Goal: Task Accomplishment & Management: Manage account settings

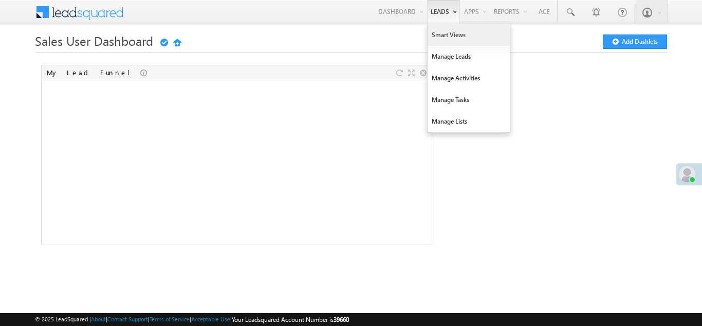
click at [441, 35] on link "Smart Views" at bounding box center [469, 35] width 82 height 22
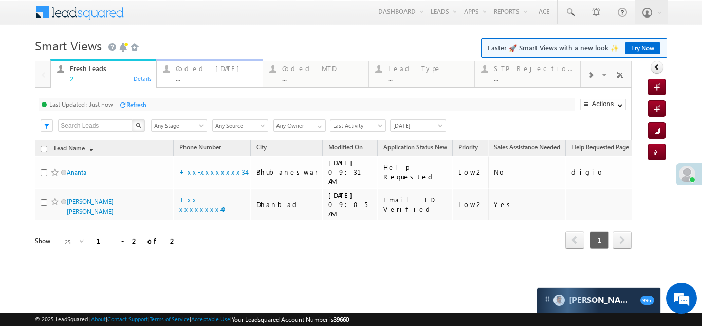
click at [183, 68] on div "Coded Today" at bounding box center [216, 68] width 80 height 8
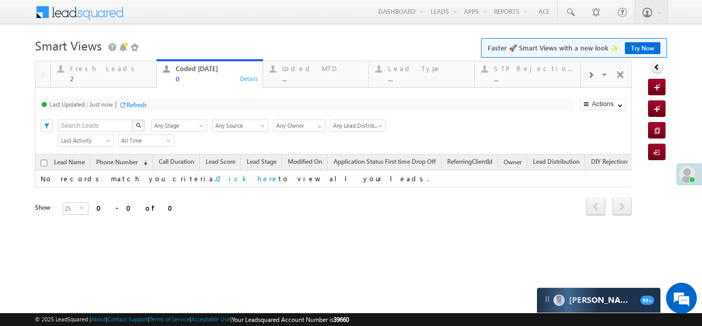
click at [134, 106] on div "Refresh" at bounding box center [136, 105] width 20 height 8
click at [97, 68] on div "Fresh Leads" at bounding box center [110, 68] width 80 height 8
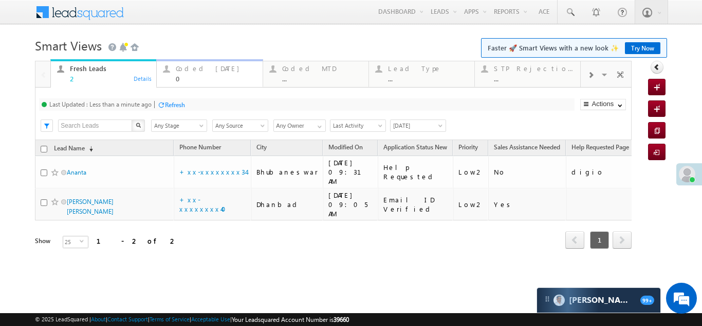
click at [196, 65] on div "Coded Today" at bounding box center [216, 68] width 80 height 8
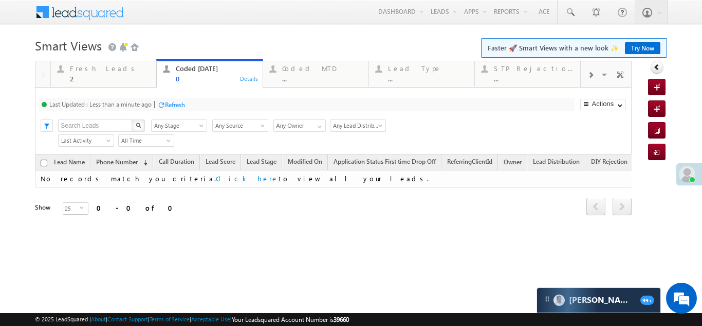
click at [176, 105] on div "Refresh" at bounding box center [175, 105] width 20 height 8
click at [103, 71] on div "Fresh Leads" at bounding box center [110, 68] width 80 height 8
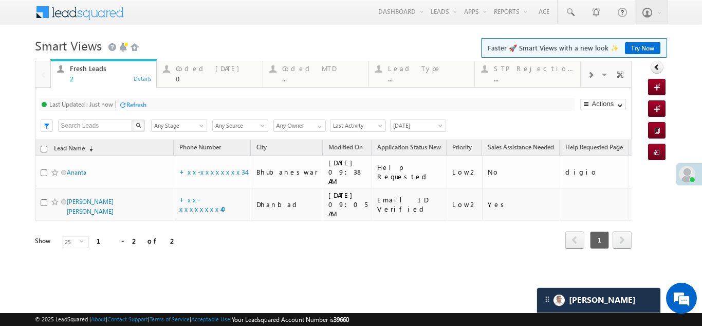
click at [140, 103] on div "Refresh" at bounding box center [136, 105] width 20 height 8
click at [136, 101] on div "Refresh" at bounding box center [136, 105] width 20 height 8
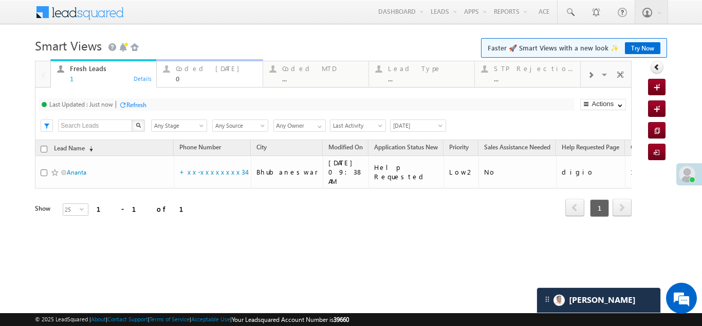
click at [193, 69] on div "Coded Today" at bounding box center [216, 68] width 80 height 8
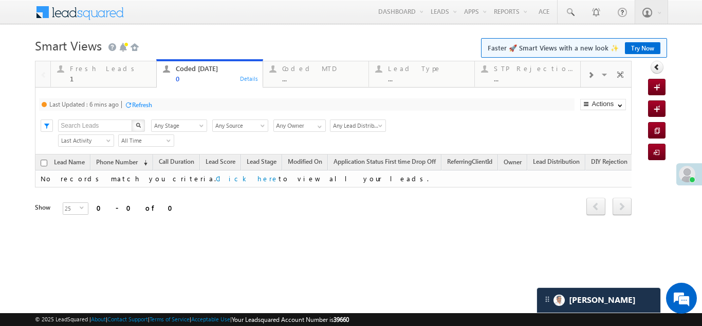
click at [147, 105] on div "Refresh" at bounding box center [142, 105] width 20 height 8
click at [96, 69] on div "Fresh Leads" at bounding box center [110, 68] width 80 height 8
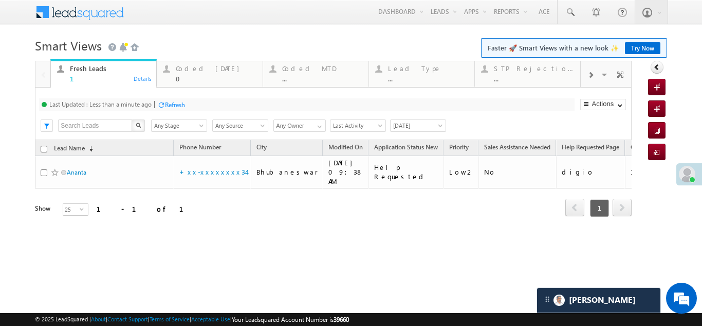
click at [180, 103] on div "Refresh" at bounding box center [175, 105] width 20 height 8
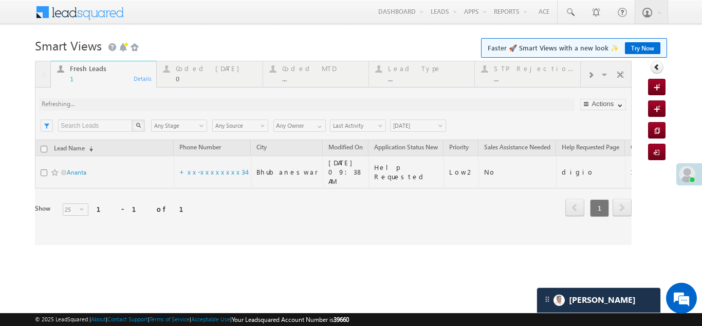
click at [202, 75] on div at bounding box center [333, 153] width 597 height 184
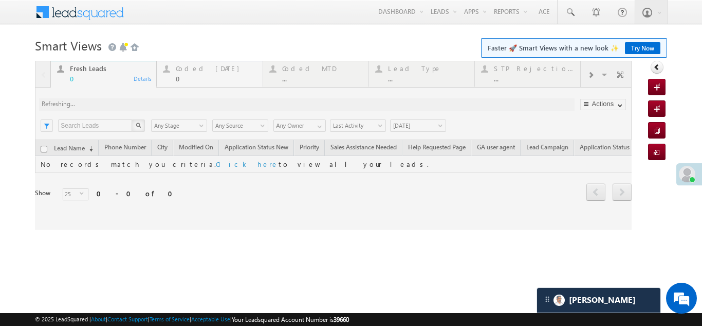
click at [200, 72] on div "Coded Today" at bounding box center [216, 68] width 80 height 8
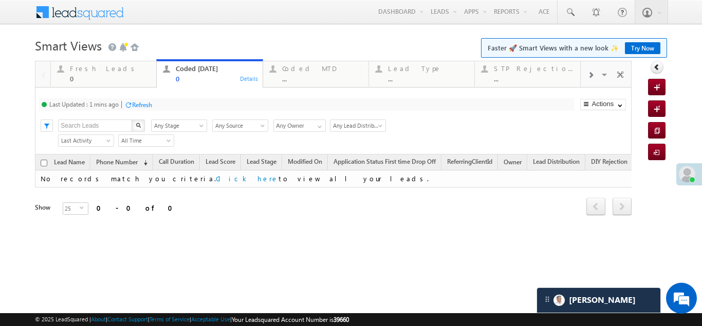
click at [148, 107] on div "Refresh" at bounding box center [142, 105] width 20 height 8
click at [132, 101] on div "Refresh" at bounding box center [136, 105] width 20 height 8
click at [81, 68] on div "Fresh Leads" at bounding box center [110, 68] width 80 height 8
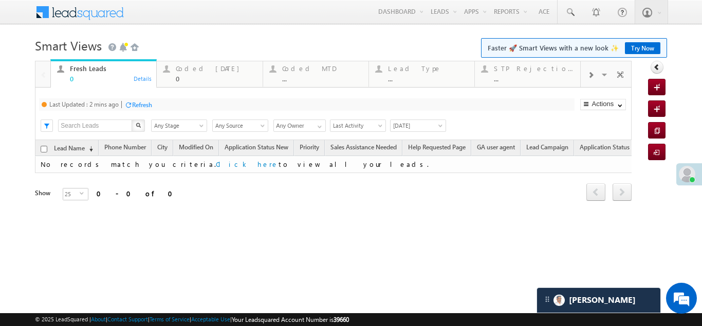
click at [147, 106] on div "Refresh" at bounding box center [142, 105] width 20 height 8
click at [138, 104] on div "Refresh" at bounding box center [136, 105] width 20 height 8
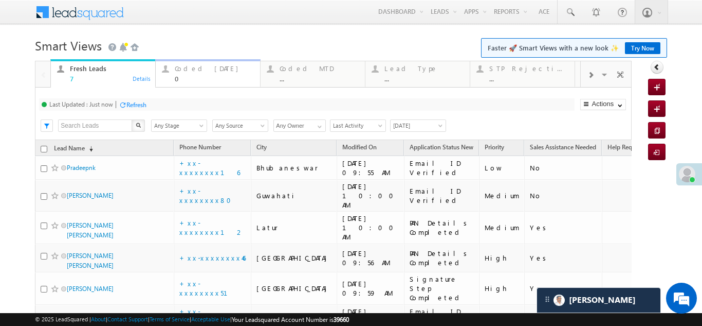
click at [196, 65] on div "Coded Today" at bounding box center [214, 68] width 79 height 8
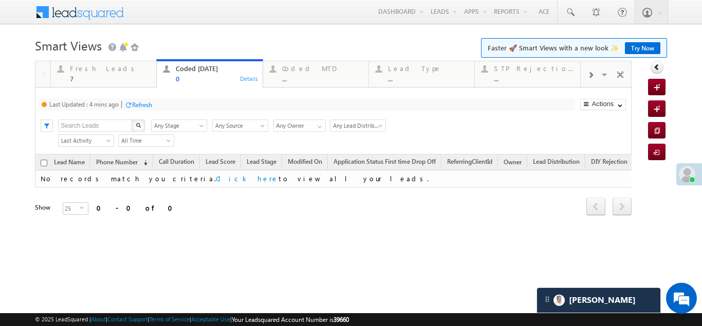
click at [146, 102] on div "Refresh" at bounding box center [142, 105] width 20 height 8
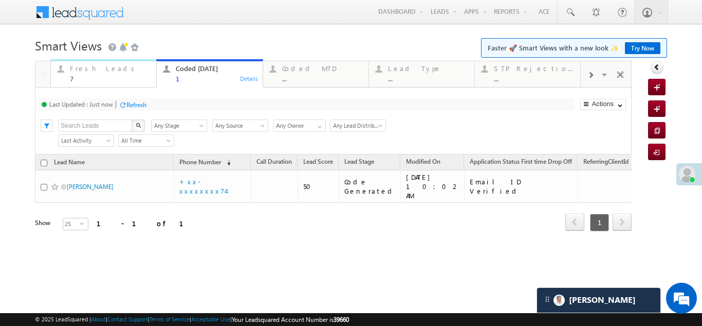
click at [94, 71] on div "Fresh Leads" at bounding box center [110, 68] width 80 height 8
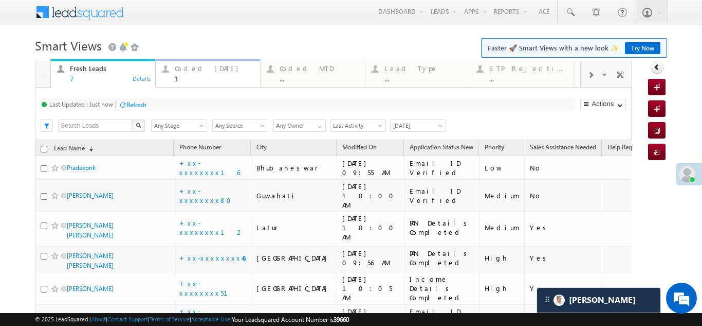
click at [199, 70] on div "Coded Today" at bounding box center [214, 68] width 79 height 8
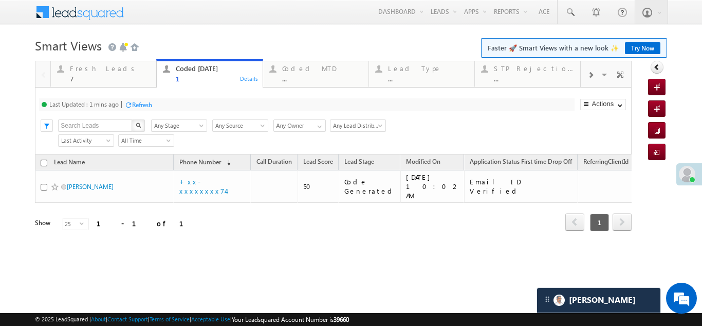
click at [144, 102] on div "Refresh" at bounding box center [142, 105] width 20 height 8
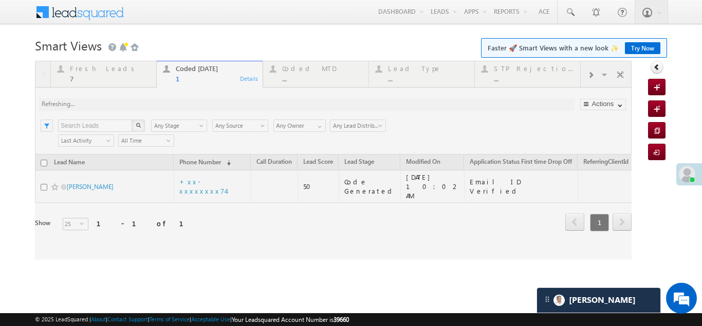
click at [89, 74] on div at bounding box center [333, 160] width 597 height 198
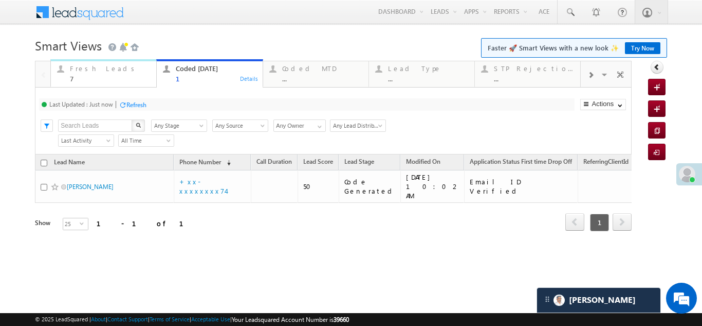
click at [87, 70] on div "Fresh Leads" at bounding box center [110, 68] width 80 height 8
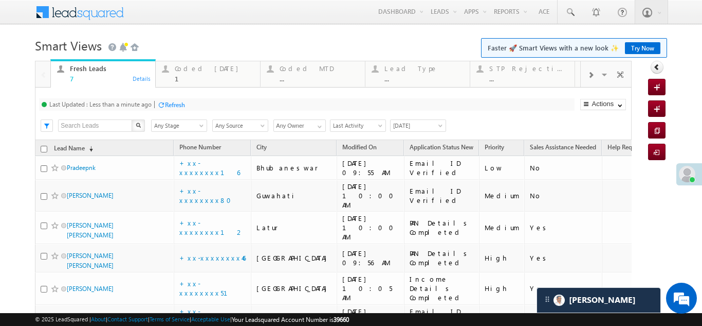
click at [179, 102] on div "Refresh" at bounding box center [175, 105] width 20 height 8
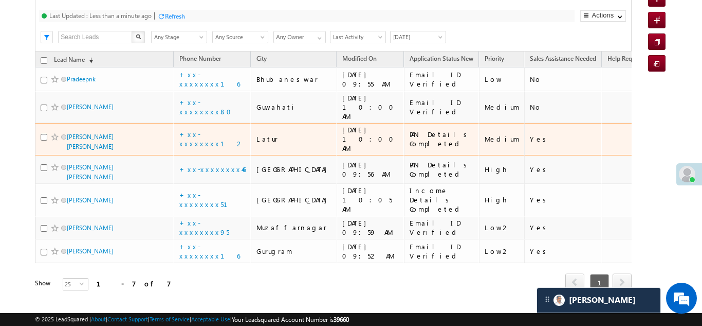
scroll to position [37, 0]
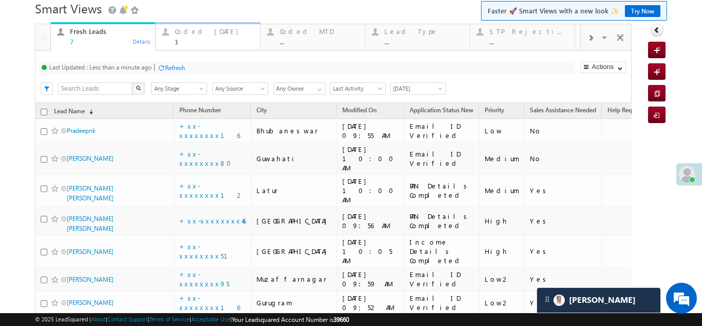
click at [191, 30] on div "Coded Today" at bounding box center [214, 31] width 79 height 8
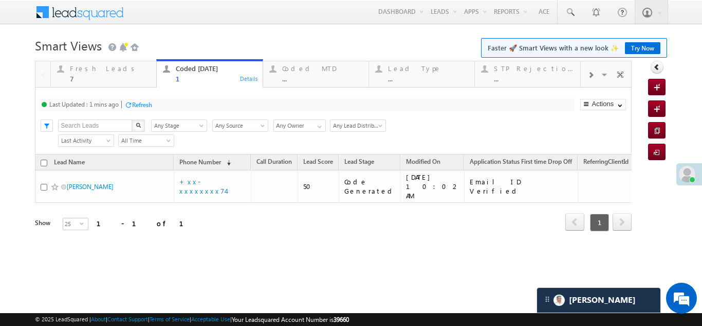
click at [138, 101] on div "Refresh" at bounding box center [142, 105] width 20 height 8
click at [140, 104] on div "Refresh" at bounding box center [136, 105] width 20 height 8
click at [78, 73] on div "Fresh Leads 7" at bounding box center [110, 72] width 80 height 20
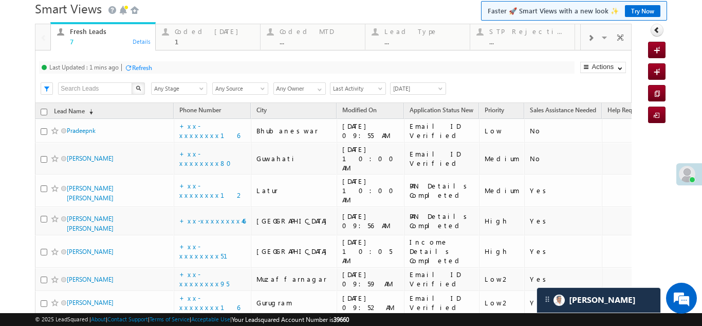
click at [145, 67] on div "Refresh" at bounding box center [142, 68] width 20 height 8
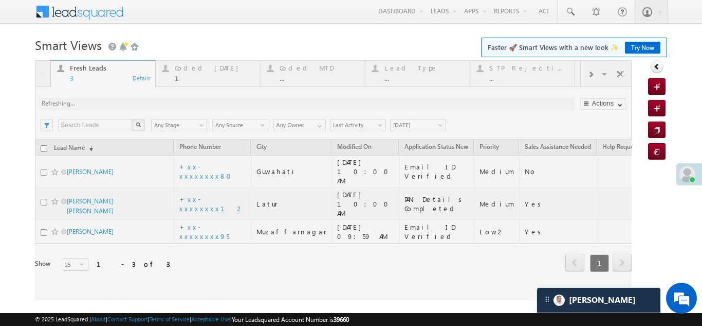
scroll to position [0, 0]
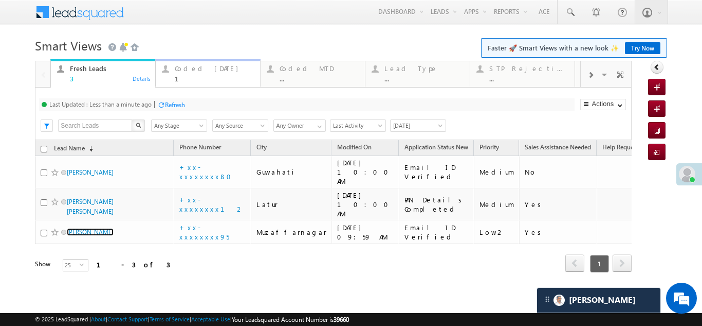
click at [196, 66] on div "Coded Today" at bounding box center [214, 68] width 79 height 8
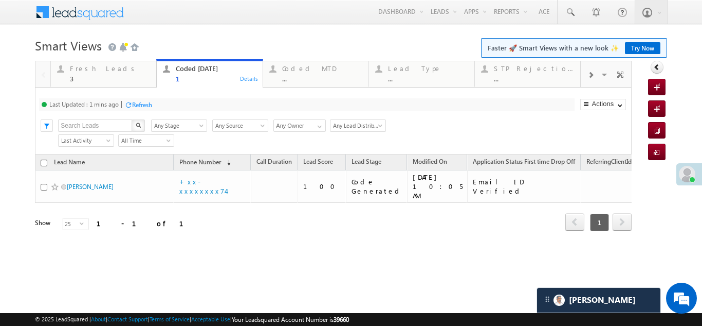
click at [148, 102] on div "Refresh" at bounding box center [142, 105] width 20 height 8
click at [135, 104] on div "Refresh" at bounding box center [136, 105] width 20 height 8
click at [85, 70] on div "Fresh Leads" at bounding box center [110, 68] width 80 height 8
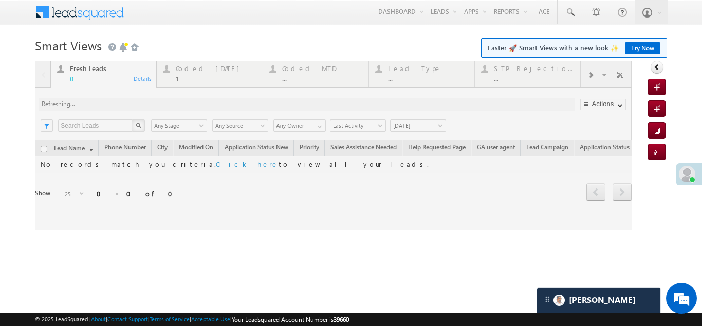
click at [197, 71] on div at bounding box center [333, 145] width 597 height 169
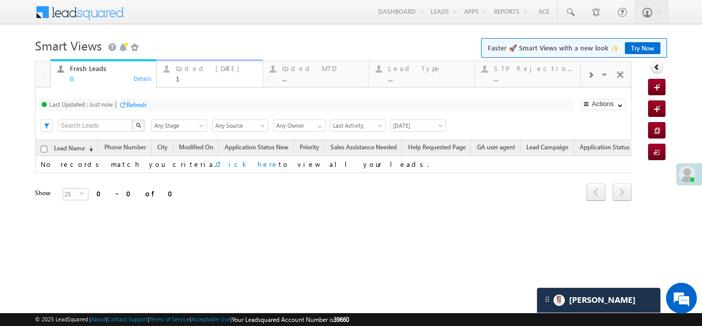
click at [197, 71] on div "Coded Today" at bounding box center [216, 68] width 80 height 8
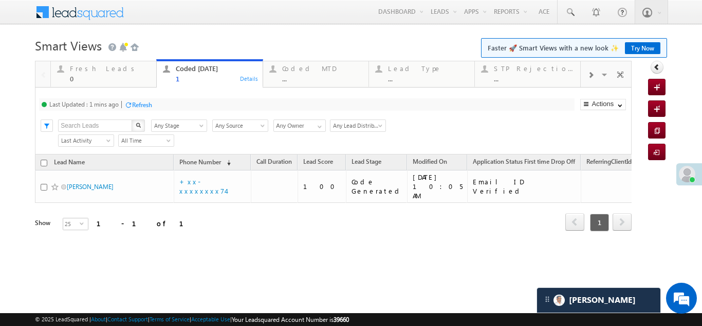
click at [138, 103] on div "Refresh" at bounding box center [142, 105] width 20 height 8
click at [95, 64] on div "Fresh Leads 0" at bounding box center [110, 72] width 80 height 20
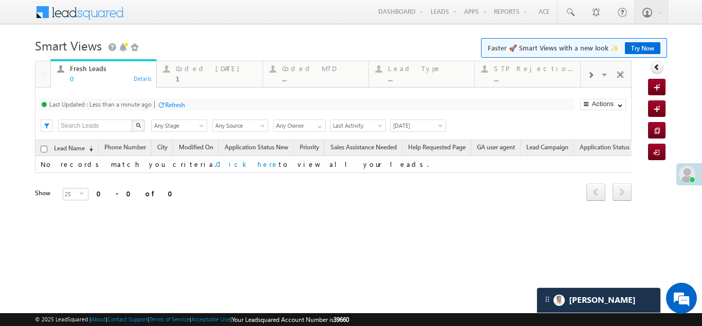
click at [169, 102] on div "Refresh" at bounding box center [175, 105] width 20 height 8
click at [144, 102] on div "Refresh" at bounding box center [136, 105] width 20 height 8
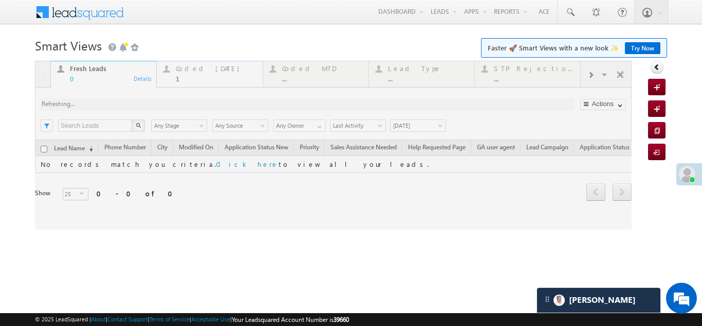
click at [200, 70] on div "Coded Today" at bounding box center [216, 68] width 80 height 8
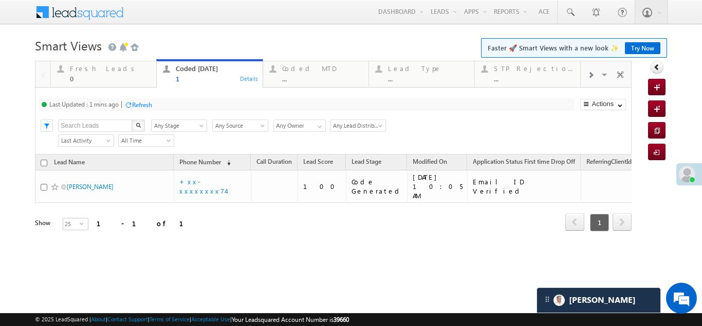
click at [149, 105] on div "Refresh" at bounding box center [142, 105] width 20 height 8
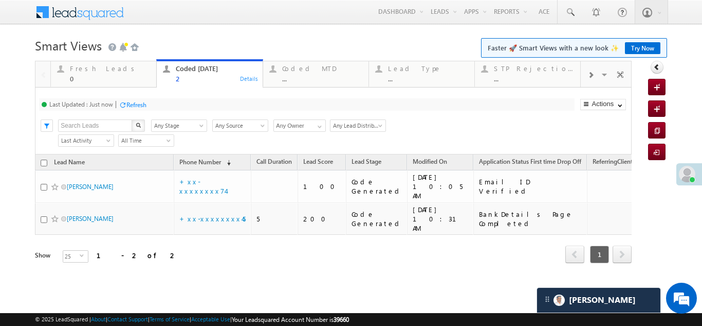
click at [135, 101] on div "Refresh" at bounding box center [136, 105] width 20 height 8
click at [92, 70] on div "Fresh Leads" at bounding box center [110, 68] width 80 height 8
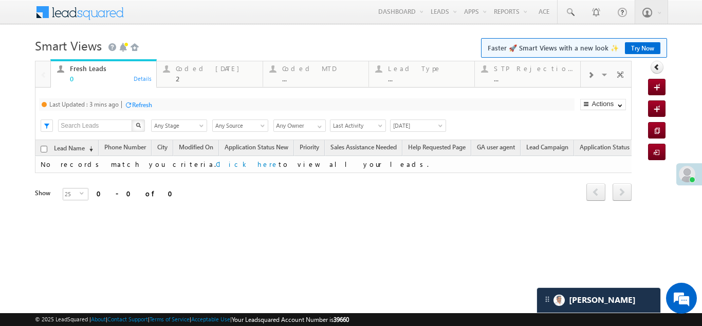
click at [135, 103] on div "Refresh" at bounding box center [142, 105] width 20 height 8
click at [203, 70] on div "Coded Today" at bounding box center [216, 68] width 80 height 8
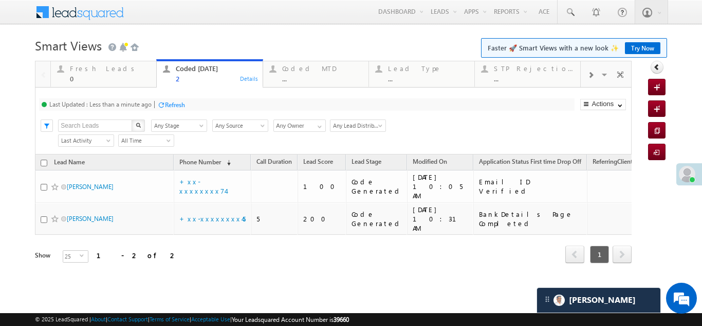
click at [172, 105] on div "Refresh" at bounding box center [175, 105] width 20 height 8
click at [176, 102] on div "Refresh" at bounding box center [175, 105] width 20 height 8
click at [101, 71] on div "Fresh Leads" at bounding box center [110, 68] width 80 height 8
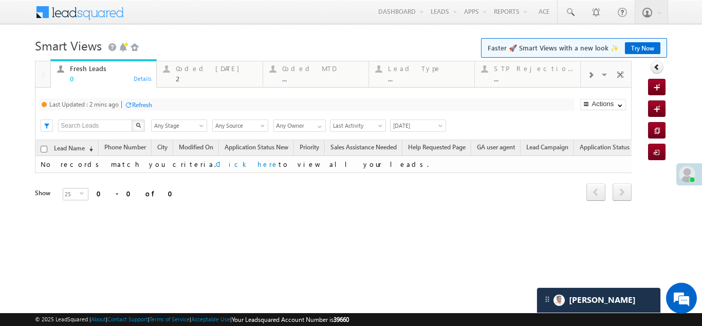
click at [145, 101] on div "Refresh" at bounding box center [142, 105] width 20 height 8
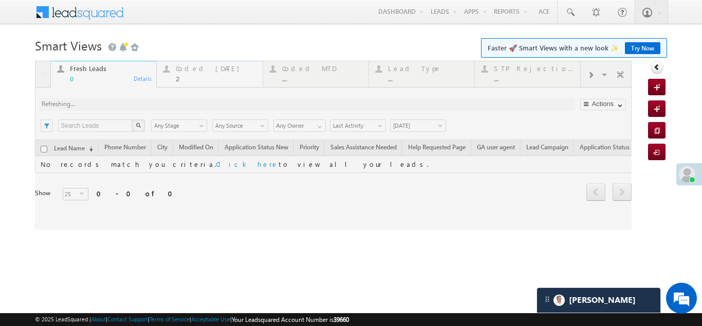
click at [201, 71] on div "Coded Today" at bounding box center [216, 68] width 80 height 8
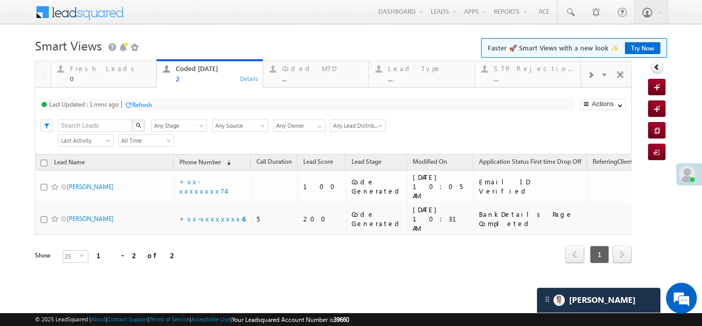
click at [149, 104] on div "Refresh" at bounding box center [142, 105] width 20 height 8
click at [97, 68] on div "Fresh Leads" at bounding box center [110, 68] width 80 height 8
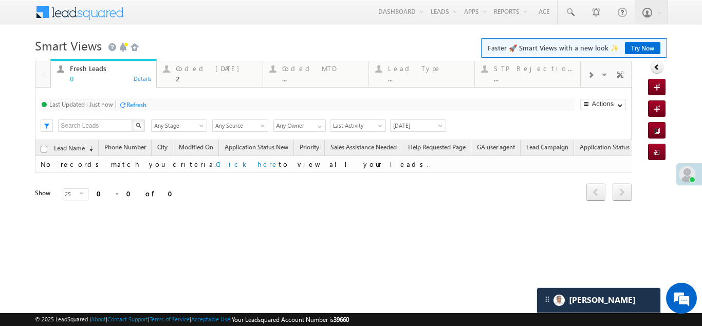
click at [144, 103] on div "Refresh" at bounding box center [136, 105] width 20 height 8
click at [192, 70] on div "Coded Today" at bounding box center [216, 68] width 80 height 8
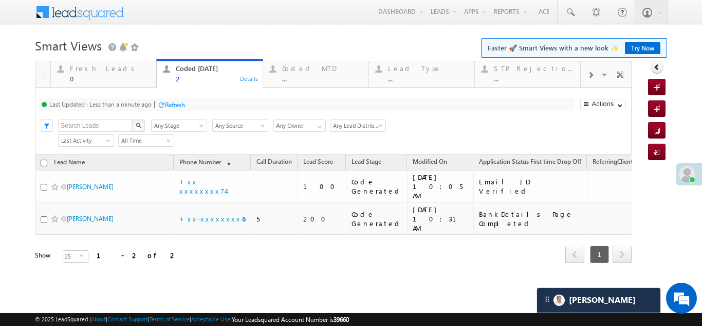
click at [180, 103] on div "Refresh" at bounding box center [175, 105] width 20 height 8
click at [93, 67] on div "Fresh Leads" at bounding box center [110, 68] width 80 height 8
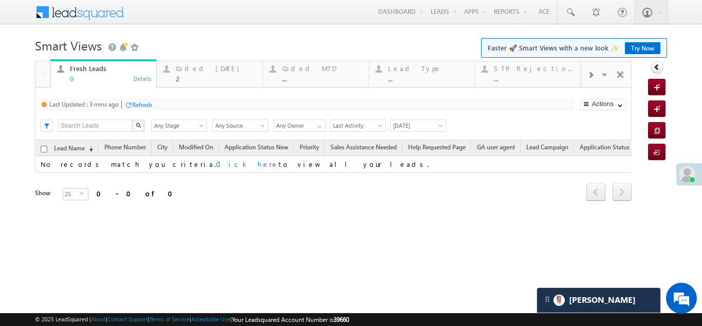
click at [138, 103] on div "Refresh" at bounding box center [142, 105] width 20 height 8
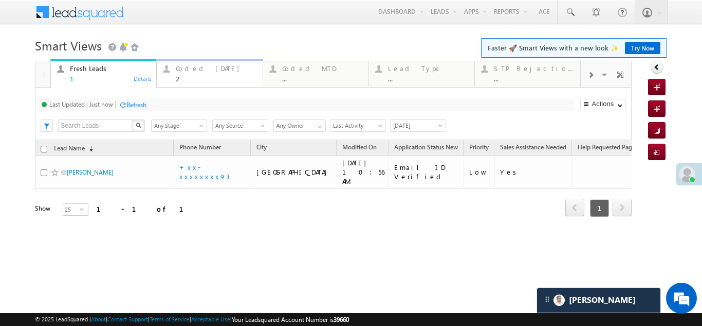
click at [193, 68] on div "Coded Today" at bounding box center [216, 68] width 80 height 8
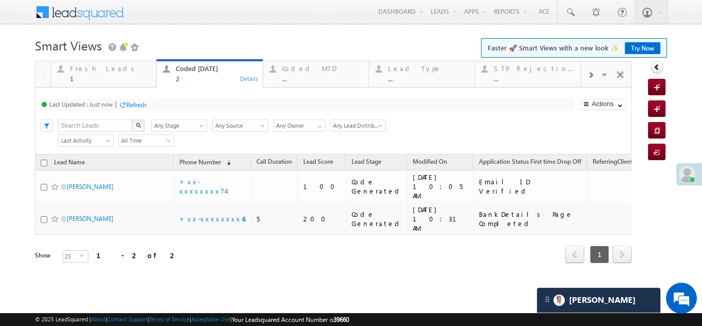
click at [146, 101] on div "Refresh" at bounding box center [136, 105] width 20 height 8
click at [87, 69] on div "Fresh Leads" at bounding box center [110, 68] width 80 height 8
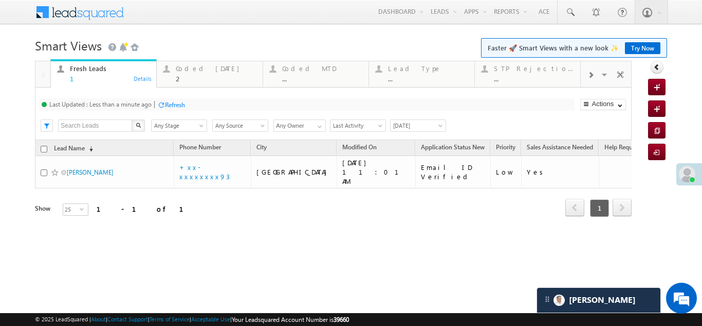
click at [185, 105] on div "Refresh" at bounding box center [175, 105] width 20 height 8
click at [192, 71] on div "Coded Today" at bounding box center [216, 68] width 80 height 8
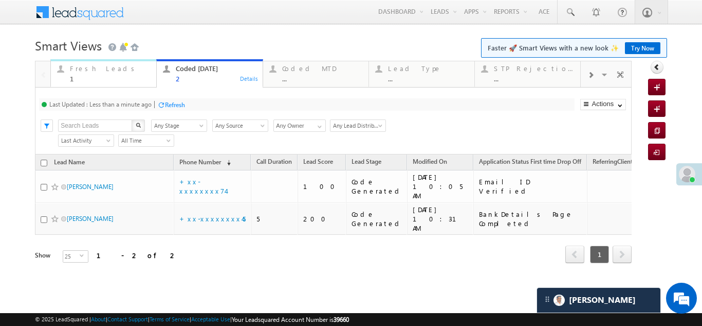
click at [95, 71] on div "Fresh Leads" at bounding box center [110, 68] width 80 height 8
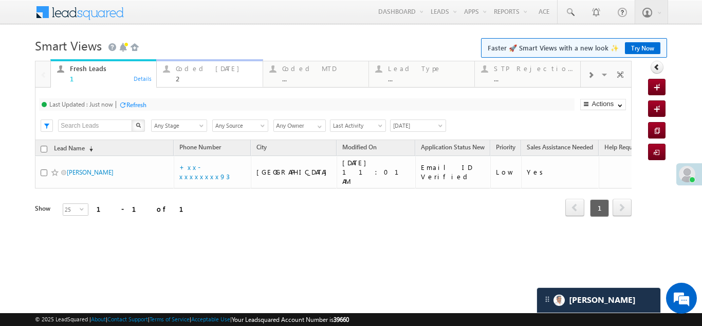
click at [195, 70] on div "Coded Today" at bounding box center [216, 68] width 80 height 8
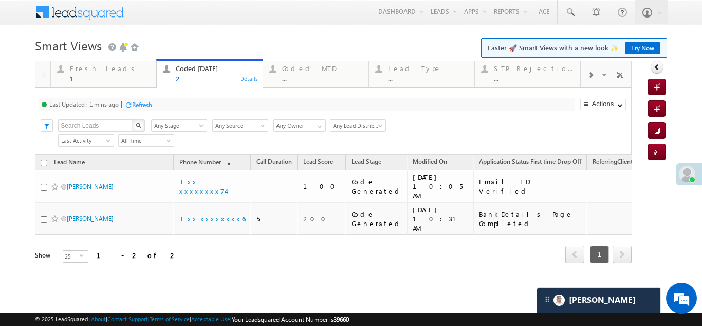
click at [144, 104] on div "Refresh" at bounding box center [142, 105] width 20 height 8
click at [302, 64] on div "Coded MTD" at bounding box center [322, 68] width 80 height 8
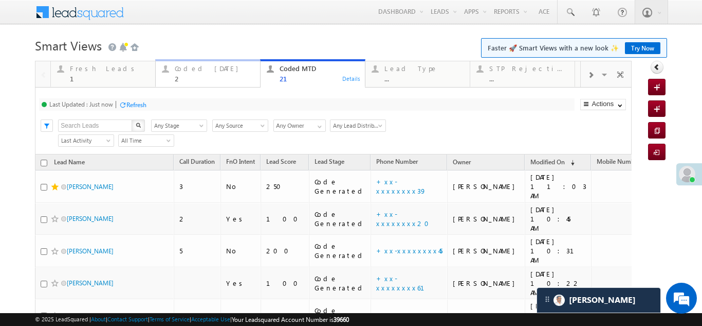
click at [199, 67] on div "Coded Today" at bounding box center [214, 68] width 79 height 8
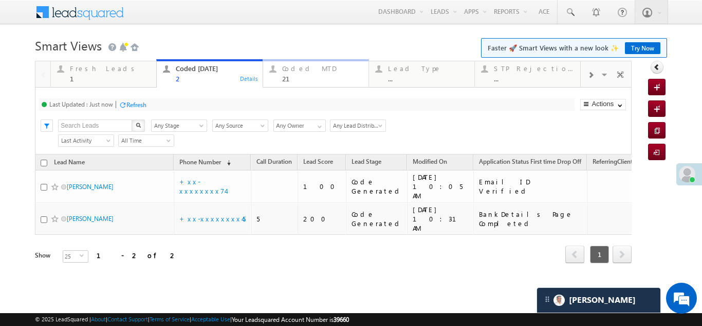
click at [311, 67] on div "Coded MTD" at bounding box center [322, 68] width 80 height 8
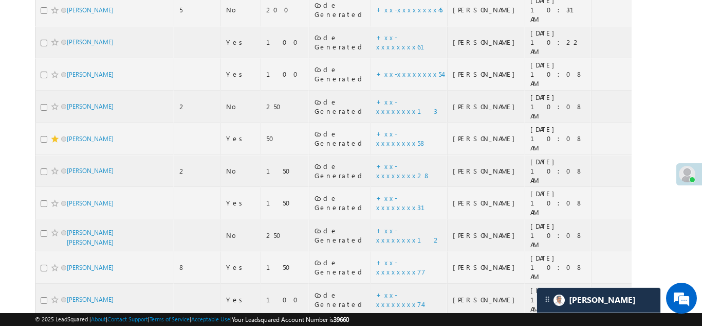
scroll to position [51, 0]
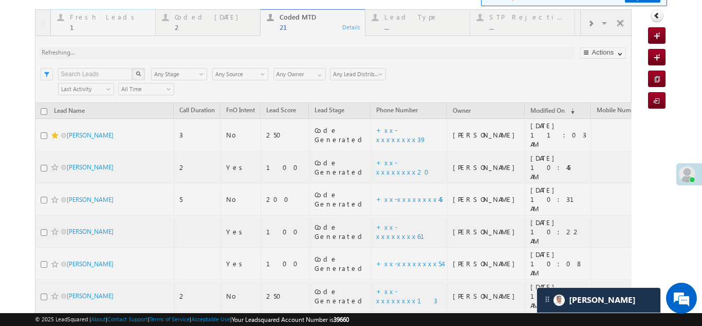
click at [89, 14] on div "Fresh Leads" at bounding box center [109, 17] width 79 height 8
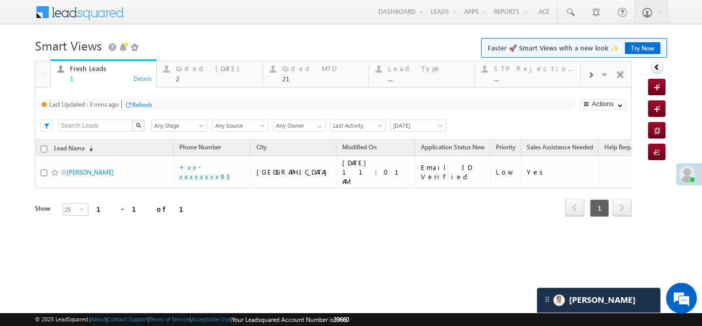
click at [88, 18] on span at bounding box center [86, 11] width 75 height 18
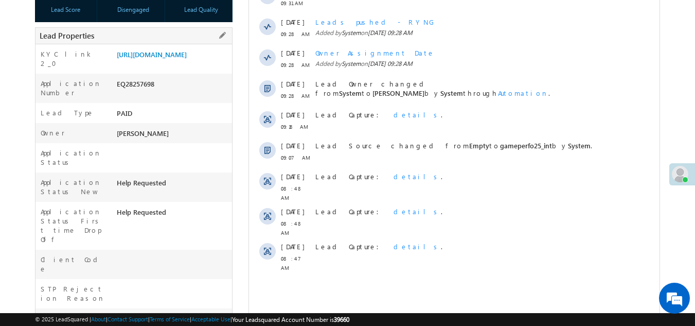
scroll to position [103, 0]
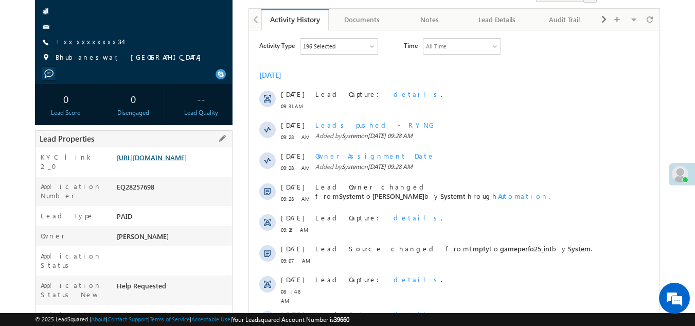
click at [164, 160] on link "https://angelbroking1-pk3em7sa.customui-test.leadsquared.com?leadId=dca89061-3e…" at bounding box center [152, 157] width 70 height 9
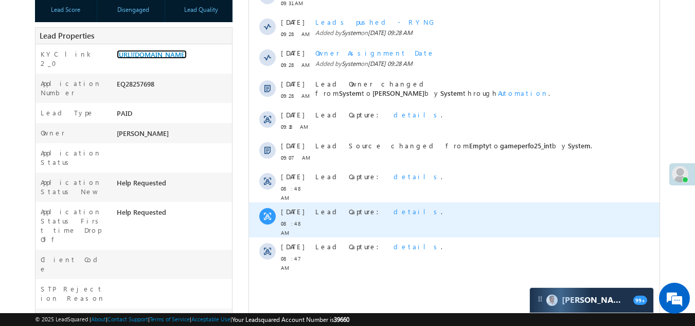
scroll to position [0, 0]
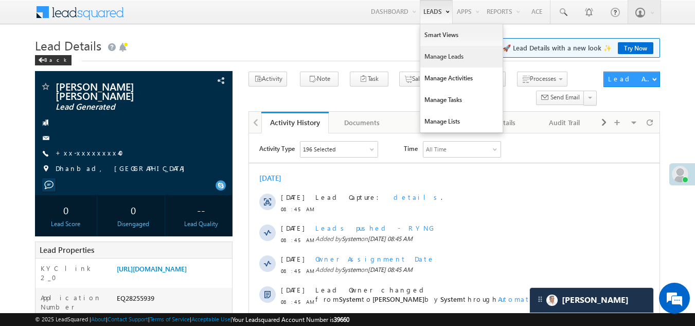
click at [434, 56] on link "Manage Leads" at bounding box center [461, 57] width 82 height 22
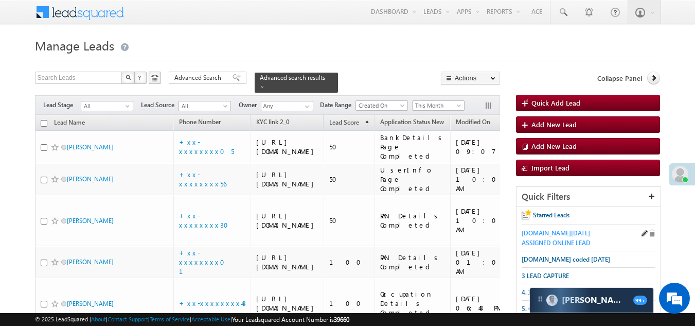
scroll to position [51, 0]
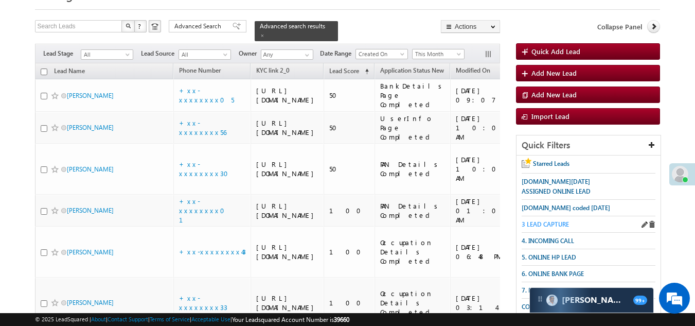
click at [556, 224] on span "3 LEAD CAPTURE" at bounding box center [544, 224] width 47 height 8
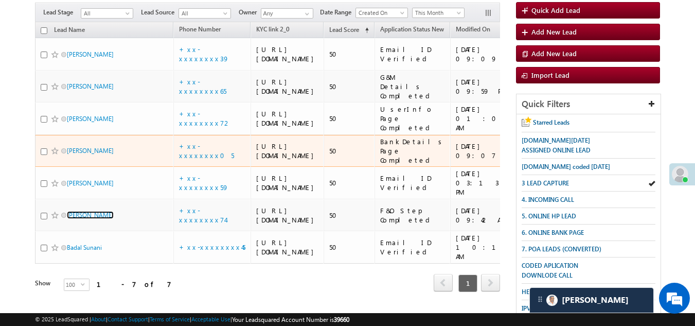
scroll to position [0, 0]
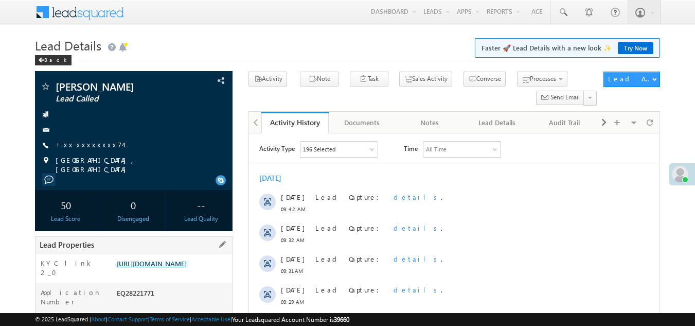
click at [167, 267] on link "[URL][DOMAIN_NAME]" at bounding box center [152, 263] width 70 height 9
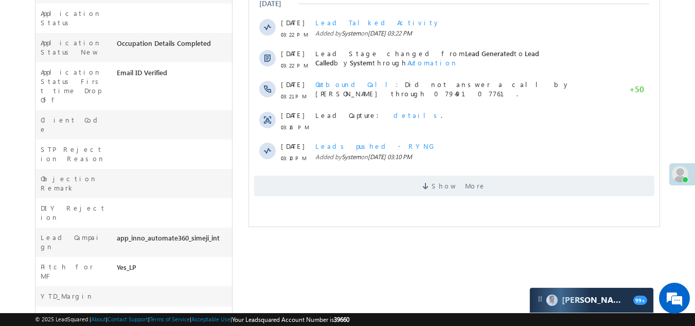
scroll to position [360, 0]
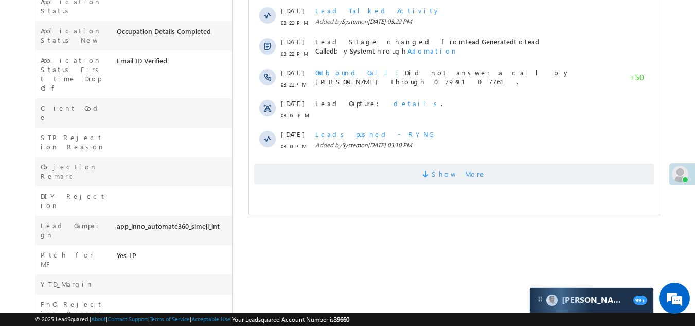
click at [314, 175] on span "Show More" at bounding box center [454, 174] width 400 height 21
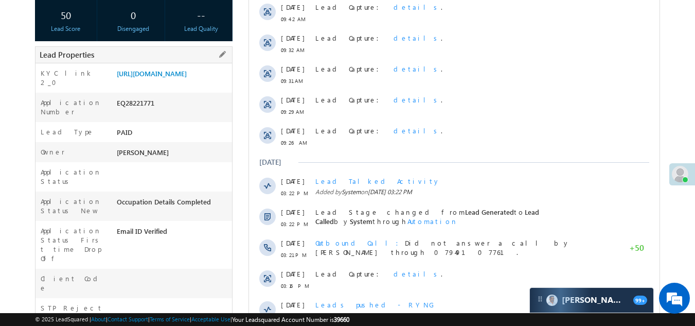
scroll to position [0, 0]
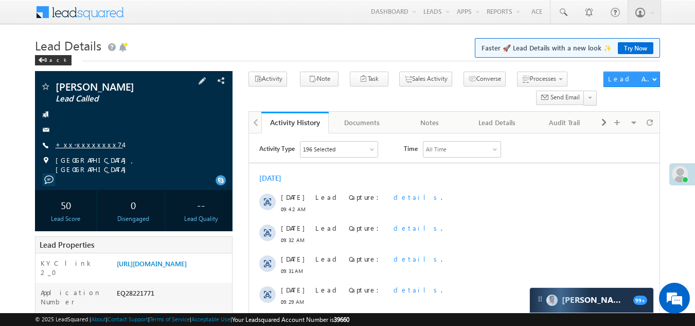
click at [84, 143] on link "+xx-xxxxxxxx74" at bounding box center [89, 144] width 67 height 9
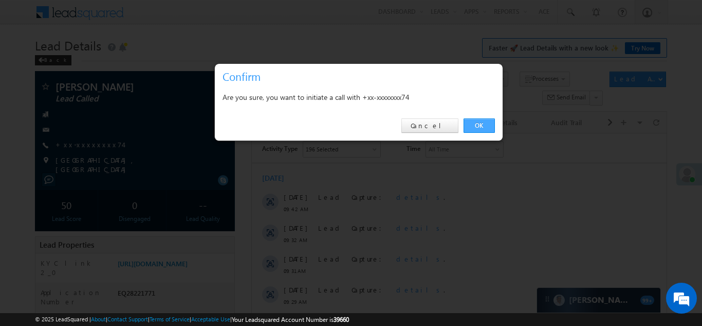
click at [476, 123] on link "OK" at bounding box center [479, 125] width 31 height 14
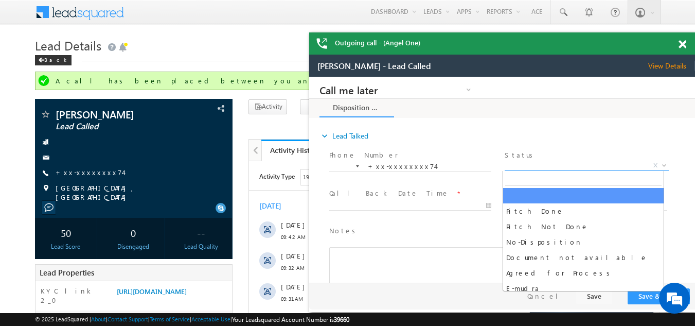
click at [526, 164] on span "X" at bounding box center [586, 165] width 164 height 10
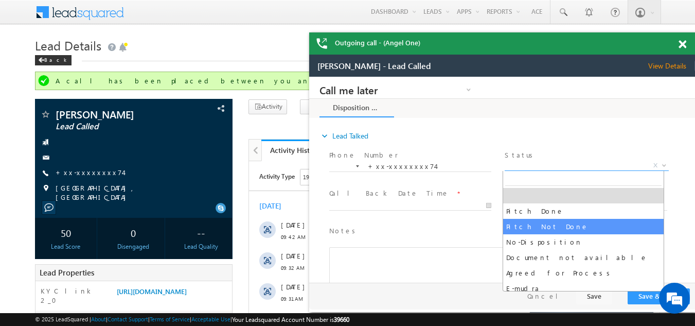
select select "Pitch Not Done"
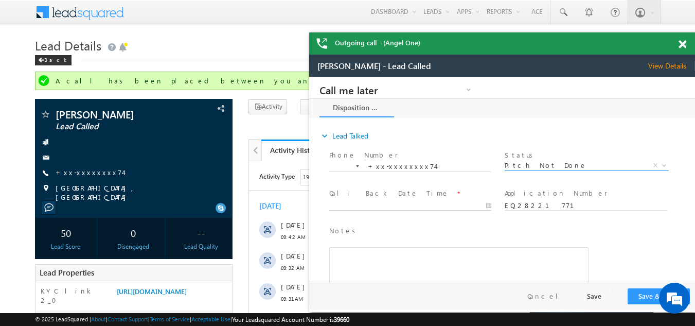
type input "09/03/25 9:48 AM"
click at [358, 203] on input "09/03/25 9:48 AM" at bounding box center [410, 206] width 162 height 10
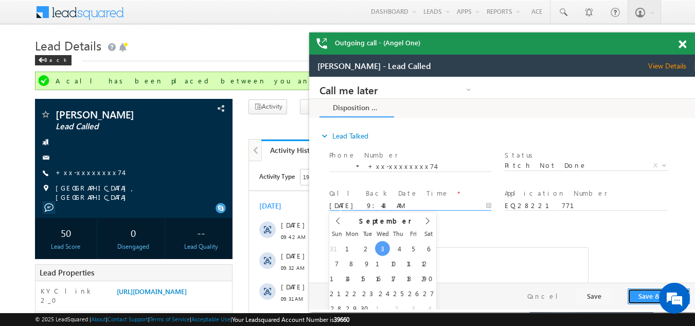
click at [643, 295] on button "Save & Close" at bounding box center [658, 296] width 62 height 16
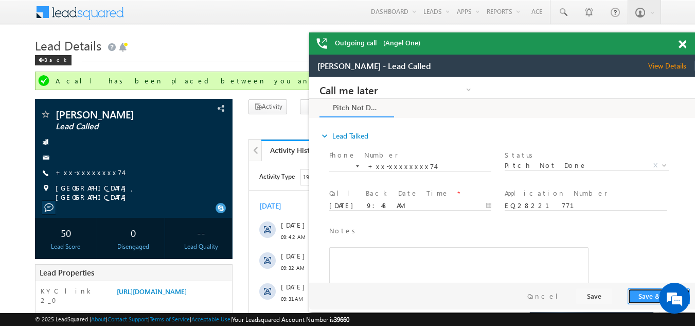
click at [642, 294] on button "Save & Close" at bounding box center [658, 296] width 62 height 16
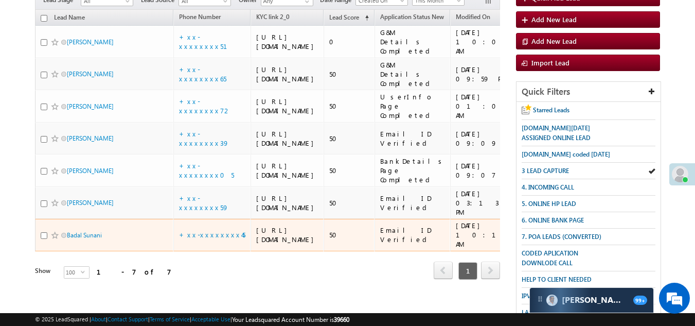
scroll to position [51, 0]
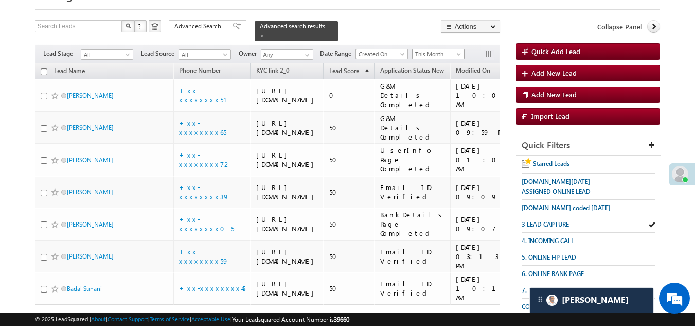
click at [433, 49] on span "This Month" at bounding box center [436, 53] width 49 height 9
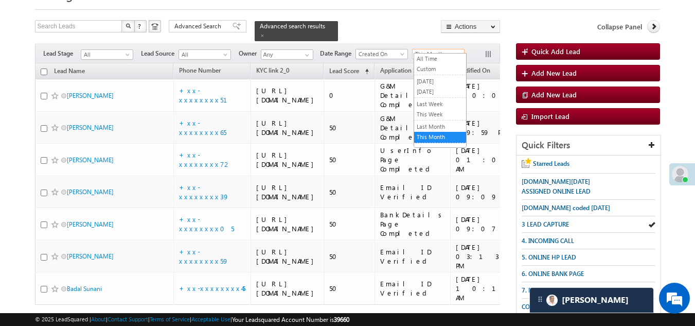
click at [433, 56] on link "All Time" at bounding box center [440, 58] width 52 height 9
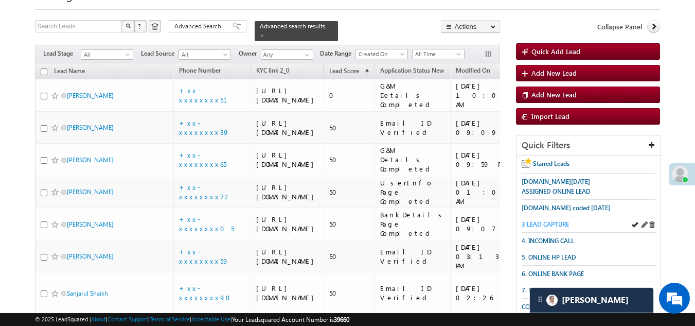
click at [557, 220] on span "3 LEAD CAPTURE" at bounding box center [544, 224] width 47 height 8
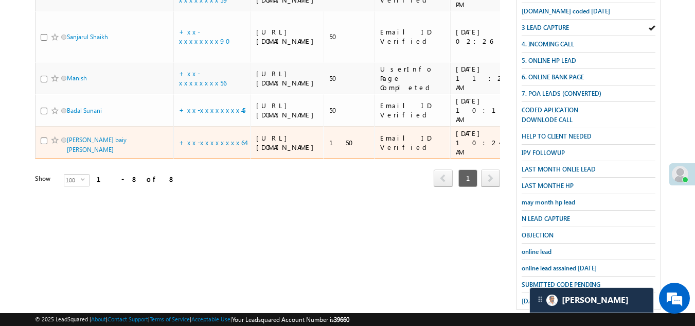
scroll to position [154, 0]
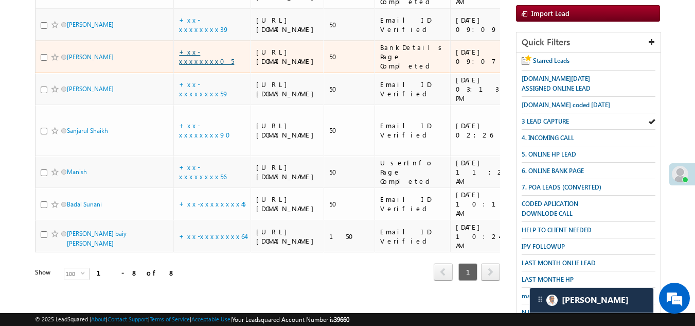
click at [206, 65] on link "+xx-xxxxxxxx05" at bounding box center [206, 56] width 55 height 18
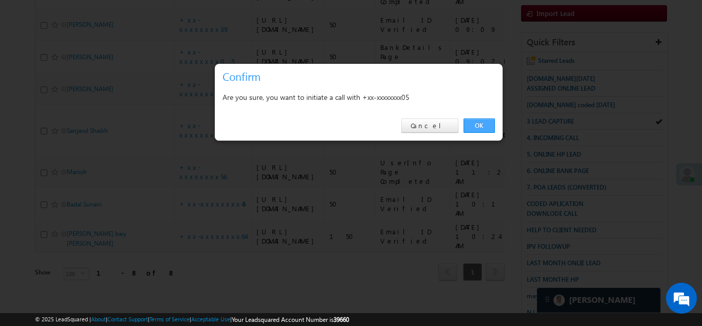
click at [481, 123] on link "OK" at bounding box center [479, 125] width 31 height 14
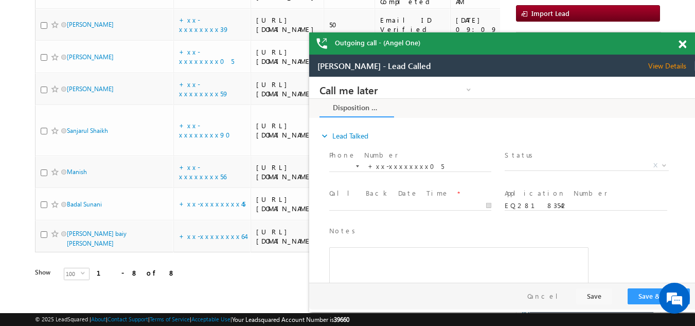
scroll to position [0, 0]
click at [671, 66] on span "View Details" at bounding box center [671, 65] width 47 height 9
click at [534, 162] on span "X" at bounding box center [586, 165] width 164 height 10
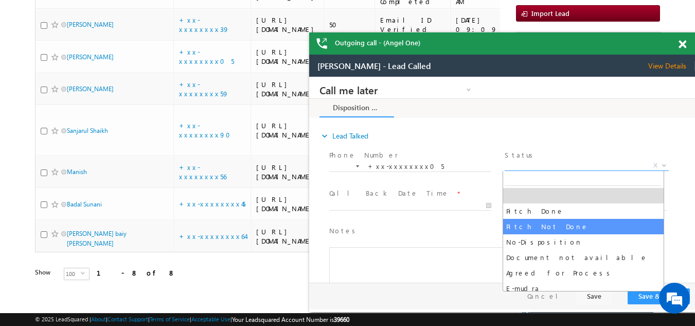
select select "Pitch Not Done"
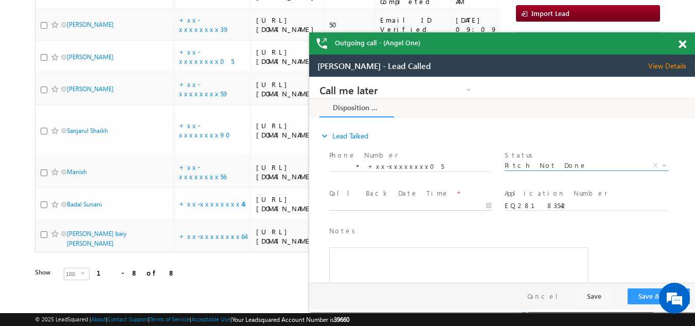
click at [403, 206] on body "Call me later Campaign Success Commitment Cross Sell Customer Drop-off reasons …" at bounding box center [502, 180] width 386 height 206
type input "09/03/25 10:25 AM"
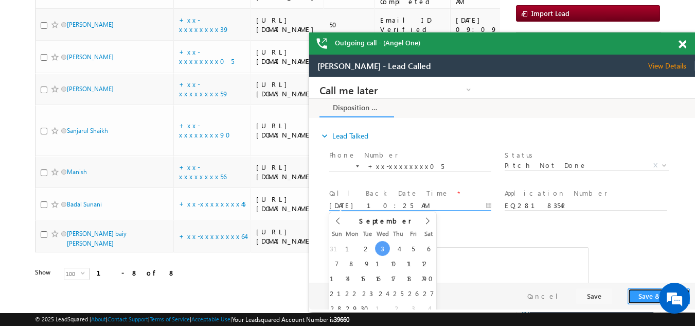
click at [640, 296] on button "Save & Close" at bounding box center [658, 296] width 62 height 16
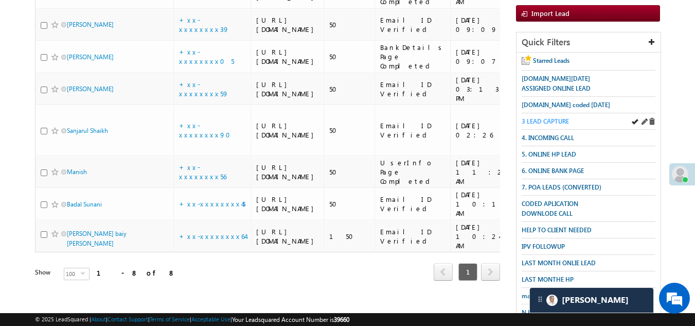
click at [549, 118] on span "3 LEAD CAPTURE" at bounding box center [544, 121] width 47 height 8
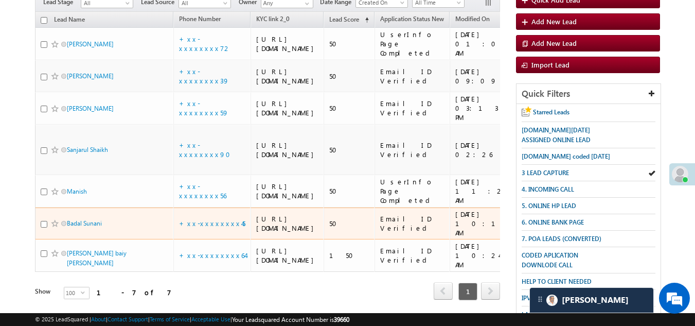
scroll to position [51, 0]
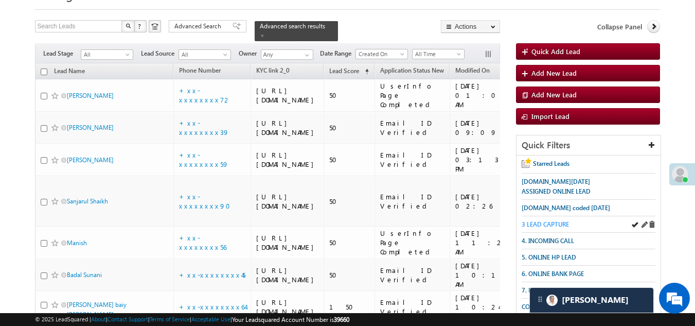
click at [554, 223] on span "3 LEAD CAPTURE" at bounding box center [544, 224] width 47 height 8
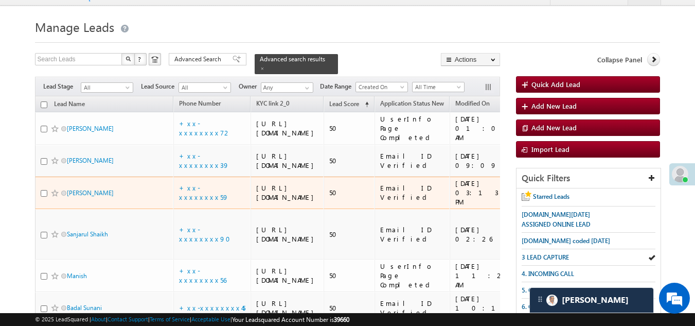
scroll to position [0, 0]
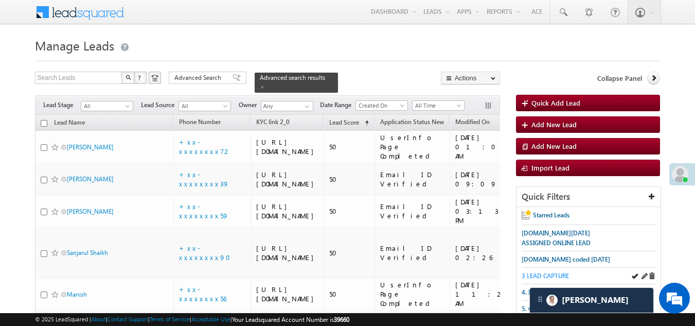
click at [549, 275] on span "3 LEAD CAPTURE" at bounding box center [544, 276] width 47 height 8
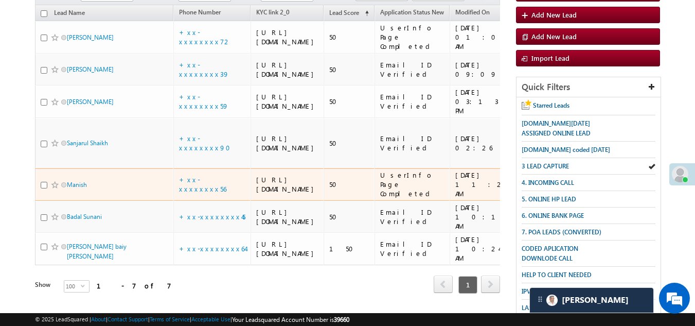
scroll to position [51, 0]
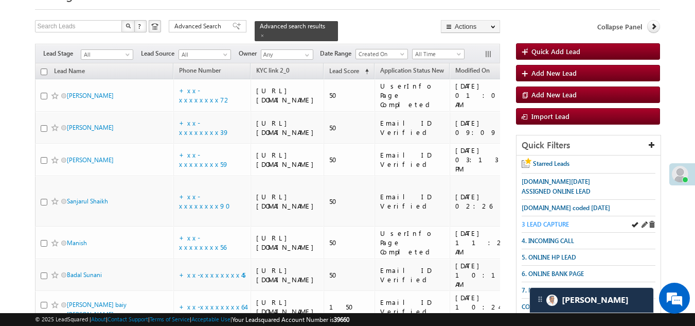
click at [560, 223] on span "3 LEAD CAPTURE" at bounding box center [544, 224] width 47 height 8
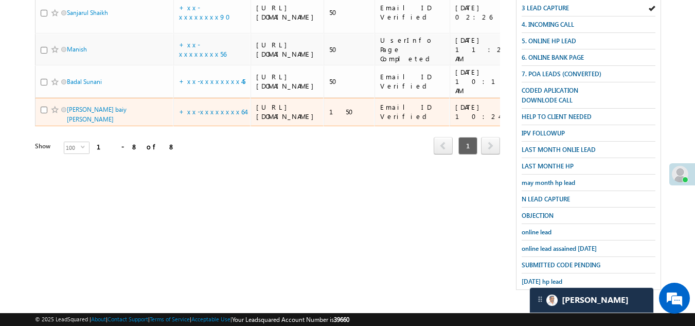
scroll to position [154, 0]
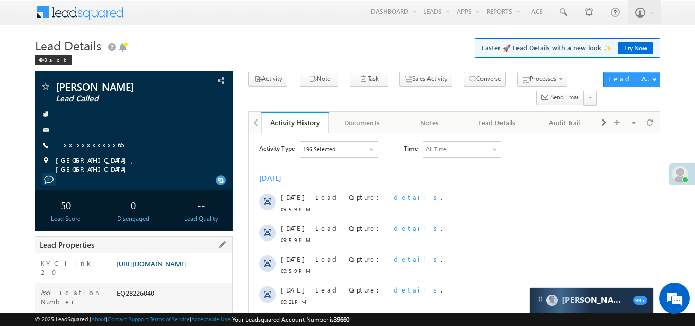
click at [167, 267] on link "[URL][DOMAIN_NAME]" at bounding box center [152, 263] width 70 height 9
click at [79, 142] on link "+xx-xxxxxxxx65" at bounding box center [90, 144] width 68 height 9
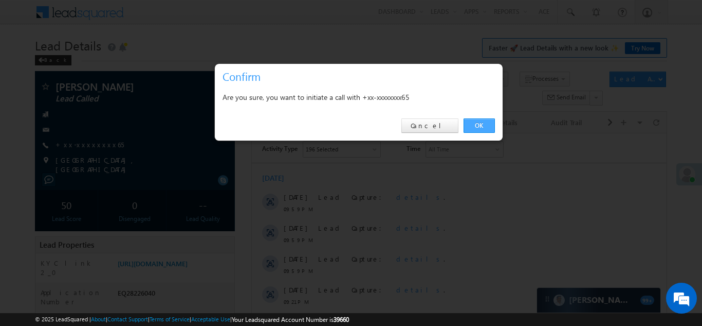
click at [481, 118] on link "OK" at bounding box center [479, 125] width 31 height 14
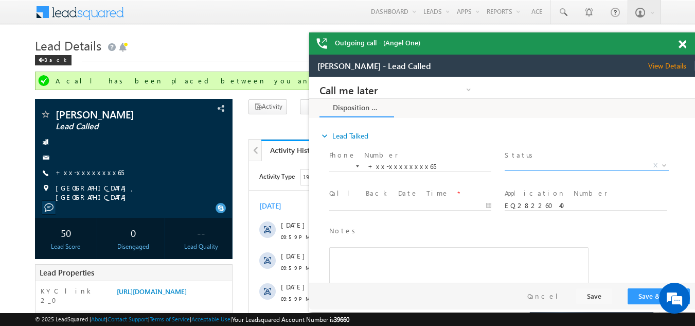
click at [552, 163] on span "X" at bounding box center [586, 165] width 164 height 10
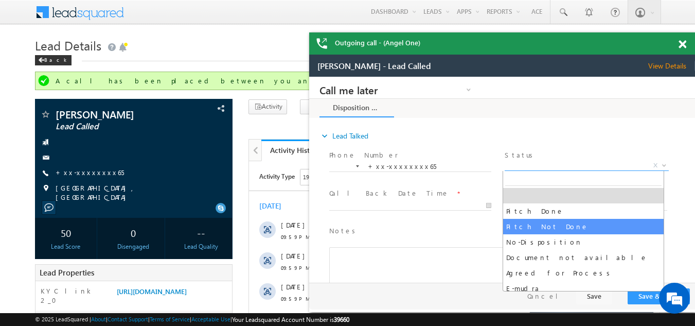
select select "Pitch Not Done"
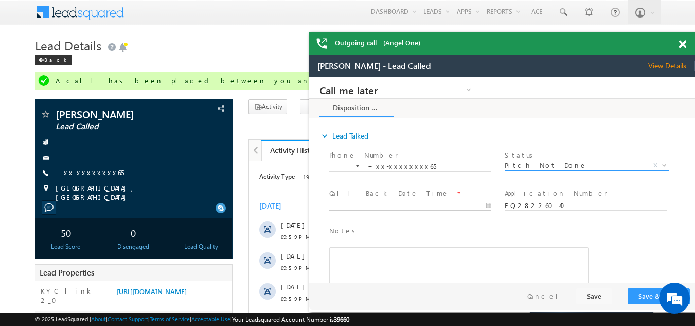
type input "09/03/25 10:18 AM"
click at [399, 204] on body "Call me later Campaign Success Commitment Cross Sell Customer Drop-off reasons …" at bounding box center [502, 180] width 386 height 206
click at [640, 293] on button "Save & Close" at bounding box center [658, 296] width 62 height 16
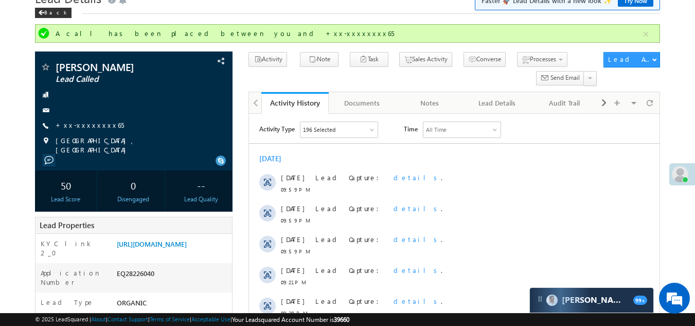
scroll to position [154, 0]
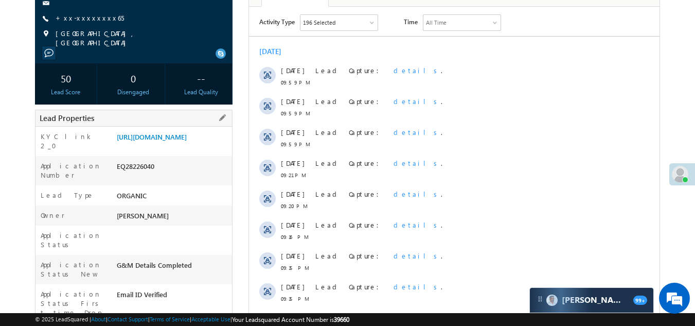
drag, startPoint x: 116, startPoint y: 178, endPoint x: 175, endPoint y: 174, distance: 58.8
click at [175, 174] on div "EQ28226040" at bounding box center [173, 168] width 118 height 14
copy div "EQ28226040"
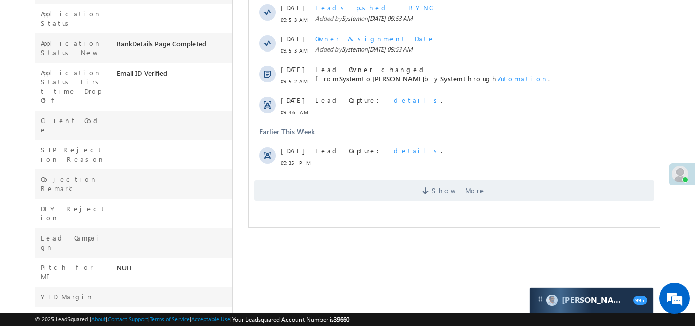
scroll to position [360, 0]
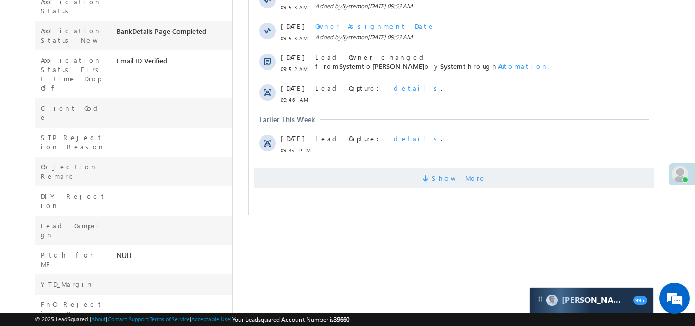
click at [445, 174] on span "Show More" at bounding box center [458, 178] width 55 height 21
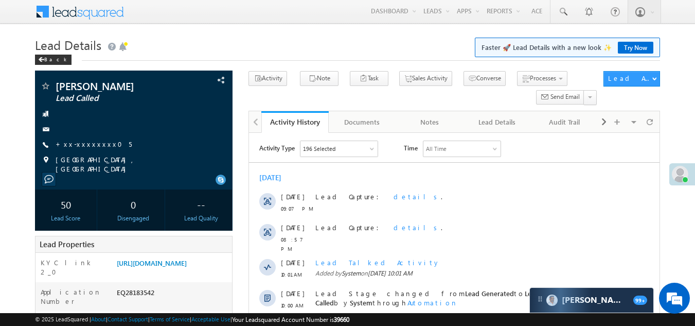
scroll to position [0, 0]
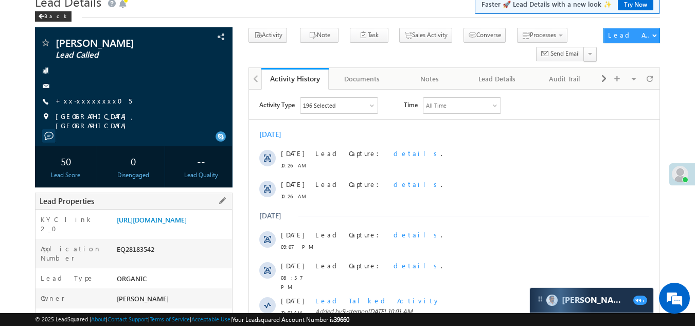
scroll to position [103, 0]
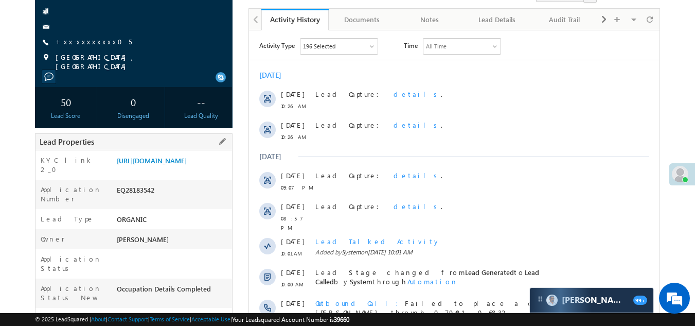
drag, startPoint x: 117, startPoint y: 202, endPoint x: 197, endPoint y: 197, distance: 80.9
click at [197, 197] on div "Application Number EQ28183542" at bounding box center [133, 193] width 197 height 29
copy div "EQ28183542"
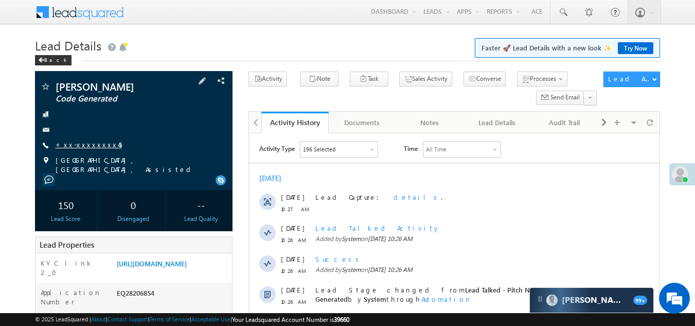
click at [81, 144] on link "+xx-xxxxxxxx45" at bounding box center [89, 144] width 66 height 9
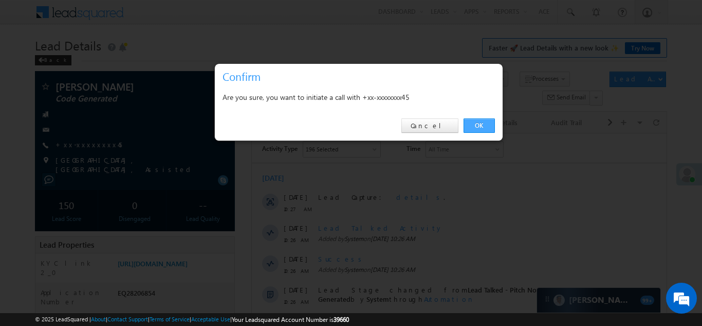
click at [484, 121] on link "OK" at bounding box center [479, 125] width 31 height 14
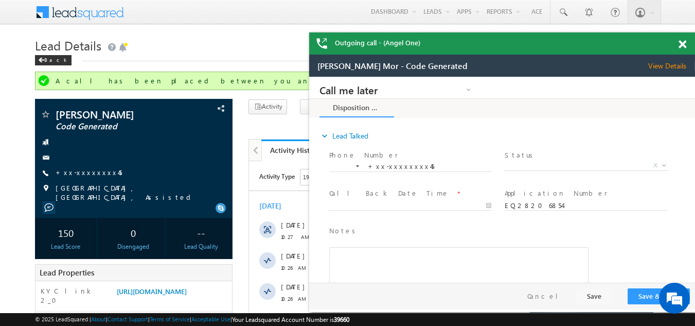
click at [682, 44] on span at bounding box center [682, 44] width 8 height 9
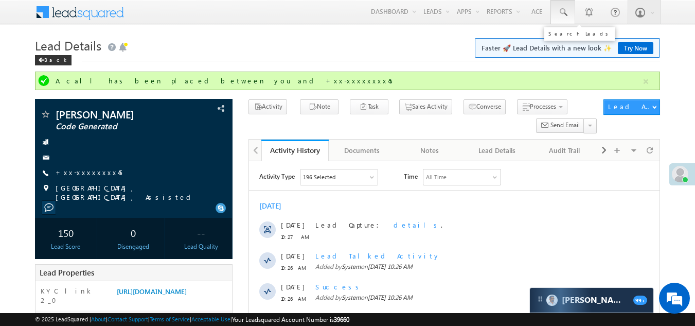
click at [565, 11] on span at bounding box center [562, 12] width 10 height 10
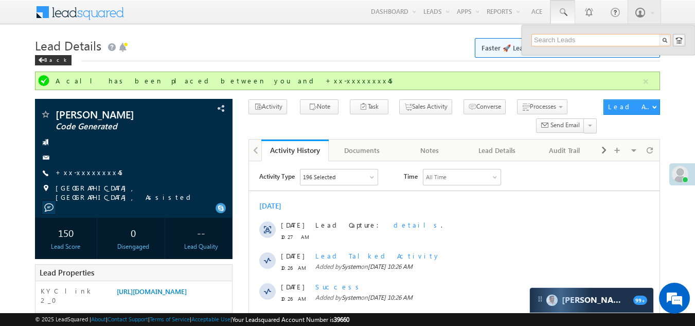
paste input "EQ28222006"
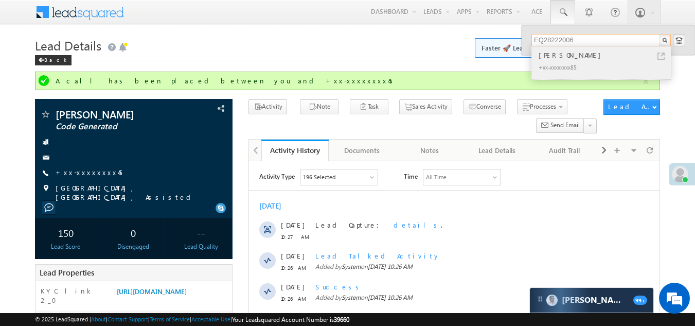
type input "EQ28222006"
click at [567, 55] on div "[PERSON_NAME]" at bounding box center [605, 54] width 138 height 11
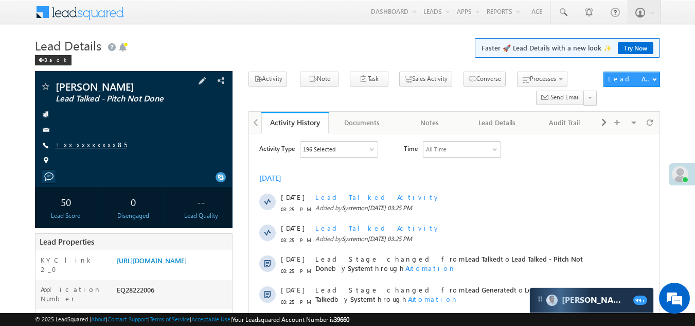
click at [78, 145] on link "+xx-xxxxxxxx85" at bounding box center [91, 144] width 71 height 9
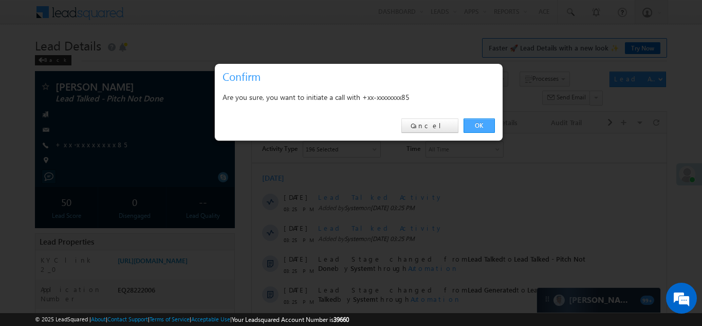
click at [480, 123] on link "OK" at bounding box center [479, 125] width 31 height 14
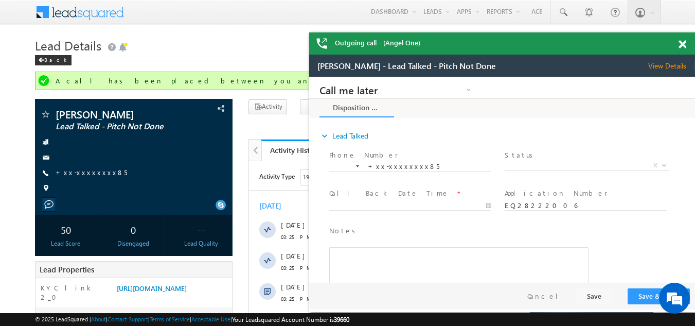
click at [682, 45] on span at bounding box center [682, 44] width 8 height 9
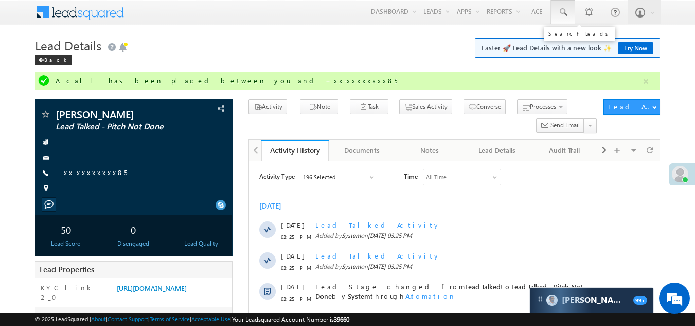
click at [562, 10] on span at bounding box center [562, 12] width 10 height 10
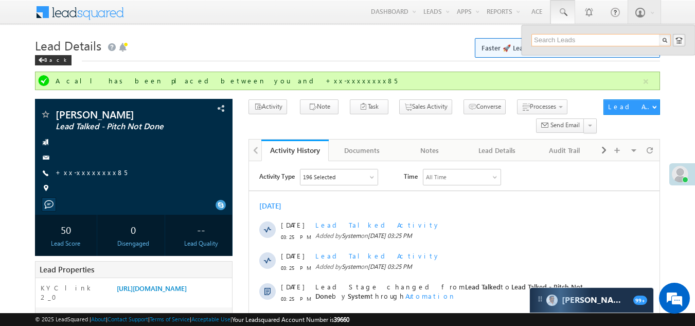
paste input "EQ27589061"
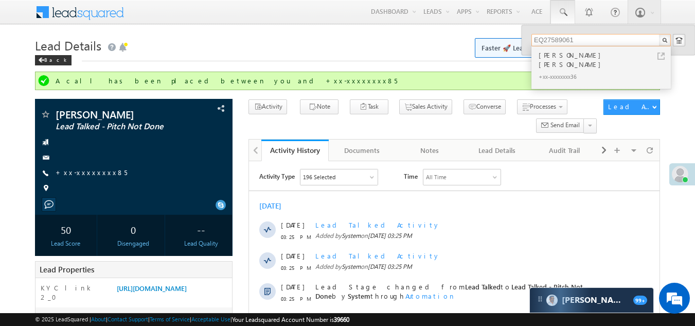
type input "EQ27589061"
click at [551, 56] on div "[PERSON_NAME] [PERSON_NAME]" at bounding box center [605, 59] width 138 height 21
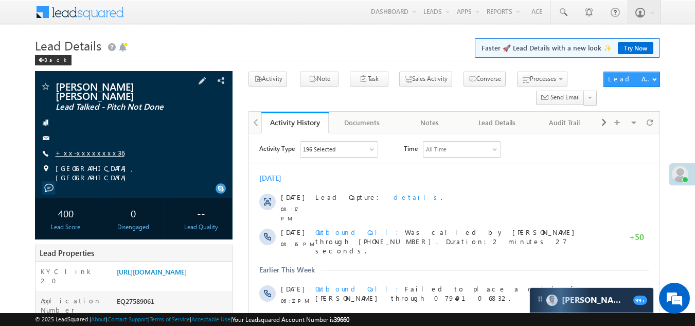
click at [88, 148] on link "+xx-xxxxxxxx36" at bounding box center [90, 152] width 69 height 9
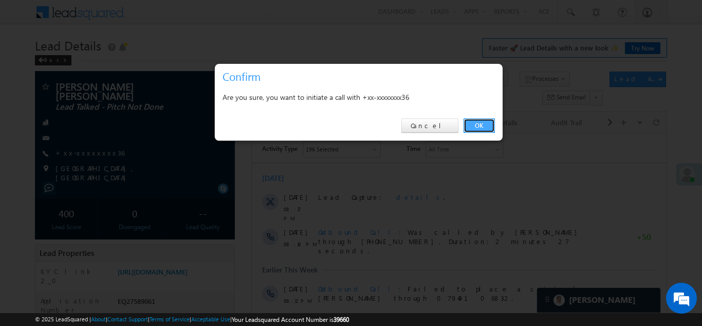
click at [482, 124] on link "OK" at bounding box center [479, 125] width 31 height 14
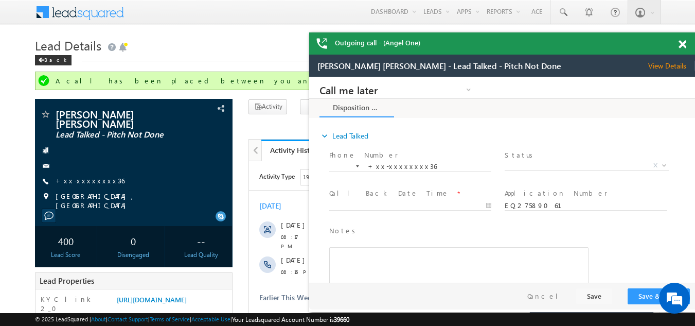
click at [679, 43] on span at bounding box center [682, 44] width 8 height 9
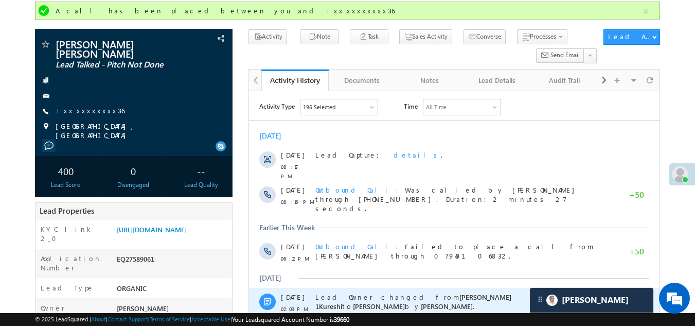
scroll to position [51, 0]
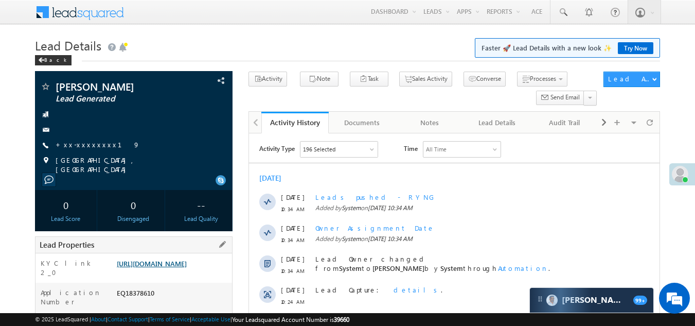
click at [179, 265] on link "[URL][DOMAIN_NAME]" at bounding box center [152, 263] width 70 height 9
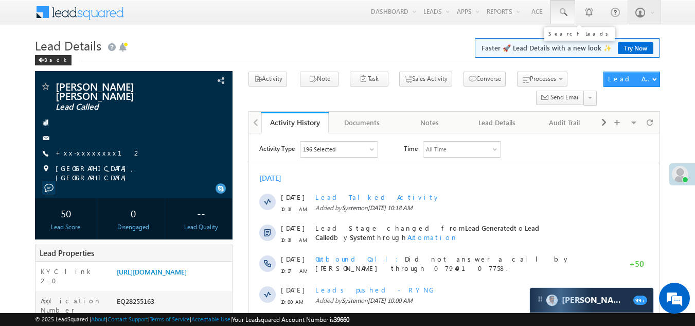
click at [562, 7] on span at bounding box center [562, 12] width 10 height 10
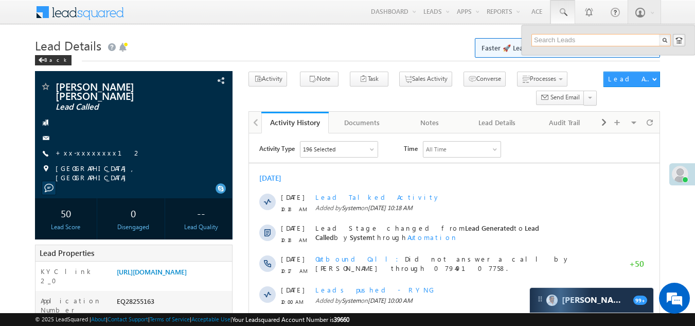
paste input "EQ27617141"
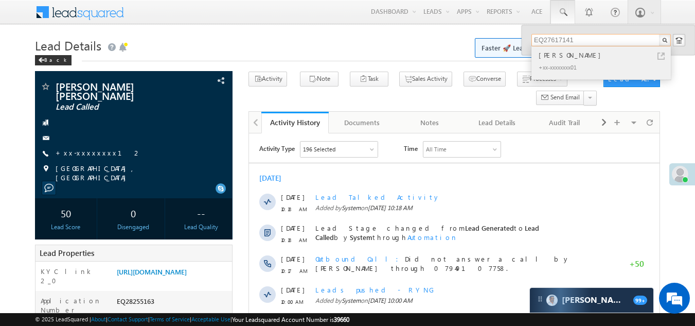
type input "EQ27617141"
click at [551, 58] on div "[PERSON_NAME]" at bounding box center [605, 54] width 138 height 11
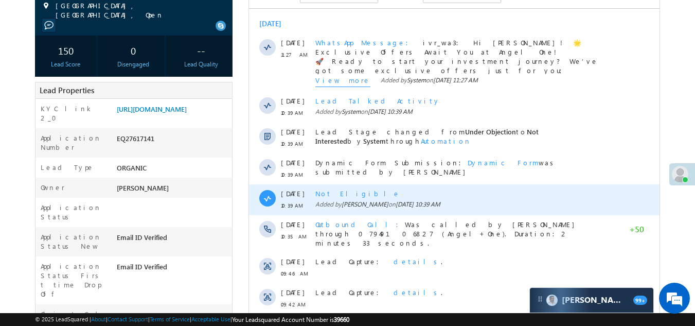
click at [323, 194] on span "Not Eligible" at bounding box center [357, 193] width 85 height 9
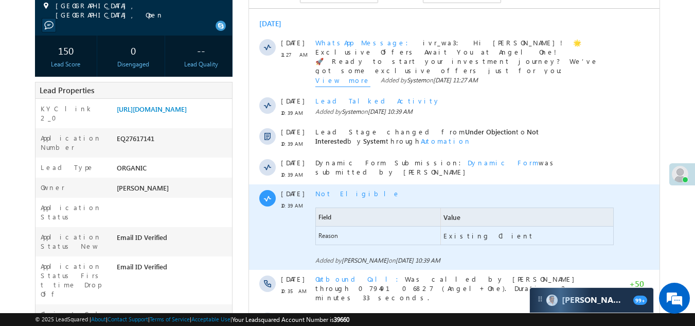
click at [323, 194] on span "Not Eligible" at bounding box center [357, 193] width 85 height 9
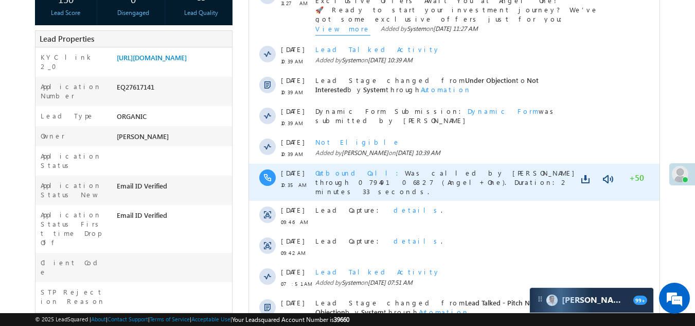
scroll to position [309, 0]
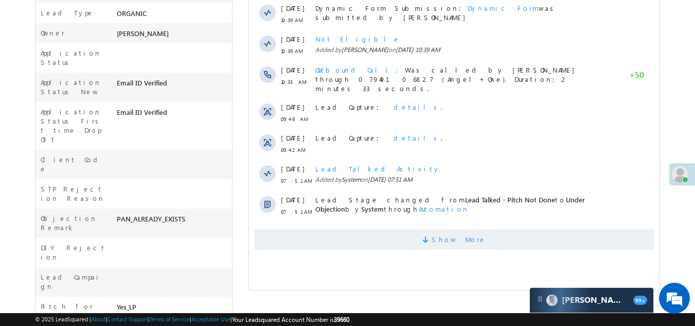
click at [357, 229] on span "Show More" at bounding box center [454, 239] width 400 height 21
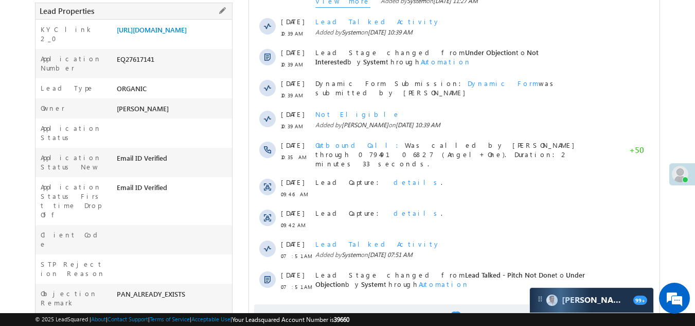
scroll to position [154, 0]
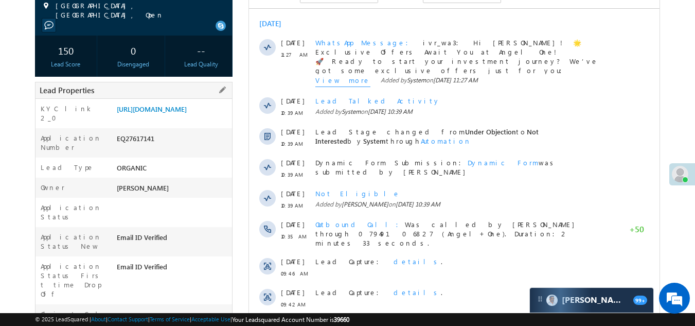
drag, startPoint x: 116, startPoint y: 150, endPoint x: 167, endPoint y: 151, distance: 50.9
click at [167, 148] on div "EQ27617141" at bounding box center [173, 140] width 118 height 14
copy div "EQ27617141"
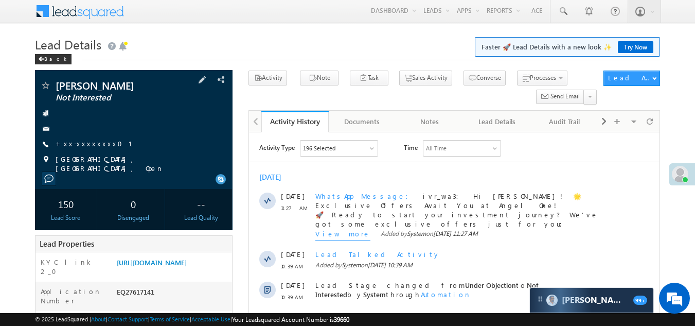
scroll to position [0, 0]
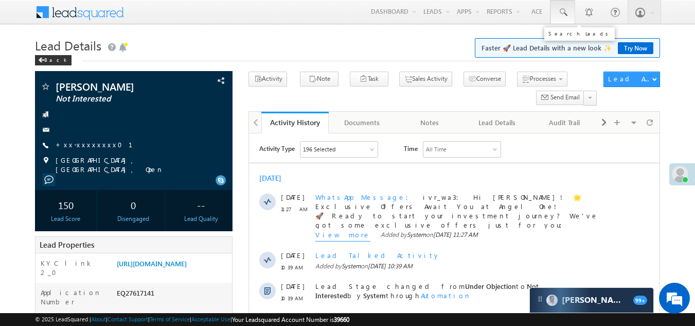
click at [561, 10] on span at bounding box center [562, 12] width 10 height 10
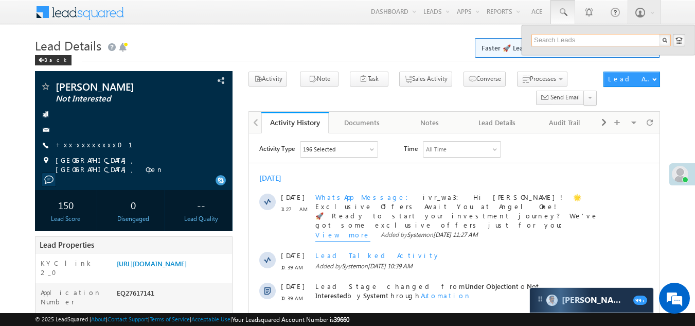
paste input "EQ12629151"
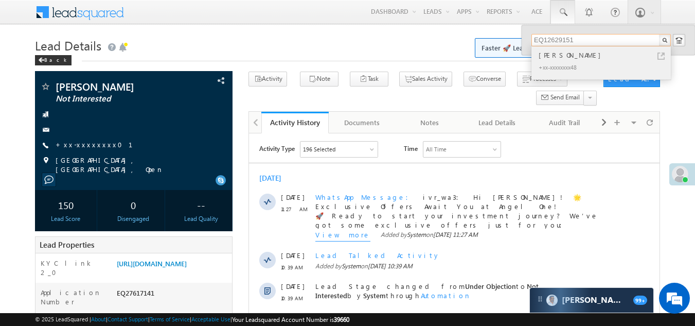
type input "EQ12629151"
click at [553, 56] on div "Dinesh Parmar" at bounding box center [605, 54] width 138 height 11
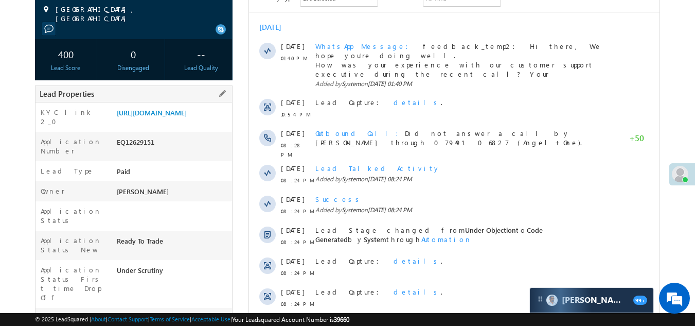
scroll to position [154, 0]
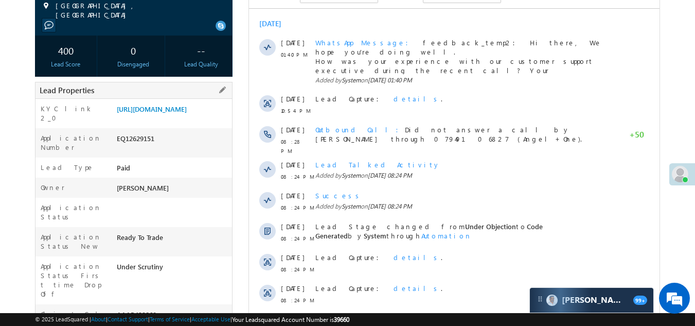
drag, startPoint x: 117, startPoint y: 152, endPoint x: 172, endPoint y: 148, distance: 55.2
click at [172, 148] on div "EQ12629151" at bounding box center [173, 140] width 118 height 14
copy div "EQ12629151"
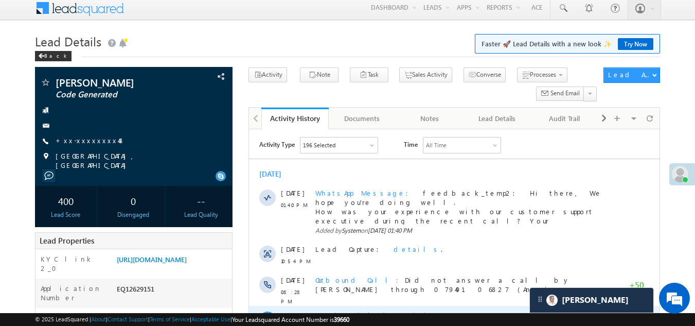
scroll to position [0, 0]
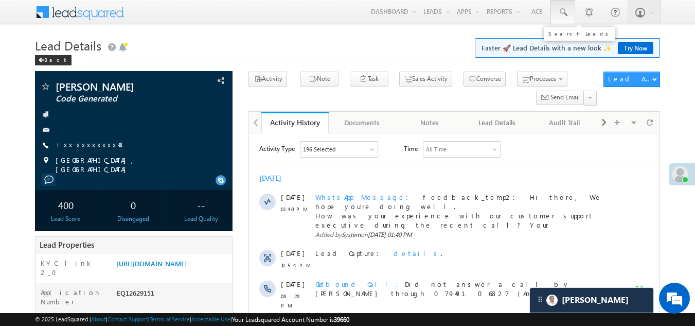
click at [565, 8] on span at bounding box center [562, 12] width 10 height 10
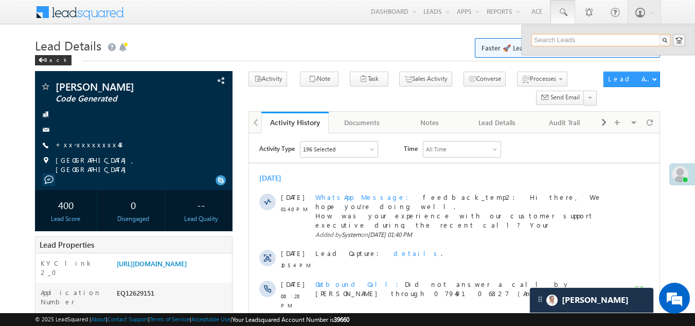
paste input "EQ26600428"
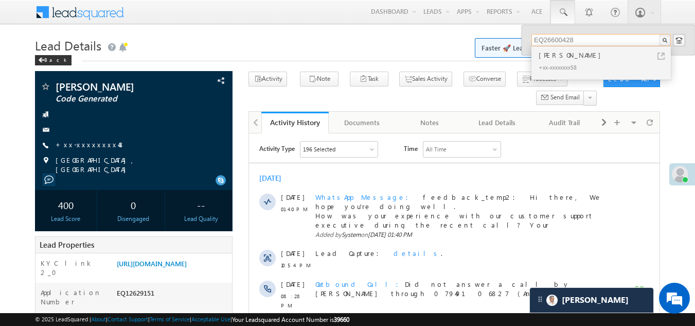
type input "EQ26600428"
click at [549, 58] on div "Zakia rashid" at bounding box center [605, 54] width 138 height 11
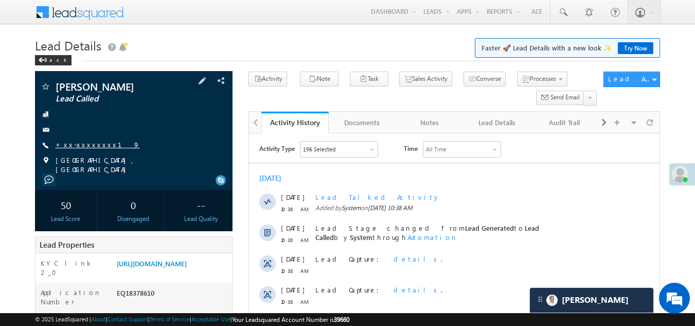
click at [80, 143] on link "+xx-xxxxxxxx19" at bounding box center [98, 144] width 84 height 9
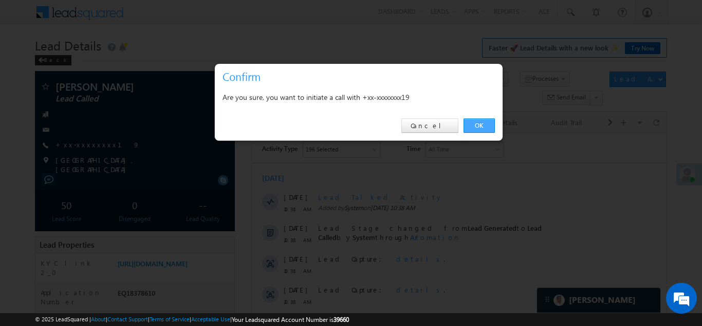
click at [479, 124] on link "OK" at bounding box center [479, 125] width 31 height 14
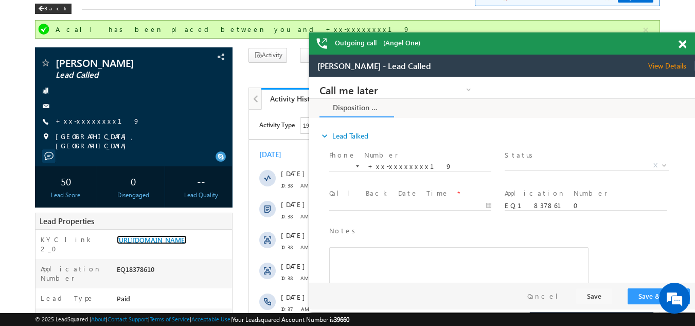
click at [682, 43] on div "Outgoing call - (Angel One)" at bounding box center [502, 43] width 386 height 22
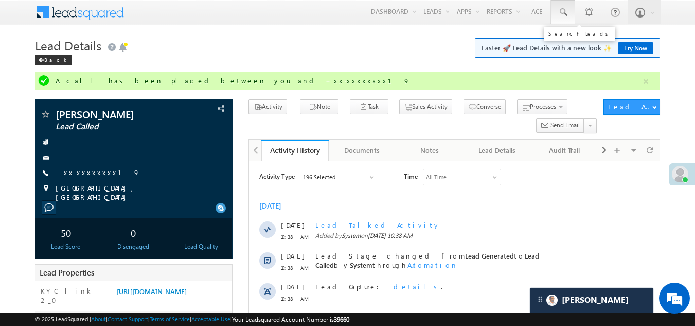
click at [560, 10] on span at bounding box center [562, 12] width 10 height 10
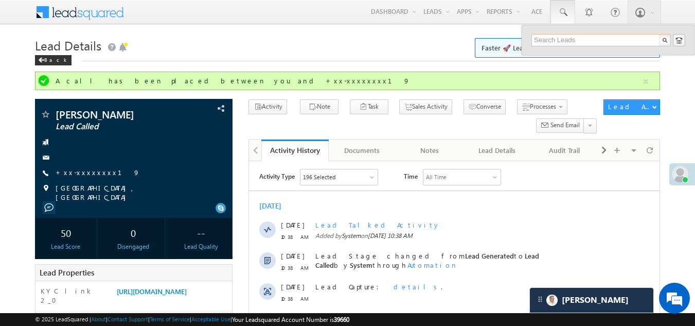
paste input "EQ28203632"
type input "EQ28203632"
click at [555, 54] on div "No results found." at bounding box center [605, 55] width 138 height 13
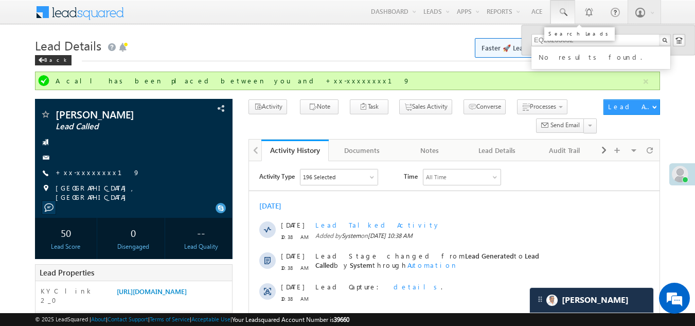
click at [562, 12] on span at bounding box center [562, 12] width 10 height 10
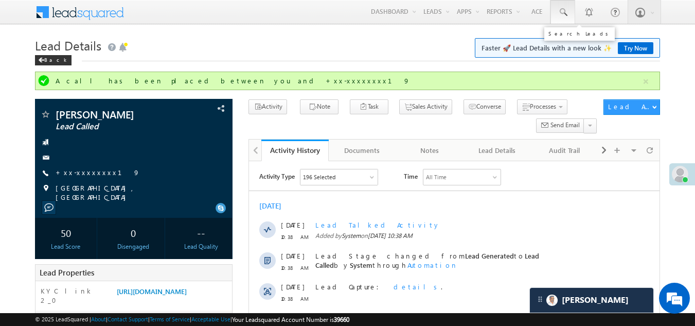
click at [562, 12] on span at bounding box center [562, 12] width 10 height 10
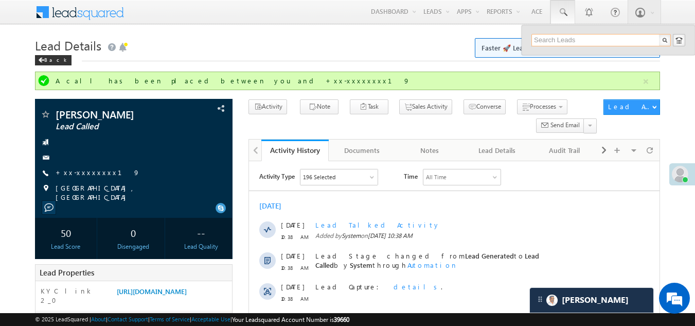
paste input "EQ26607441"
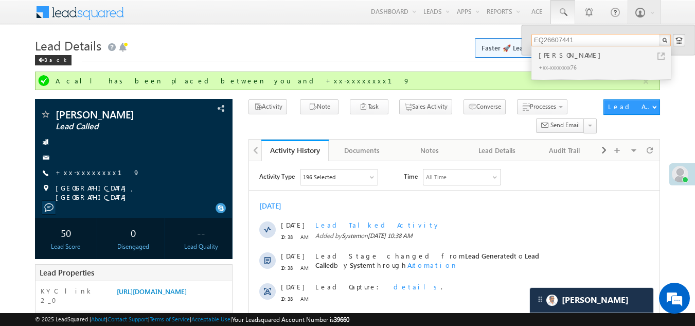
type input "EQ26607441"
click at [551, 59] on div "mohd afasar" at bounding box center [605, 54] width 138 height 11
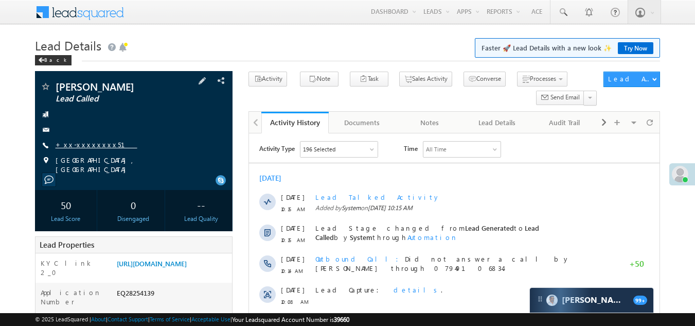
click at [80, 143] on link "+xx-xxxxxxxx51" at bounding box center [97, 144] width 82 height 9
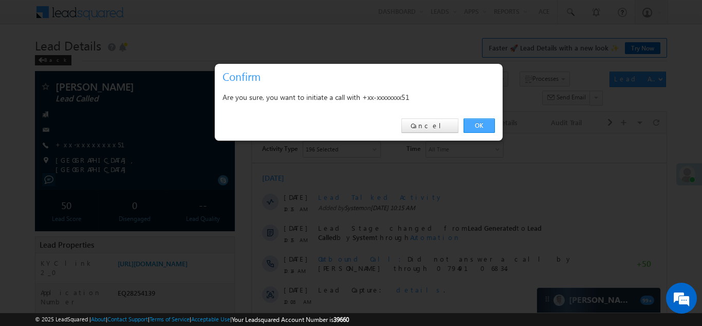
click at [482, 121] on link "OK" at bounding box center [479, 125] width 31 height 14
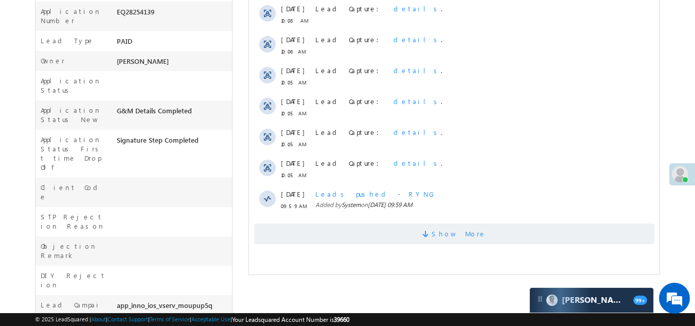
scroll to position [336, 0]
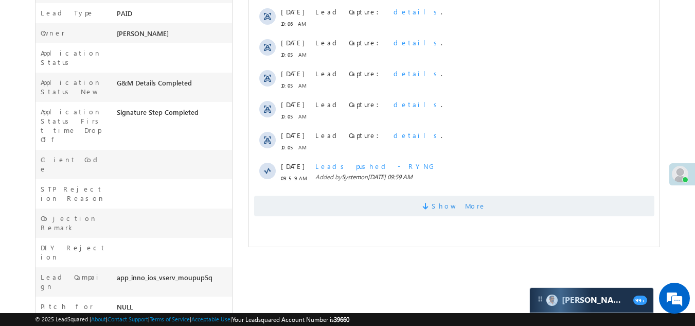
click at [418, 210] on span "Show More" at bounding box center [454, 205] width 400 height 21
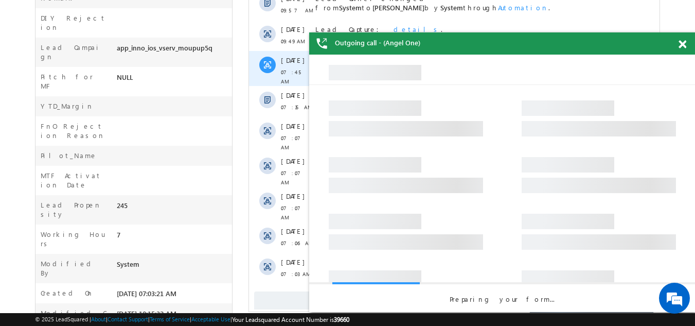
scroll to position [579, 0]
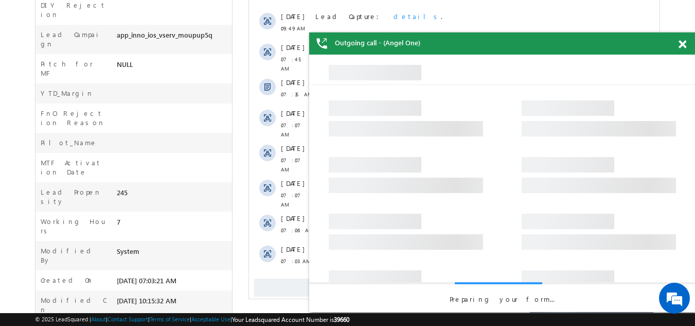
click at [282, 270] on div "Show More" at bounding box center [454, 284] width 410 height 28
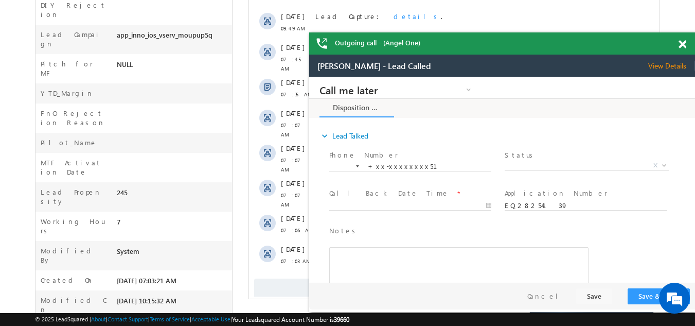
scroll to position [0, 0]
click at [562, 162] on span "X" at bounding box center [586, 165] width 164 height 10
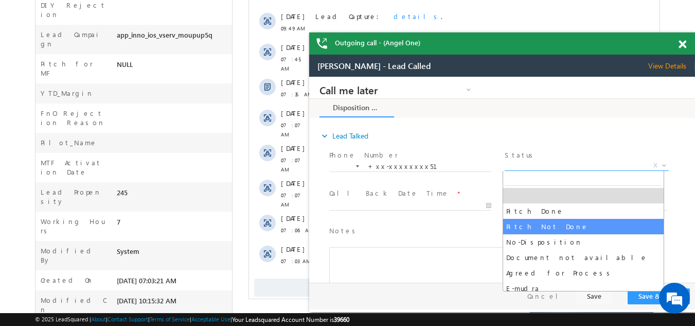
select select "Pitch Not Done"
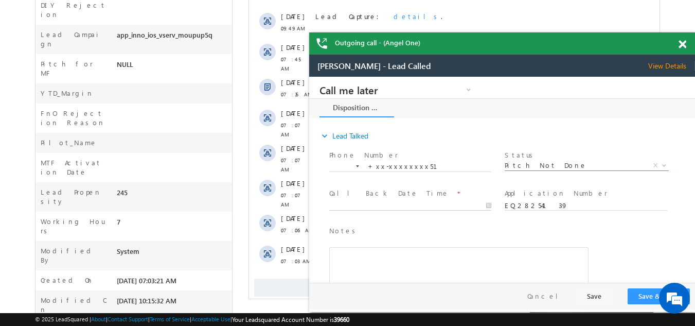
type input "09/03/25 11:02 AM"
click at [375, 205] on input "09/03/25 11:02 AM" at bounding box center [410, 206] width 162 height 10
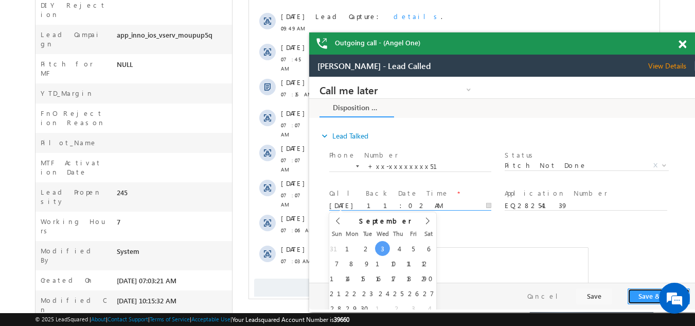
click at [646, 293] on button "Save & Close" at bounding box center [658, 296] width 62 height 16
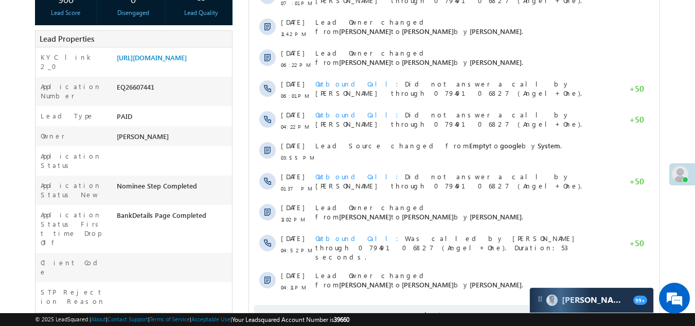
scroll to position [309, 0]
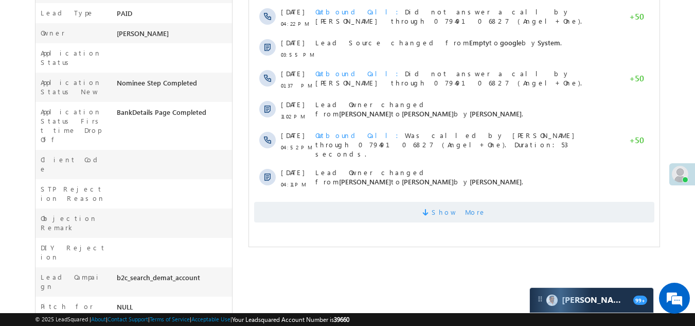
click at [317, 210] on span "Show More" at bounding box center [454, 212] width 400 height 21
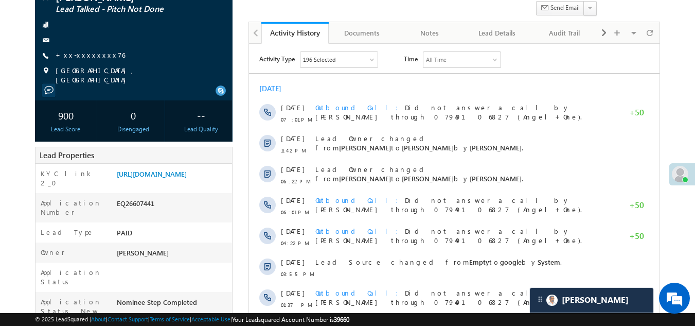
scroll to position [0, 0]
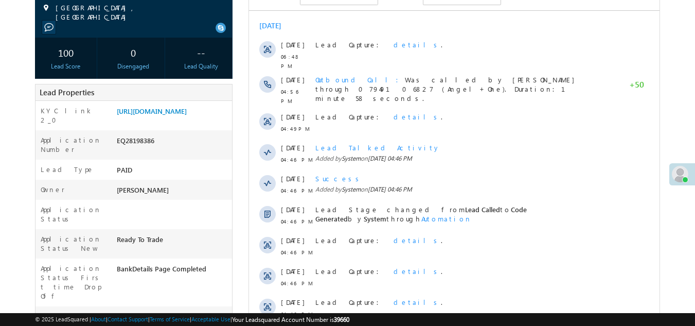
scroll to position [154, 0]
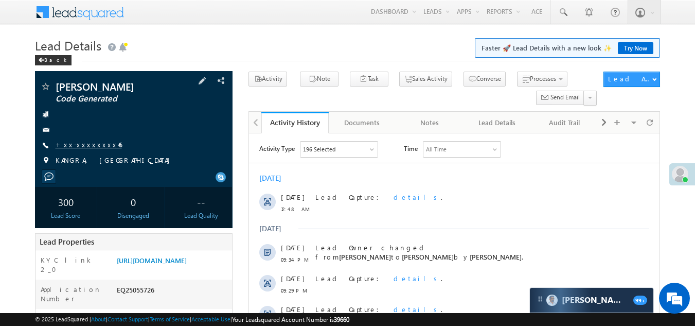
click at [83, 144] on link "+xx-xxxxxxxx46" at bounding box center [89, 144] width 66 height 9
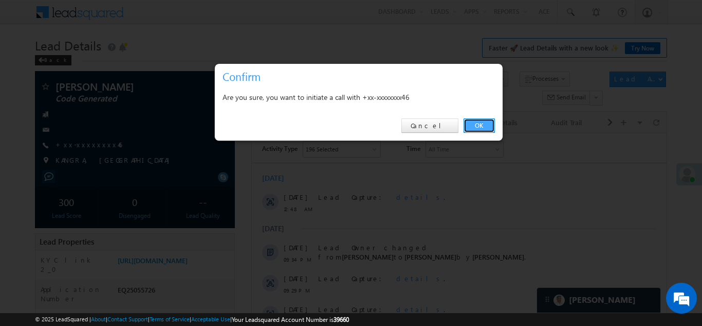
click at [479, 123] on link "OK" at bounding box center [479, 125] width 31 height 14
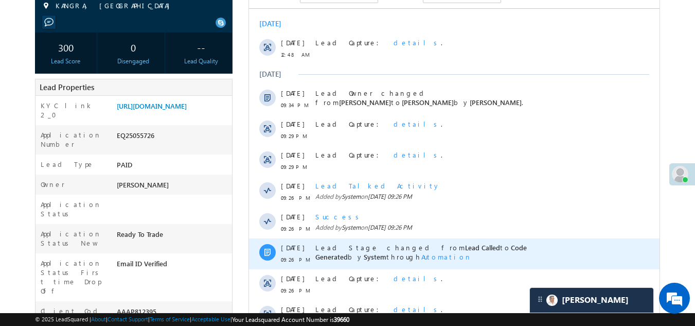
scroll to position [309, 0]
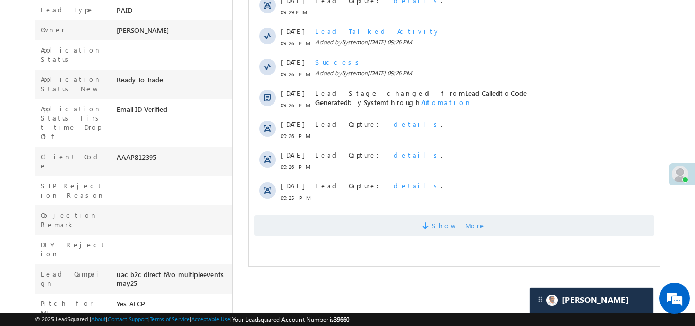
click at [373, 224] on span "Show More" at bounding box center [454, 225] width 400 height 21
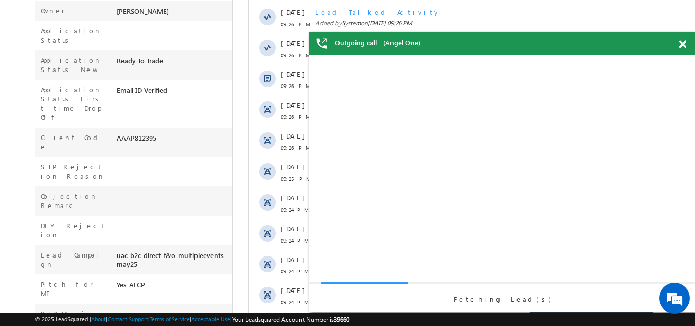
scroll to position [388, 0]
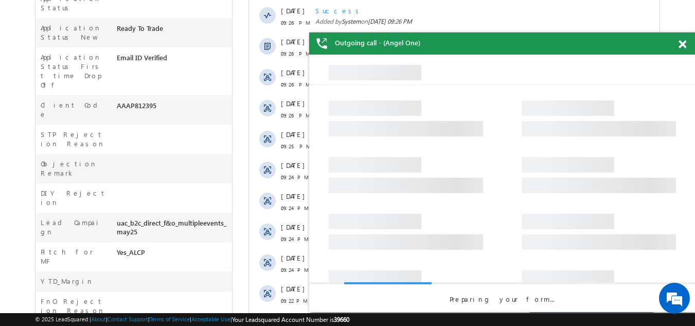
click at [681, 43] on span at bounding box center [682, 44] width 8 height 9
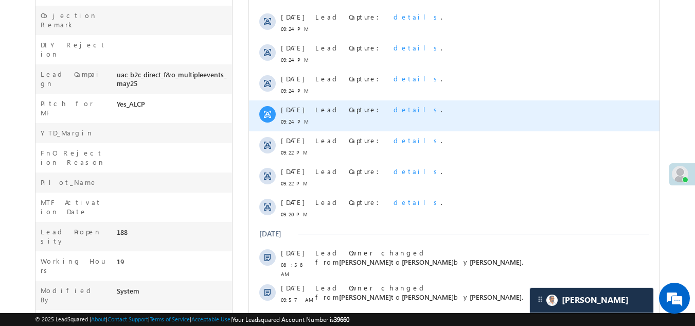
scroll to position [618, 0]
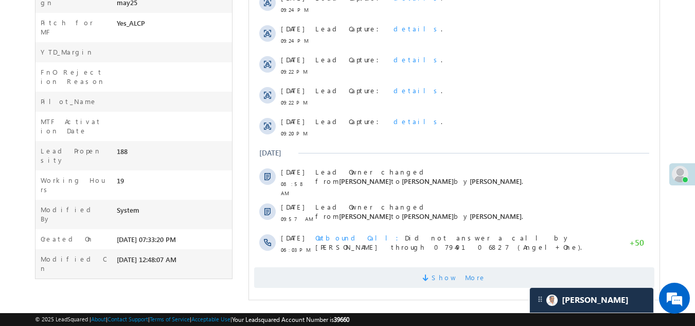
click at [373, 270] on span "Show More" at bounding box center [454, 277] width 400 height 21
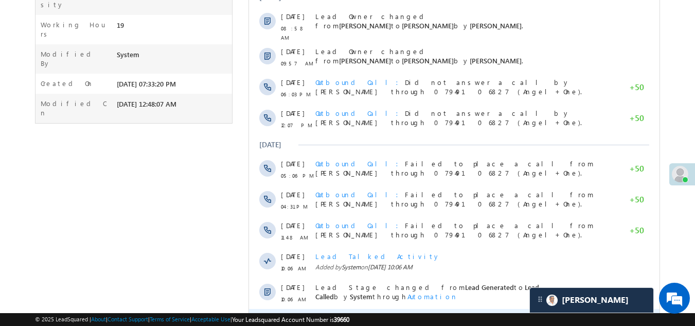
scroll to position [946, 0]
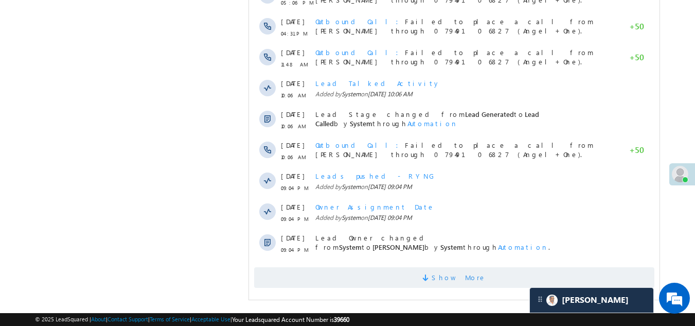
click at [380, 280] on span "Show More" at bounding box center [454, 277] width 400 height 21
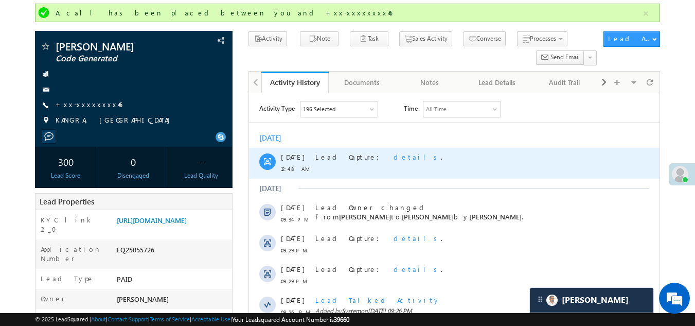
scroll to position [0, 0]
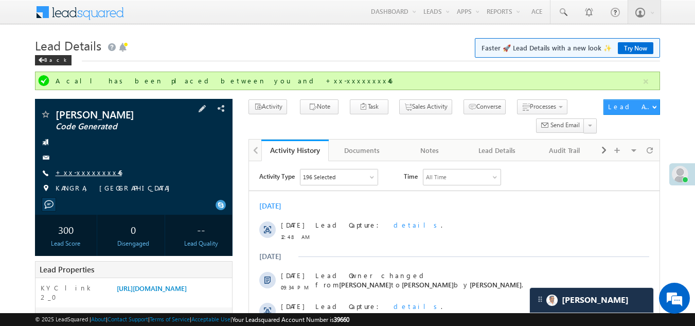
click at [79, 171] on link "+xx-xxxxxxxx46" at bounding box center [89, 172] width 66 height 9
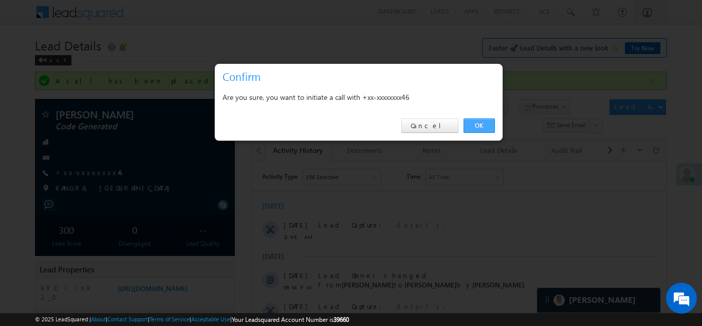
click at [481, 120] on link "OK" at bounding box center [479, 125] width 31 height 14
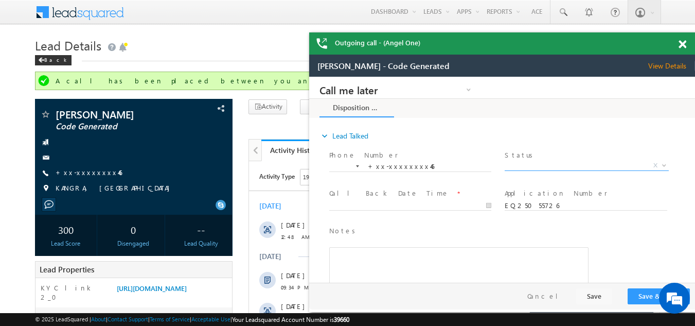
click at [552, 165] on span "X" at bounding box center [586, 165] width 164 height 10
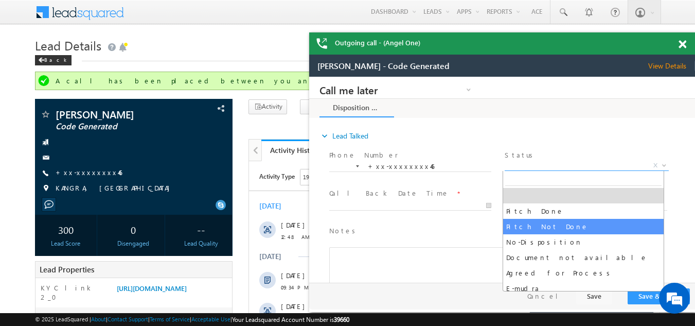
select select "Pitch Not Done"
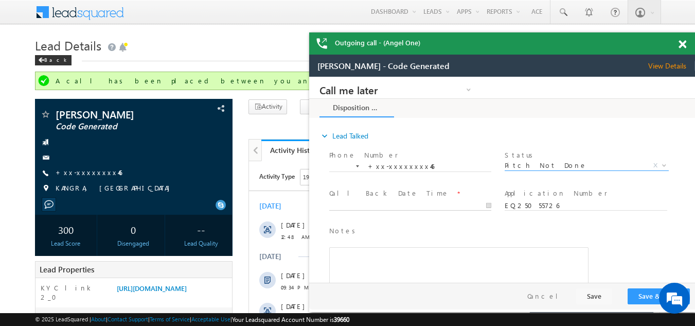
type input "09/03/25 11:10 AM"
click at [384, 204] on input "09/03/25 11:10 AM" at bounding box center [410, 206] width 162 height 10
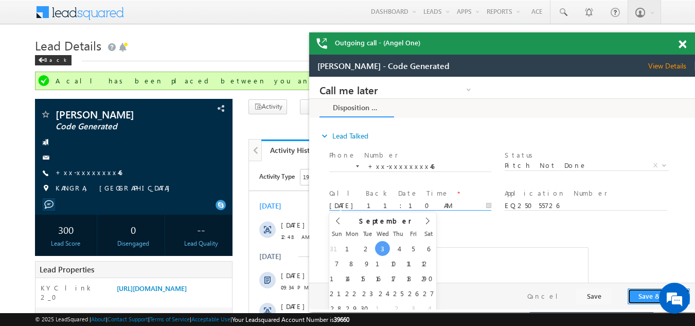
click at [645, 292] on button "Save & Close" at bounding box center [658, 296] width 62 height 16
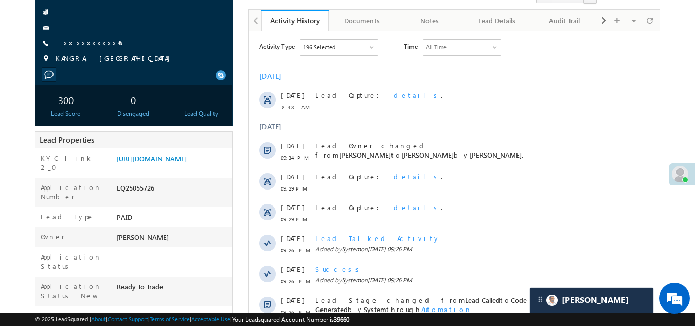
scroll to position [51, 0]
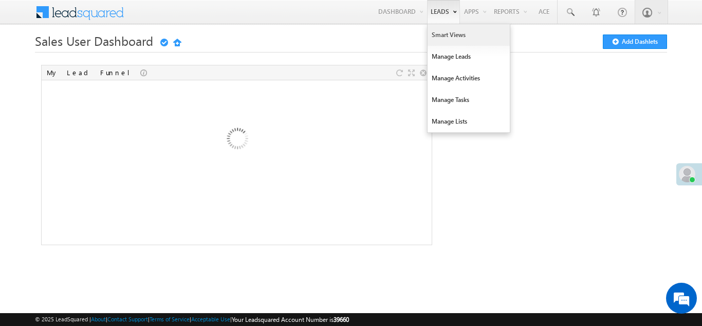
click at [441, 36] on link "Smart Views" at bounding box center [469, 35] width 82 height 22
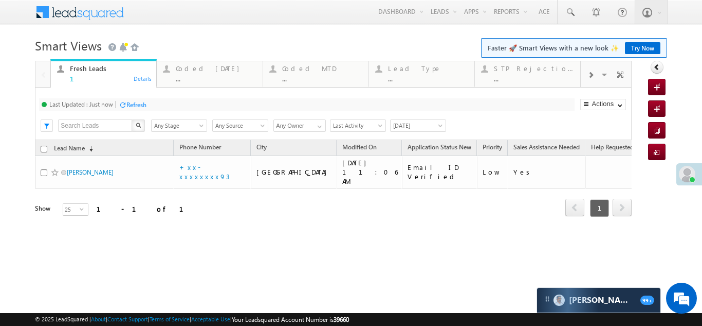
click at [136, 104] on div "Refresh" at bounding box center [136, 105] width 20 height 8
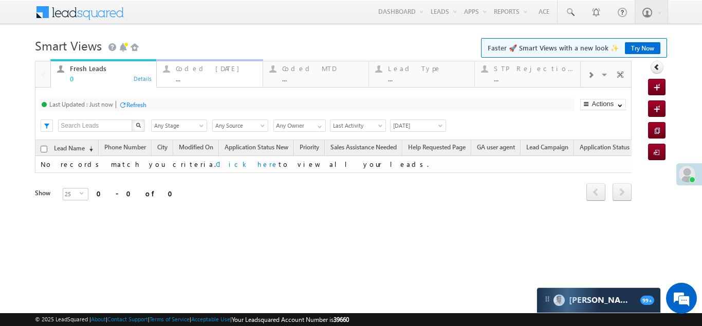
click at [194, 71] on div "Coded [DATE]" at bounding box center [216, 68] width 80 height 8
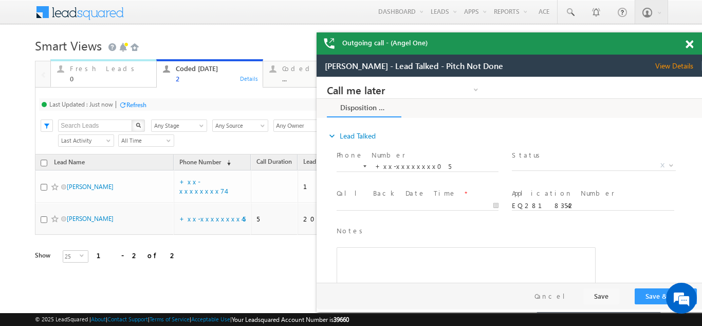
click at [89, 68] on div "Fresh Leads" at bounding box center [110, 68] width 80 height 8
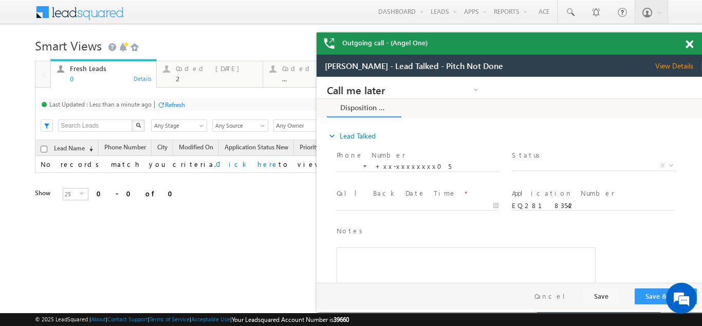
click at [180, 102] on div "Refresh" at bounding box center [175, 105] width 20 height 8
click at [134, 102] on div "Refresh" at bounding box center [136, 105] width 20 height 8
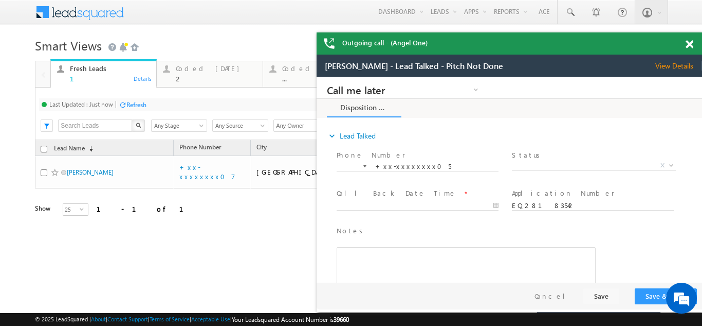
click at [691, 46] on span at bounding box center [690, 44] width 8 height 9
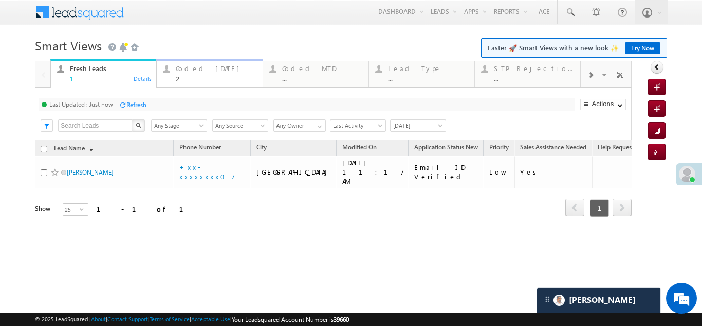
click at [202, 69] on div "Coded Today" at bounding box center [216, 68] width 80 height 8
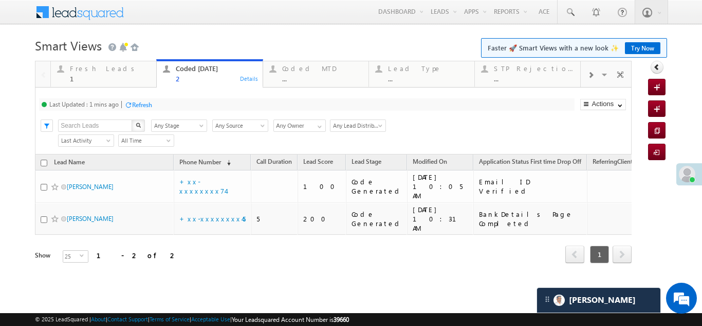
click at [142, 105] on div "Refresh" at bounding box center [142, 105] width 20 height 8
click at [87, 67] on div "Fresh Leads" at bounding box center [110, 68] width 80 height 8
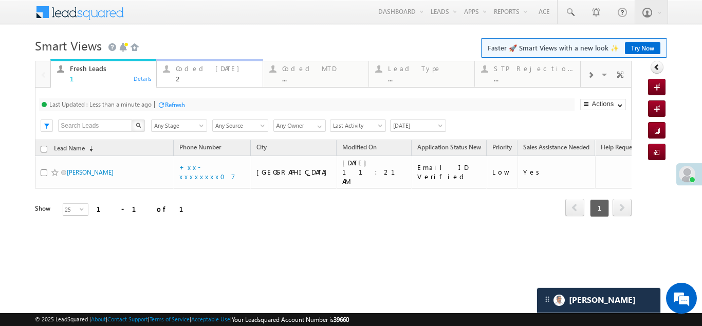
click at [190, 71] on div "Coded Today" at bounding box center [216, 68] width 80 height 8
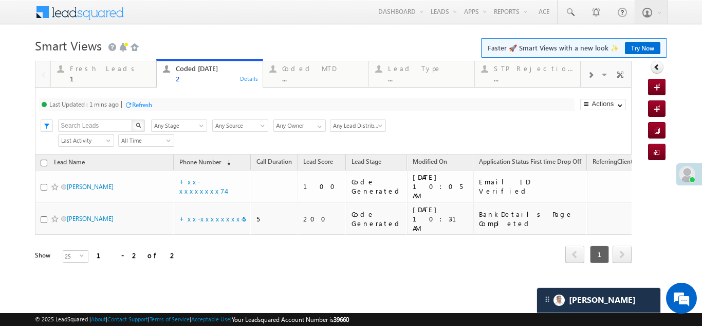
click at [145, 106] on div "Refresh" at bounding box center [142, 105] width 20 height 8
click at [98, 71] on div "Fresh Leads" at bounding box center [110, 68] width 80 height 8
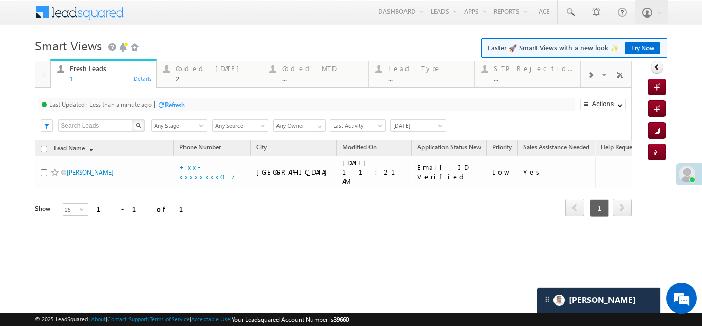
click at [177, 105] on div "Refresh" at bounding box center [175, 105] width 20 height 8
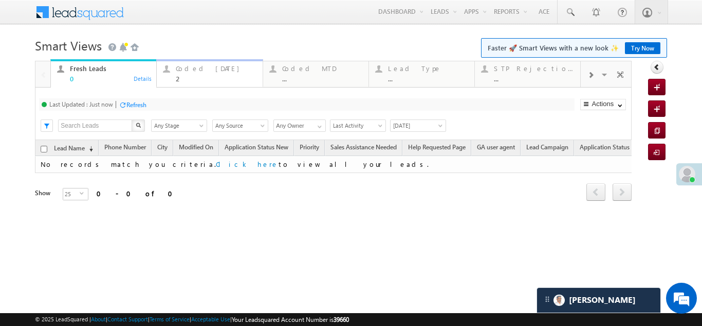
click at [204, 71] on div "Coded Today" at bounding box center [216, 68] width 80 height 8
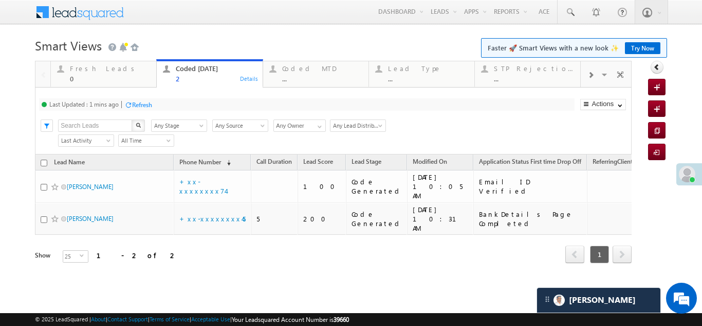
click at [144, 104] on div "Refresh" at bounding box center [142, 105] width 20 height 8
click at [91, 67] on div "Fresh Leads" at bounding box center [110, 68] width 80 height 8
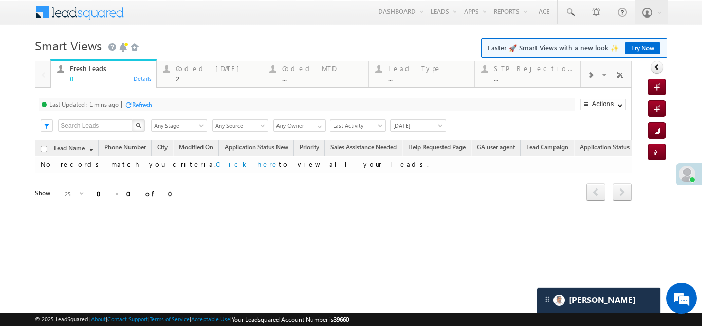
click at [149, 104] on div "Refresh" at bounding box center [142, 105] width 20 height 8
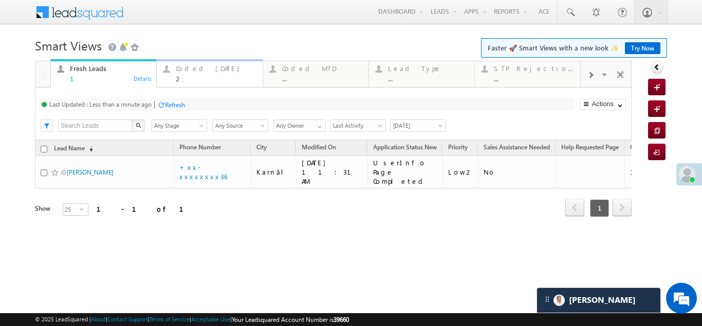
click at [200, 72] on div "Coded Today" at bounding box center [216, 68] width 80 height 8
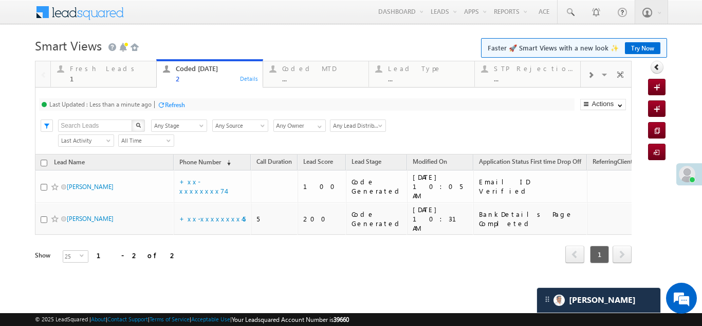
click at [183, 103] on div "Refresh" at bounding box center [175, 105] width 20 height 8
click at [90, 70] on div "Fresh Leads" at bounding box center [110, 68] width 80 height 8
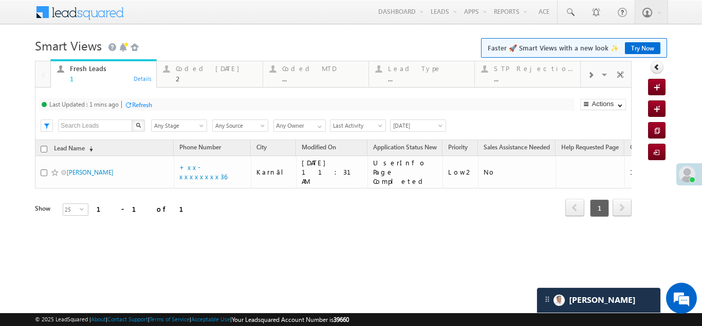
click at [137, 103] on div "Refresh" at bounding box center [142, 105] width 20 height 8
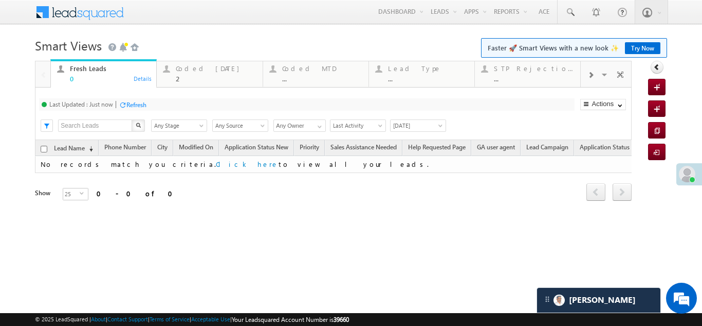
click at [139, 106] on div "Refresh" at bounding box center [136, 105] width 20 height 8
click at [194, 74] on div "Coded Today 2" at bounding box center [216, 72] width 80 height 20
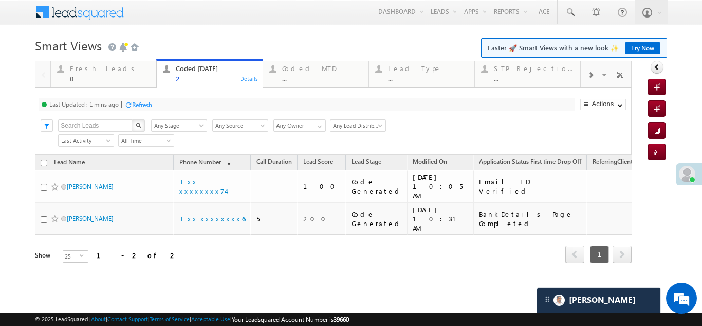
click at [147, 106] on div "Refresh" at bounding box center [142, 105] width 20 height 8
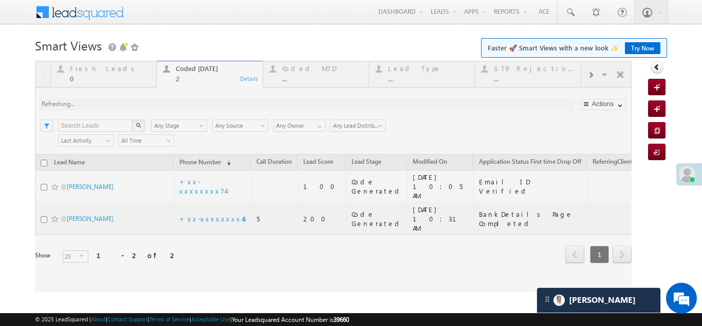
click at [146, 103] on div at bounding box center [333, 176] width 597 height 231
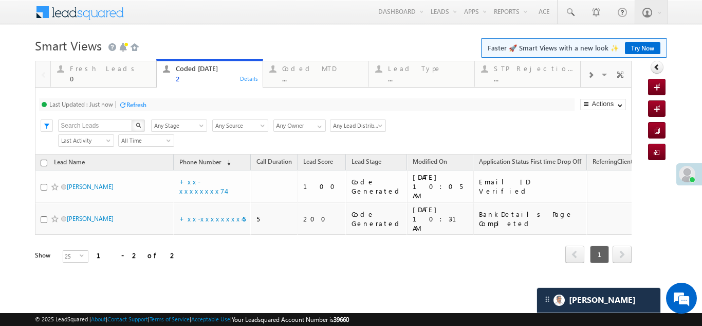
click at [135, 102] on div "Refresh" at bounding box center [136, 105] width 20 height 8
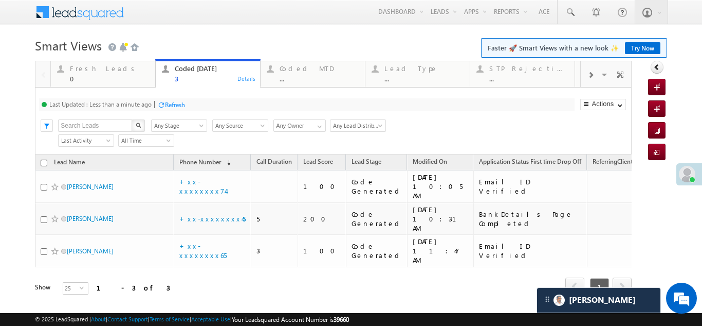
click at [179, 104] on div "Refresh" at bounding box center [175, 105] width 20 height 8
click at [140, 102] on div "Refresh" at bounding box center [136, 105] width 20 height 8
click at [129, 99] on div "Refresh" at bounding box center [133, 104] width 28 height 10
click at [136, 104] on div "Refresh" at bounding box center [136, 105] width 20 height 8
click at [137, 102] on div "Refresh" at bounding box center [136, 105] width 20 height 8
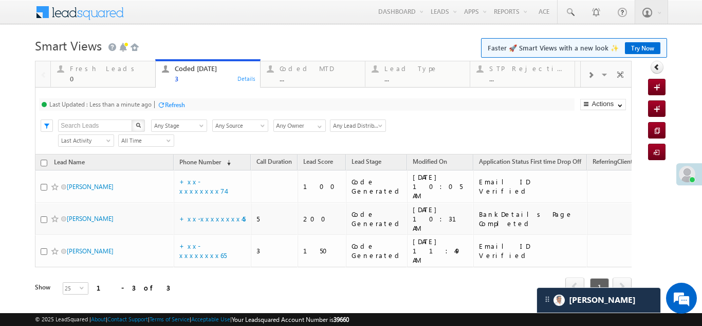
click at [177, 104] on div "Refresh" at bounding box center [175, 105] width 20 height 8
click at [170, 102] on div "Refresh" at bounding box center [175, 105] width 20 height 8
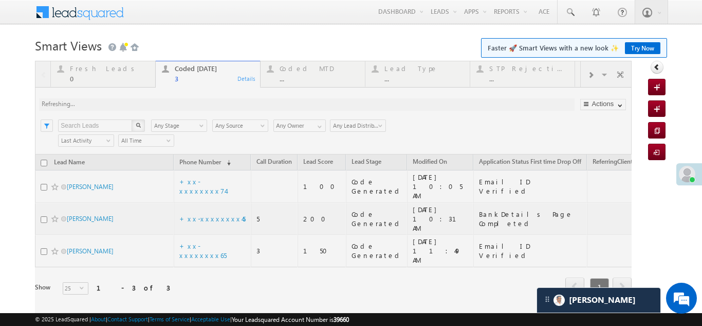
click at [186, 100] on div at bounding box center [333, 192] width 597 height 263
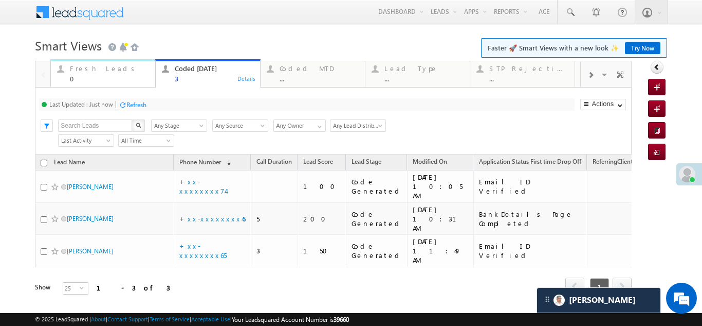
click at [85, 64] on div "Fresh Leads 0" at bounding box center [109, 72] width 79 height 20
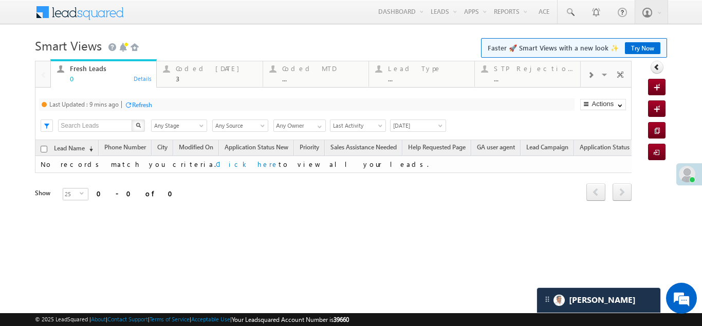
click at [145, 103] on div "Refresh" at bounding box center [142, 105] width 20 height 8
click at [201, 72] on div "Coded Today" at bounding box center [216, 68] width 80 height 8
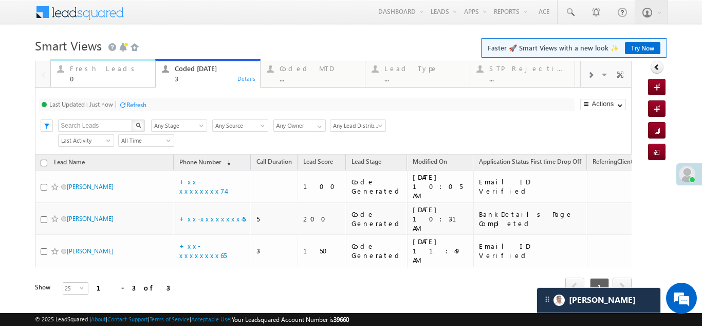
click at [97, 66] on div "Fresh Leads" at bounding box center [109, 68] width 79 height 8
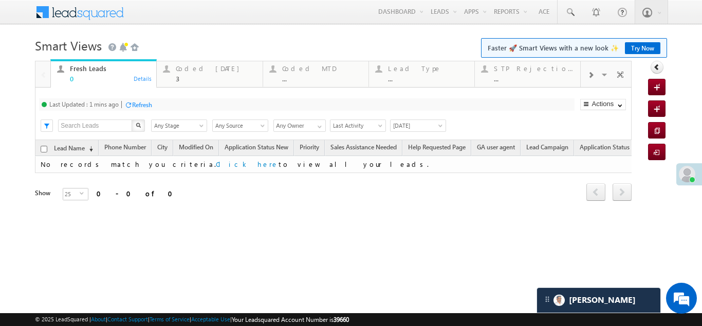
click at [143, 104] on div "Refresh" at bounding box center [142, 105] width 20 height 8
click at [136, 103] on div "Refresh" at bounding box center [136, 105] width 20 height 8
click at [173, 109] on div "Last Updated : Just now Refresh Refreshing..." at bounding box center [306, 104] width 535 height 12
click at [202, 73] on div "Coded Today 3" at bounding box center [216, 72] width 80 height 20
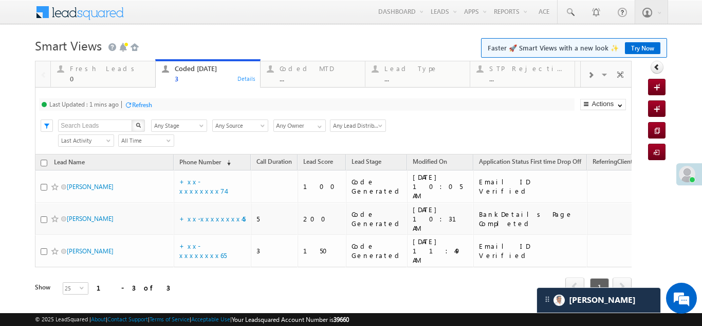
click at [139, 105] on div "Refresh" at bounding box center [142, 105] width 20 height 8
click at [95, 69] on div "Fresh Leads" at bounding box center [109, 68] width 79 height 8
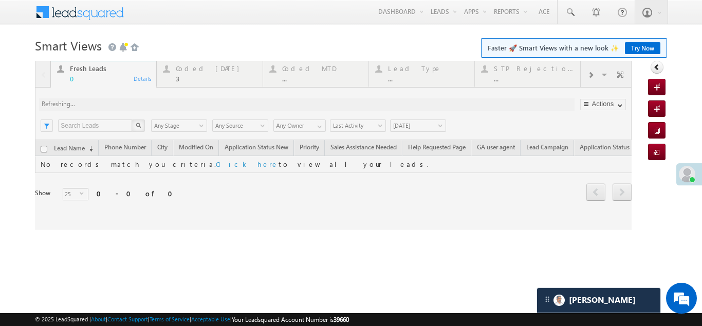
click at [202, 67] on div at bounding box center [333, 145] width 597 height 169
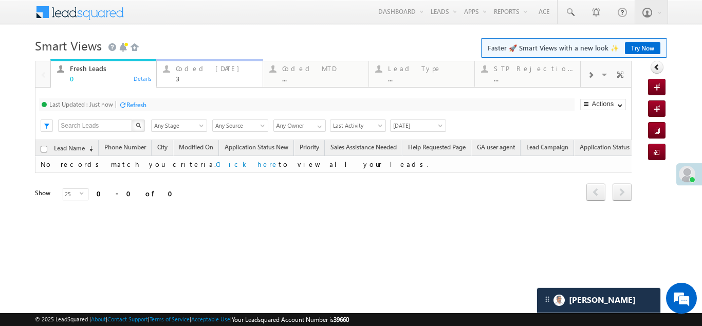
click at [198, 68] on div "Coded Today" at bounding box center [216, 68] width 80 height 8
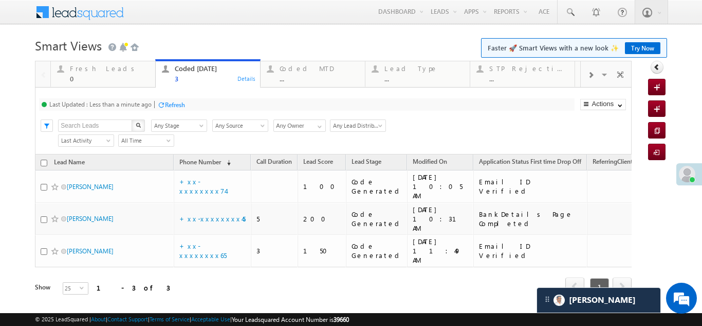
click at [172, 107] on div "Refresh" at bounding box center [175, 105] width 20 height 8
click at [136, 103] on div "Refresh" at bounding box center [136, 105] width 20 height 8
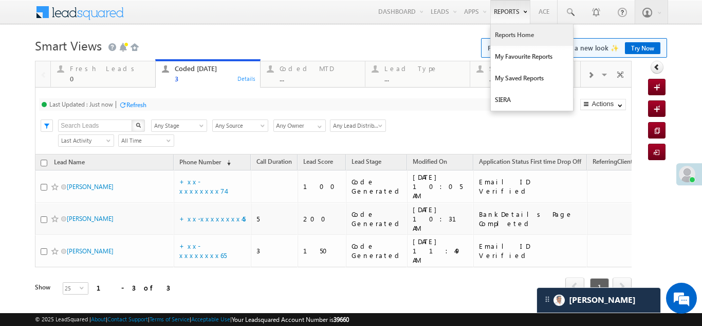
click at [501, 29] on link "Reports Home" at bounding box center [532, 35] width 82 height 22
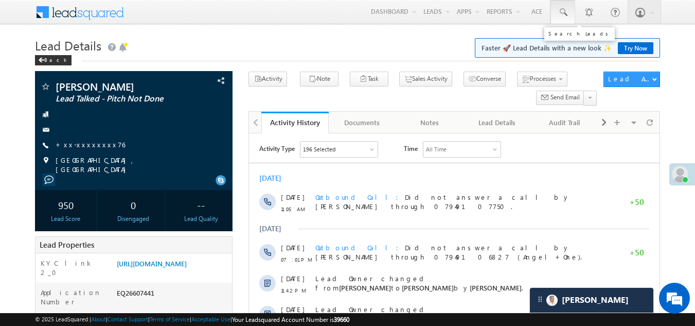
click at [562, 10] on span at bounding box center [562, 12] width 10 height 10
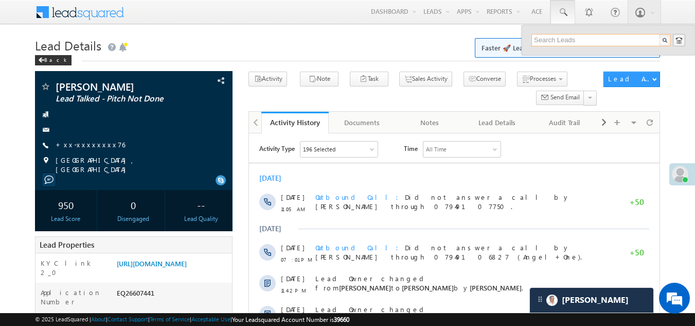
paste input "EQ26570405"
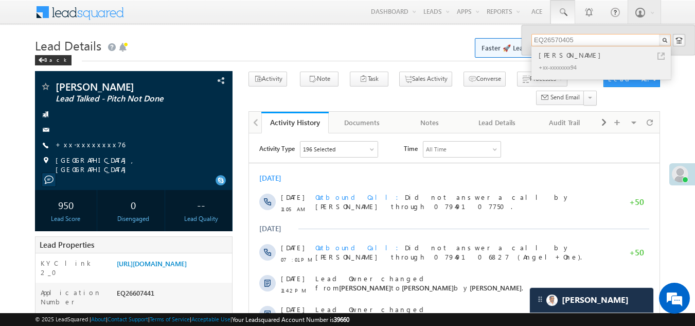
type input "EQ26570405"
click at [553, 58] on div "Suneel kasde" at bounding box center [605, 54] width 138 height 11
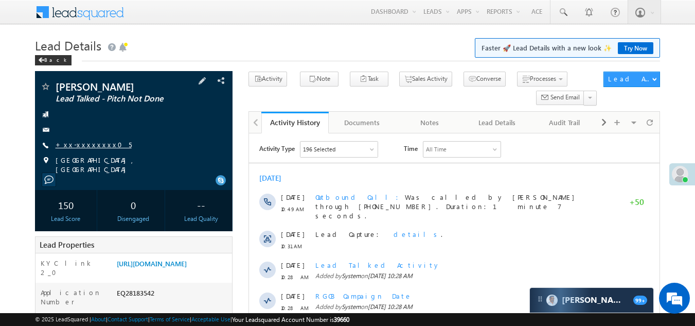
click at [70, 141] on link "+xx-xxxxxxxx05" at bounding box center [94, 144] width 76 height 9
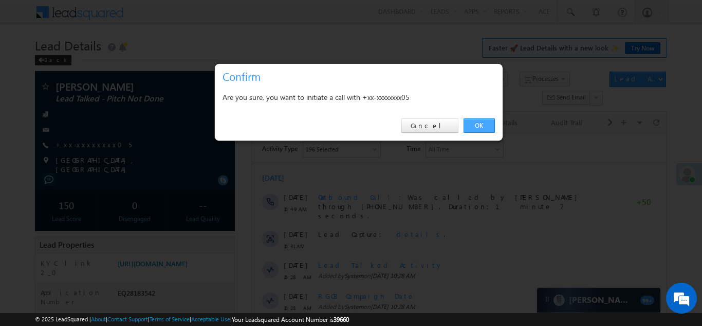
click at [480, 124] on link "OK" at bounding box center [479, 125] width 31 height 14
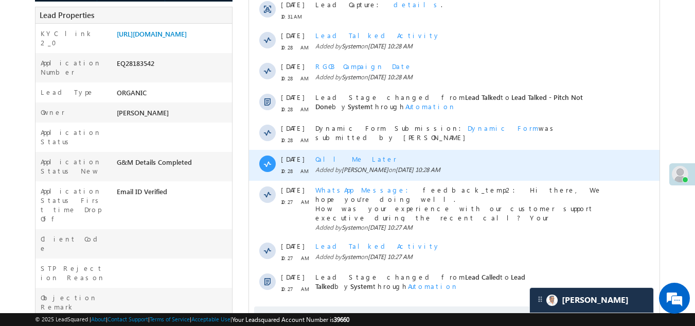
scroll to position [463, 0]
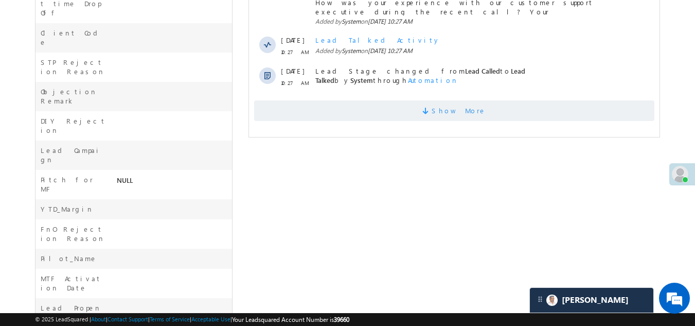
click at [323, 102] on span "Show More" at bounding box center [454, 110] width 400 height 21
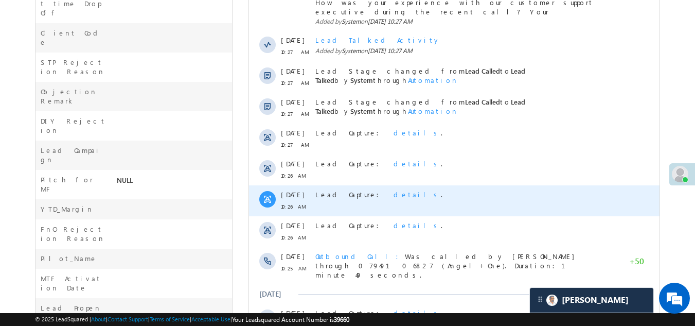
scroll to position [615, 0]
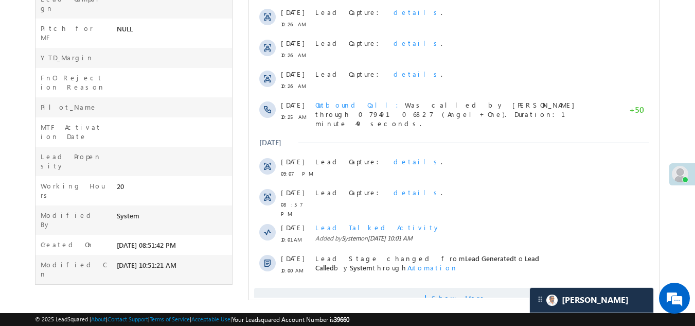
click at [369, 287] on span "Show More" at bounding box center [454, 297] width 400 height 21
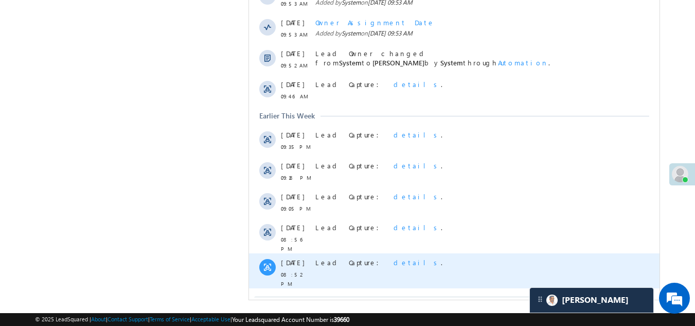
scroll to position [943, 0]
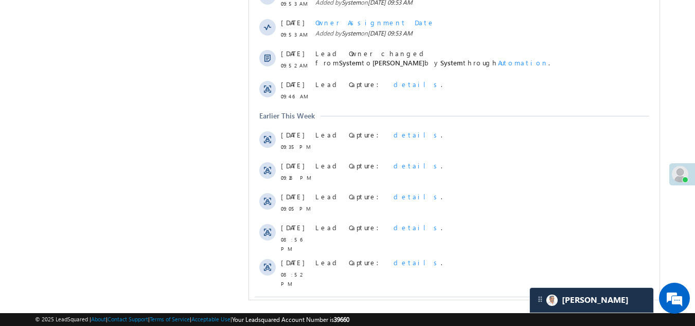
click at [374, 296] on span "Show More" at bounding box center [454, 306] width 400 height 21
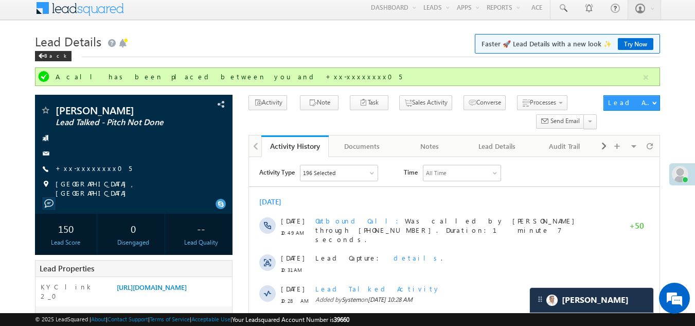
scroll to position [0, 0]
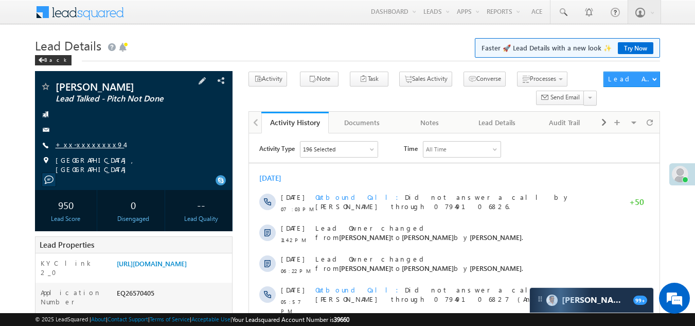
click at [86, 143] on link "+xx-xxxxxxxx94" at bounding box center [90, 144] width 69 height 9
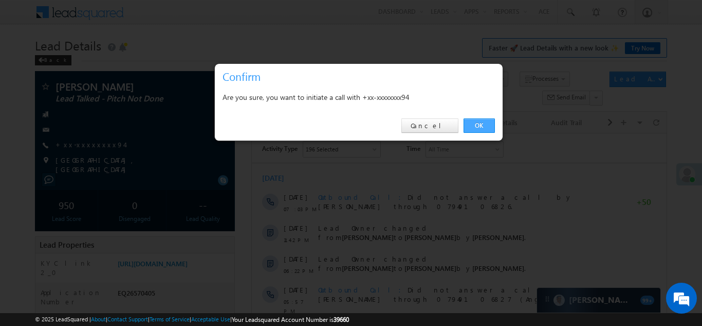
click at [475, 122] on link "OK" at bounding box center [479, 125] width 31 height 14
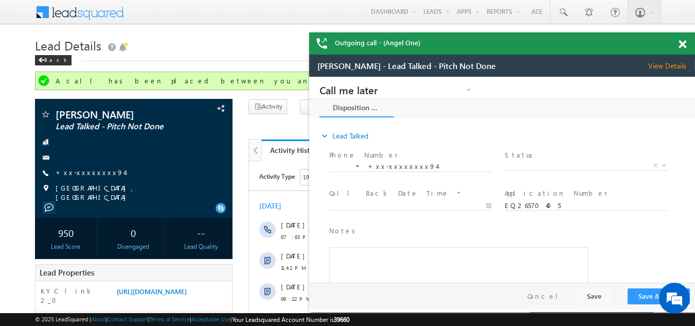
click at [681, 42] on span at bounding box center [682, 44] width 8 height 9
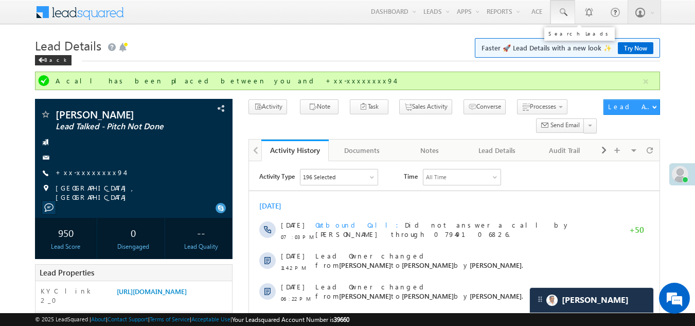
click at [561, 8] on span at bounding box center [562, 12] width 10 height 10
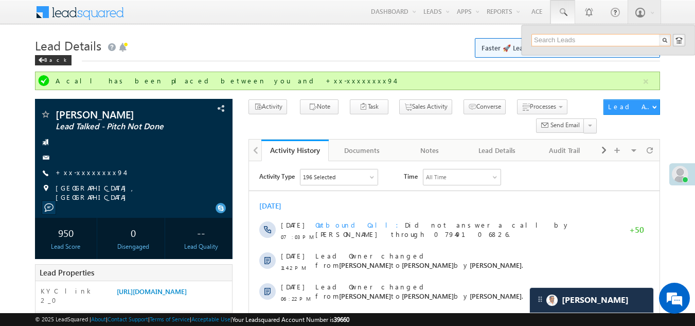
paste input "EQ28199606"
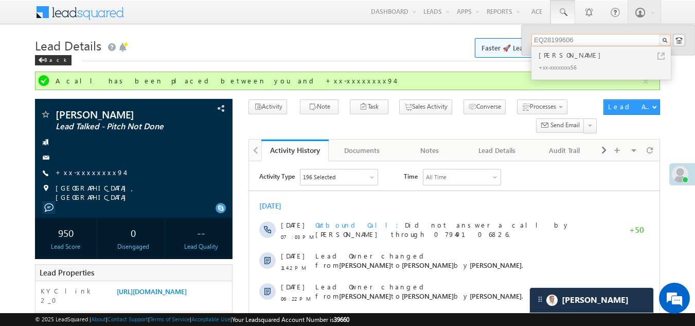
type input "EQ28199606"
click at [553, 55] on div "Shankar Lal Dangi" at bounding box center [605, 54] width 138 height 11
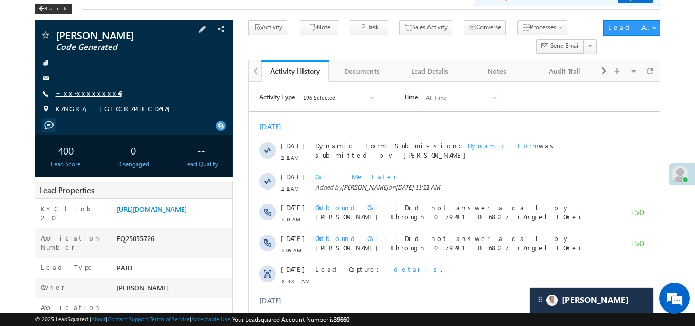
click at [87, 89] on link "+xx-xxxxxxxx46" at bounding box center [89, 92] width 66 height 9
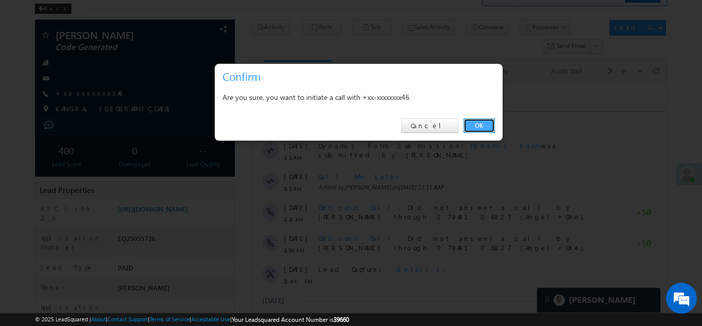
click at [476, 124] on link "OK" at bounding box center [479, 125] width 31 height 14
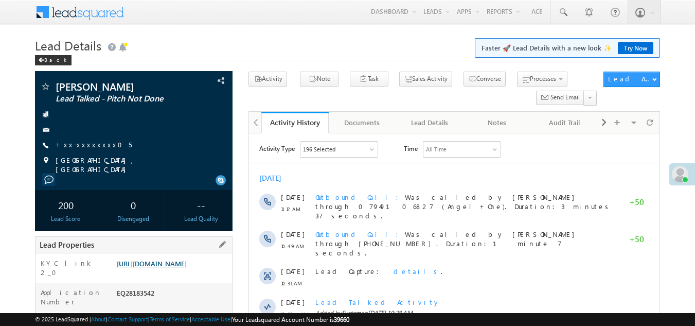
click at [186, 267] on link "[URL][DOMAIN_NAME]" at bounding box center [152, 263] width 70 height 9
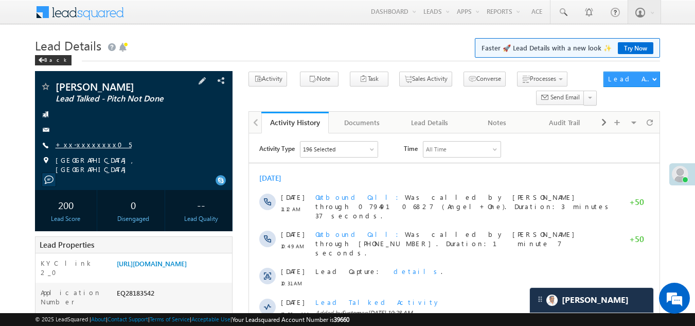
click at [72, 142] on link "+xx-xxxxxxxx05" at bounding box center [94, 144] width 76 height 9
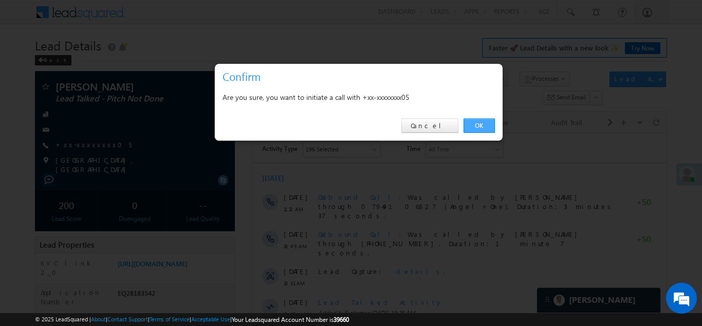
click at [480, 124] on link "OK" at bounding box center [479, 125] width 31 height 14
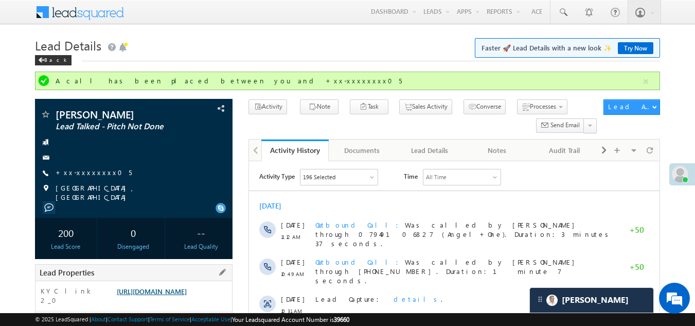
click at [174, 295] on link "https://angelbroking1-pk3em7sa.customui-test.leadsquared.com?leadId=87ed7d27-55…" at bounding box center [152, 290] width 70 height 9
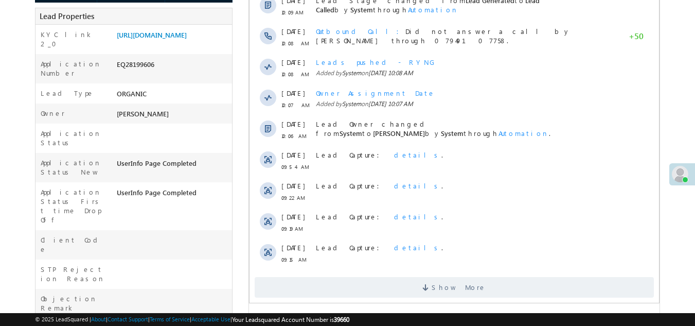
scroll to position [257, 0]
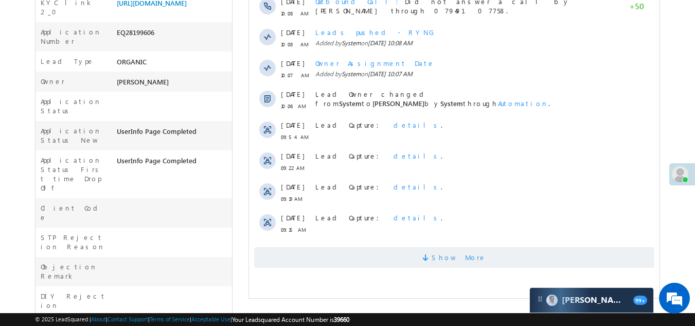
click at [363, 248] on span "Show More" at bounding box center [454, 257] width 400 height 21
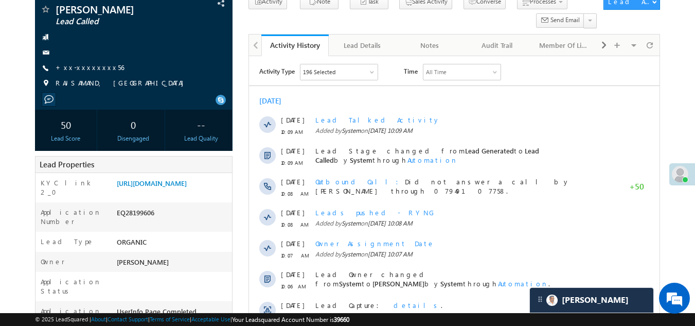
scroll to position [0, 0]
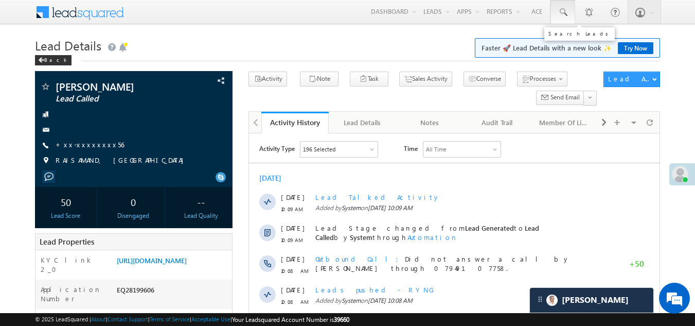
click at [563, 13] on span at bounding box center [562, 12] width 10 height 10
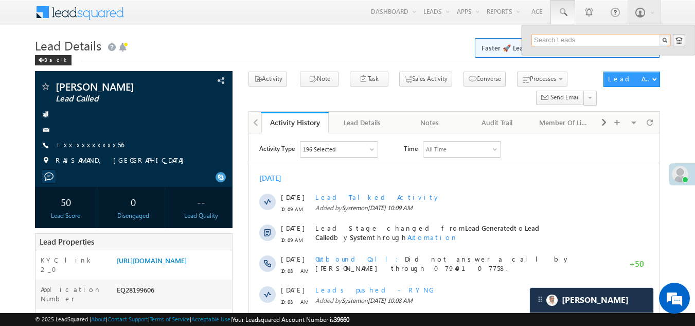
paste input "EQ27589061"
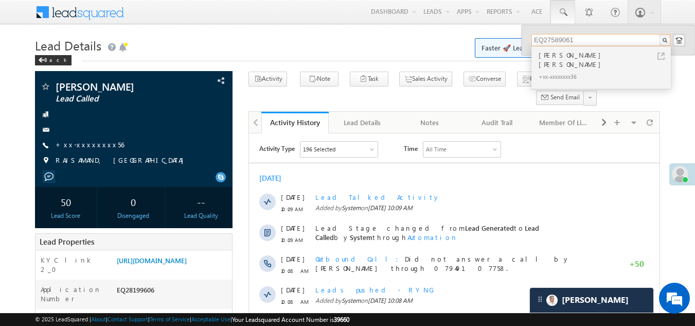
type input "EQ27589061"
click at [551, 60] on div "Siddappa lingappa pujari" at bounding box center [605, 59] width 138 height 21
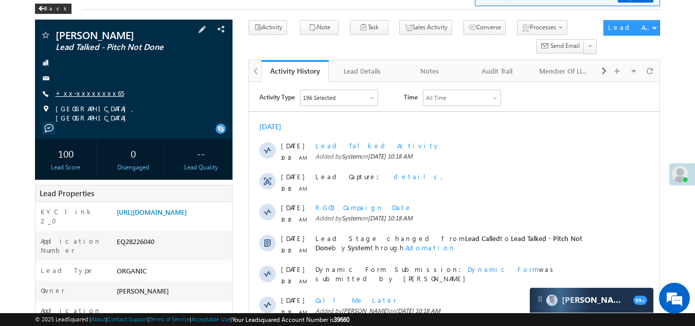
click at [76, 94] on link "+xx-xxxxxxxx65" at bounding box center [90, 92] width 68 height 9
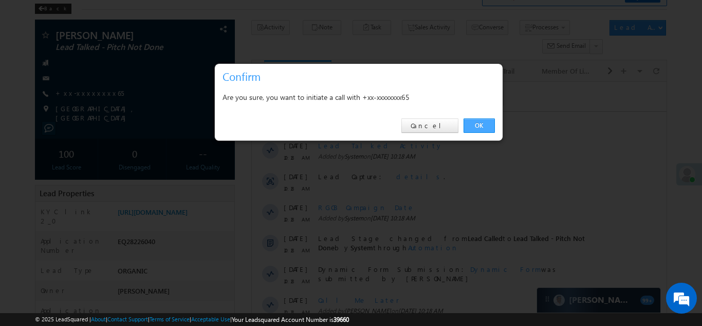
click at [474, 127] on link "OK" at bounding box center [479, 125] width 31 height 14
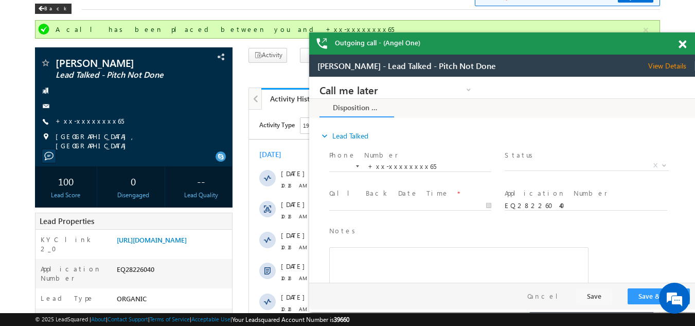
click at [683, 43] on span at bounding box center [682, 44] width 8 height 9
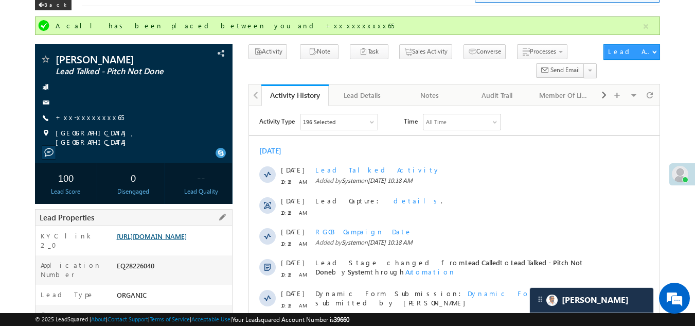
scroll to position [51, 0]
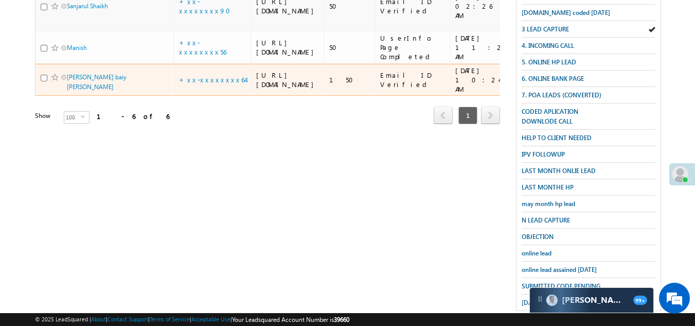
scroll to position [257, 0]
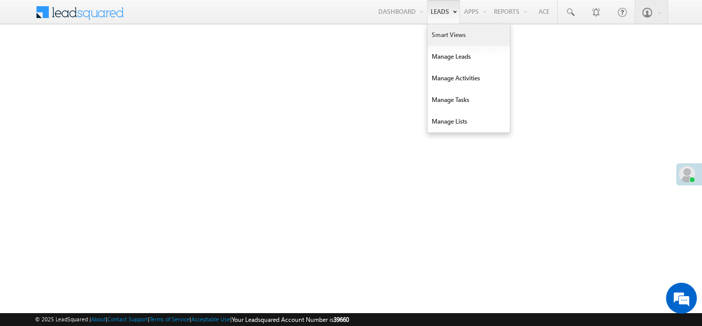
click at [438, 33] on link "Smart Views" at bounding box center [469, 35] width 82 height 22
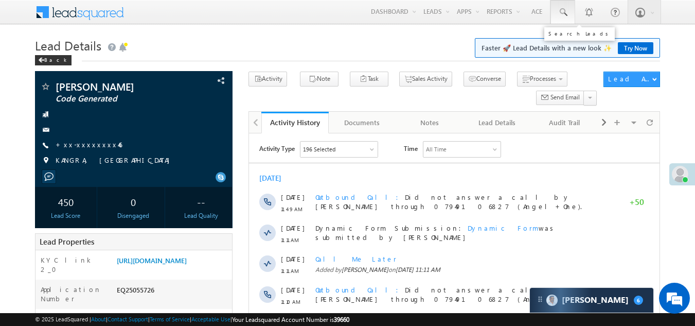
click at [563, 12] on span at bounding box center [562, 12] width 10 height 10
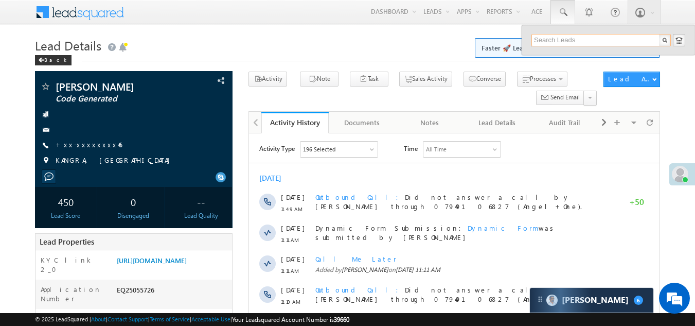
paste input "EQ28201585"
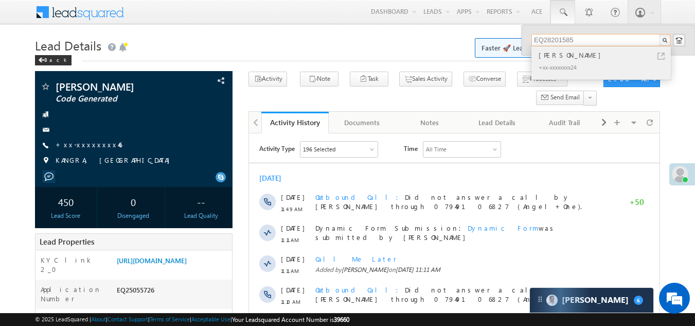
type input "EQ28201585"
click at [558, 61] on div "+xx-xxxxxxxx24" at bounding box center [605, 67] width 138 height 12
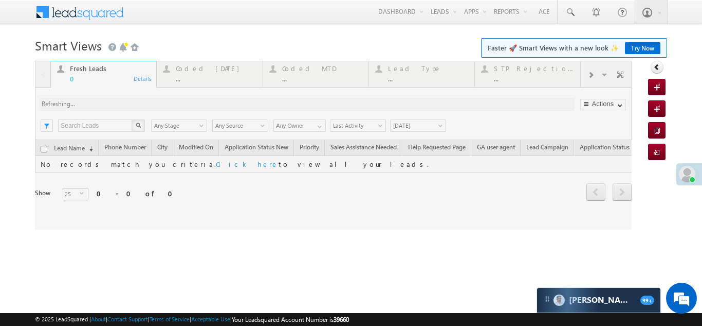
click at [196, 71] on div at bounding box center [333, 145] width 597 height 169
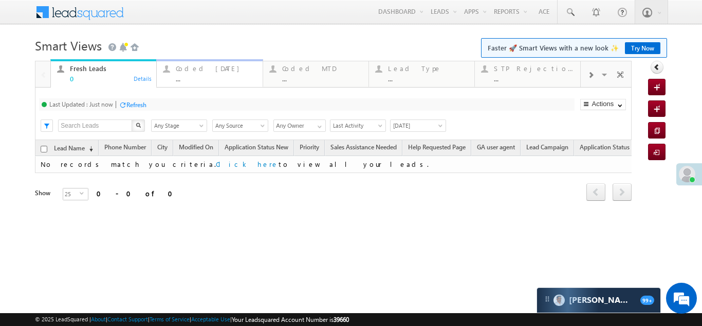
click at [196, 71] on div "Coded Today" at bounding box center [216, 68] width 80 height 8
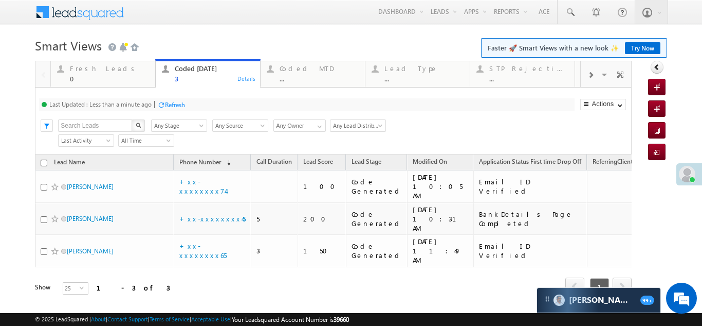
click at [176, 104] on div "Refresh" at bounding box center [175, 105] width 20 height 8
click at [132, 102] on div "Refresh" at bounding box center [136, 105] width 20 height 8
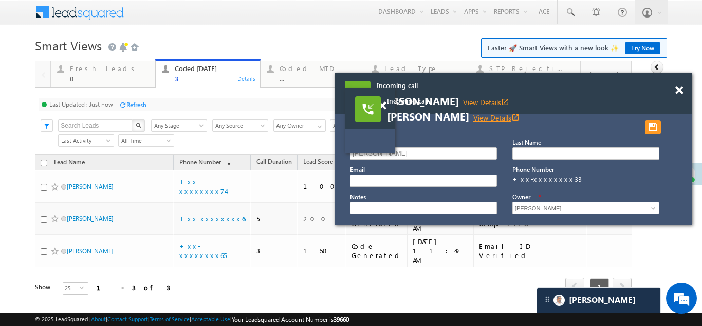
click at [474, 117] on link "View Details open_in_new" at bounding box center [497, 118] width 46 height 10
click at [676, 95] on span at bounding box center [680, 90] width 8 height 9
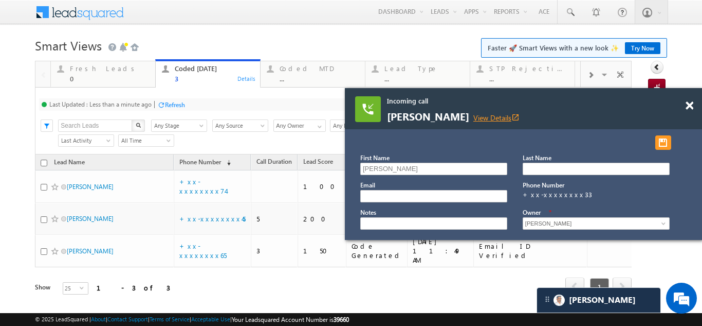
click at [482, 117] on link "View Details open_in_new" at bounding box center [497, 118] width 46 height 10
click at [692, 109] on span at bounding box center [690, 105] width 8 height 9
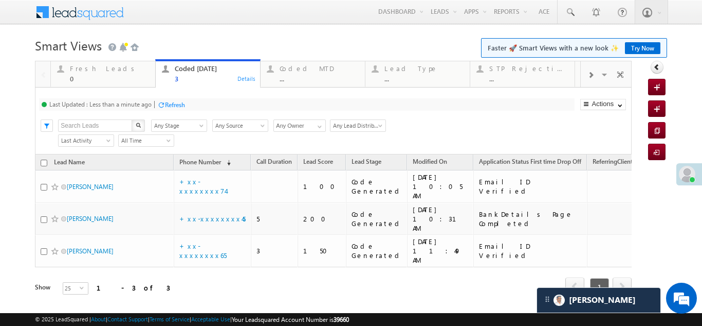
click at [184, 101] on div "Refresh" at bounding box center [175, 105] width 20 height 8
click at [137, 102] on div "Refresh" at bounding box center [136, 105] width 20 height 8
click at [135, 103] on div "Refresh" at bounding box center [136, 105] width 20 height 8
click at [97, 68] on div "Fresh Leads" at bounding box center [109, 68] width 79 height 8
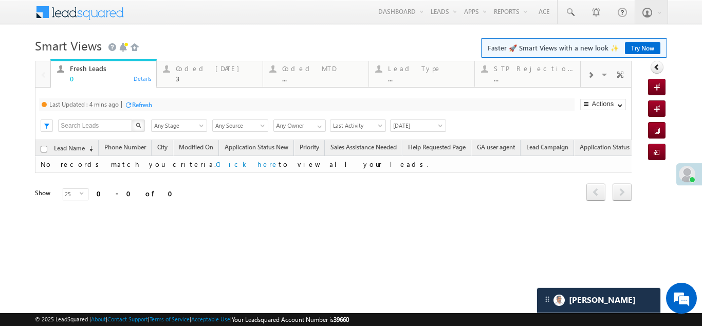
click at [142, 104] on div "Refresh" at bounding box center [142, 105] width 20 height 8
click at [197, 68] on div "Coded Today" at bounding box center [216, 68] width 80 height 8
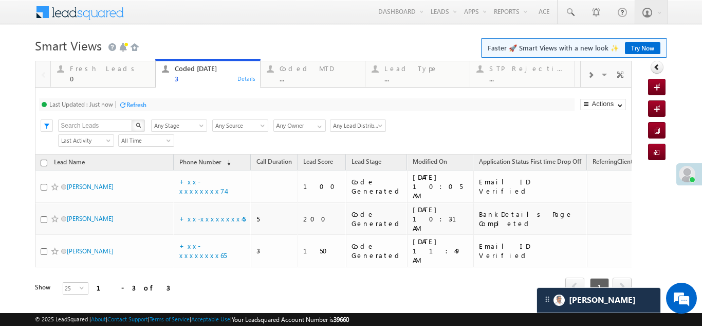
click at [137, 103] on div "Refresh" at bounding box center [136, 105] width 20 height 8
click at [97, 70] on div "Fresh Leads" at bounding box center [109, 68] width 79 height 8
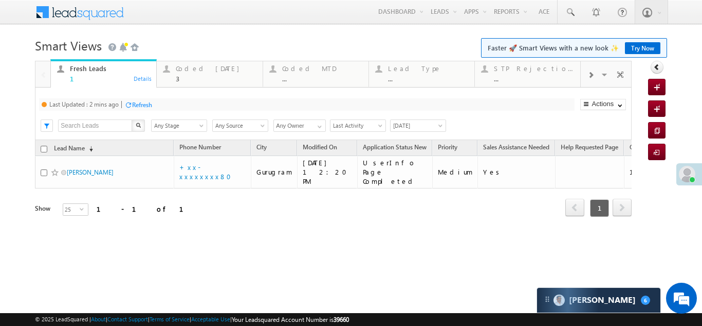
click at [147, 104] on div "Refresh" at bounding box center [142, 105] width 20 height 8
click at [143, 103] on div "Refresh" at bounding box center [136, 105] width 20 height 8
click at [195, 64] on div "Coded Today 3" at bounding box center [216, 72] width 80 height 20
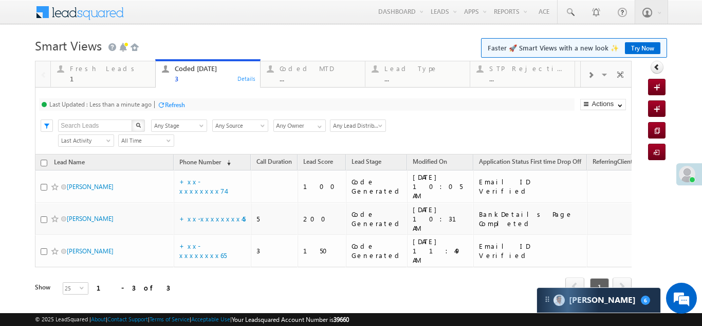
click at [176, 104] on div "Refresh" at bounding box center [175, 105] width 20 height 8
click at [84, 71] on div "Fresh Leads" at bounding box center [109, 68] width 79 height 8
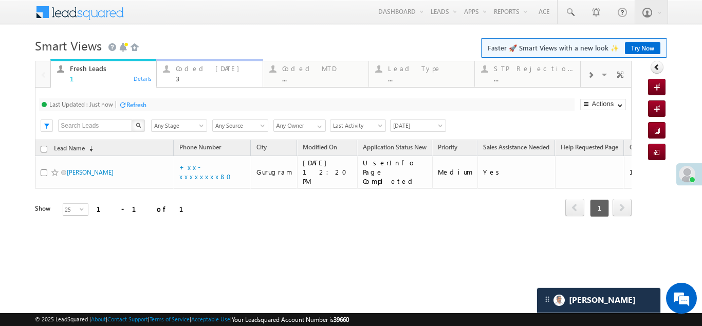
click at [201, 68] on div "Coded Today" at bounding box center [216, 68] width 80 height 8
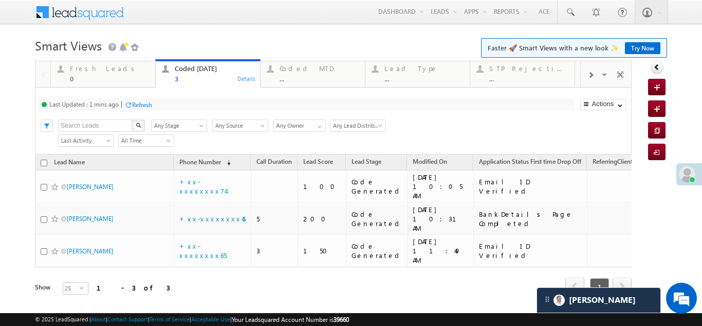
click at [145, 102] on div "Refresh" at bounding box center [142, 105] width 20 height 8
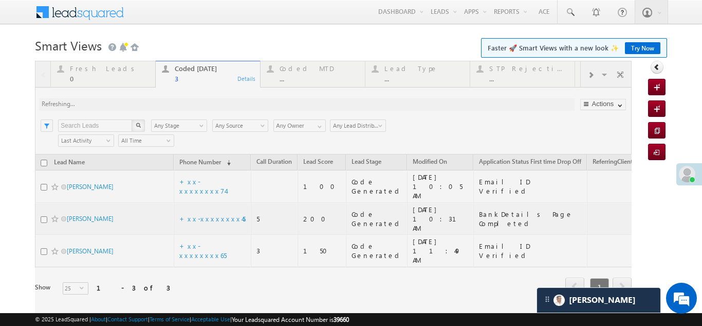
click at [178, 103] on div at bounding box center [333, 192] width 597 height 263
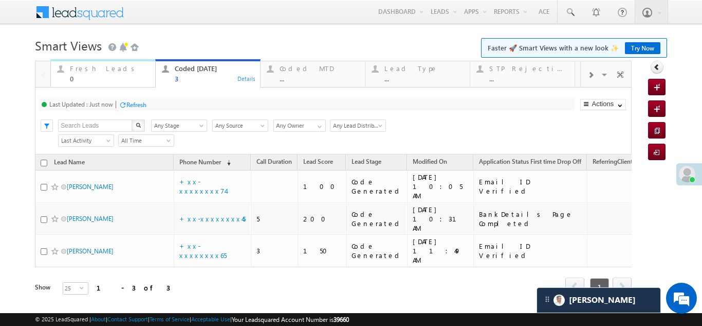
click at [83, 69] on div "Fresh Leads" at bounding box center [109, 68] width 79 height 8
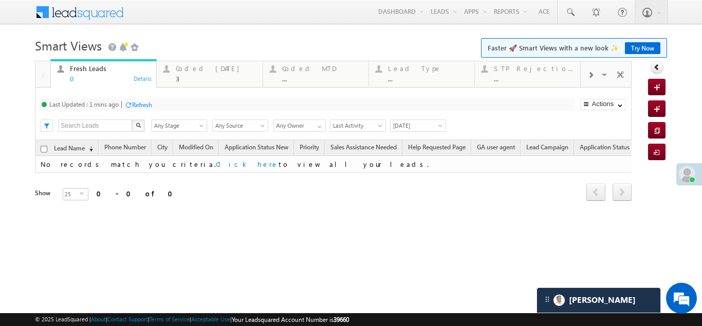
click at [140, 102] on div "Refresh" at bounding box center [142, 105] width 20 height 8
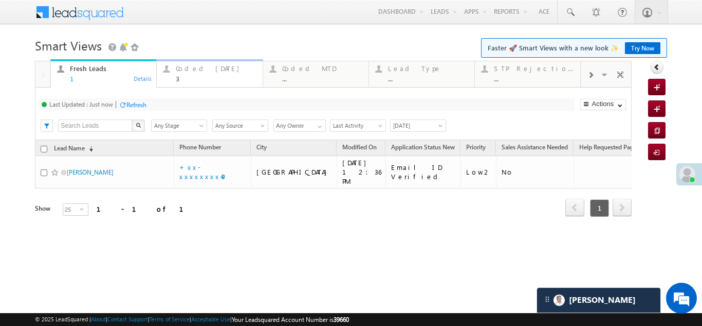
click at [201, 66] on div "Coded Today" at bounding box center [216, 68] width 80 height 8
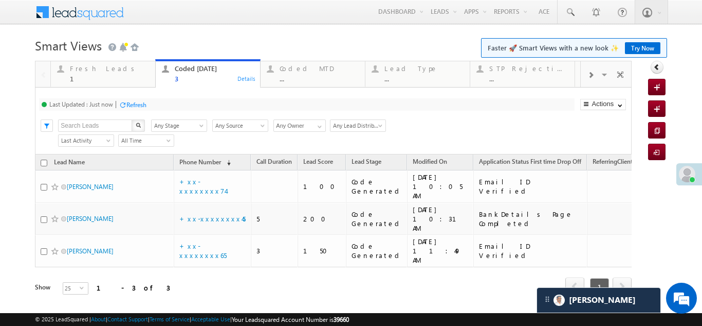
click at [138, 106] on div "Refresh" at bounding box center [136, 105] width 20 height 8
click at [95, 71] on div "Fresh Leads" at bounding box center [109, 68] width 79 height 8
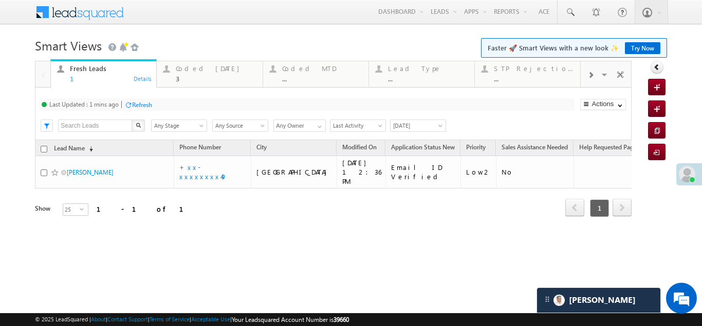
click at [147, 105] on div "Refresh" at bounding box center [142, 105] width 20 height 8
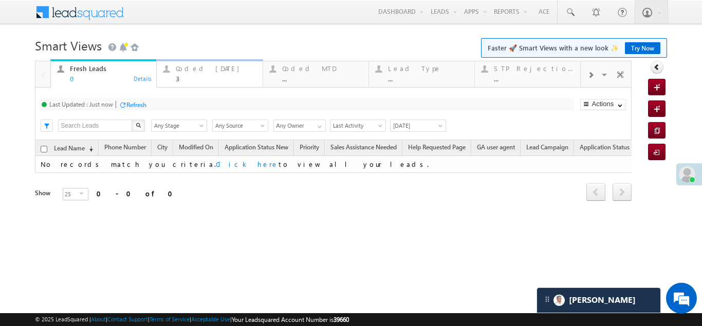
click at [190, 67] on div "Coded Today" at bounding box center [216, 68] width 80 height 8
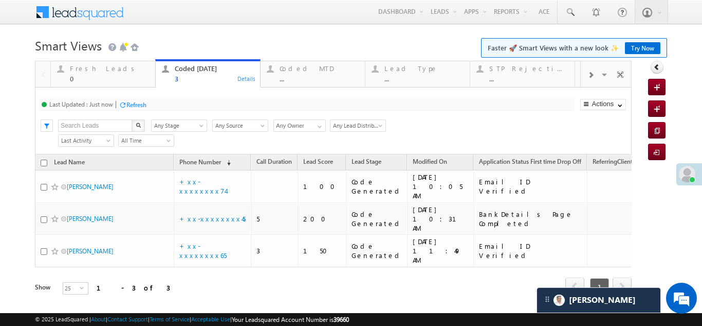
click at [139, 106] on div "Refresh" at bounding box center [136, 105] width 20 height 8
click at [138, 105] on div "Refresh" at bounding box center [136, 105] width 20 height 8
click at [143, 101] on div "Refresh" at bounding box center [136, 105] width 20 height 8
click at [138, 106] on div "Refresh" at bounding box center [136, 105] width 20 height 8
click at [98, 66] on div "Fresh Leads" at bounding box center [109, 68] width 79 height 8
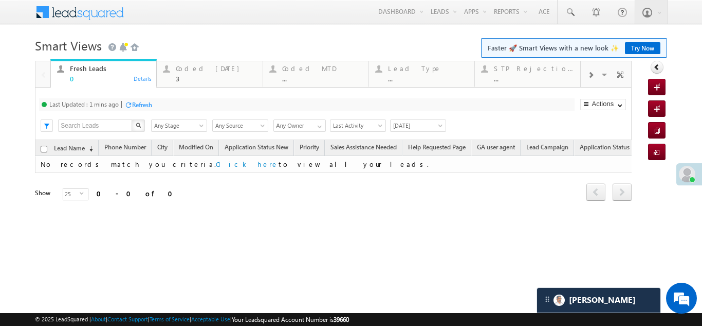
click at [142, 105] on div "Refresh" at bounding box center [142, 105] width 20 height 8
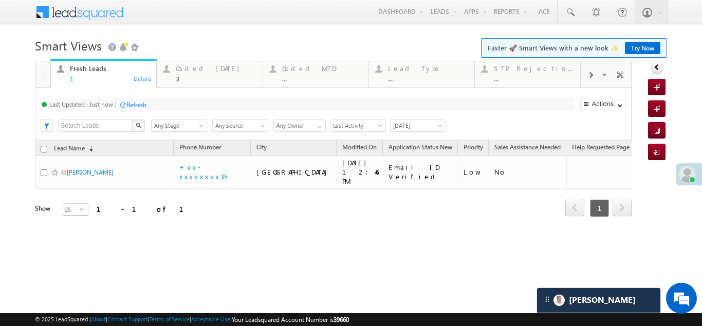
click at [195, 68] on div "Coded [DATE]" at bounding box center [216, 68] width 80 height 8
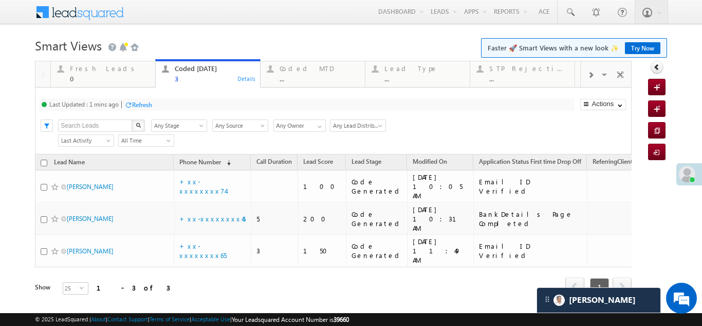
click at [195, 69] on div "Coded Today" at bounding box center [214, 68] width 79 height 8
click at [147, 104] on div "Refresh" at bounding box center [142, 105] width 20 height 8
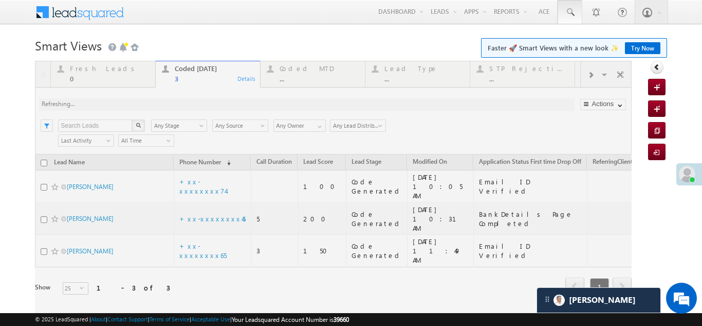
click at [74, 70] on div at bounding box center [333, 192] width 597 height 263
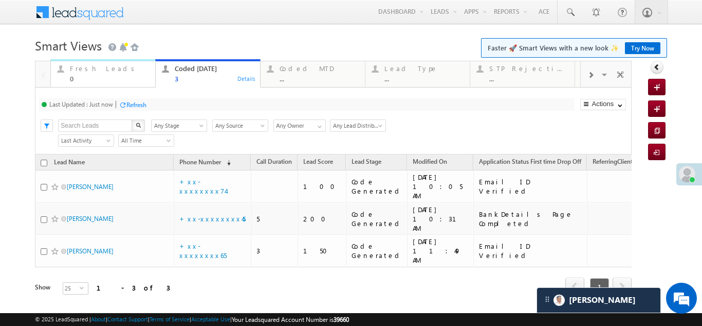
click at [93, 71] on div "Fresh Leads" at bounding box center [109, 68] width 79 height 8
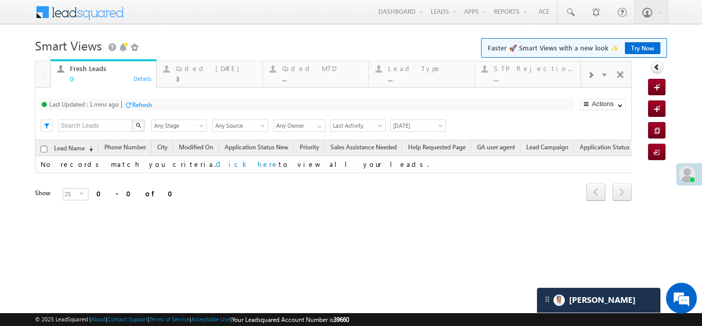
click at [148, 101] on div "Refresh" at bounding box center [142, 105] width 20 height 8
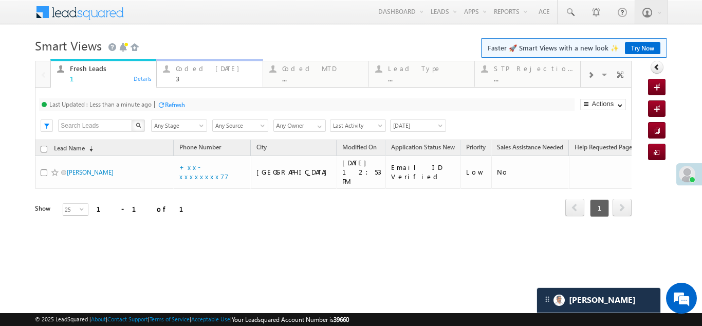
click at [193, 70] on div "Coded Today" at bounding box center [216, 68] width 80 height 8
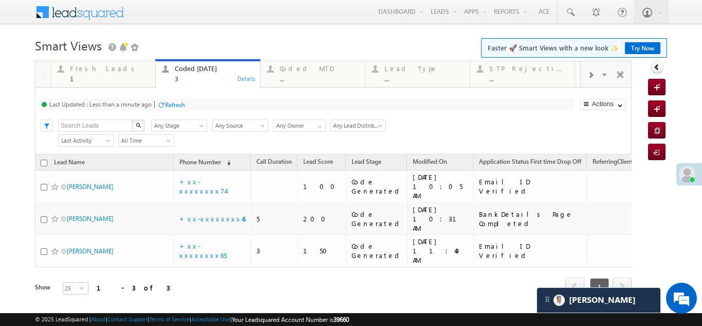
click at [177, 101] on div "Refresh" at bounding box center [175, 105] width 20 height 8
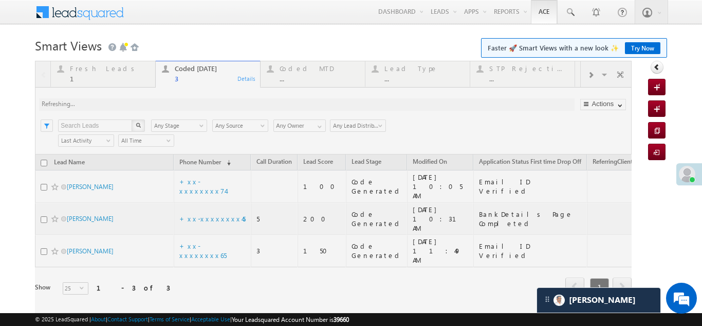
click at [91, 71] on div at bounding box center [333, 192] width 597 height 263
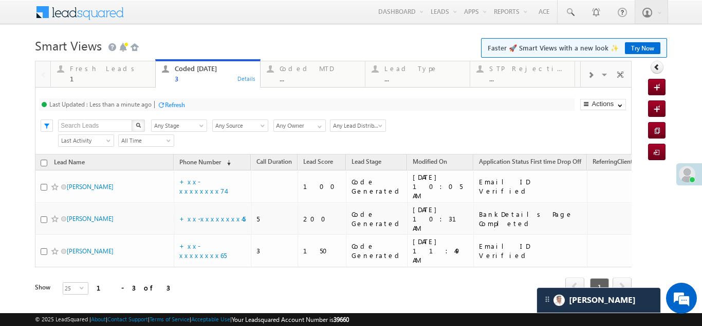
click at [180, 105] on div "Refresh" at bounding box center [175, 105] width 20 height 8
click at [185, 101] on div "Refresh" at bounding box center [175, 105] width 20 height 8
click at [85, 67] on div "Fresh Leads" at bounding box center [109, 68] width 79 height 8
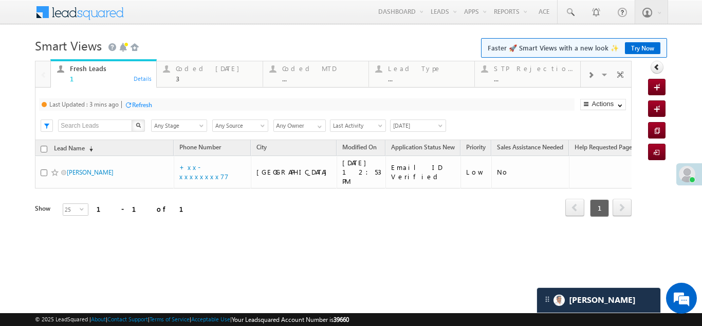
click at [146, 102] on div "Refresh" at bounding box center [142, 105] width 20 height 8
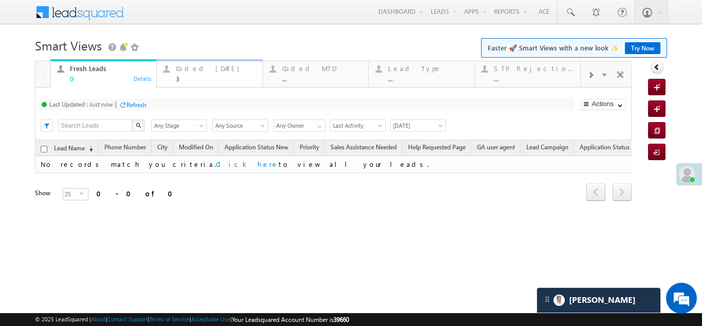
click at [197, 66] on div "Coded Today" at bounding box center [216, 68] width 80 height 8
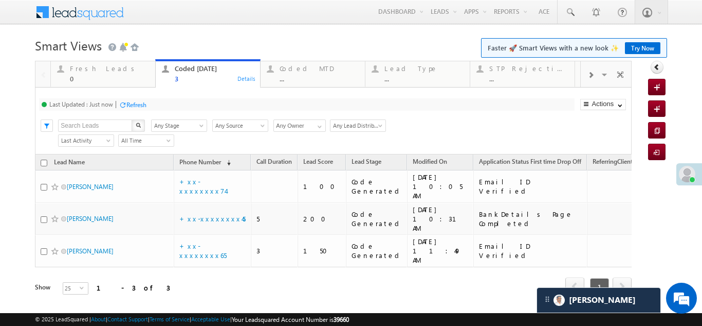
click at [130, 102] on div "Refresh" at bounding box center [136, 105] width 20 height 8
click at [177, 103] on div "Refresh" at bounding box center [175, 105] width 20 height 8
click at [143, 106] on div "Refresh" at bounding box center [136, 105] width 20 height 8
click at [295, 67] on div "Coded MTD" at bounding box center [319, 68] width 79 height 8
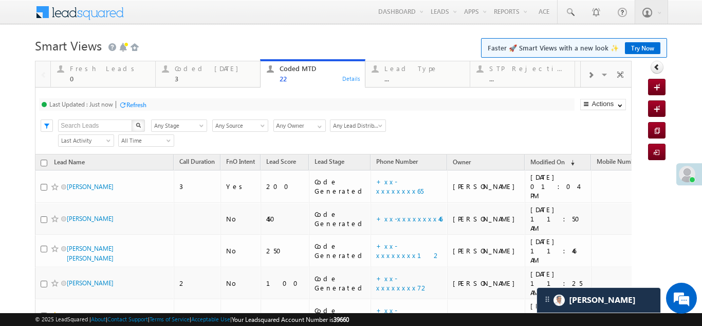
click at [197, 71] on div "Coded Today" at bounding box center [214, 68] width 79 height 8
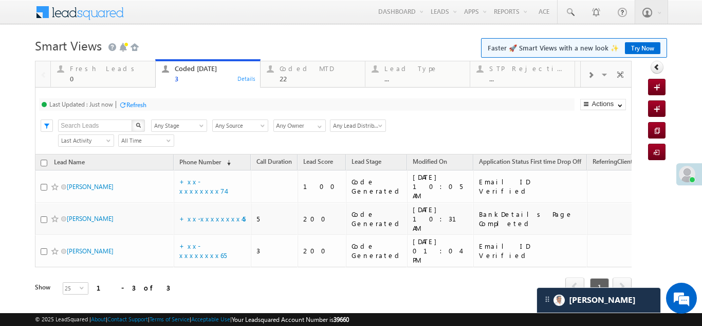
click at [143, 104] on div "Refresh" at bounding box center [136, 105] width 20 height 8
click at [292, 68] on div "Coded MTD" at bounding box center [319, 68] width 79 height 8
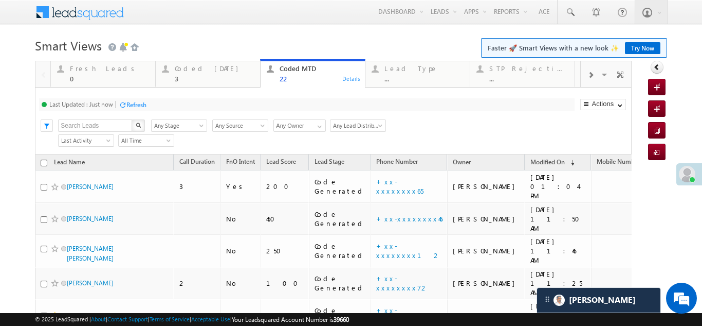
click at [132, 101] on div "Refresh" at bounding box center [136, 105] width 20 height 8
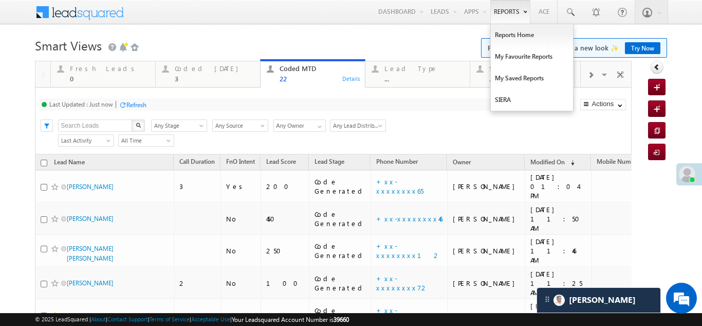
drag, startPoint x: 194, startPoint y: 68, endPoint x: 513, endPoint y: 4, distance: 324.7
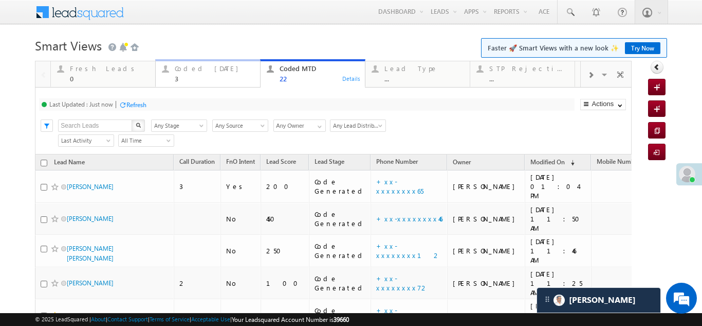
click at [189, 67] on div "Coded Today" at bounding box center [214, 68] width 79 height 8
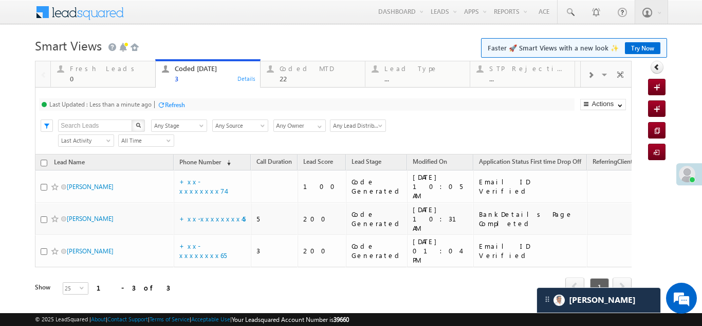
click at [177, 107] on div "Refresh" at bounding box center [175, 105] width 20 height 8
click at [139, 103] on div "Refresh" at bounding box center [136, 105] width 20 height 8
click at [92, 70] on div "Fresh Leads" at bounding box center [109, 68] width 79 height 8
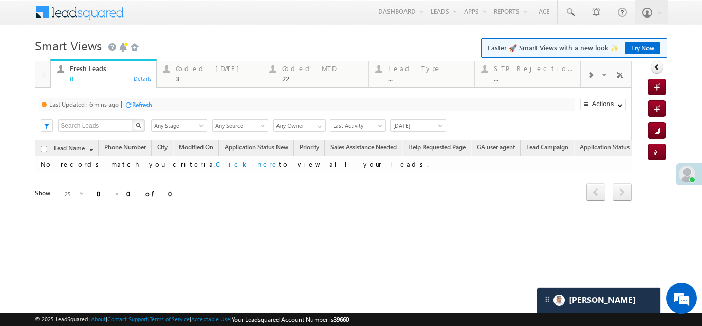
click at [139, 101] on div "Refresh" at bounding box center [142, 105] width 20 height 8
click at [191, 66] on div "Coded Today" at bounding box center [216, 68] width 80 height 8
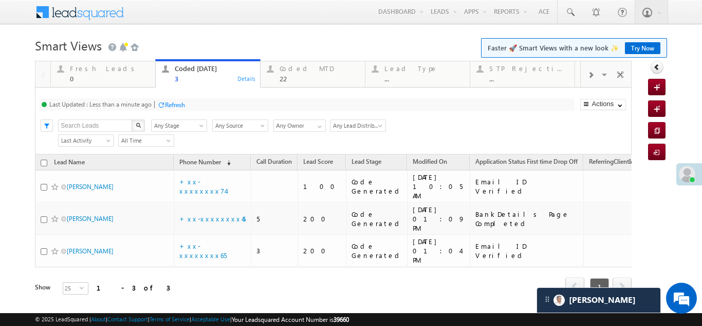
click at [177, 102] on div "Refresh" at bounding box center [175, 105] width 20 height 8
click at [133, 104] on div "Refresh" at bounding box center [136, 105] width 20 height 8
click at [293, 70] on div "Coded MTD" at bounding box center [319, 68] width 79 height 8
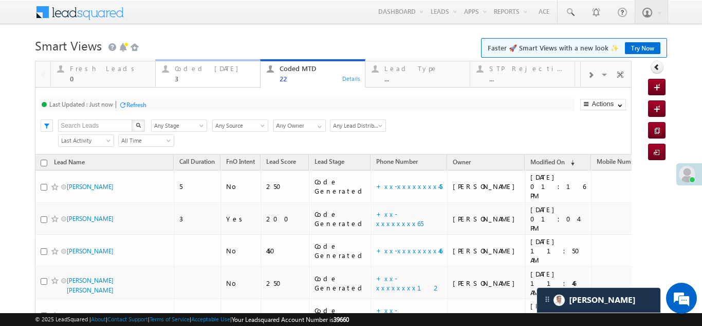
click at [191, 70] on div "Coded Today" at bounding box center [214, 68] width 79 height 8
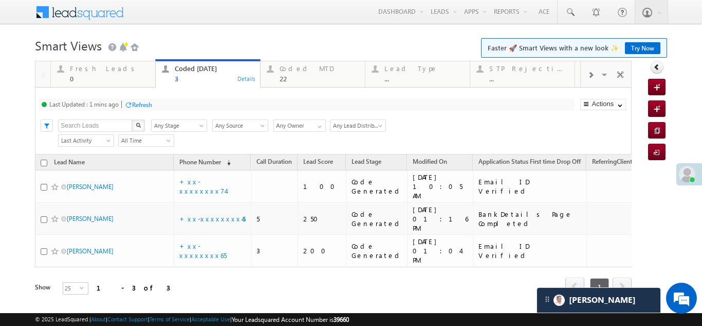
click at [143, 102] on div "Refresh" at bounding box center [142, 105] width 20 height 8
click at [174, 107] on div "Refresh" at bounding box center [175, 105] width 20 height 8
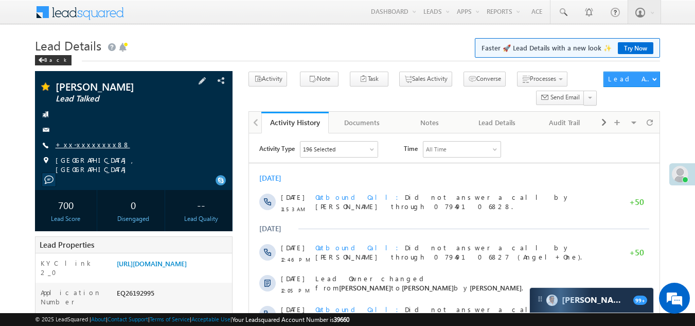
click at [81, 144] on link "+xx-xxxxxxxx88" at bounding box center [93, 144] width 75 height 9
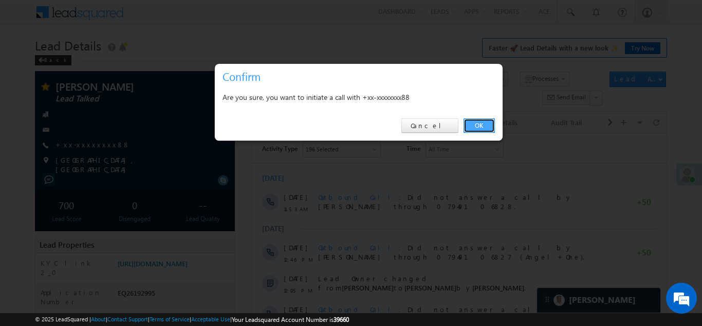
click at [480, 120] on link "OK" at bounding box center [479, 125] width 31 height 14
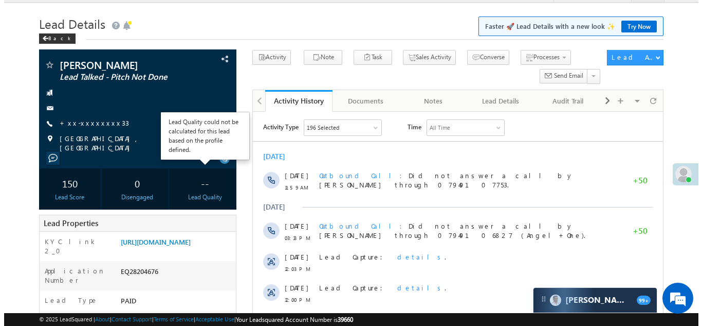
scroll to position [1, 0]
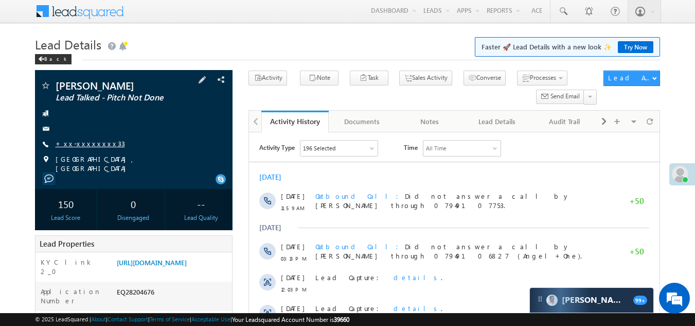
click at [65, 142] on link "+xx-xxxxxxxx33" at bounding box center [90, 143] width 69 height 9
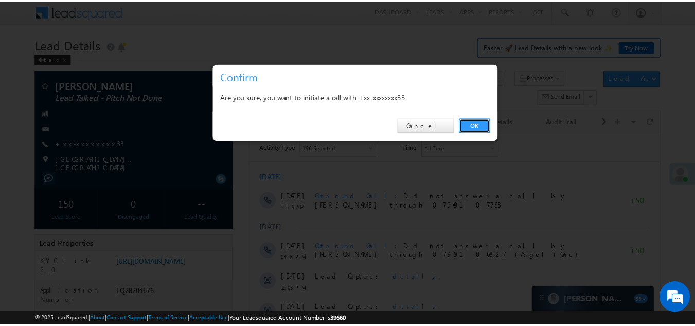
scroll to position [0, 0]
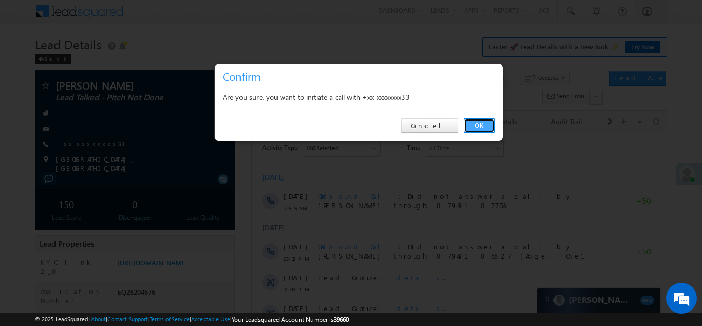
click at [473, 120] on link "OK" at bounding box center [479, 125] width 31 height 14
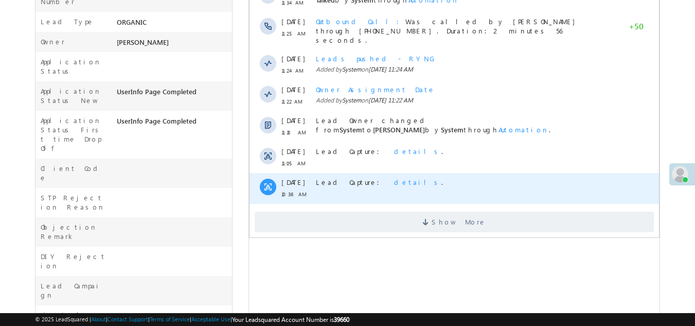
scroll to position [309, 0]
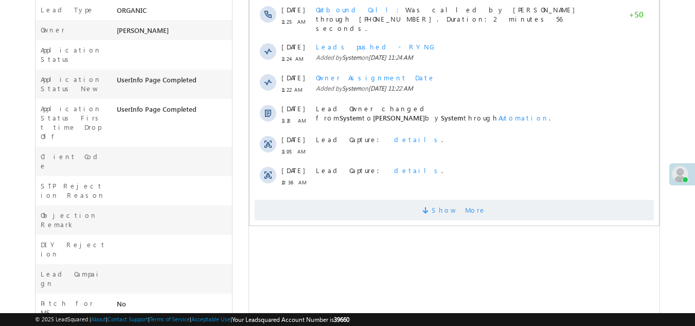
click at [292, 206] on span "Show More" at bounding box center [454, 210] width 399 height 21
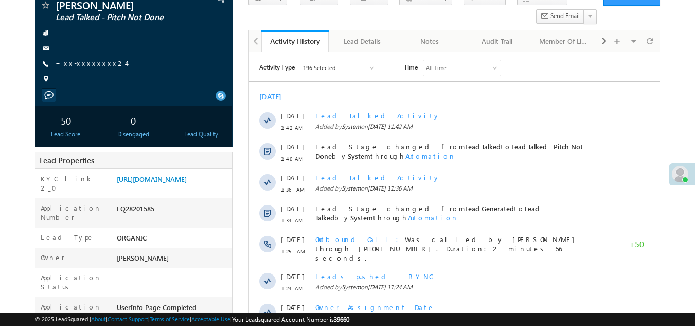
scroll to position [0, 0]
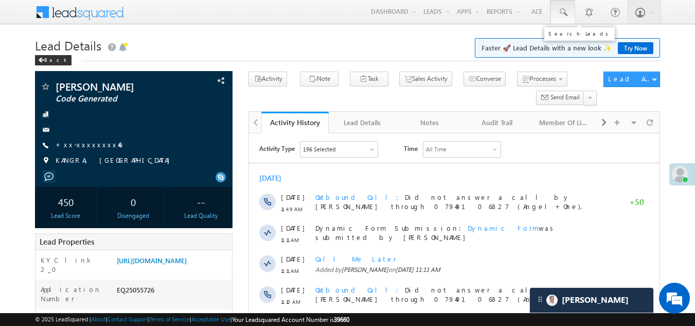
click at [565, 10] on span at bounding box center [562, 12] width 10 height 10
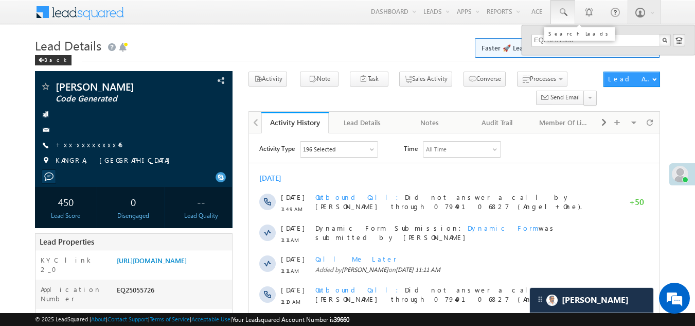
click at [562, 10] on span at bounding box center [562, 12] width 10 height 10
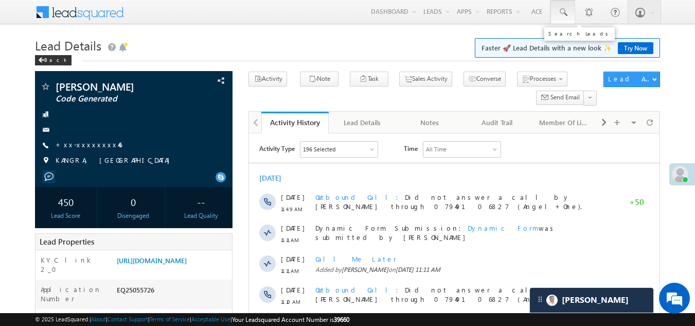
click at [562, 10] on span at bounding box center [562, 12] width 10 height 10
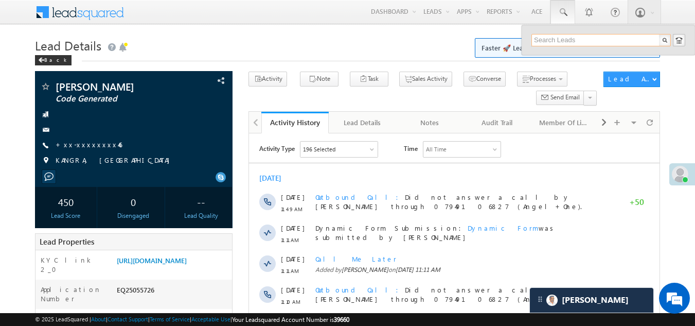
paste input "EQ28220121"
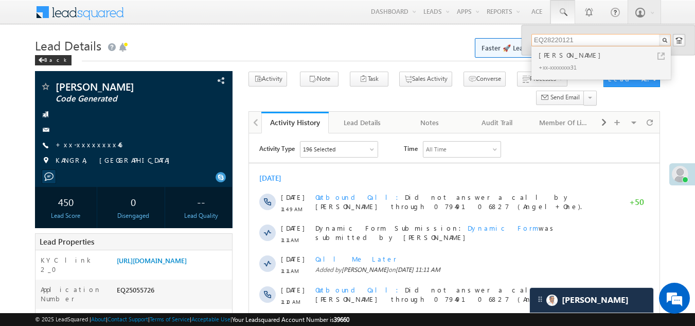
type input "EQ28220121"
click at [552, 56] on div "Pratik Awadhwal" at bounding box center [605, 54] width 138 height 11
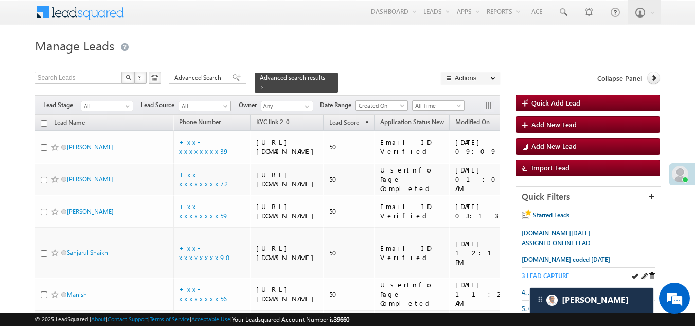
click at [554, 272] on span "3 LEAD CAPTURE" at bounding box center [544, 276] width 47 height 8
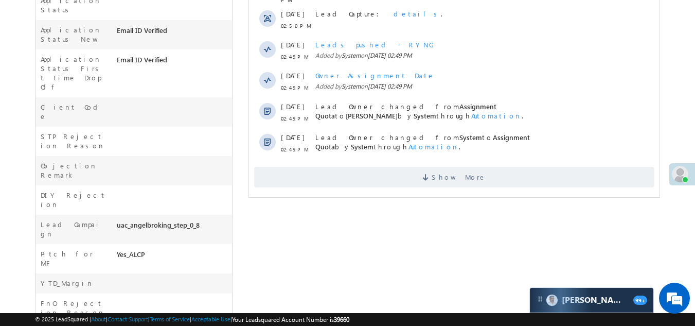
scroll to position [360, 0]
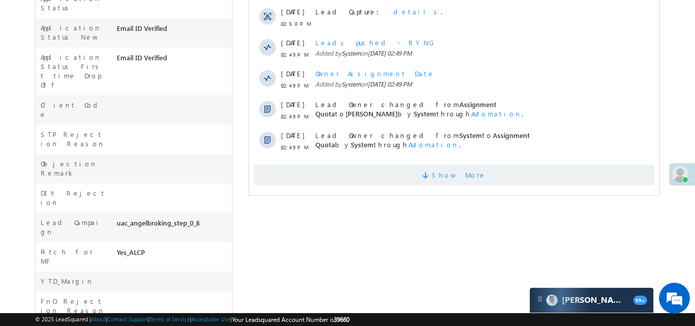
click at [381, 165] on span "Show More" at bounding box center [454, 175] width 400 height 21
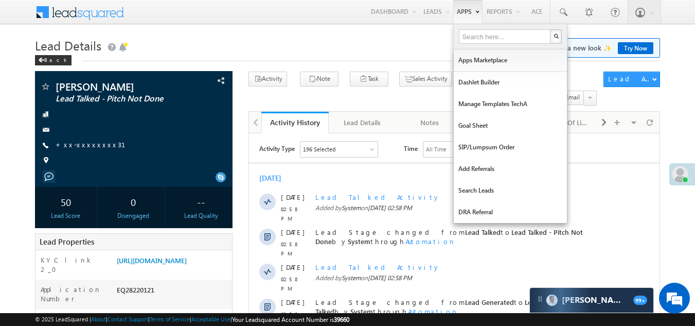
scroll to position [0, 0]
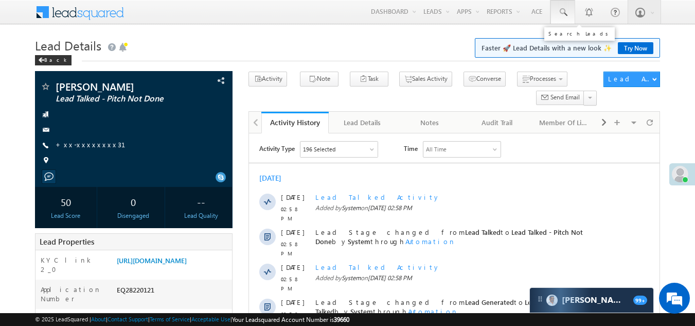
click at [564, 12] on span at bounding box center [562, 12] width 10 height 10
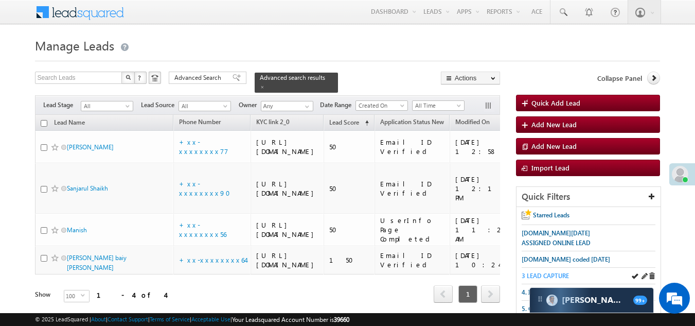
click at [563, 272] on span "3 LEAD CAPTURE" at bounding box center [544, 276] width 47 height 8
click at [554, 272] on span "3 LEAD CAPTURE" at bounding box center [544, 276] width 47 height 8
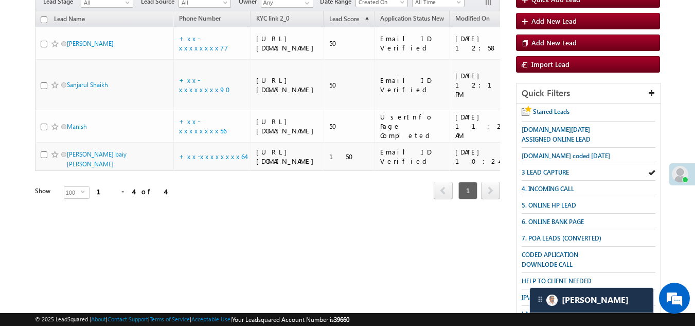
scroll to position [103, 0]
click at [551, 170] on span "3 LEAD CAPTURE" at bounding box center [544, 173] width 47 height 8
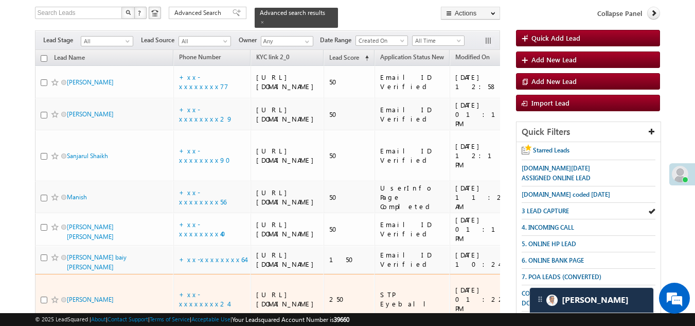
scroll to position [51, 0]
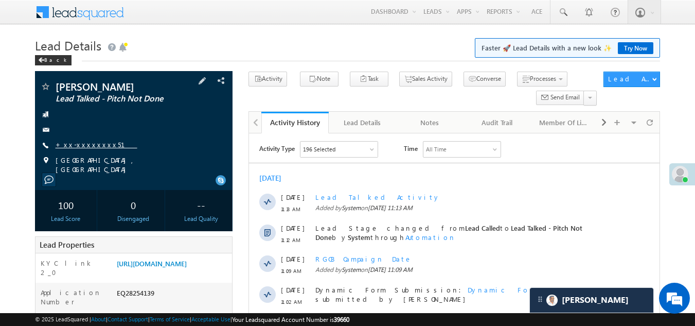
click at [76, 146] on link "+xx-xxxxxxxx51" at bounding box center [97, 144] width 82 height 9
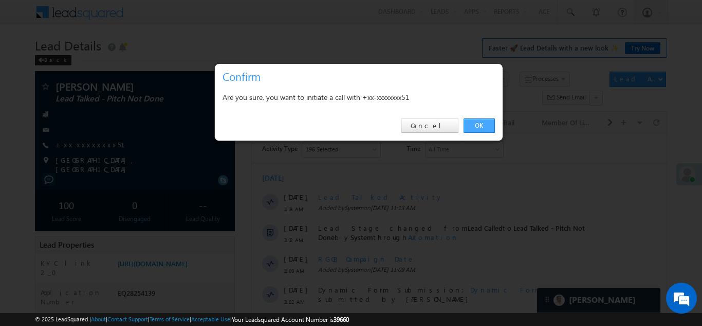
click at [483, 121] on link "OK" at bounding box center [479, 125] width 31 height 14
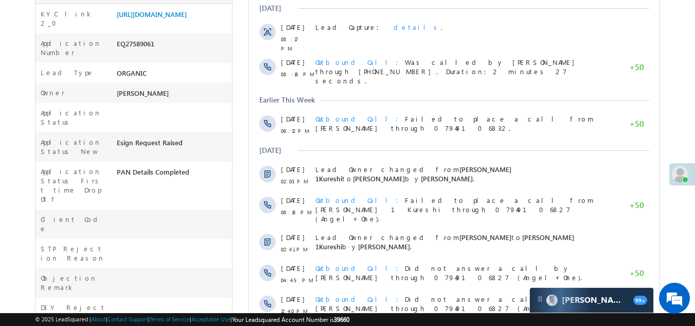
scroll to position [154, 0]
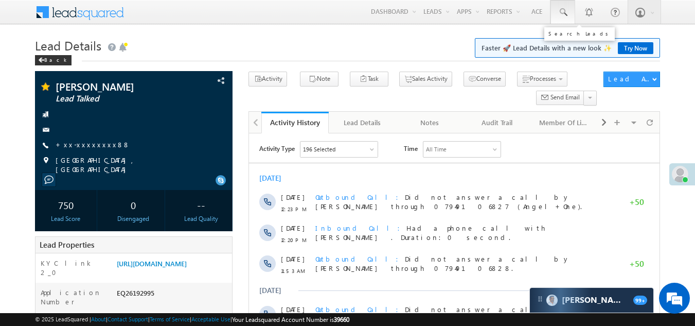
click at [565, 14] on span at bounding box center [562, 12] width 10 height 10
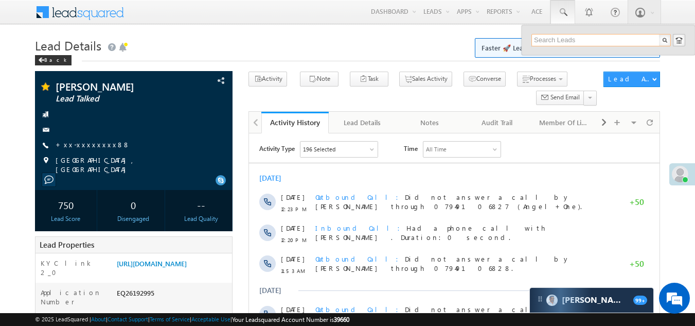
paste input "EQ28220948"
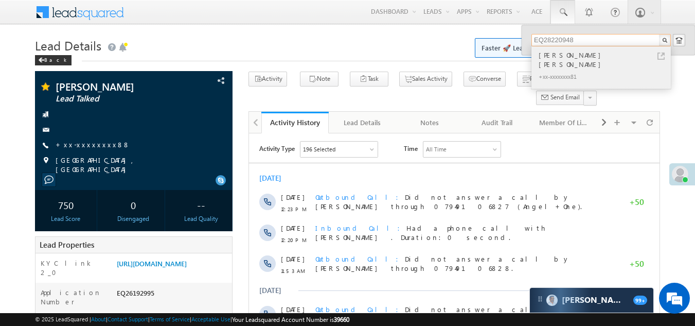
type input "EQ28220948"
click at [555, 59] on div "Sukhman Preet singh" at bounding box center [605, 59] width 138 height 21
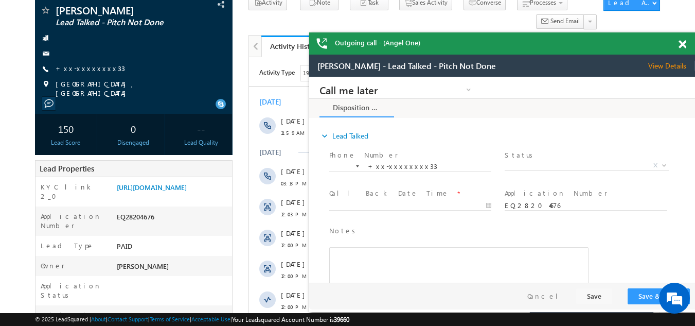
click at [682, 46] on span at bounding box center [682, 44] width 8 height 9
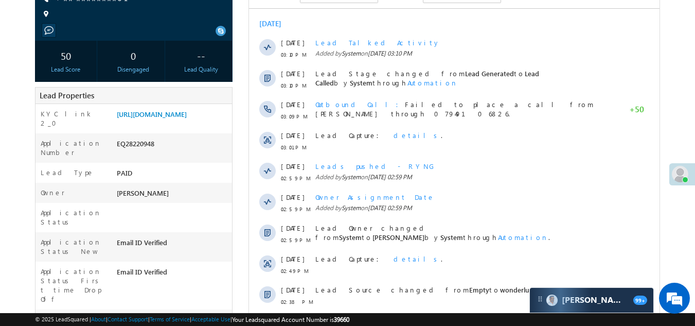
scroll to position [309, 0]
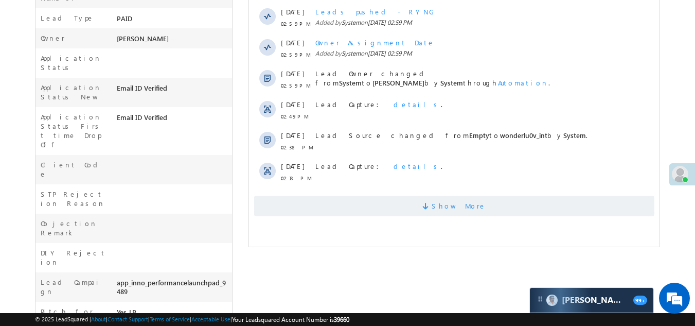
click at [345, 209] on span "Show More" at bounding box center [454, 205] width 400 height 21
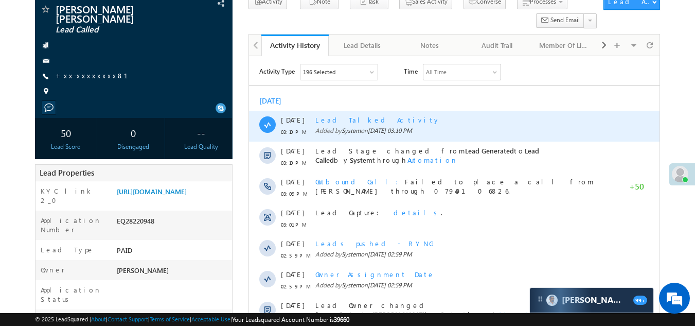
scroll to position [0, 0]
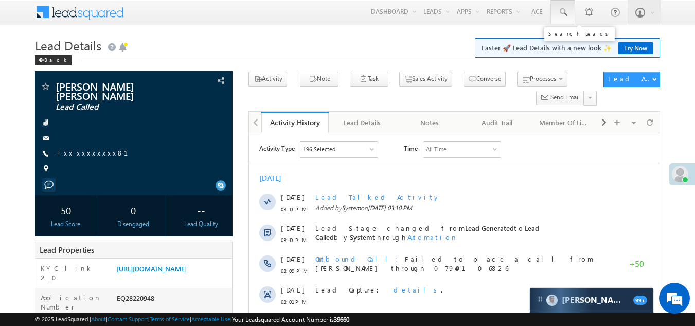
click at [559, 11] on span at bounding box center [562, 12] width 10 height 10
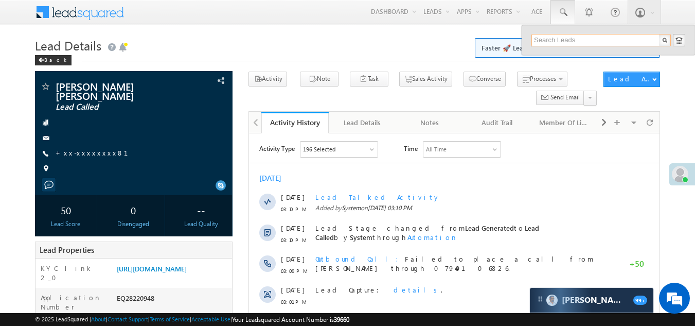
paste input "EQ28186688"
type input "EQ28186688"
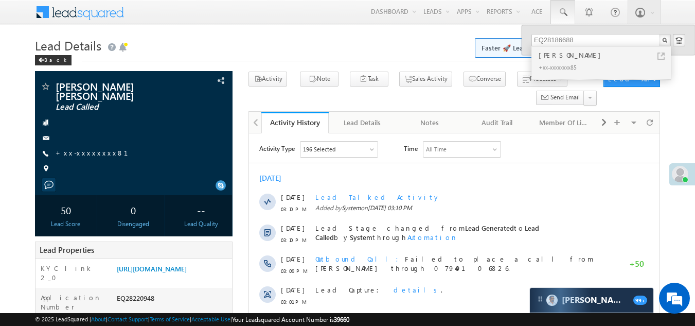
click at [555, 57] on div "[PERSON_NAME]" at bounding box center [605, 54] width 138 height 11
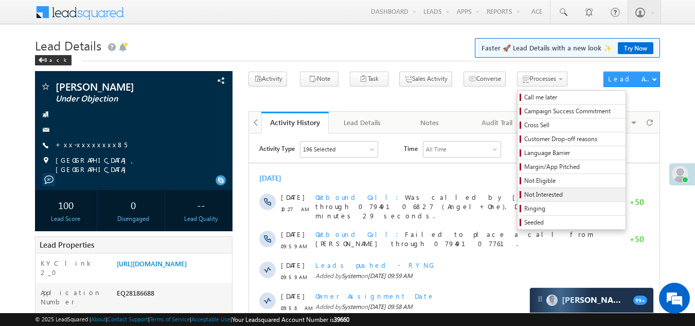
click at [524, 191] on span "Not Interested" at bounding box center [573, 194] width 98 height 9
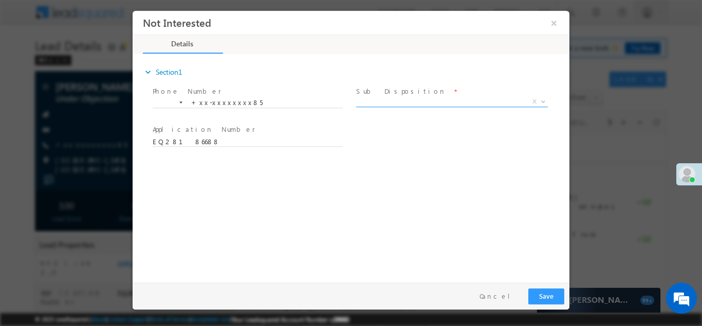
click at [417, 99] on span "X" at bounding box center [452, 101] width 192 height 10
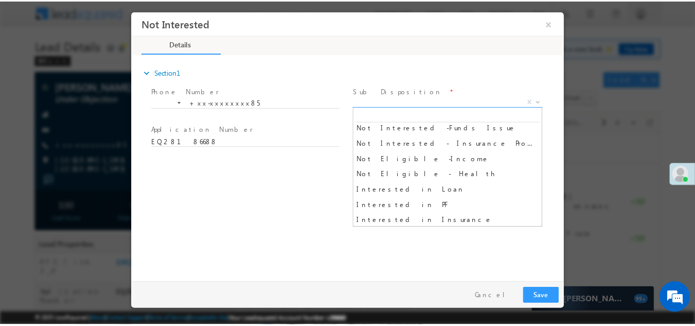
scroll to position [206, 0]
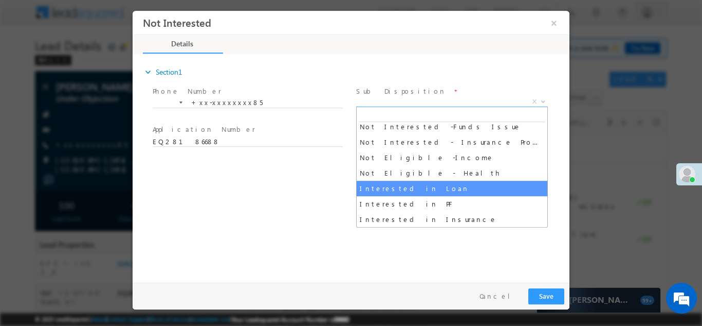
select select "Interested in Loan"
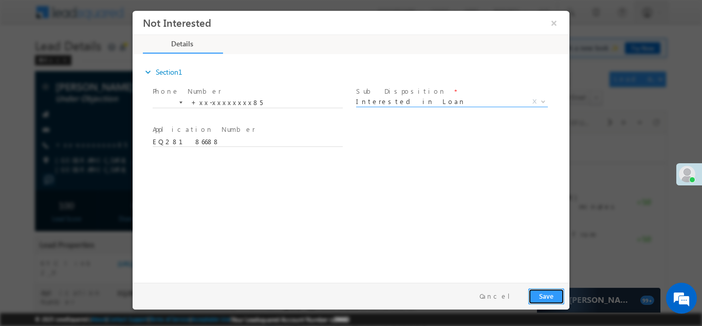
click at [543, 292] on button "Save" at bounding box center [547, 295] width 36 height 16
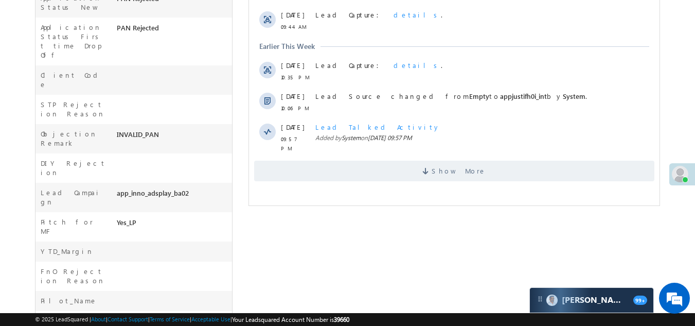
scroll to position [411, 0]
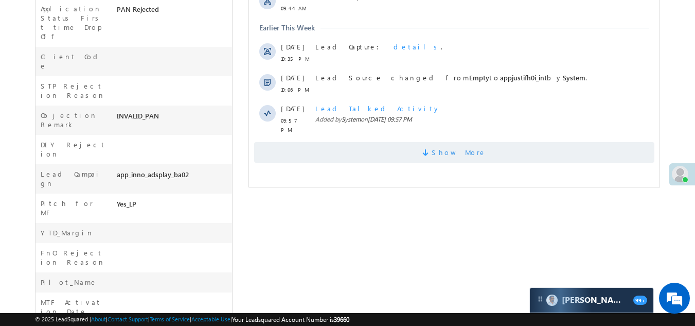
click at [400, 142] on span "Show More" at bounding box center [454, 152] width 400 height 21
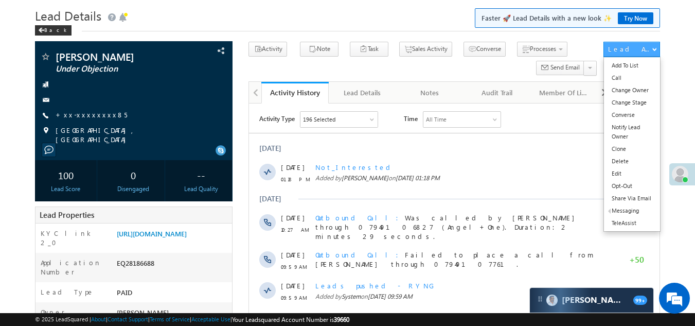
scroll to position [0, 0]
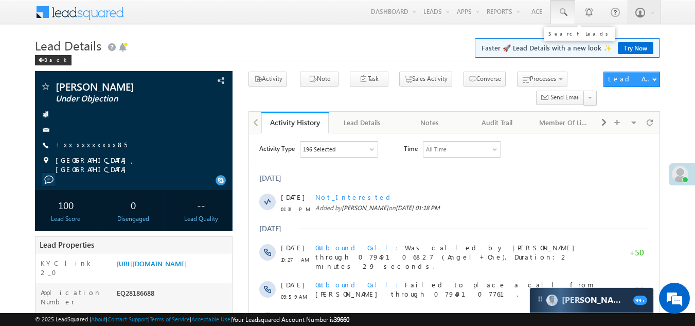
click at [563, 8] on span at bounding box center [562, 12] width 10 height 10
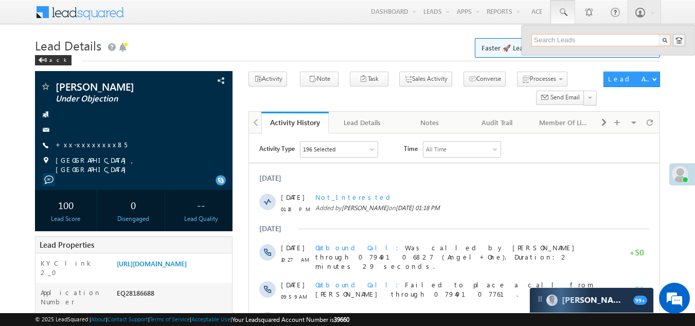
paste input "EQ26798614"
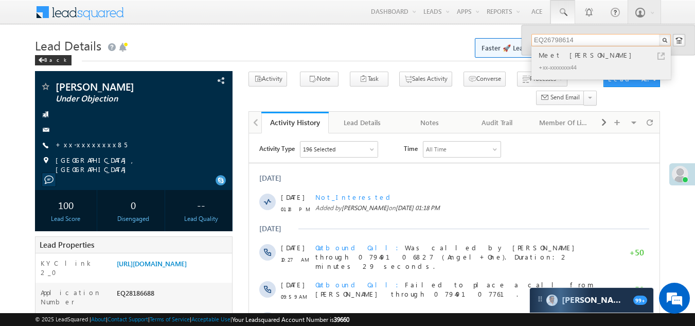
type input "EQ26798614"
click at [554, 53] on div "Meet vasoya" at bounding box center [605, 54] width 138 height 11
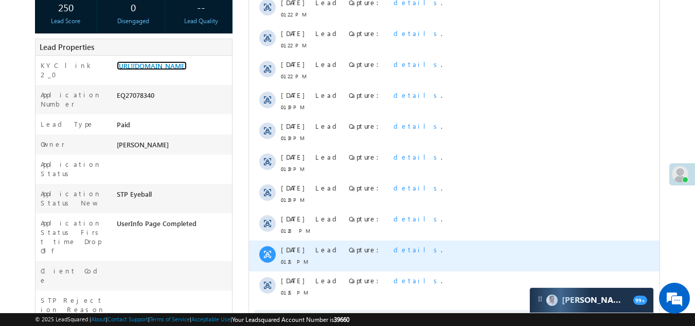
scroll to position [309, 0]
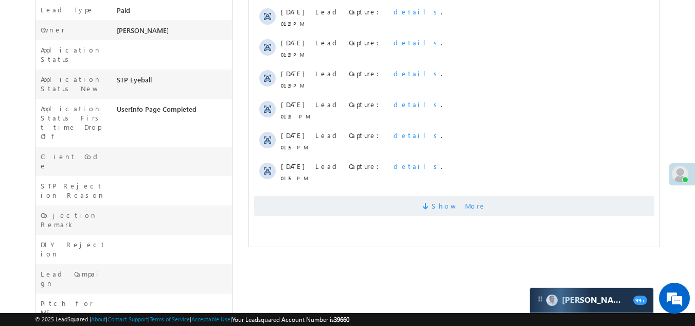
click at [315, 202] on span "Show More" at bounding box center [454, 205] width 400 height 21
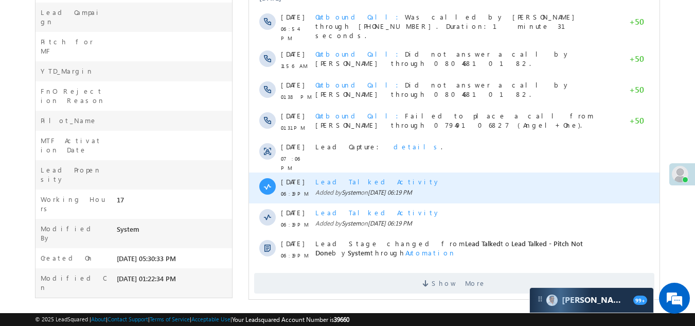
scroll to position [570, 0]
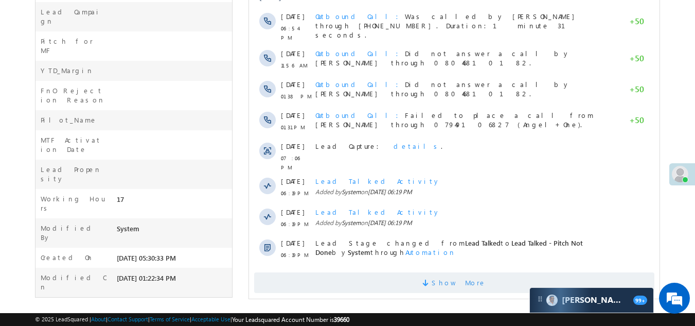
click at [362, 277] on span "Show More" at bounding box center [454, 282] width 400 height 21
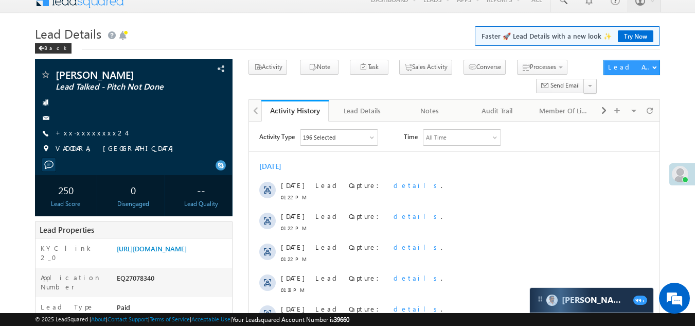
scroll to position [5, 0]
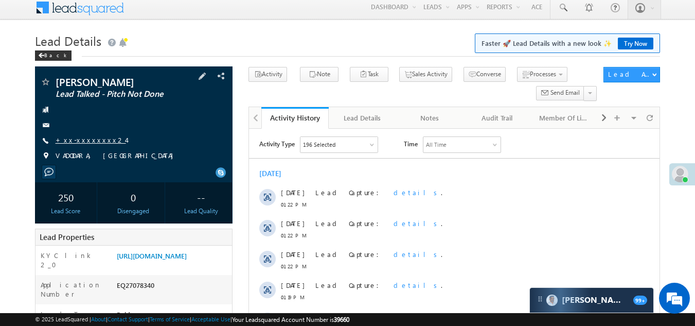
click at [81, 138] on link "+xx-xxxxxxxx24" at bounding box center [91, 139] width 70 height 9
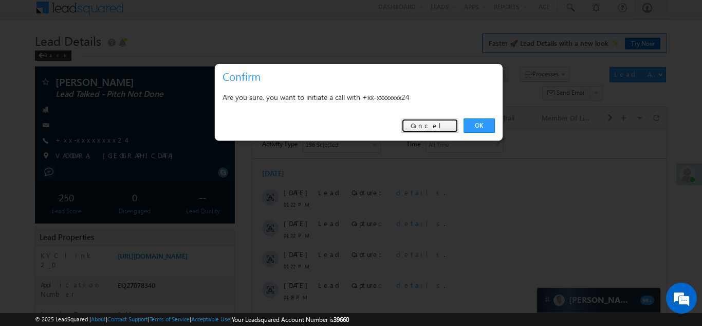
click at [435, 128] on link "Cancel" at bounding box center [430, 125] width 57 height 14
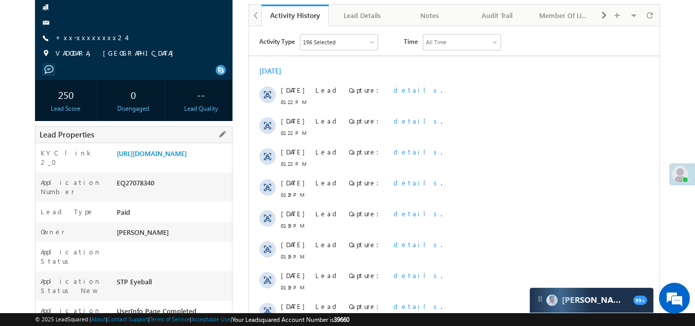
scroll to position [107, 0]
drag, startPoint x: 117, startPoint y: 197, endPoint x: 159, endPoint y: 198, distance: 42.2
click at [159, 191] on div "EQ27078340" at bounding box center [173, 184] width 118 height 14
click at [166, 201] on div "Application Number EQ27078340" at bounding box center [133, 186] width 197 height 29
drag, startPoint x: 137, startPoint y: 198, endPoint x: 158, endPoint y: 196, distance: 21.2
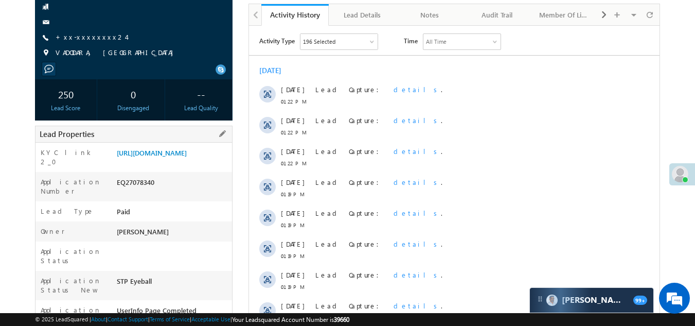
click at [158, 191] on div "EQ27078340" at bounding box center [173, 184] width 118 height 14
click at [139, 191] on div "EQ27078340" at bounding box center [173, 184] width 118 height 14
drag, startPoint x: 117, startPoint y: 201, endPoint x: 168, endPoint y: 195, distance: 51.2
click at [168, 191] on div "EQ27078340" at bounding box center [173, 184] width 118 height 14
copy div "EQ27078340"
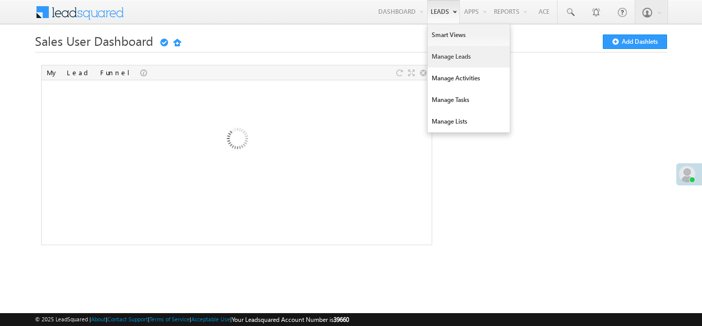
drag, startPoint x: 0, startPoint y: 0, endPoint x: 451, endPoint y: 53, distance: 454.1
click at [451, 53] on link "Manage Leads" at bounding box center [469, 57] width 82 height 22
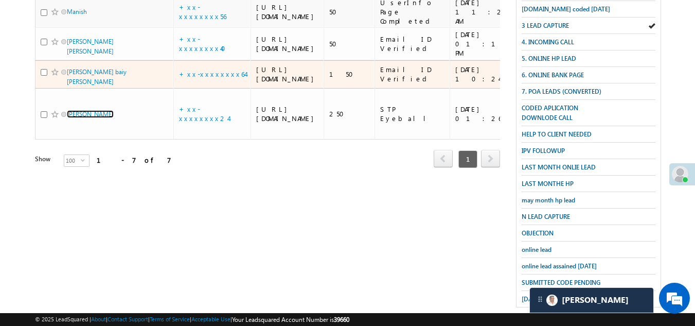
scroll to position [103, 0]
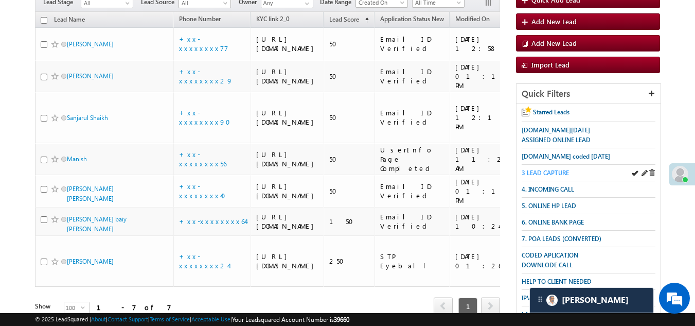
click at [558, 169] on span "3 LEAD CAPTURE" at bounding box center [544, 173] width 47 height 8
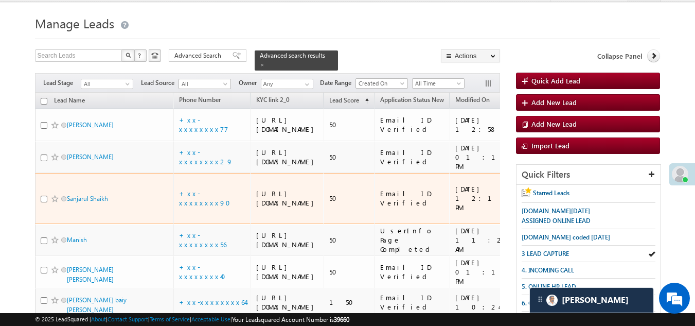
scroll to position [0, 0]
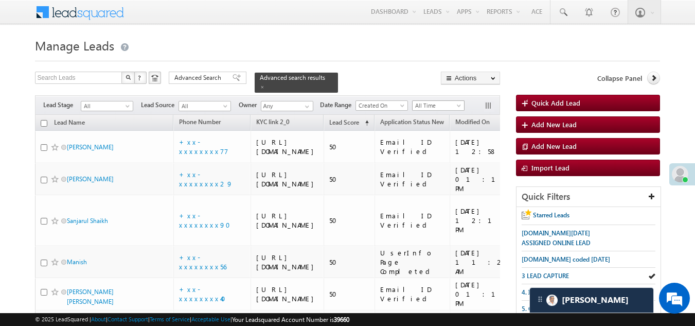
click at [441, 101] on span "All Time" at bounding box center [436, 105] width 49 height 9
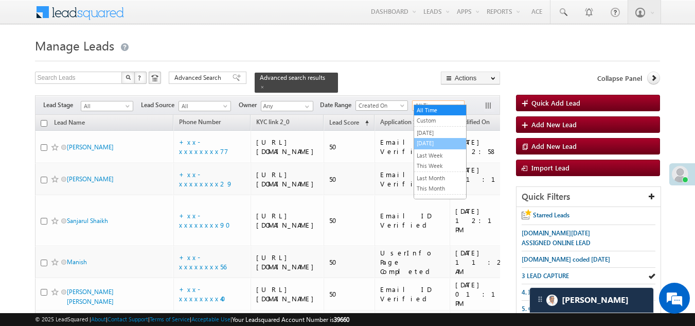
click at [431, 143] on link "[DATE]" at bounding box center [440, 142] width 52 height 9
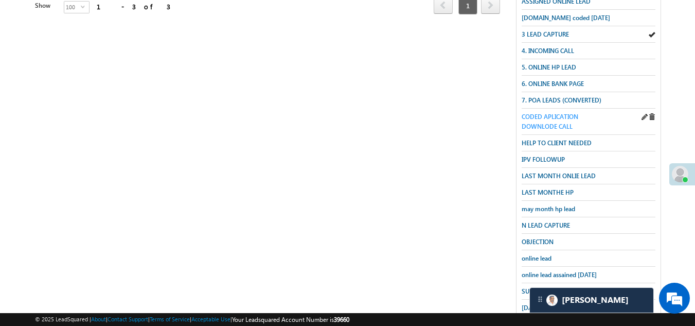
scroll to position [257, 0]
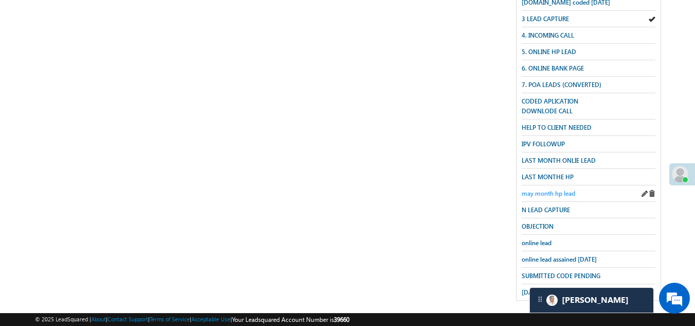
click at [548, 189] on span "may month hp lead" at bounding box center [547, 193] width 53 height 8
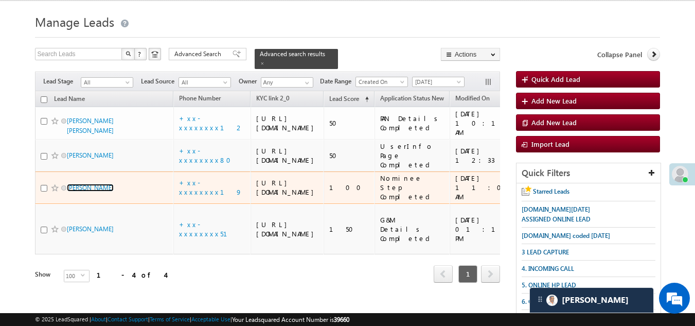
scroll to position [0, 0]
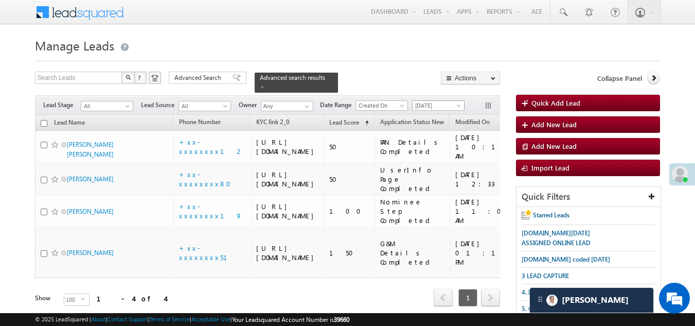
click at [439, 101] on span "[DATE]" at bounding box center [436, 105] width 49 height 9
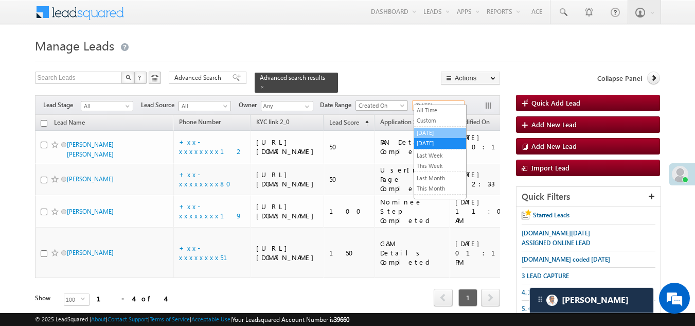
click at [435, 132] on link "[DATE]" at bounding box center [440, 132] width 52 height 9
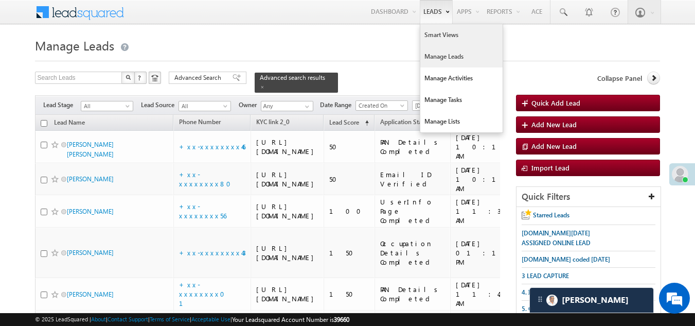
click at [436, 33] on link "Smart Views" at bounding box center [461, 35] width 82 height 22
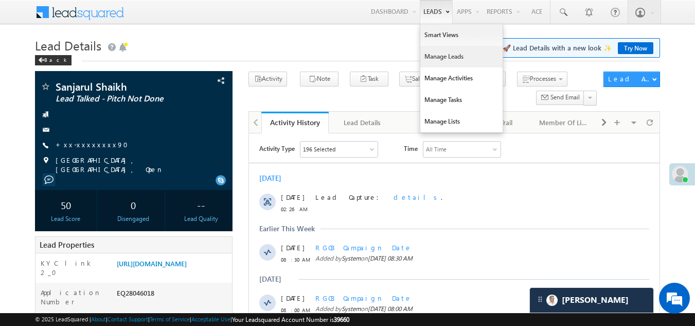
click at [435, 54] on link "Manage Leads" at bounding box center [461, 57] width 82 height 22
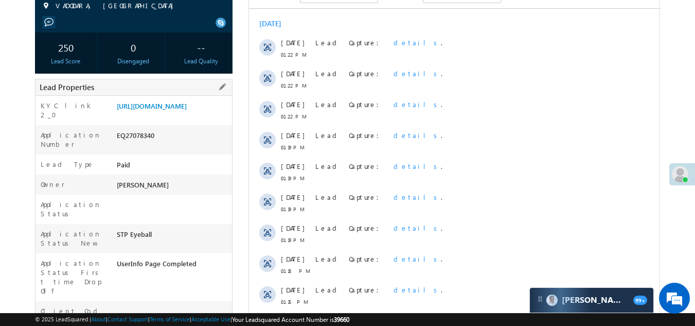
drag, startPoint x: 118, startPoint y: 151, endPoint x: 160, endPoint y: 150, distance: 42.2
click at [160, 144] on div "EQ27078340" at bounding box center [173, 137] width 118 height 14
copy div "EQ27078340"
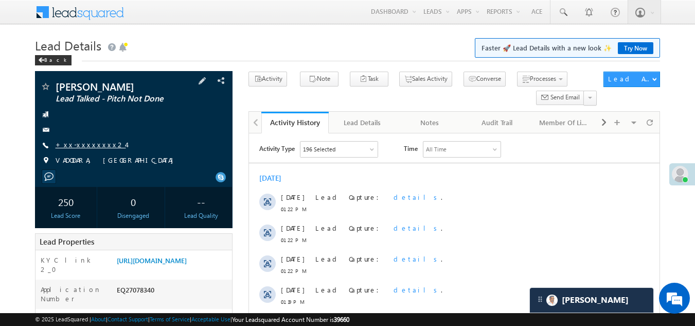
click at [76, 147] on link "+xx-xxxxxxxx24" at bounding box center [91, 144] width 70 height 9
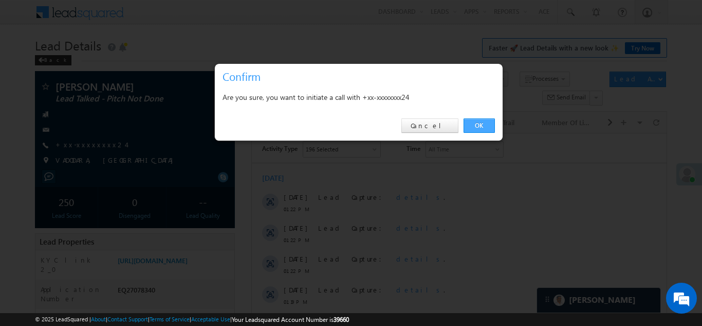
click at [479, 122] on link "OK" at bounding box center [479, 125] width 31 height 14
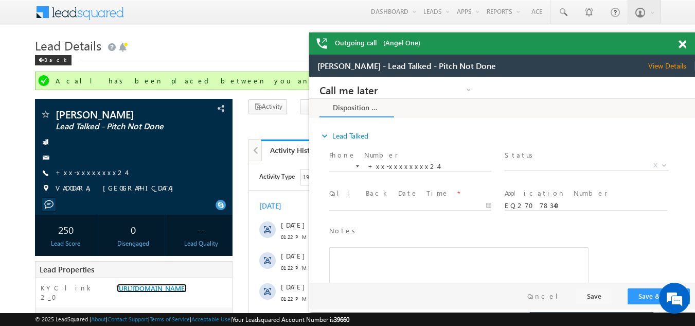
click at [683, 43] on span at bounding box center [682, 44] width 8 height 9
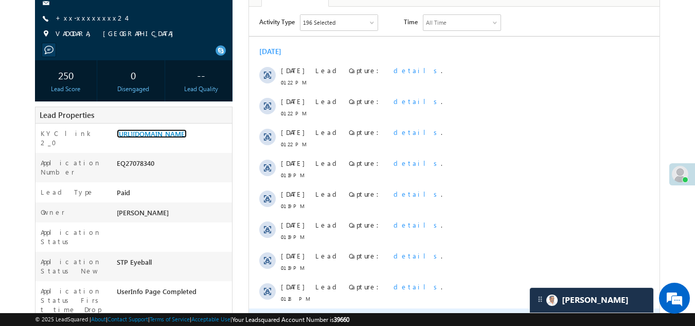
scroll to position [360, 0]
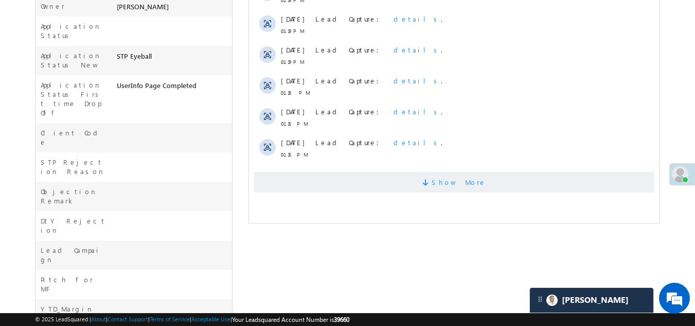
click at [420, 182] on span "Show More" at bounding box center [454, 182] width 400 height 21
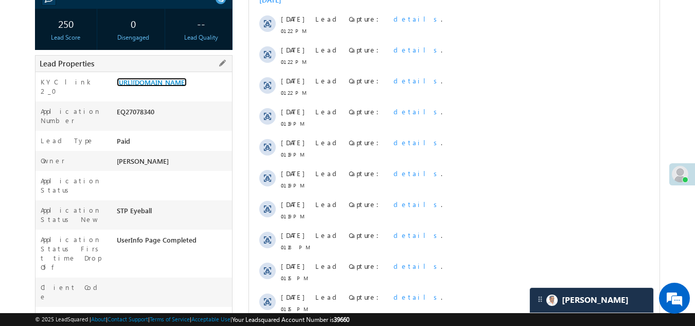
scroll to position [0, 0]
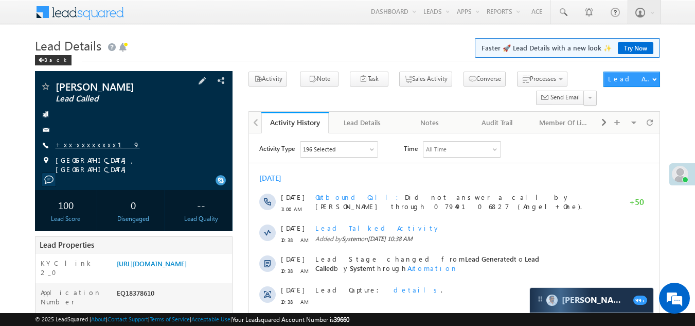
click at [82, 144] on link "+xx-xxxxxxxx19" at bounding box center [98, 144] width 84 height 9
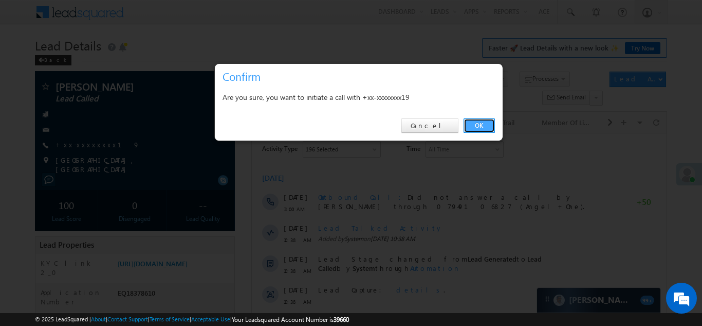
click at [480, 120] on link "OK" at bounding box center [479, 125] width 31 height 14
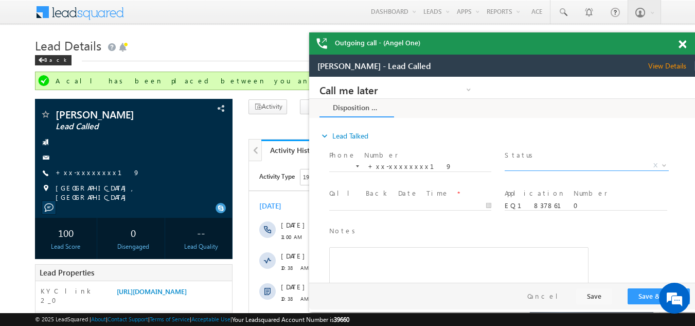
click at [525, 164] on span "X" at bounding box center [586, 165] width 164 height 10
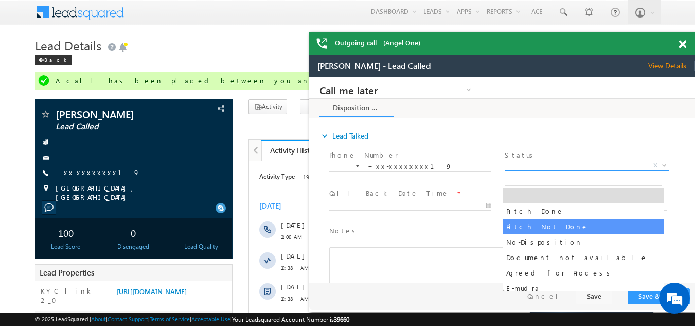
select select "Pitch Not Done"
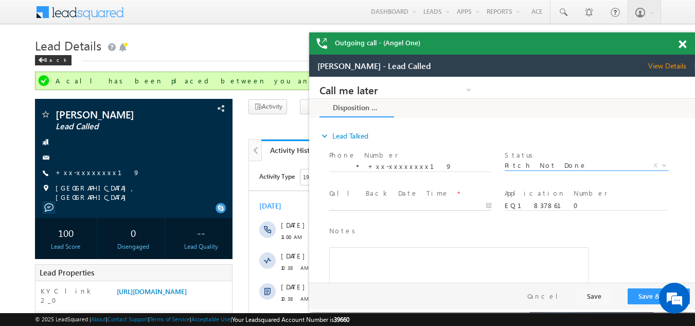
type input "[DATE] 1:34 PM"
click at [398, 203] on input "[DATE] 1:34 PM" at bounding box center [410, 206] width 162 height 10
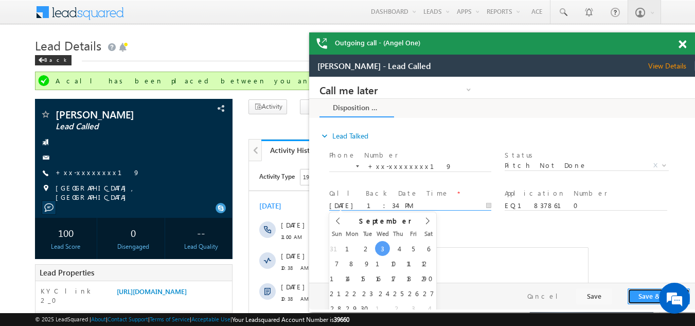
click at [644, 292] on button "Save & Close" at bounding box center [658, 296] width 62 height 16
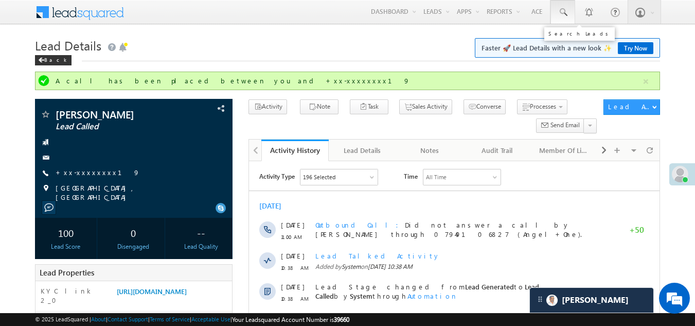
click at [565, 10] on span at bounding box center [562, 12] width 10 height 10
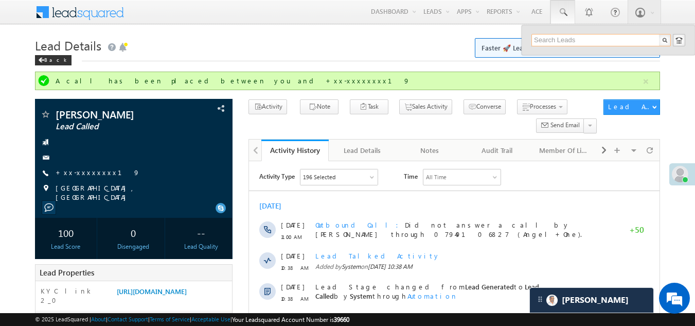
paste input "EQ28206854"
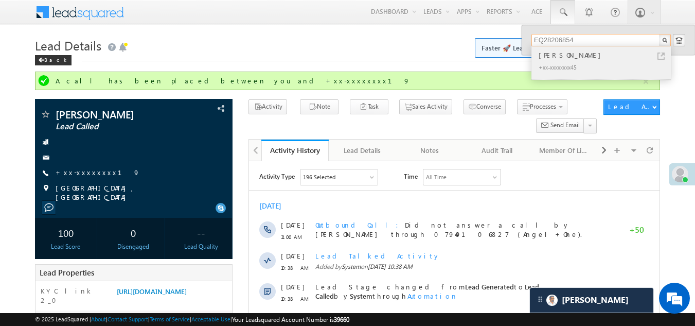
type input "EQ28206854"
click at [555, 56] on div "[PERSON_NAME]" at bounding box center [605, 54] width 138 height 11
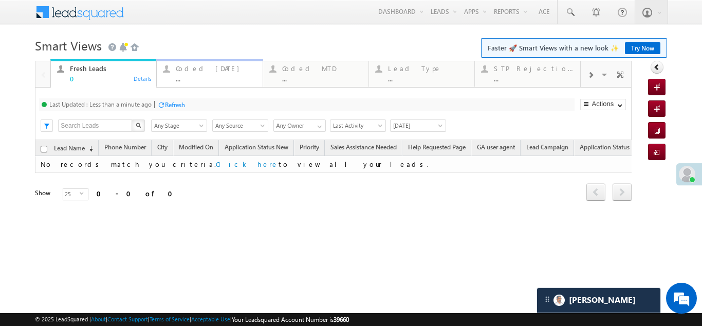
click at [192, 69] on div "Coded [DATE]" at bounding box center [216, 68] width 80 height 8
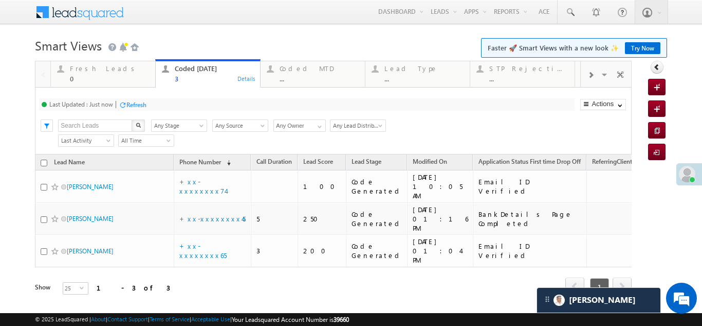
click at [143, 106] on div "Refresh" at bounding box center [136, 105] width 20 height 8
click at [138, 104] on div "Refresh" at bounding box center [136, 105] width 20 height 8
click at [132, 105] on div "Refresh" at bounding box center [136, 105] width 20 height 8
click at [139, 103] on div "Refresh" at bounding box center [136, 105] width 20 height 8
click at [90, 69] on div "Fresh Leads" at bounding box center [109, 68] width 79 height 8
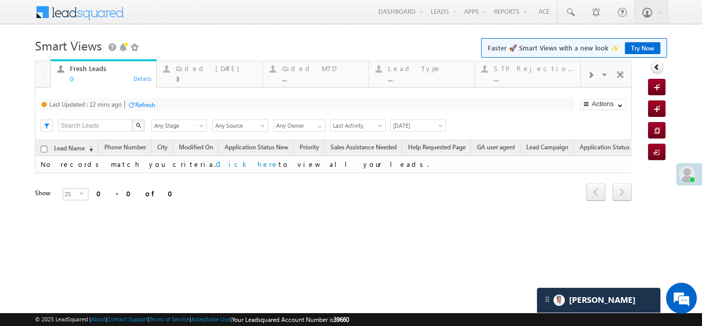
click at [152, 101] on div "Refresh" at bounding box center [145, 105] width 20 height 8
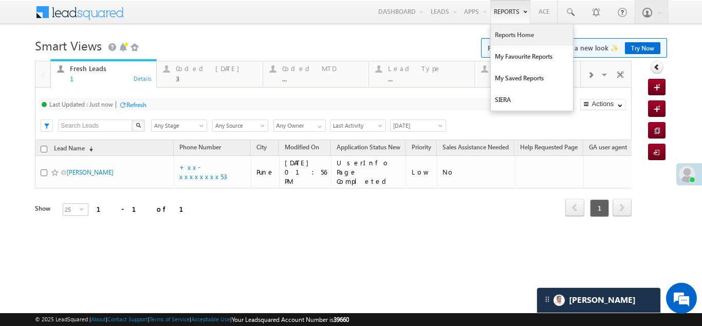
click at [511, 34] on link "Reports Home" at bounding box center [532, 35] width 82 height 22
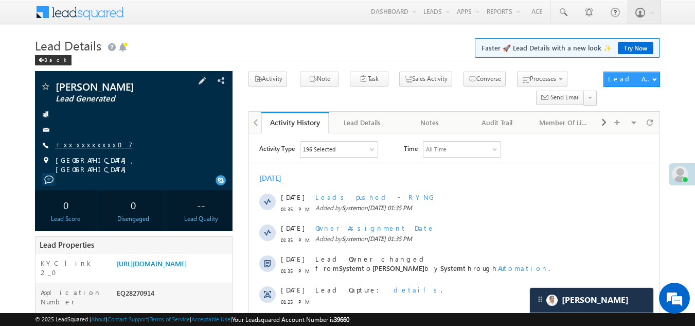
click at [80, 142] on link "+xx-xxxxxxxx07" at bounding box center [94, 144] width 77 height 9
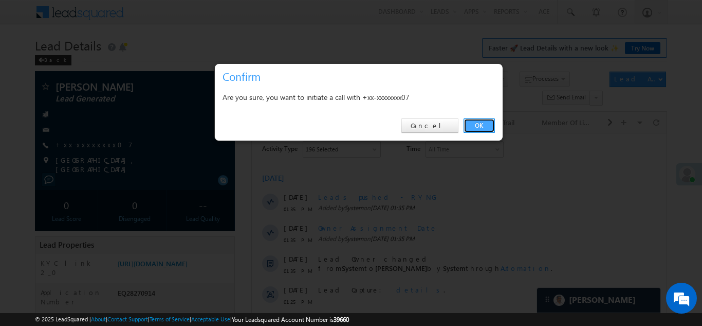
click at [475, 121] on link "OK" at bounding box center [479, 125] width 31 height 14
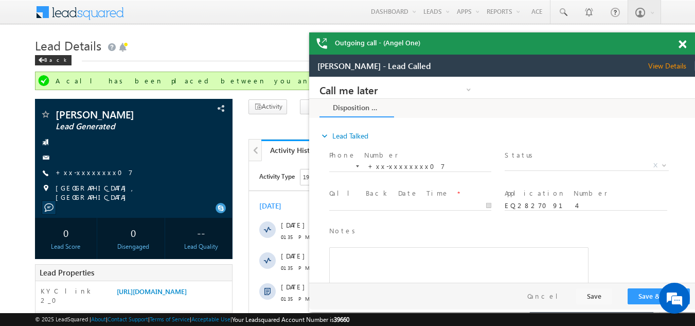
click at [682, 41] on span at bounding box center [682, 44] width 8 height 9
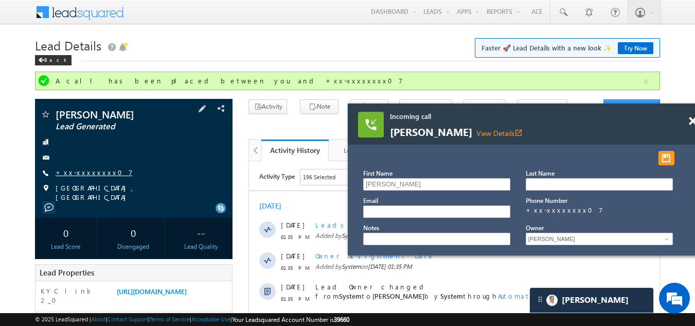
click at [80, 168] on link "+xx-xxxxxxxx07" at bounding box center [94, 172] width 77 height 9
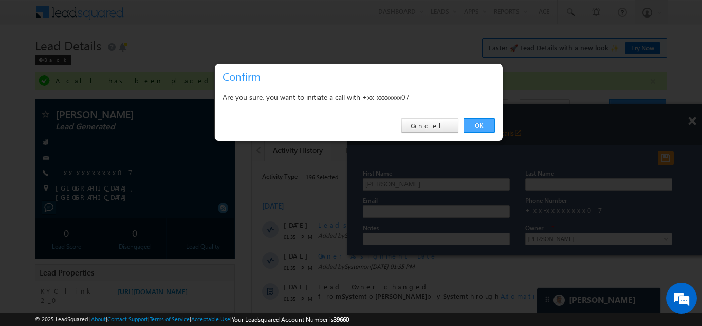
click at [485, 126] on link "OK" at bounding box center [479, 125] width 31 height 14
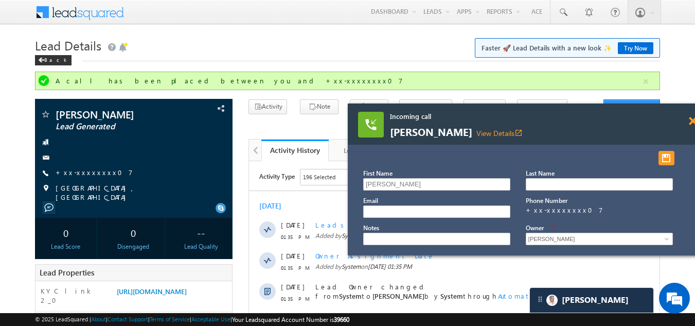
click at [693, 120] on span at bounding box center [693, 121] width 8 height 9
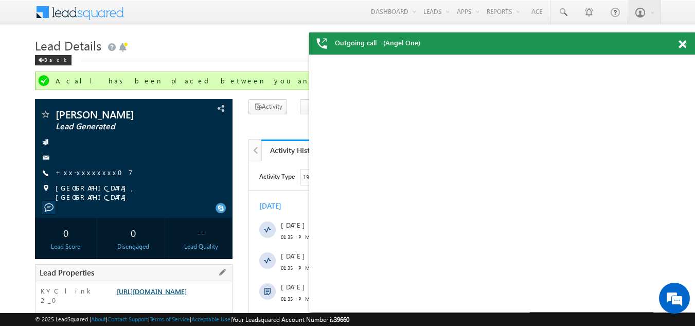
click at [153, 295] on link "https://angelbroking1-pk3em7sa.customui-test.leadsquared.com?leadId=ea16ea1a-68…" at bounding box center [152, 290] width 70 height 9
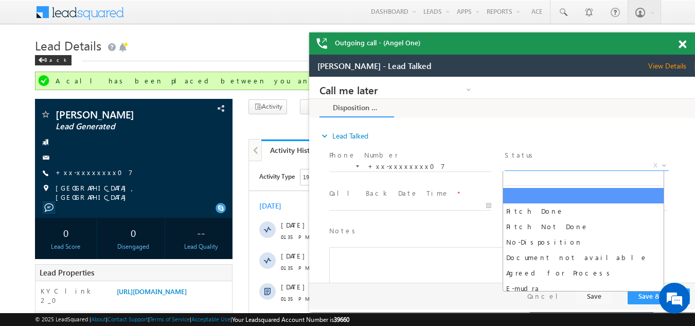
click at [533, 161] on span "X" at bounding box center [586, 165] width 164 height 10
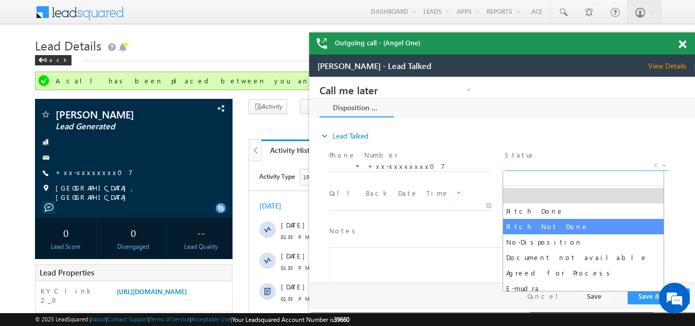
select select "Pitch Not Done"
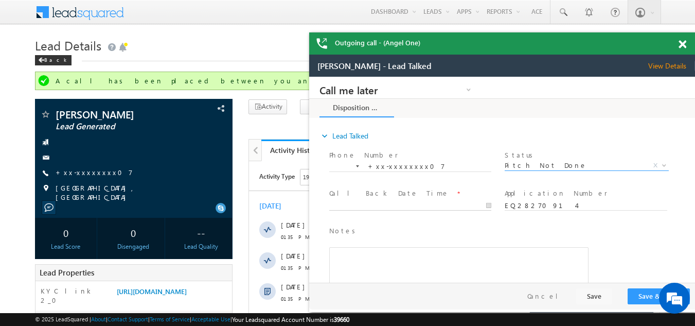
type input "09/03/25 1:55 PM"
click at [365, 204] on input "09/03/25 1:55 PM" at bounding box center [410, 206] width 162 height 10
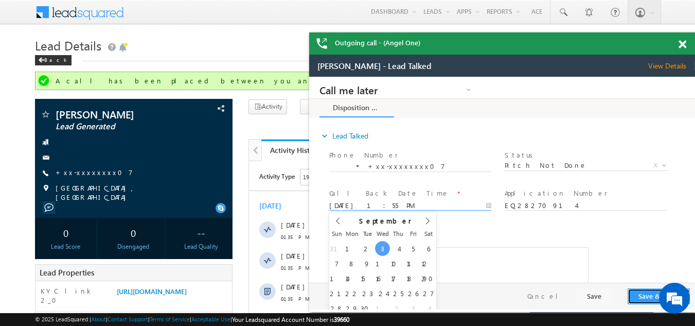
click at [655, 294] on button "Save & Close" at bounding box center [658, 296] width 62 height 16
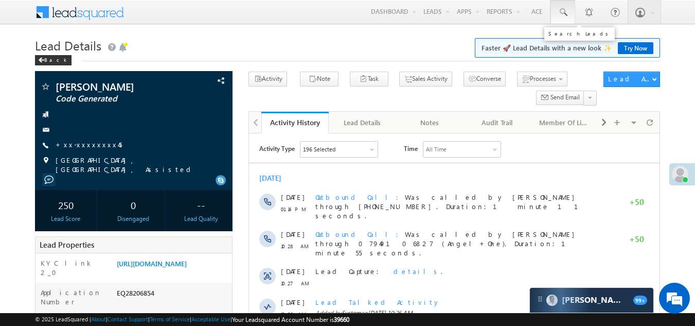
click at [563, 11] on span at bounding box center [562, 12] width 10 height 10
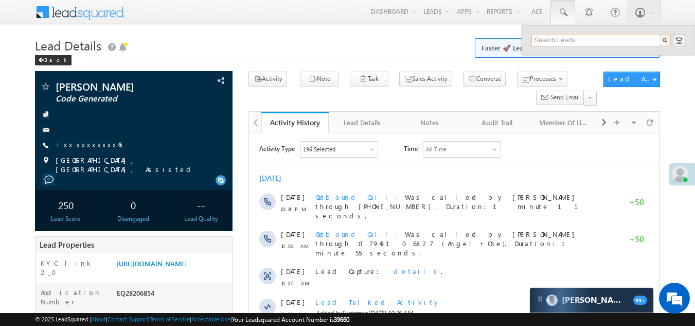
paste input "EQ28210785"
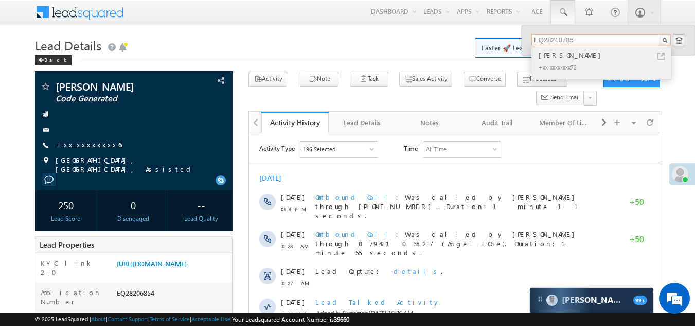
type input "EQ28210785"
click at [556, 57] on div "[PERSON_NAME]" at bounding box center [605, 54] width 138 height 11
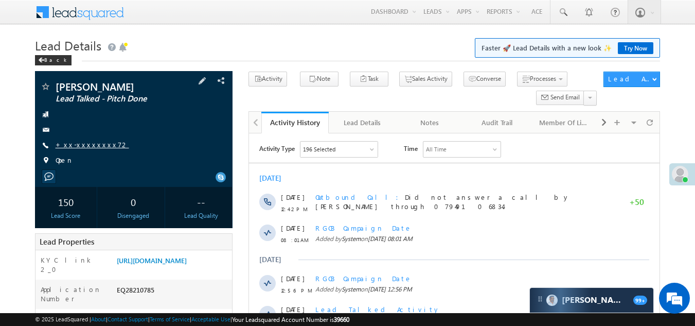
click at [88, 142] on link "+xx-xxxxxxxx72" at bounding box center [93, 144] width 74 height 9
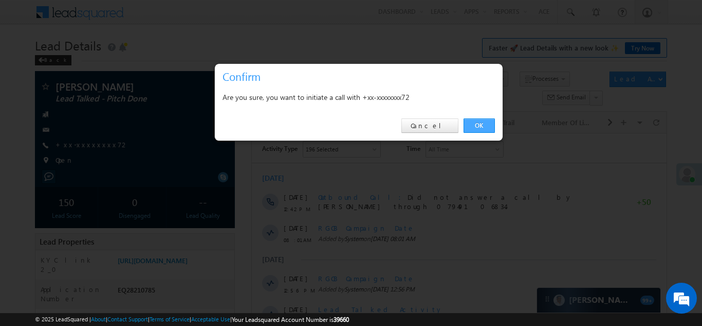
click at [481, 122] on link "OK" at bounding box center [479, 125] width 31 height 14
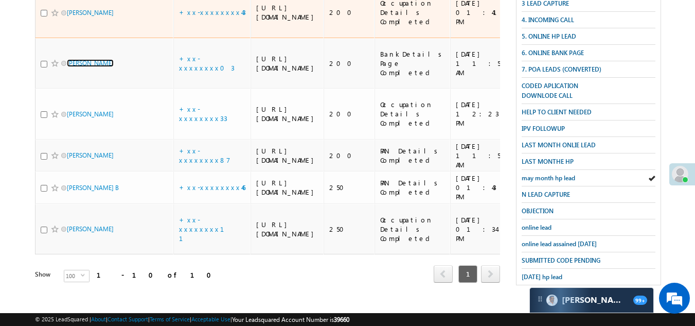
scroll to position [206, 0]
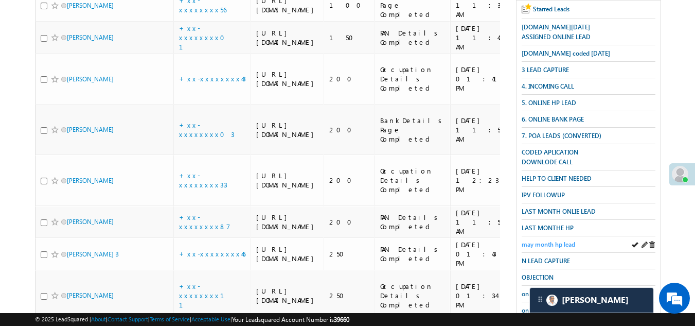
click at [546, 240] on span "may month hp lead" at bounding box center [547, 244] width 53 height 8
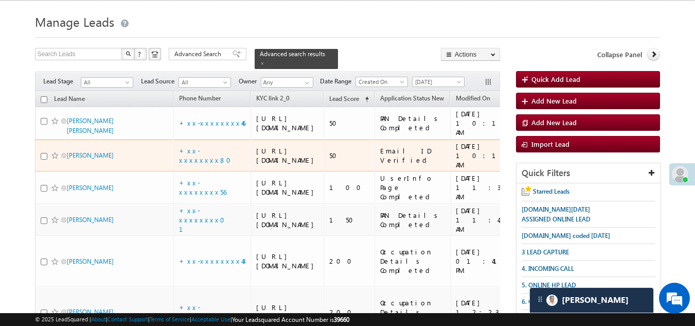
scroll to position [0, 0]
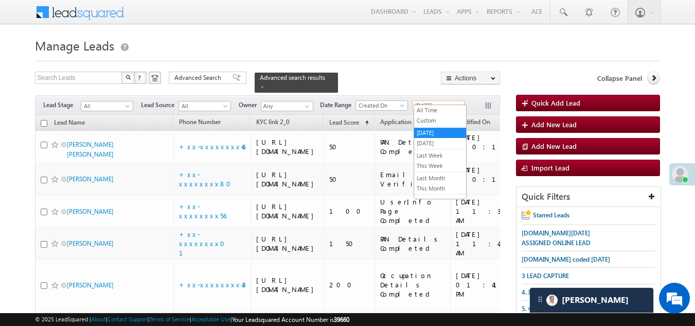
click at [433, 101] on span "[DATE]" at bounding box center [436, 105] width 49 height 9
click at [431, 187] on link "This Month" at bounding box center [440, 188] width 52 height 9
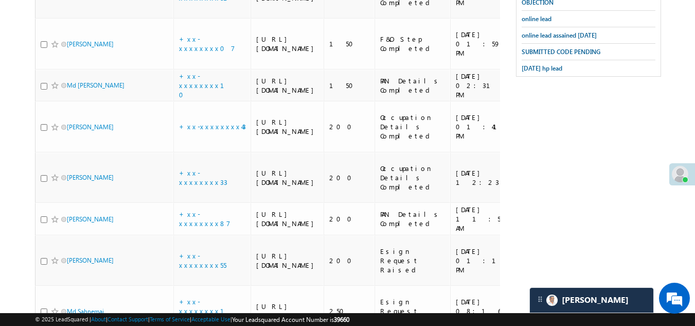
scroll to position [521, 0]
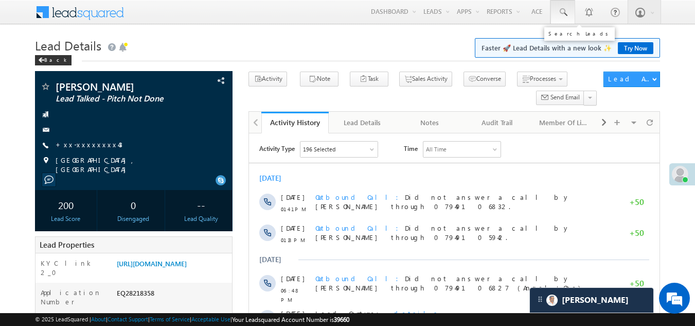
click at [562, 9] on span at bounding box center [562, 12] width 10 height 10
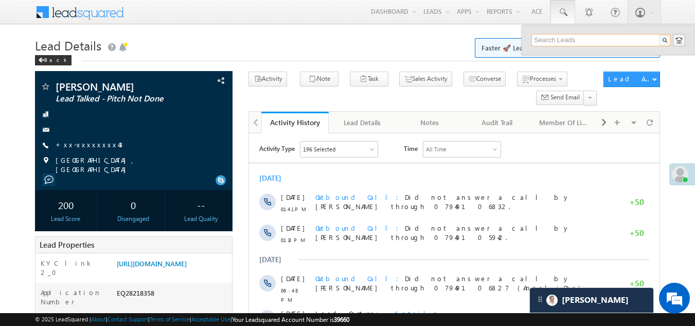
paste input "EQ28202579"
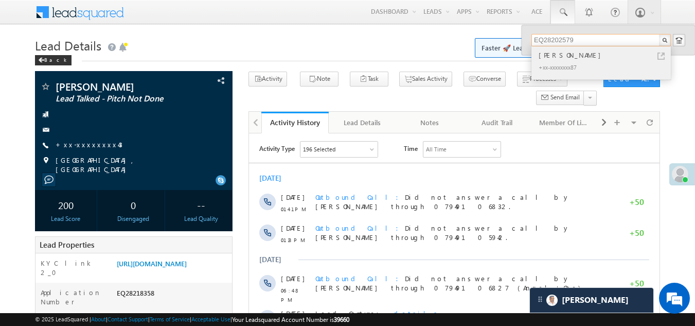
type input "EQ28202579"
click at [551, 57] on div "Altaf ali" at bounding box center [605, 54] width 138 height 11
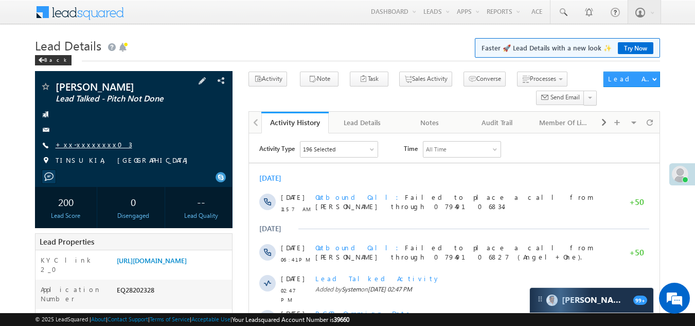
click at [81, 141] on link "+xx-xxxxxxxx03" at bounding box center [94, 144] width 77 height 9
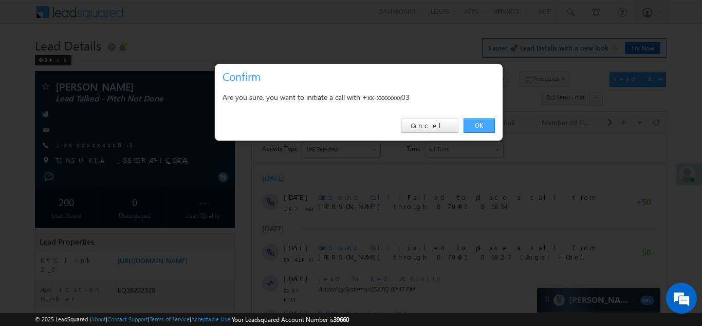
click at [483, 123] on link "OK" at bounding box center [479, 125] width 31 height 14
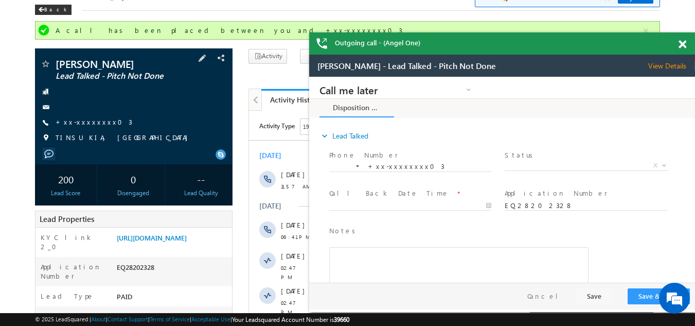
scroll to position [154, 0]
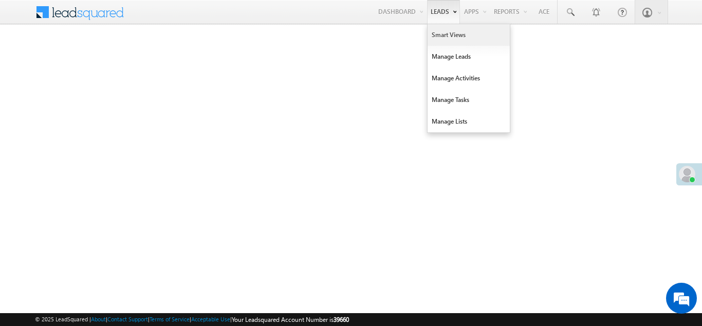
click at [445, 35] on link "Smart Views" at bounding box center [469, 35] width 82 height 22
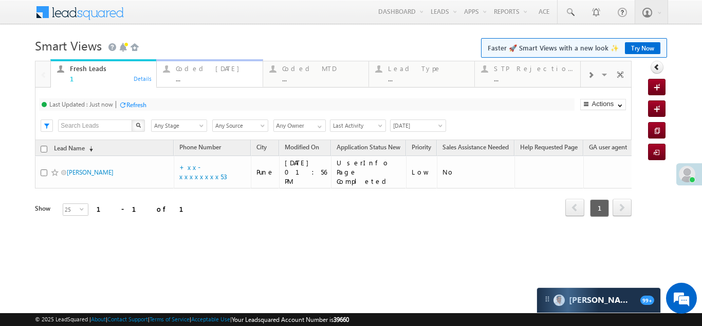
click at [192, 69] on div "Coded Today" at bounding box center [216, 68] width 80 height 8
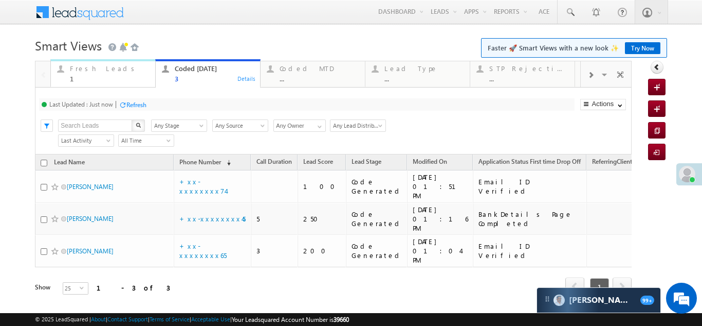
click at [86, 69] on div "Fresh Leads" at bounding box center [109, 68] width 79 height 8
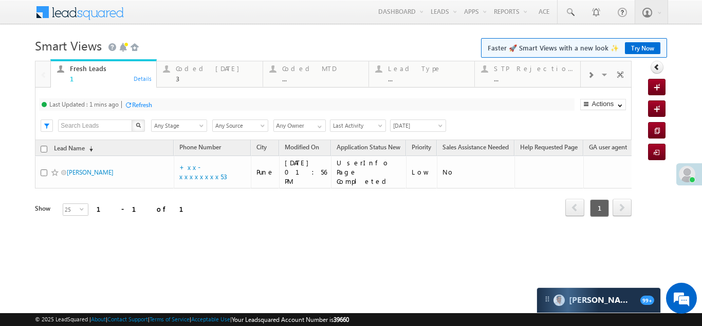
click at [144, 103] on div "Refresh" at bounding box center [142, 105] width 20 height 8
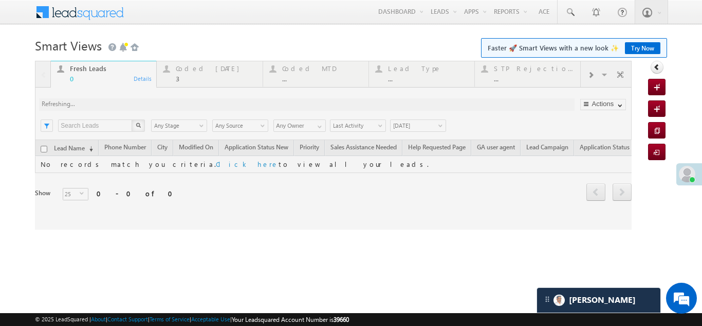
click at [202, 70] on div at bounding box center [333, 145] width 597 height 169
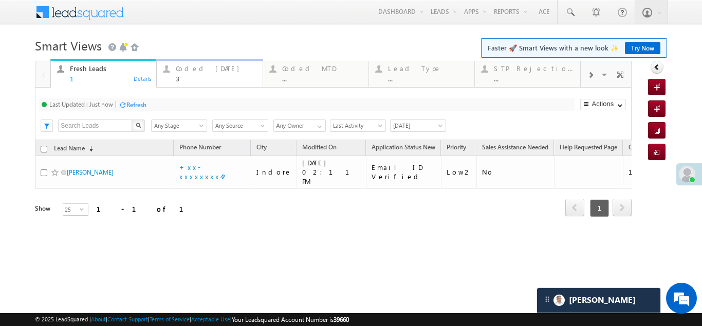
click at [199, 68] on div "Coded Today" at bounding box center [216, 68] width 80 height 8
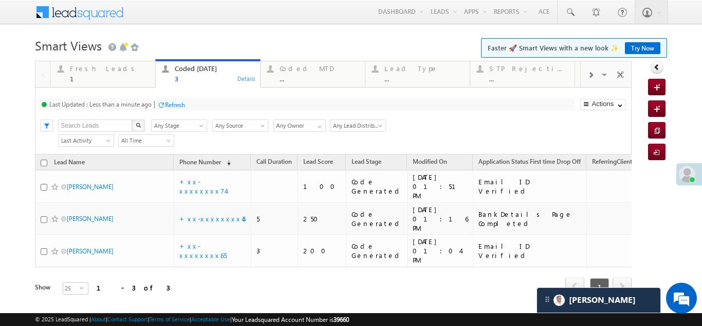
click at [173, 106] on div "Refresh" at bounding box center [175, 105] width 20 height 8
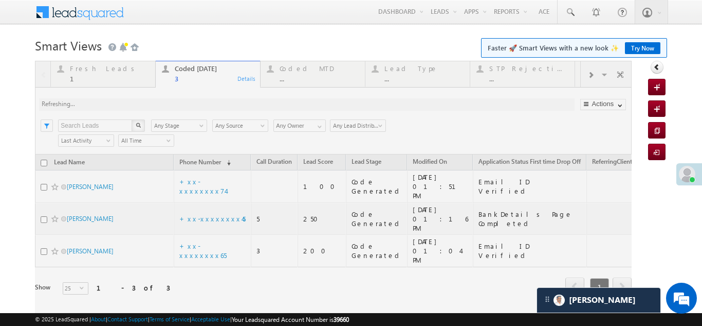
click at [99, 73] on div at bounding box center [333, 192] width 597 height 263
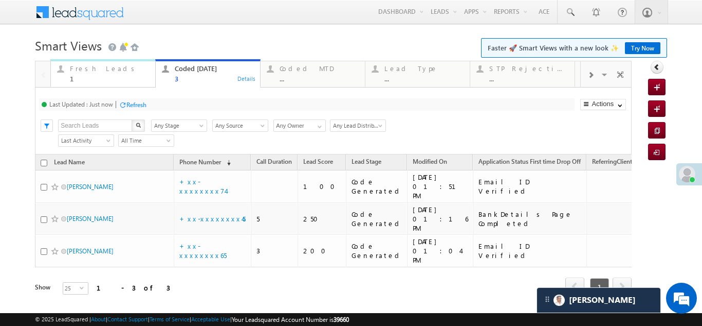
click at [92, 68] on div "Fresh Leads" at bounding box center [109, 68] width 79 height 8
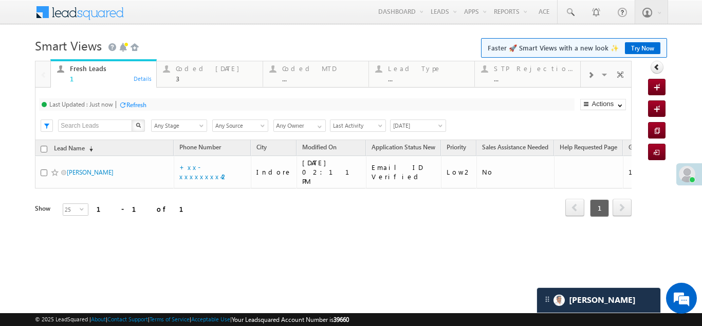
click at [141, 105] on div "Refresh" at bounding box center [136, 105] width 20 height 8
click at [204, 68] on div "Coded Today" at bounding box center [216, 68] width 80 height 8
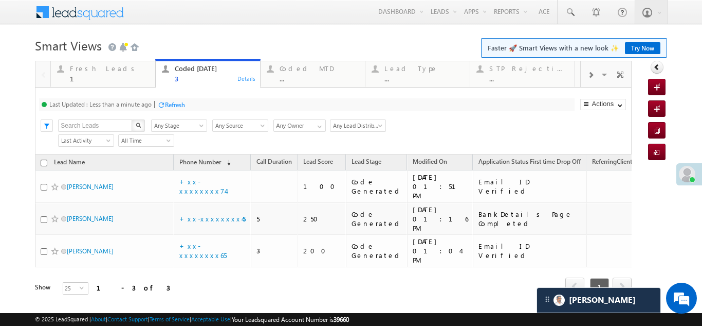
click at [182, 105] on div "Refresh" at bounding box center [175, 105] width 20 height 8
click at [178, 105] on div "Refresh" at bounding box center [175, 105] width 20 height 8
click at [94, 65] on div "Fresh Leads" at bounding box center [109, 68] width 79 height 8
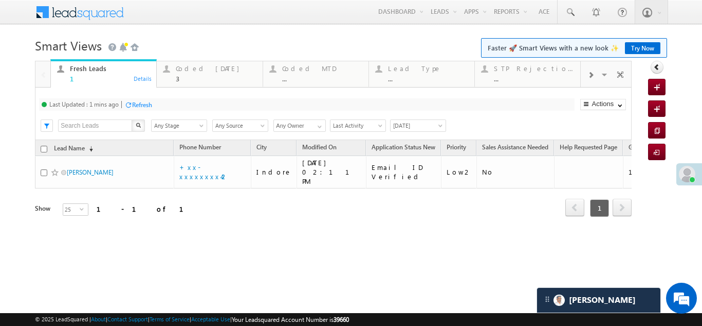
click at [148, 103] on div "Refresh" at bounding box center [142, 105] width 20 height 8
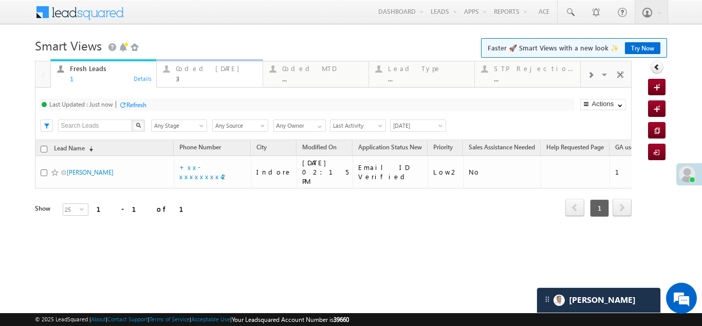
click at [190, 66] on div "Coded Today" at bounding box center [216, 68] width 80 height 8
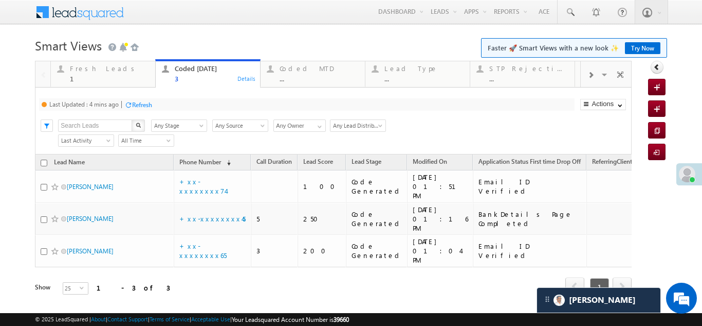
click at [149, 106] on div "Refresh" at bounding box center [142, 105] width 20 height 8
click at [137, 103] on div "Refresh" at bounding box center [136, 105] width 20 height 8
click at [88, 71] on div "Fresh Leads" at bounding box center [109, 68] width 79 height 8
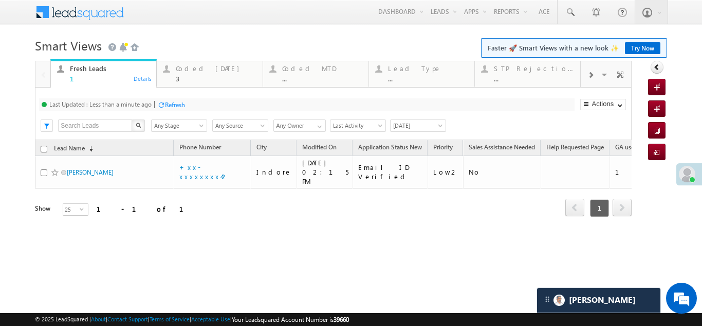
click at [173, 102] on div "Refresh" at bounding box center [175, 105] width 20 height 8
click at [206, 72] on div "Coded [DATE]" at bounding box center [216, 68] width 80 height 8
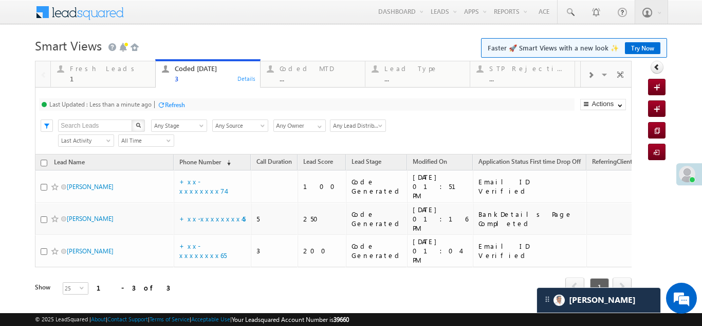
click at [180, 104] on div "Refresh" at bounding box center [175, 105] width 20 height 8
click at [90, 74] on div "Fresh Leads 1" at bounding box center [109, 72] width 79 height 20
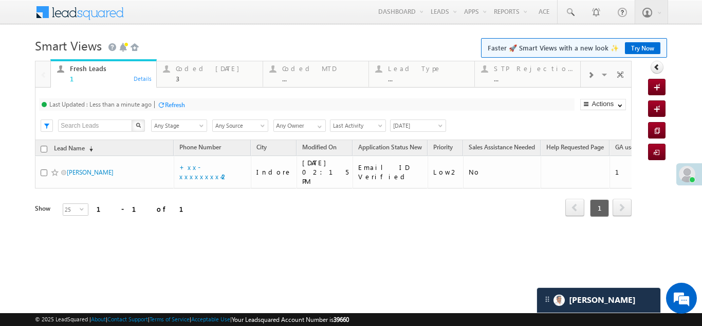
click at [177, 101] on div "Refresh" at bounding box center [175, 105] width 20 height 8
click at [192, 71] on div "Coded Today" at bounding box center [216, 68] width 80 height 8
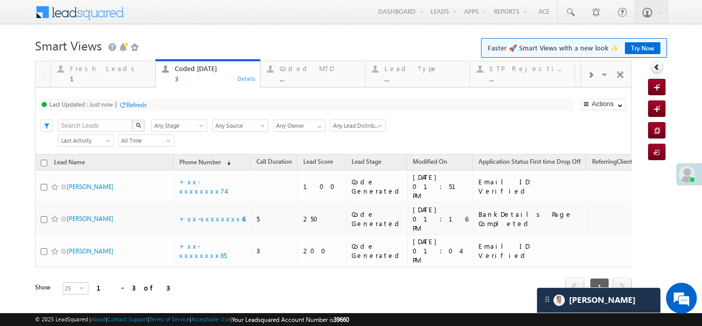
click at [139, 101] on div "Refresh" at bounding box center [136, 105] width 20 height 8
click at [170, 104] on div "Last Updated : Just now Refresh Refreshing..." at bounding box center [306, 104] width 535 height 12
click at [81, 68] on div "Fresh Leads" at bounding box center [109, 68] width 79 height 8
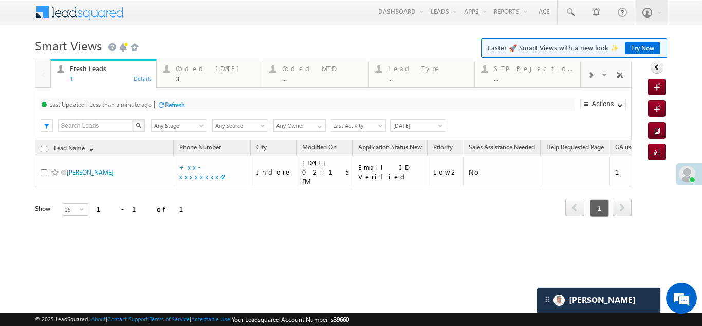
click at [176, 105] on div "Refresh" at bounding box center [175, 105] width 20 height 8
click at [200, 71] on div "Coded Today" at bounding box center [216, 68] width 80 height 8
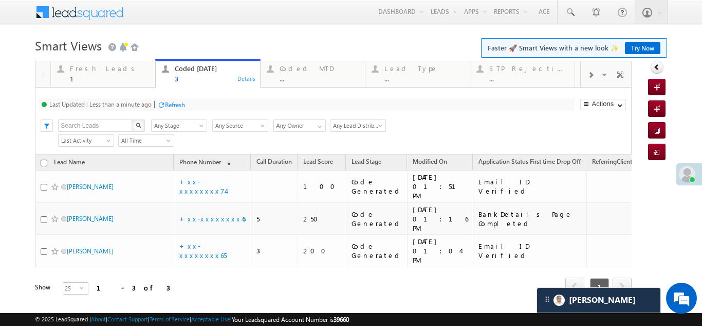
click at [174, 104] on div "Refresh" at bounding box center [175, 105] width 20 height 8
click at [88, 67] on div "Fresh Leads" at bounding box center [109, 68] width 79 height 8
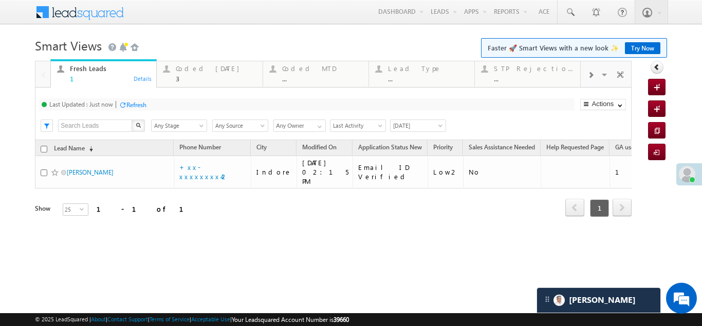
click at [138, 101] on div "Refresh" at bounding box center [136, 105] width 20 height 8
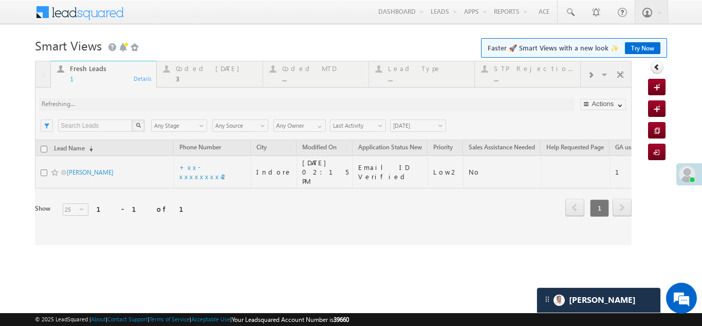
click at [189, 72] on div at bounding box center [333, 153] width 597 height 184
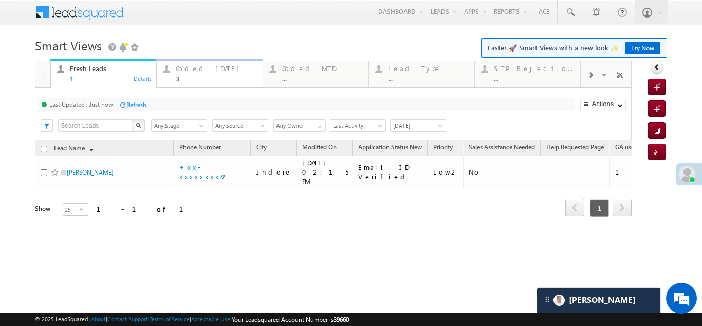
click at [188, 70] on div "Coded Today" at bounding box center [216, 68] width 80 height 8
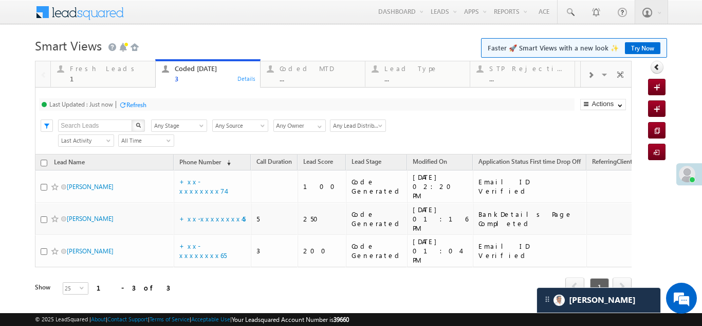
click at [136, 102] on div "Refresh" at bounding box center [136, 105] width 20 height 8
click at [93, 72] on div "Fresh Leads" at bounding box center [109, 68] width 79 height 8
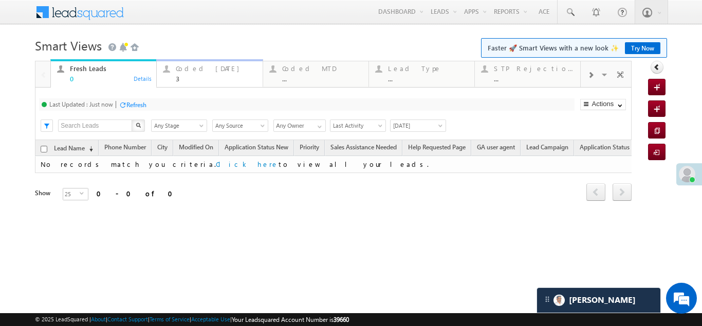
click at [195, 69] on div "Coded Today" at bounding box center [216, 68] width 80 height 8
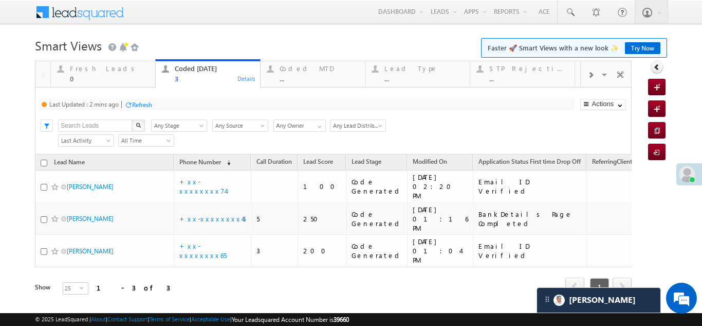
click at [144, 101] on div "Refresh" at bounding box center [142, 105] width 20 height 8
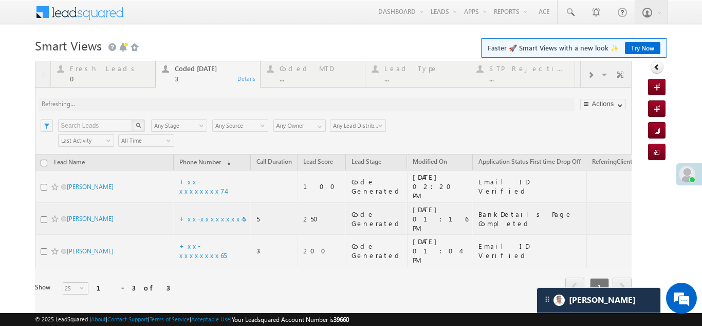
click at [85, 67] on div at bounding box center [333, 192] width 597 height 263
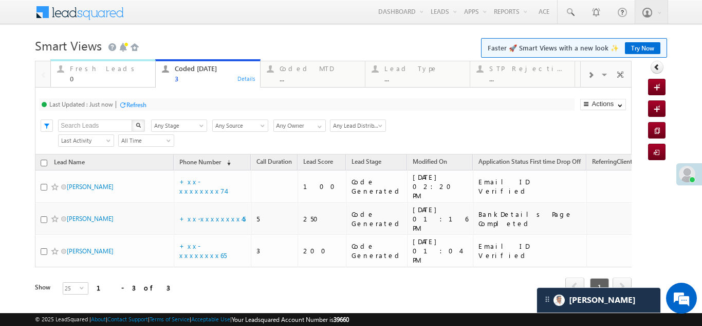
click at [89, 70] on div "Fresh Leads" at bounding box center [109, 68] width 79 height 8
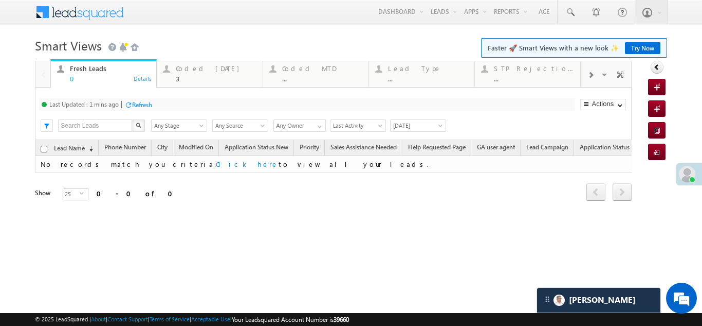
click at [140, 102] on div "Refresh" at bounding box center [142, 105] width 20 height 8
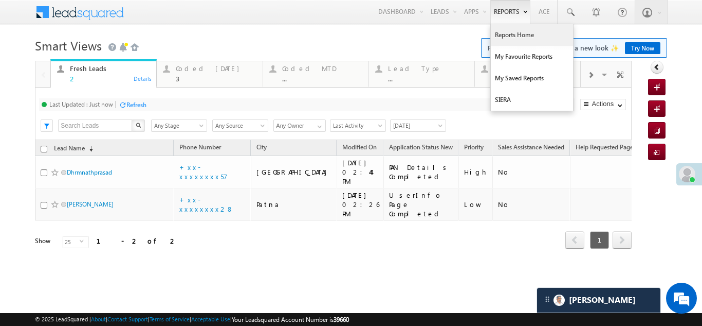
click at [512, 32] on link "Reports Home" at bounding box center [532, 35] width 82 height 22
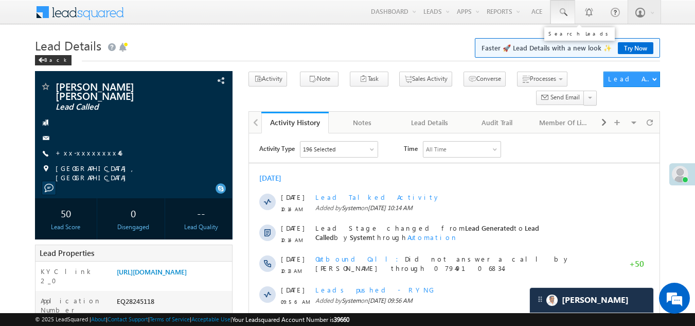
click at [563, 10] on span at bounding box center [562, 12] width 10 height 10
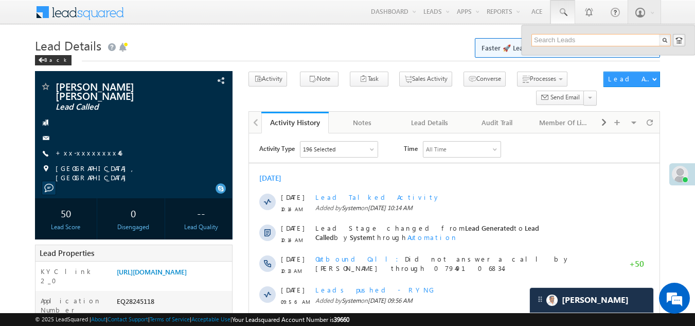
paste input "EQ28270914"
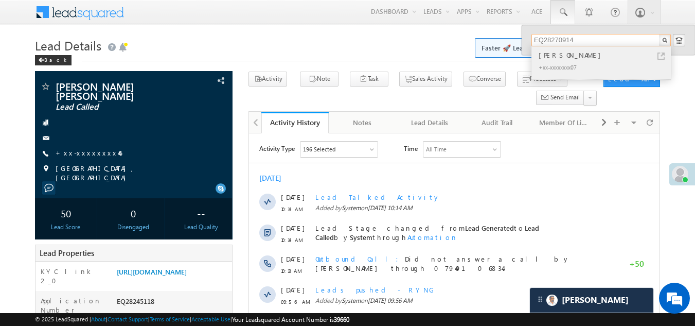
type input "EQ28270914"
click at [553, 55] on div "[PERSON_NAME]" at bounding box center [605, 54] width 138 height 11
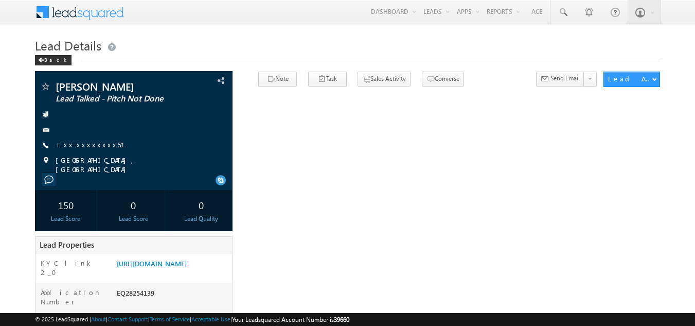
scroll to position [103, 0]
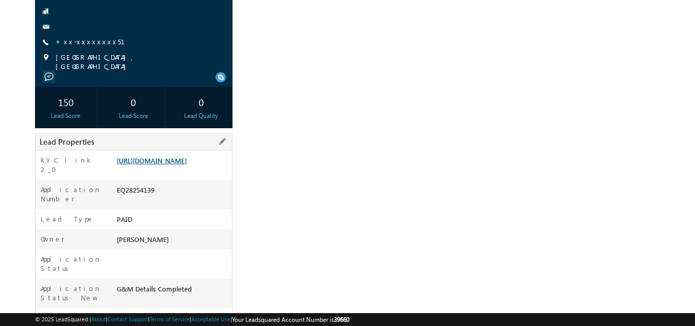
drag, startPoint x: 154, startPoint y: 158, endPoint x: 151, endPoint y: 165, distance: 6.9
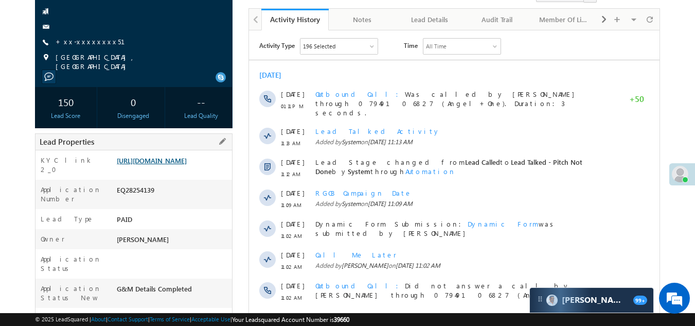
click at [150, 158] on link "[URL][DOMAIN_NAME]" at bounding box center [152, 160] width 70 height 9
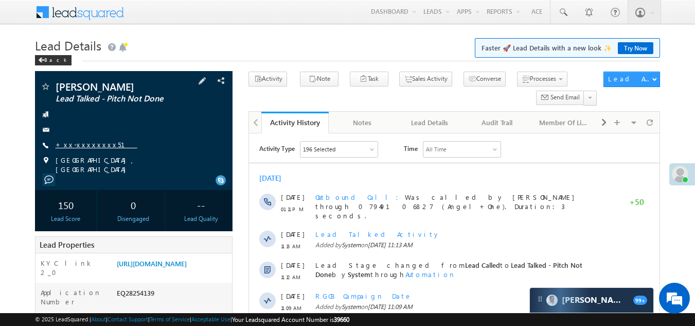
click at [86, 143] on link "+xx-xxxxxxxx51" at bounding box center [97, 144] width 82 height 9
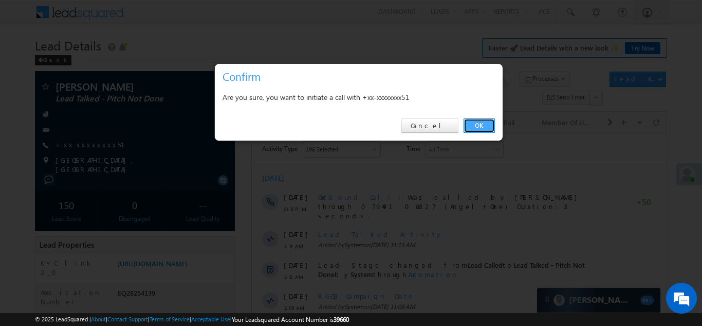
click at [481, 122] on link "OK" at bounding box center [479, 125] width 31 height 14
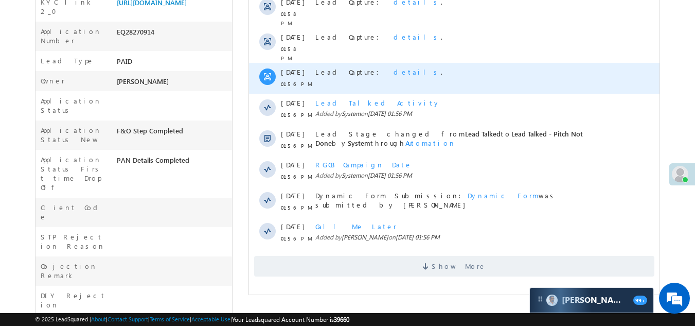
scroll to position [360, 0]
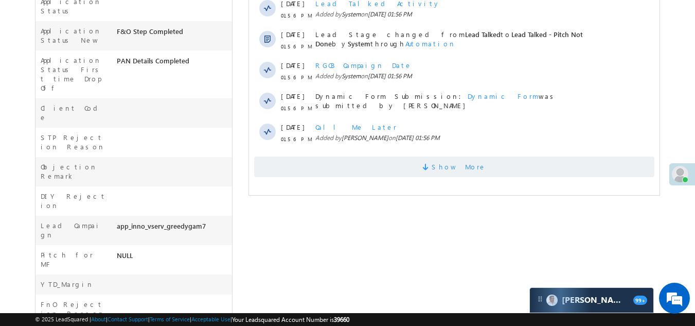
click at [447, 156] on span "Show More" at bounding box center [458, 166] width 55 height 21
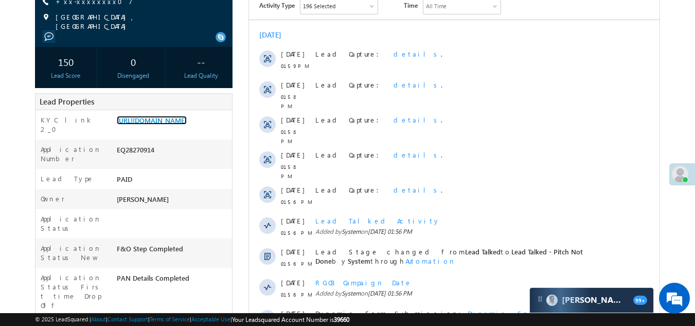
scroll to position [0, 0]
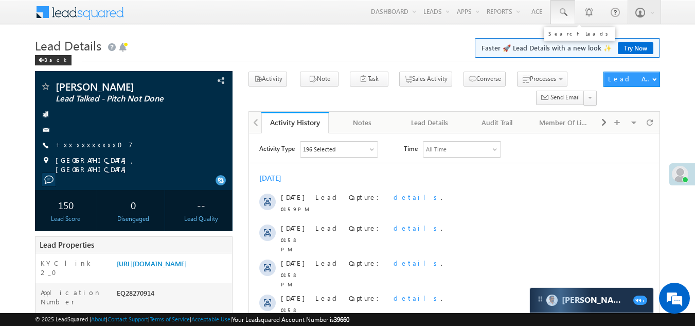
click at [564, 9] on span at bounding box center [562, 12] width 10 height 10
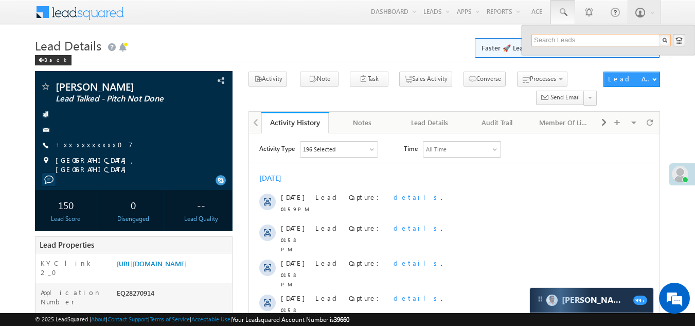
paste input "EQ28191744"
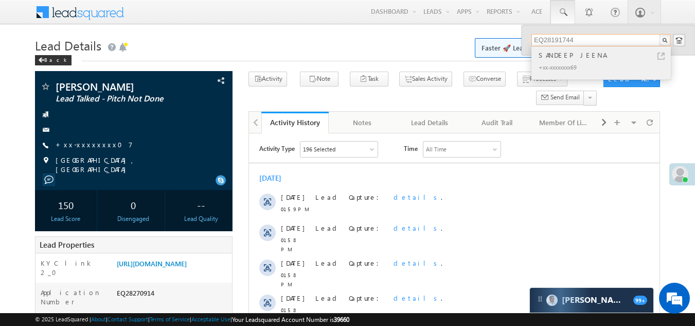
type input "EQ28191744"
click at [554, 53] on div "SANDEEP JEENA" at bounding box center [605, 54] width 138 height 11
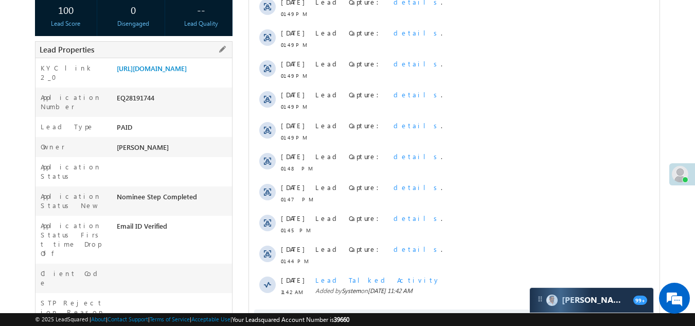
scroll to position [310, 0]
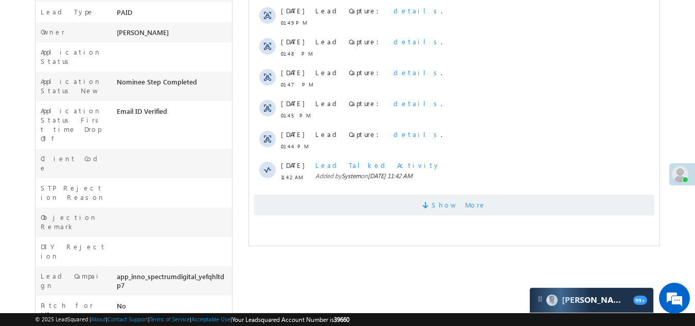
click at [357, 205] on span "Show More" at bounding box center [454, 204] width 400 height 21
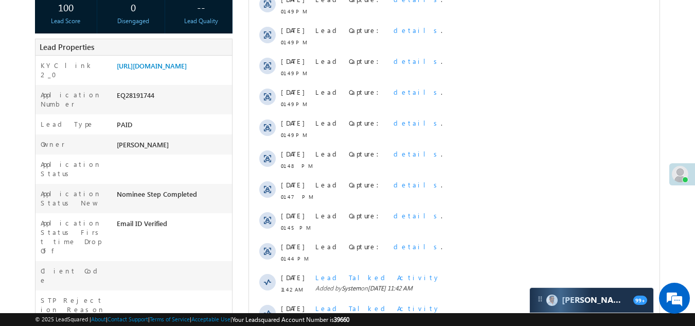
scroll to position [1, 0]
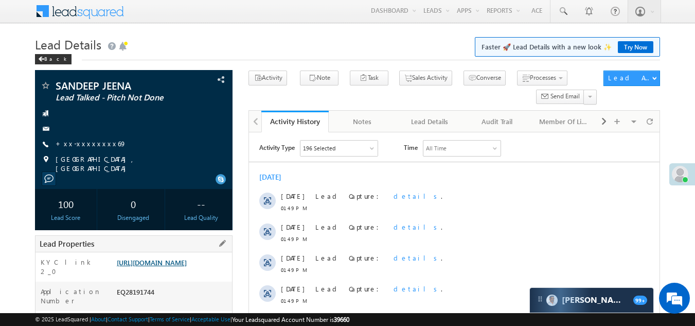
click at [187, 265] on link "[URL][DOMAIN_NAME]" at bounding box center [152, 262] width 70 height 9
click at [81, 143] on link "+xx-xxxxxxxx69" at bounding box center [91, 143] width 71 height 9
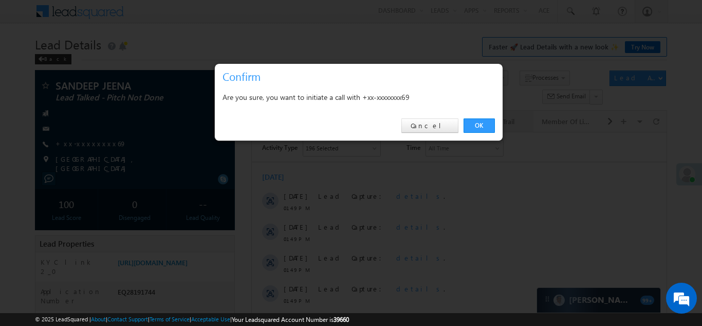
click at [478, 121] on link "OK" at bounding box center [479, 125] width 31 height 14
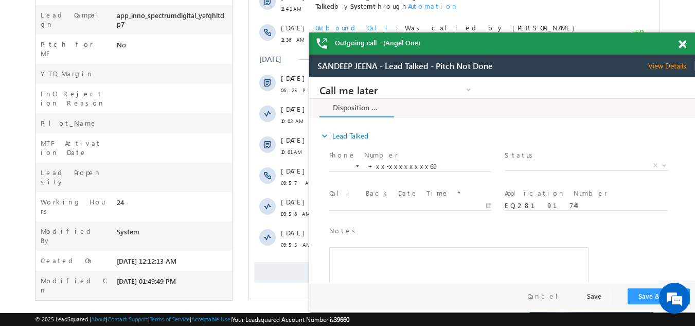
click at [683, 43] on span at bounding box center [682, 44] width 8 height 9
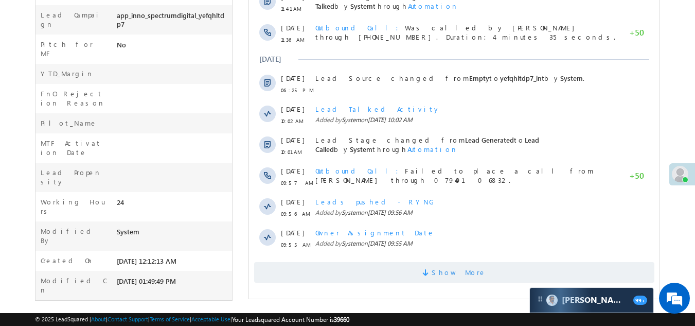
click at [346, 275] on span "Show More" at bounding box center [454, 272] width 400 height 21
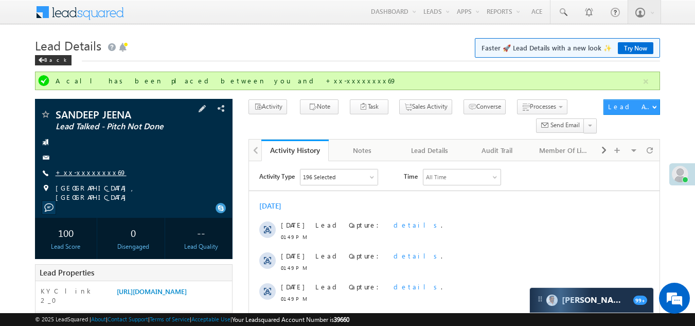
click at [82, 170] on link "+xx-xxxxxxxx69" at bounding box center [91, 172] width 71 height 9
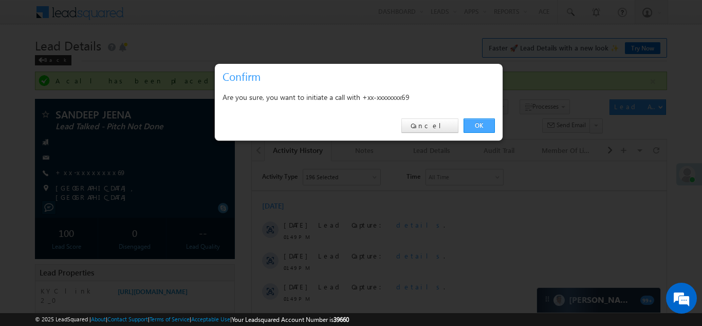
click at [477, 123] on link "OK" at bounding box center [479, 125] width 31 height 14
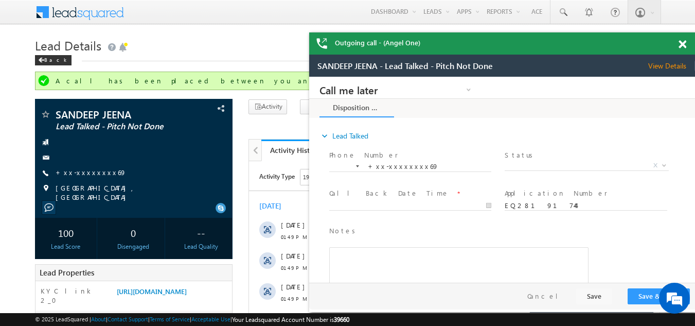
click at [684, 44] on span at bounding box center [682, 44] width 8 height 9
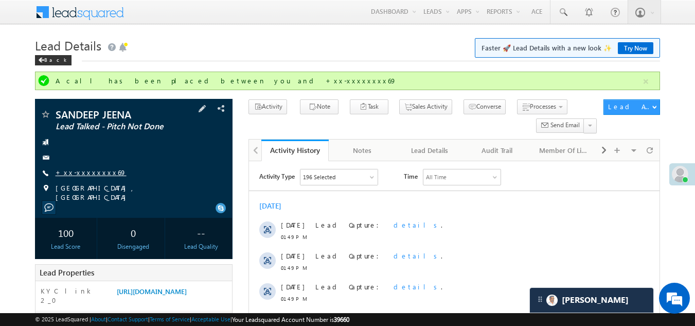
click at [80, 173] on link "+xx-xxxxxxxx69" at bounding box center [91, 172] width 71 height 9
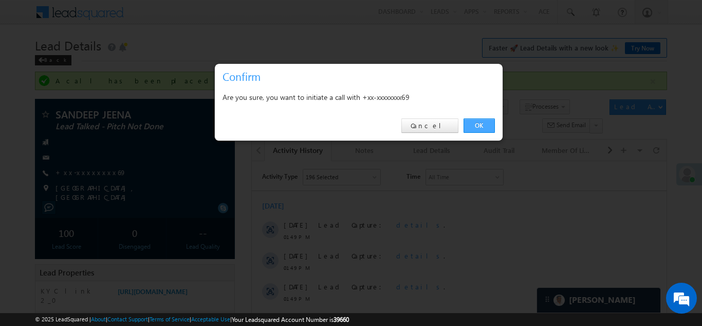
click at [479, 124] on link "OK" at bounding box center [479, 125] width 31 height 14
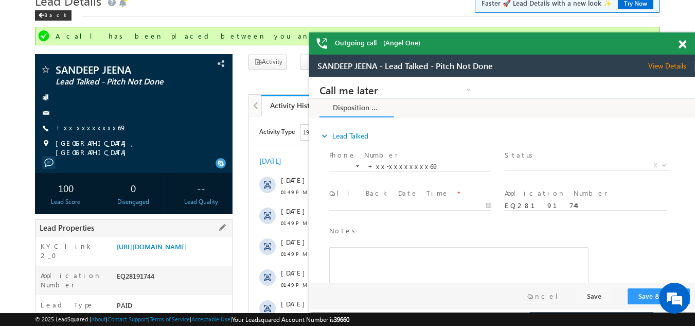
scroll to position [154, 0]
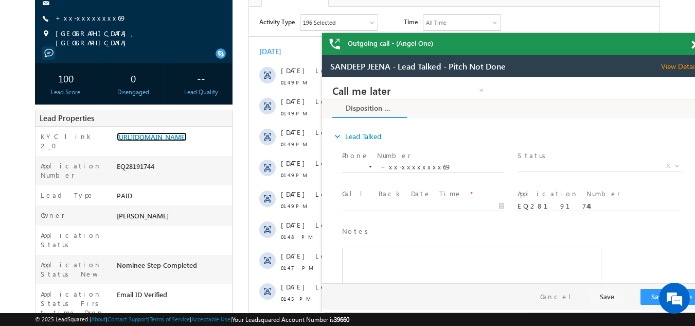
click at [683, 44] on div "Outgoing call - (Angel One)" at bounding box center [515, 44] width 386 height 22
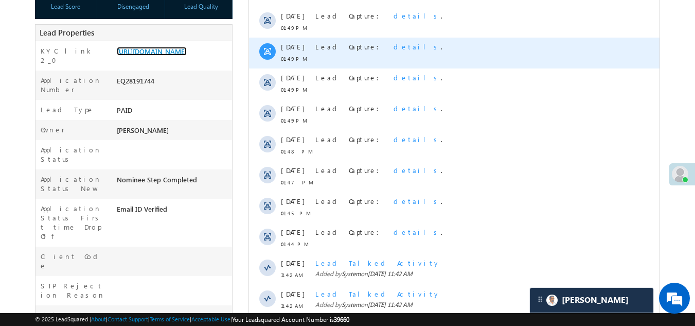
scroll to position [257, 0]
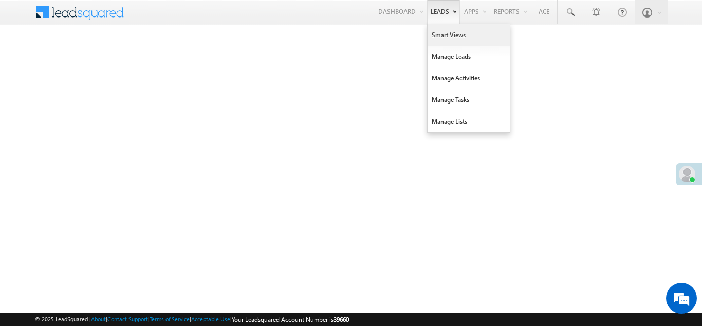
click at [447, 35] on link "Smart Views" at bounding box center [469, 35] width 82 height 22
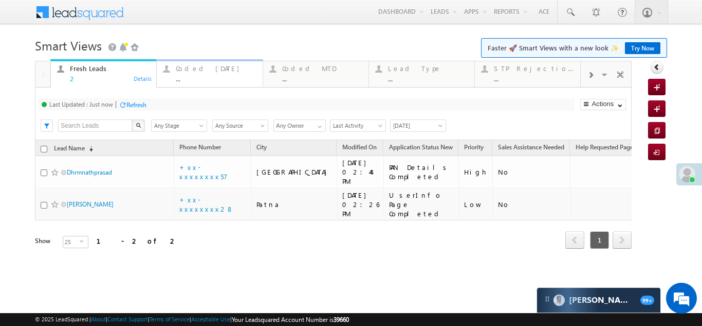
click at [194, 68] on div "Coded Today" at bounding box center [216, 68] width 80 height 8
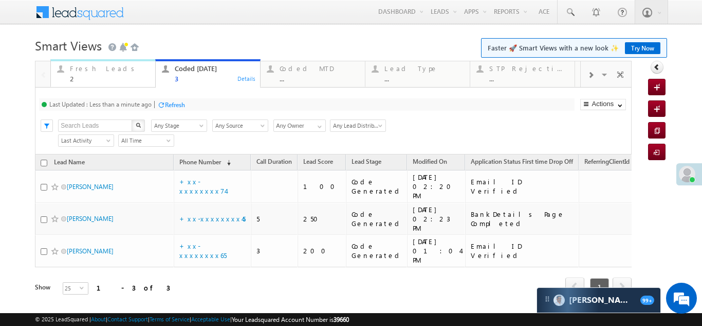
click at [95, 70] on div "Fresh Leads" at bounding box center [109, 68] width 79 height 8
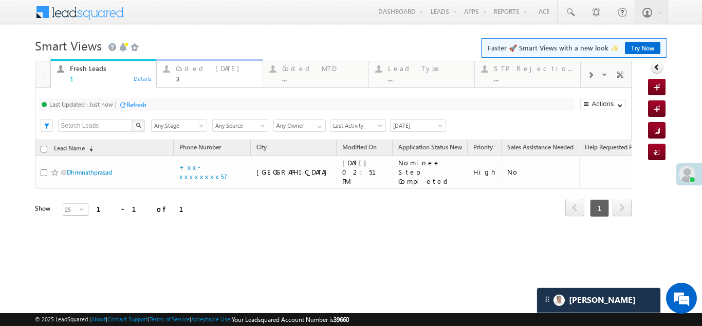
click at [189, 68] on div "Coded Today" at bounding box center [216, 68] width 80 height 8
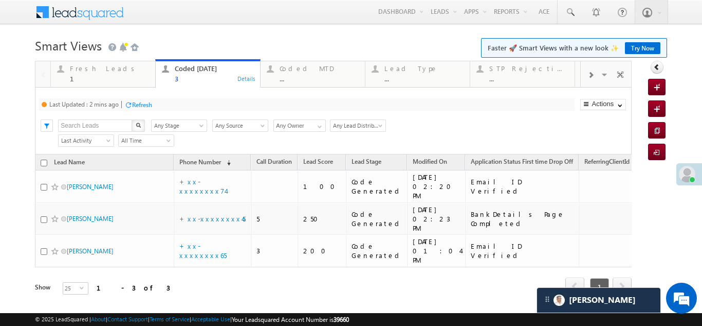
click at [147, 102] on div "Refresh" at bounding box center [142, 105] width 20 height 8
click at [93, 75] on div "1" at bounding box center [109, 79] width 79 height 8
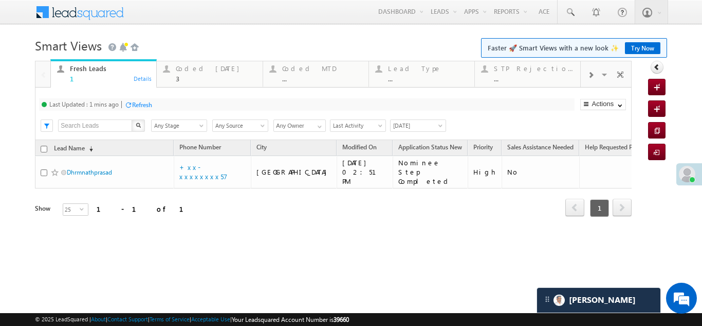
click at [143, 104] on div "Refresh" at bounding box center [142, 105] width 20 height 8
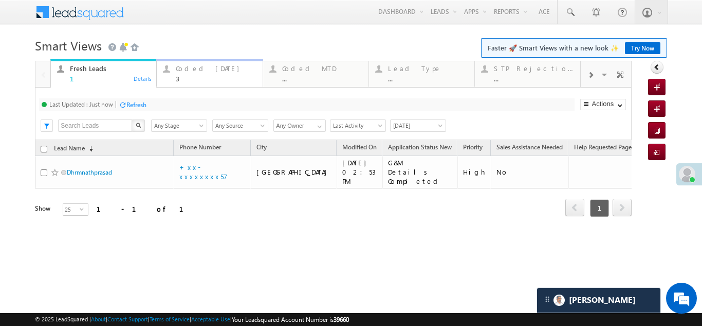
click at [202, 65] on div "Coded Today" at bounding box center [216, 68] width 80 height 8
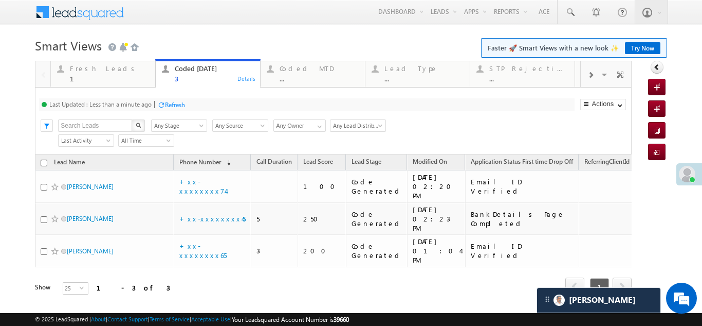
click at [177, 102] on div "Refresh" at bounding box center [175, 105] width 20 height 8
click at [94, 67] on div "Fresh Leads" at bounding box center [109, 68] width 79 height 8
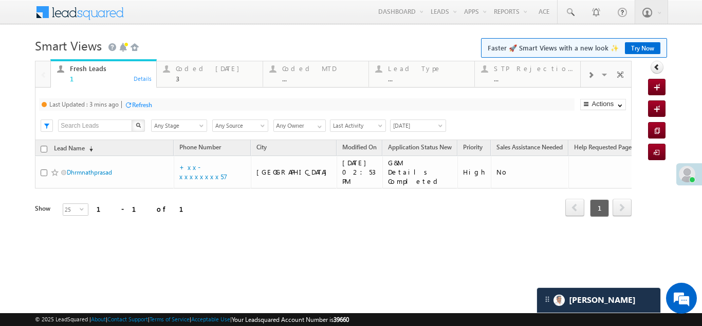
click at [147, 101] on div "Refresh" at bounding box center [142, 105] width 20 height 8
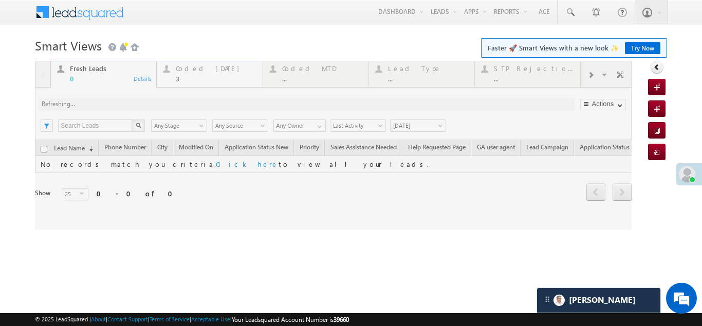
click at [205, 70] on div "Coded Today" at bounding box center [216, 68] width 80 height 8
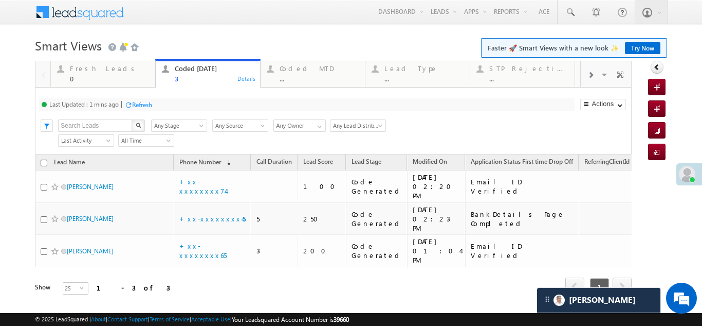
click at [206, 69] on div "Coded Today" at bounding box center [214, 68] width 79 height 8
click at [148, 100] on div "Refresh" at bounding box center [138, 104] width 28 height 10
click at [312, 65] on div "Coded MTD" at bounding box center [319, 68] width 79 height 8
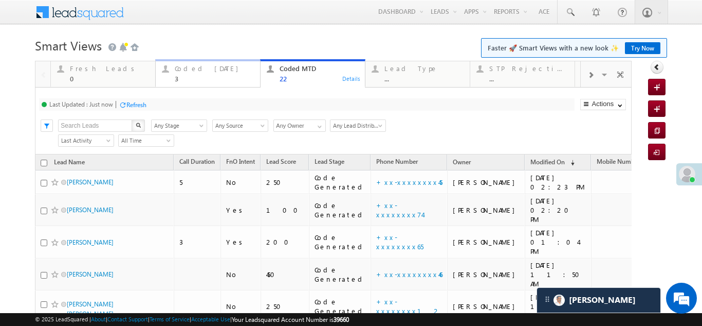
click at [187, 68] on div "Coded Today" at bounding box center [214, 68] width 79 height 8
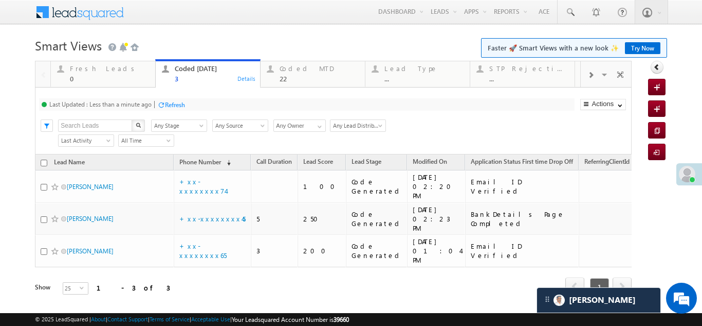
click at [180, 101] on div "Refresh" at bounding box center [175, 105] width 20 height 8
click at [86, 65] on div "Fresh Leads" at bounding box center [109, 68] width 79 height 8
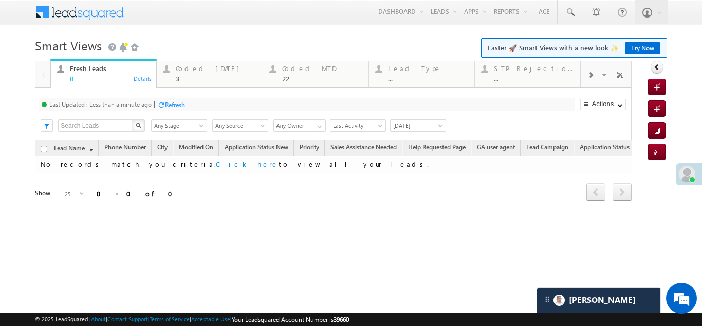
click at [175, 103] on div "Refresh" at bounding box center [175, 105] width 20 height 8
click at [192, 69] on div "Coded Today" at bounding box center [216, 68] width 80 height 8
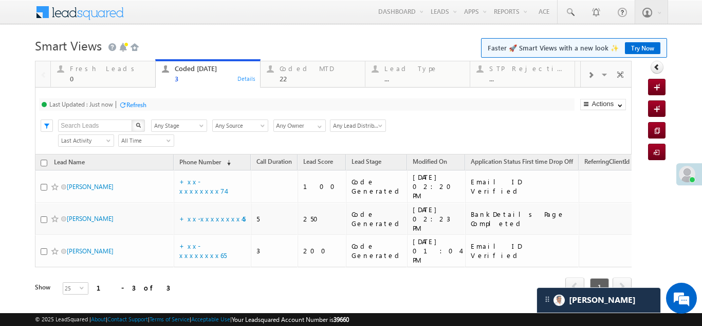
click at [139, 104] on div "Refresh" at bounding box center [136, 105] width 20 height 8
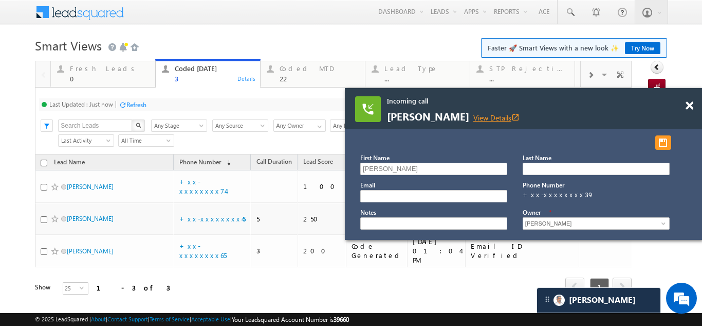
click at [474, 116] on link "View Details open_in_new" at bounding box center [497, 118] width 46 height 10
click at [689, 106] on span at bounding box center [690, 105] width 8 height 9
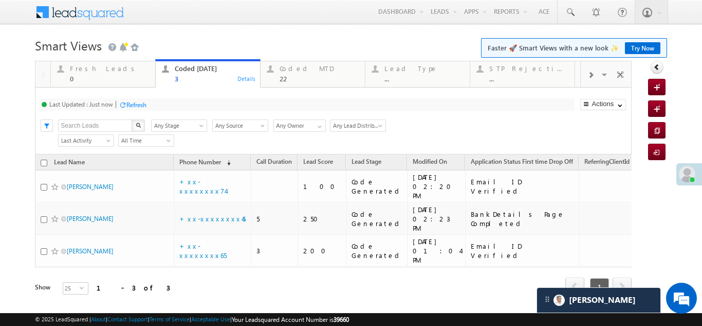
click at [129, 104] on div "Refresh" at bounding box center [136, 105] width 20 height 8
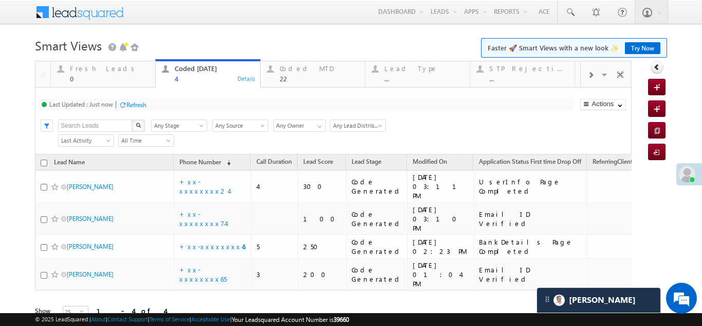
click at [136, 101] on div "Refresh" at bounding box center [136, 105] width 20 height 8
click at [177, 104] on div "Refresh" at bounding box center [175, 105] width 20 height 8
click at [136, 105] on div "Refresh" at bounding box center [136, 105] width 20 height 8
click at [296, 72] on div "Coded MTD" at bounding box center [319, 68] width 79 height 8
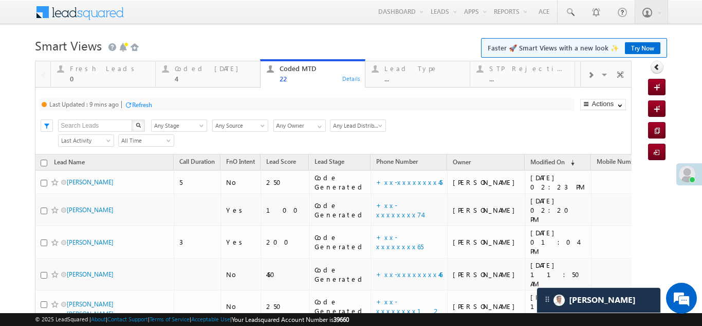
click at [296, 69] on div "Coded MTD" at bounding box center [319, 68] width 79 height 8
click at [144, 104] on div "Refresh" at bounding box center [142, 105] width 20 height 8
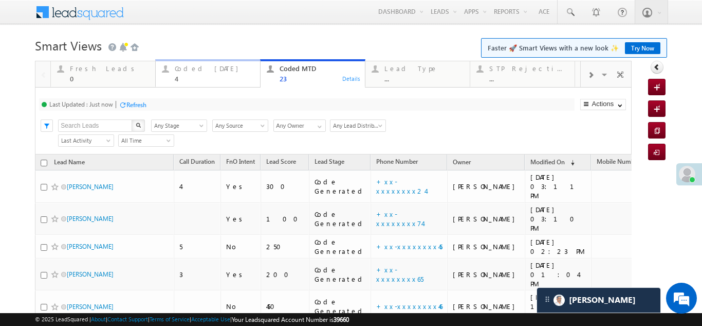
click at [194, 65] on div "Coded Today" at bounding box center [214, 68] width 79 height 8
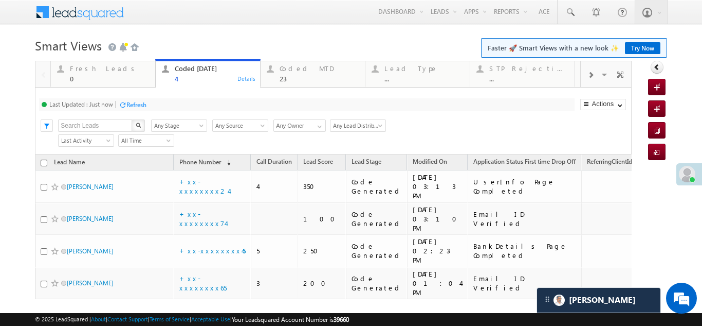
click at [143, 104] on div "Refresh" at bounding box center [136, 105] width 20 height 8
click at [74, 68] on div "Fresh Leads" at bounding box center [109, 68] width 79 height 8
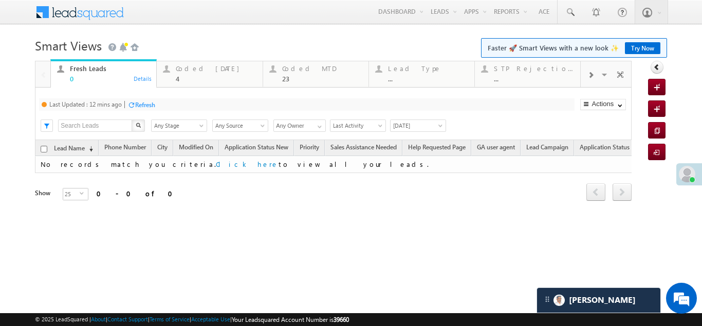
click at [143, 105] on div "Refresh" at bounding box center [145, 105] width 20 height 8
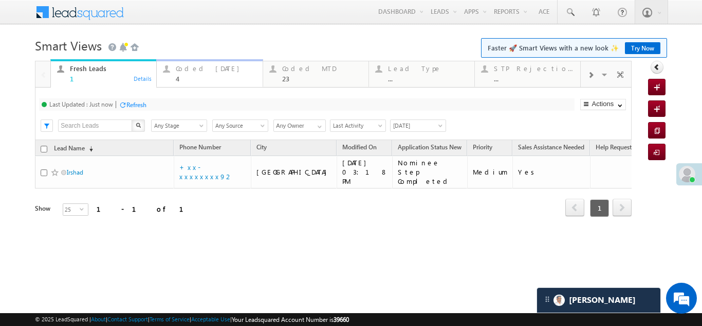
click at [187, 66] on div "Coded Today" at bounding box center [216, 68] width 80 height 8
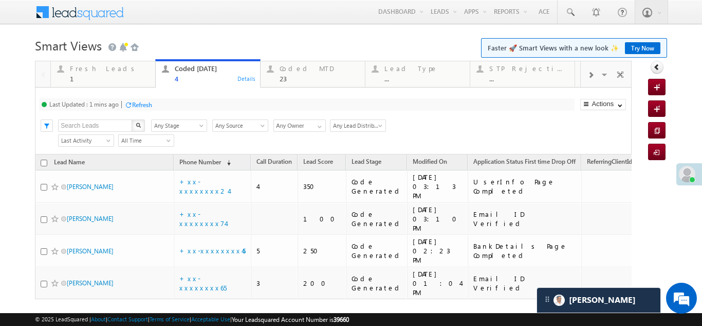
click at [141, 106] on div "Refresh" at bounding box center [142, 105] width 20 height 8
click at [92, 70] on div "Fresh Leads" at bounding box center [109, 68] width 79 height 8
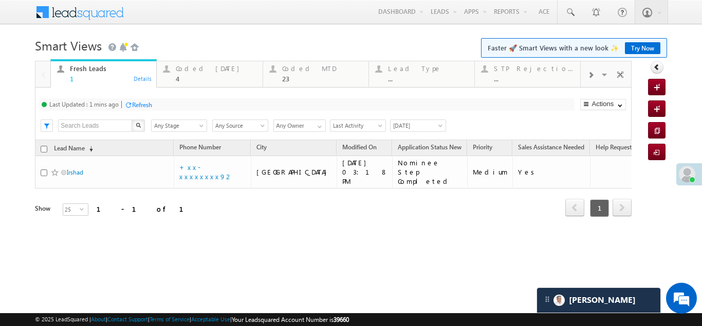
click at [148, 104] on div "Refresh" at bounding box center [142, 105] width 20 height 8
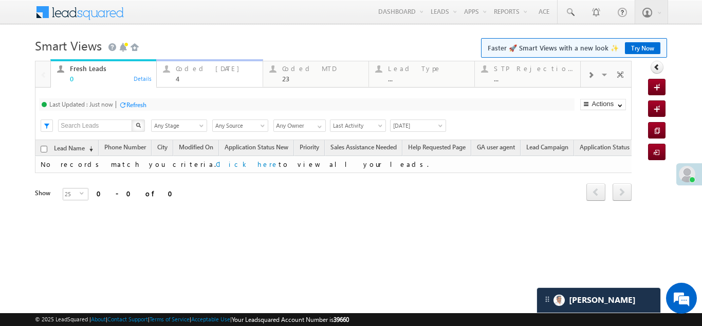
click at [188, 72] on div "Coded Today" at bounding box center [216, 68] width 80 height 8
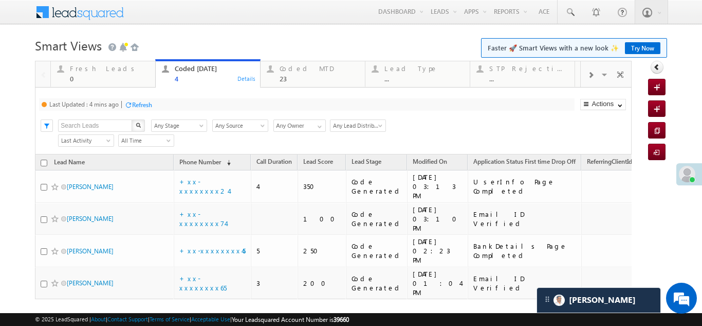
click at [149, 102] on div "Refresh" at bounding box center [142, 105] width 20 height 8
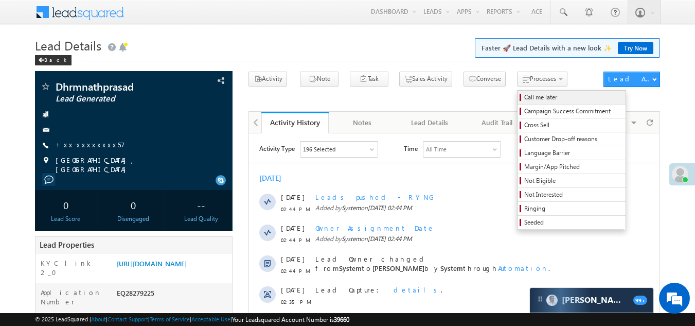
click at [524, 98] on span "Call me later" at bounding box center [573, 97] width 98 height 9
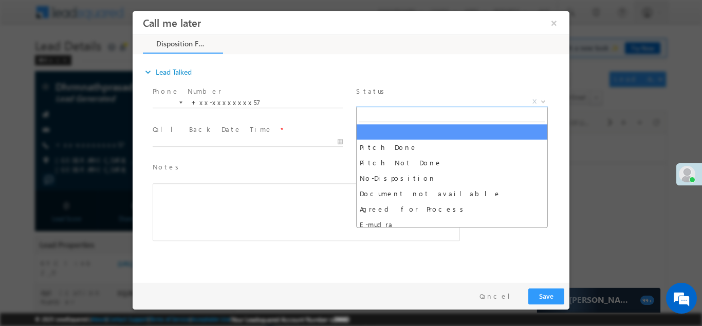
click at [397, 99] on span "X" at bounding box center [452, 101] width 192 height 10
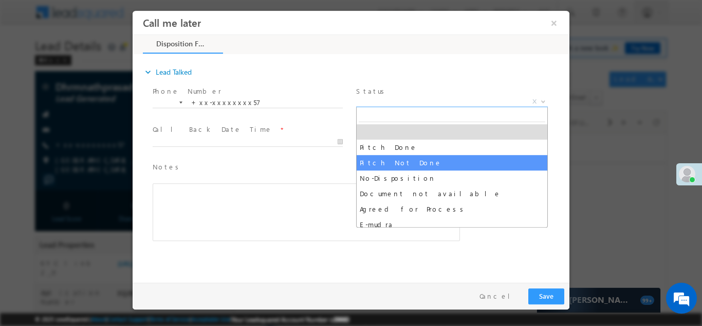
select select "Pitch Not Done"
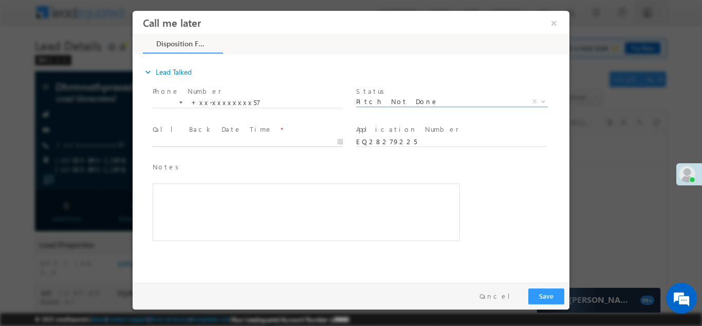
type input "[DATE] 2:54 PM"
click at [215, 136] on input "[DATE] 2:54 PM" at bounding box center [248, 141] width 190 height 10
click at [547, 297] on button "Save" at bounding box center [547, 295] width 36 height 16
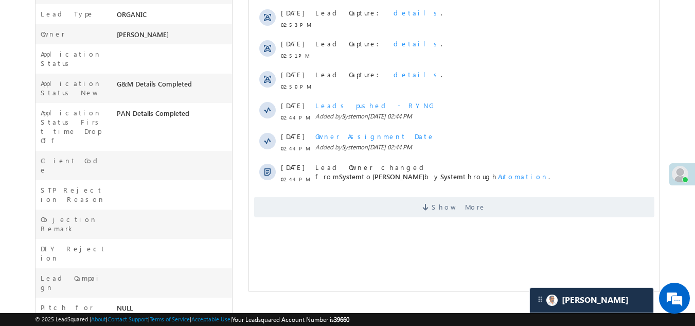
scroll to position [309, 0]
click at [340, 210] on span "Show More" at bounding box center [454, 205] width 400 height 21
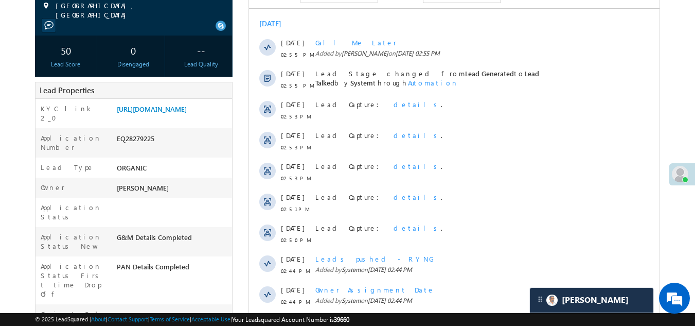
scroll to position [0, 0]
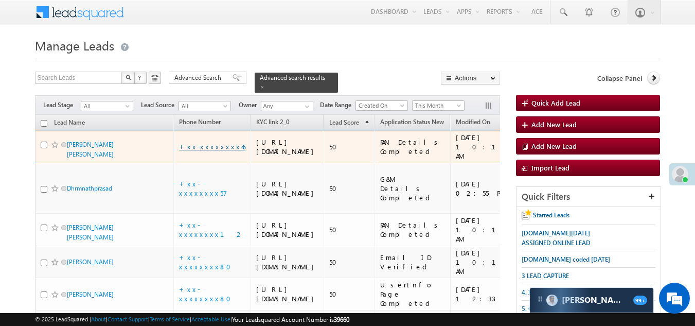
click at [193, 151] on link "+xx-xxxxxxxx46" at bounding box center [212, 146] width 66 height 9
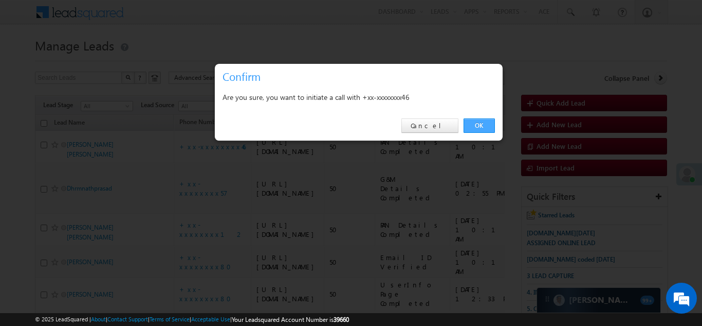
click at [478, 124] on link "OK" at bounding box center [479, 125] width 31 height 14
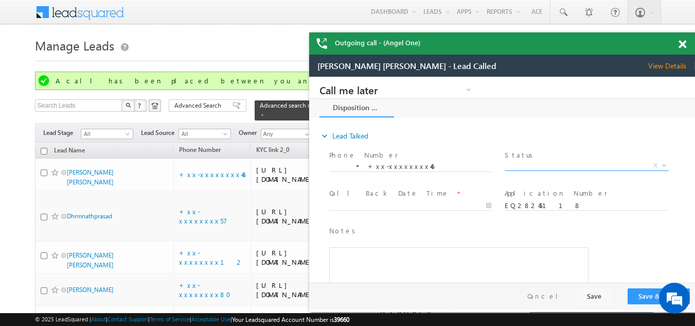
click at [540, 162] on span "X" at bounding box center [586, 165] width 164 height 10
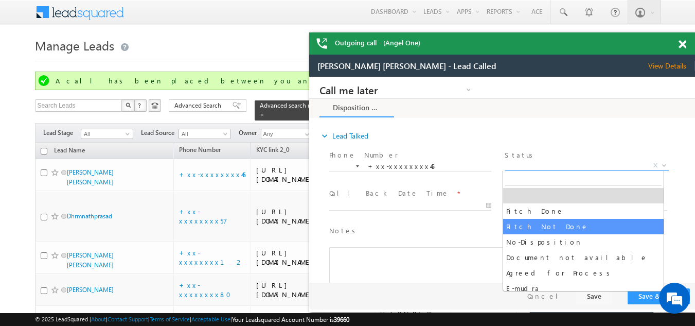
select select "Pitch Not Done"
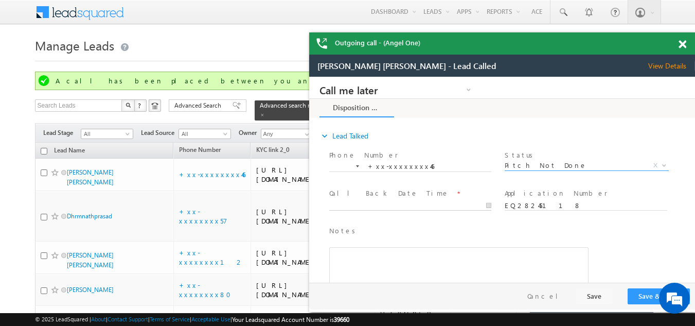
type input "[DATE] 2:56 PM"
click at [383, 203] on input "[DATE] 2:56 PM" at bounding box center [410, 206] width 162 height 10
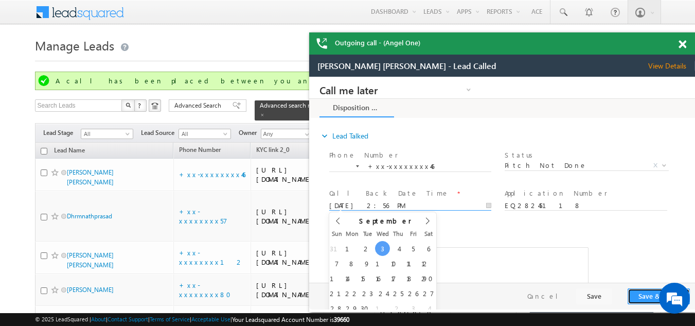
click at [641, 295] on button "Save & Close" at bounding box center [658, 296] width 62 height 16
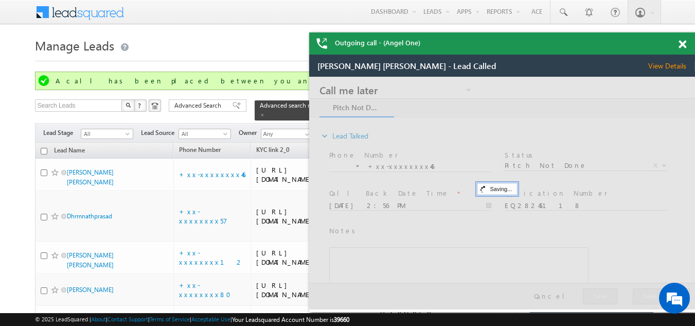
click at [684, 47] on span at bounding box center [682, 44] width 8 height 9
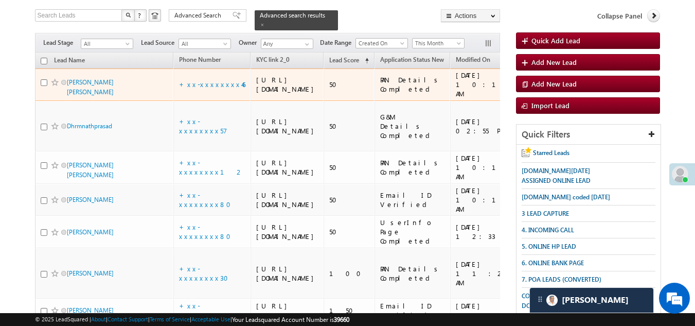
scroll to position [103, 0]
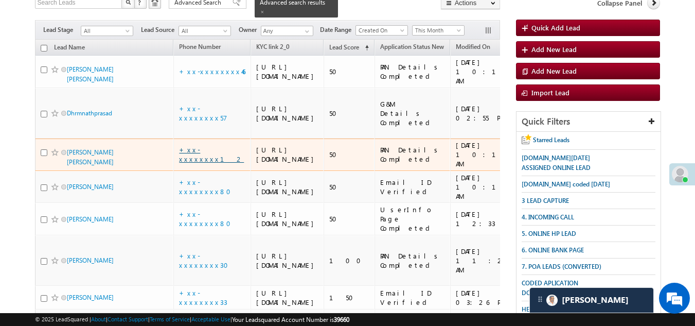
click at [196, 163] on link "+xx-xxxxxxxx12" at bounding box center [211, 154] width 65 height 18
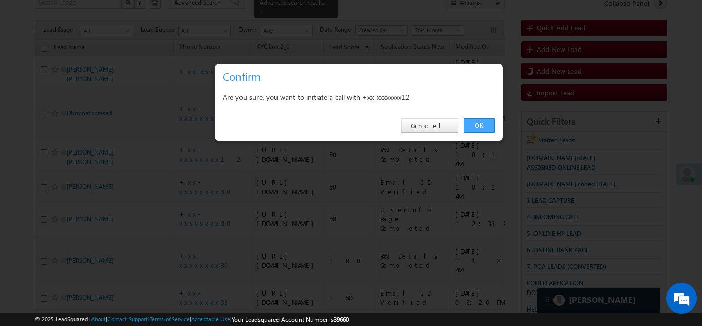
click at [478, 123] on link "OK" at bounding box center [479, 125] width 31 height 14
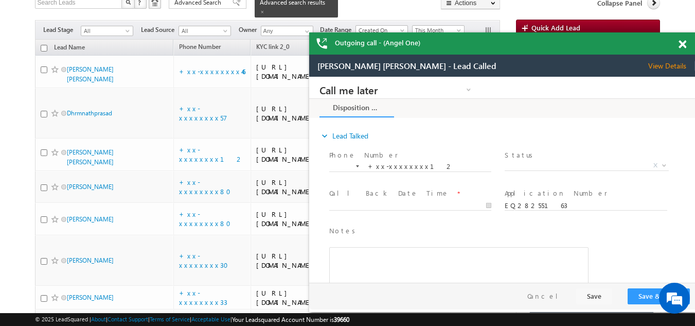
scroll to position [0, 0]
click at [679, 43] on span at bounding box center [682, 44] width 8 height 9
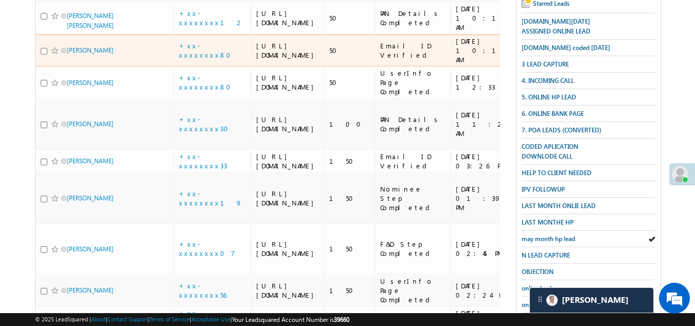
scroll to position [257, 0]
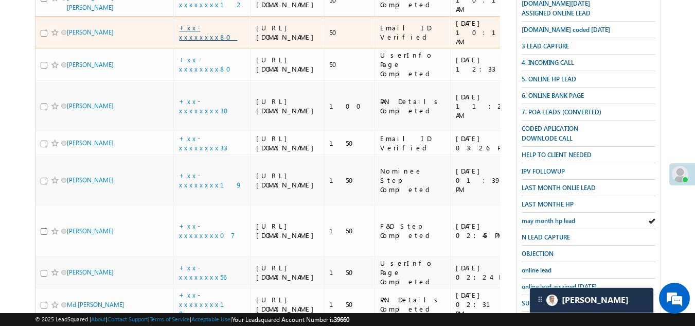
click at [204, 41] on link "+xx-xxxxxxxx80" at bounding box center [208, 32] width 58 height 18
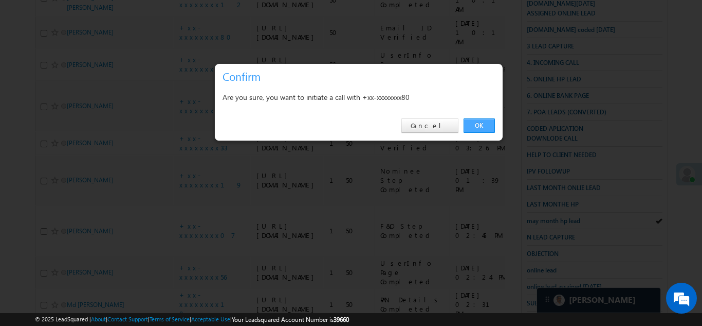
click at [479, 120] on link "OK" at bounding box center [479, 125] width 31 height 14
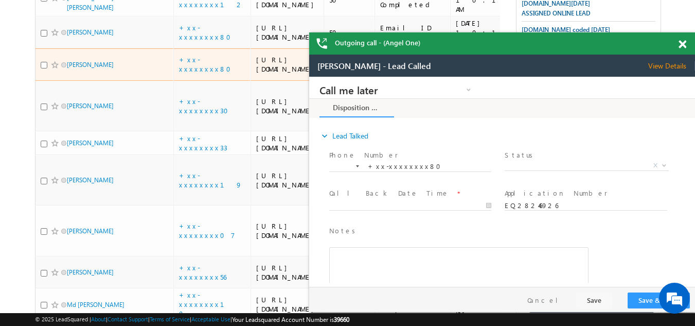
scroll to position [0, 0]
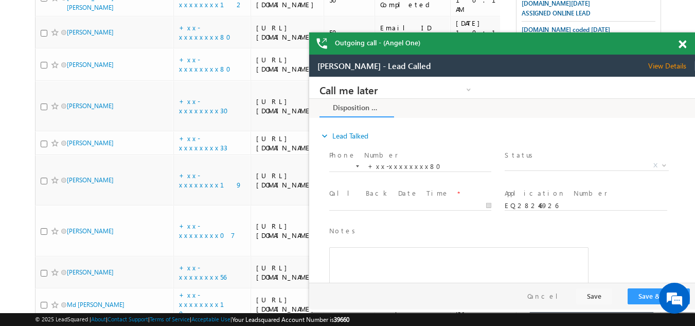
click at [680, 43] on span at bounding box center [682, 44] width 8 height 9
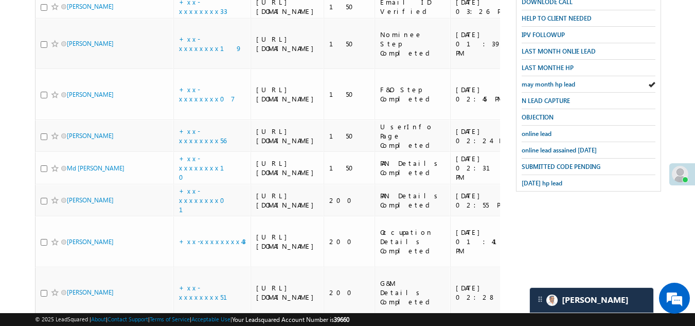
scroll to position [411, 0]
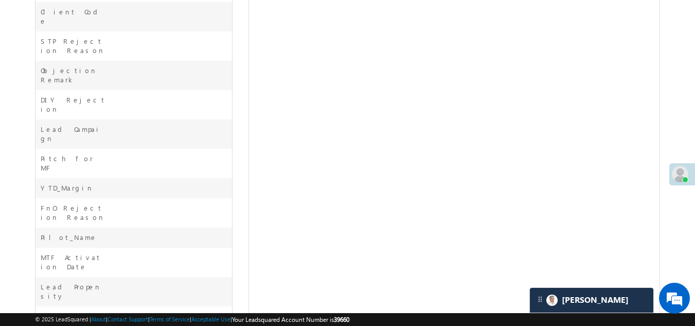
scroll to position [206, 0]
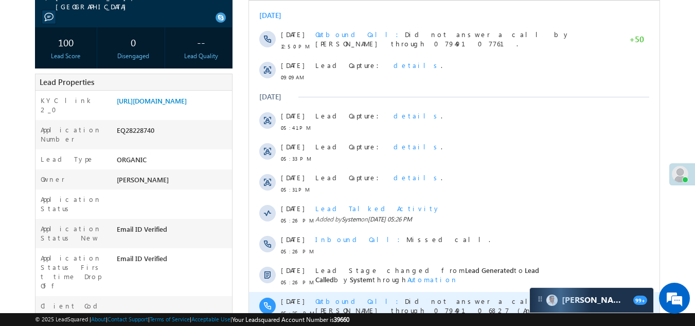
scroll to position [257, 0]
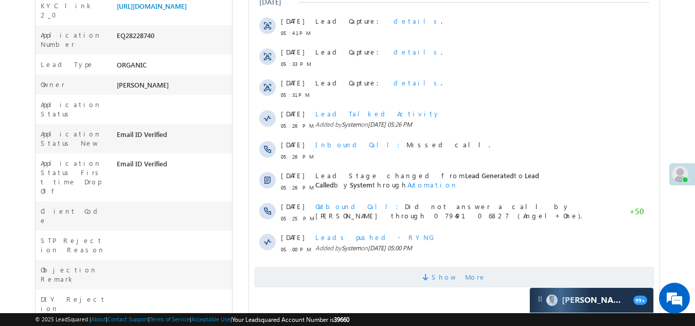
click at [389, 275] on span "Show More" at bounding box center [454, 276] width 400 height 21
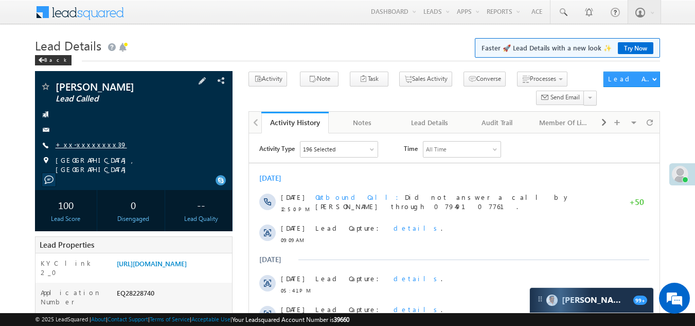
scroll to position [0, 0]
click at [84, 143] on link "+xx-xxxxxxxx39" at bounding box center [91, 144] width 71 height 9
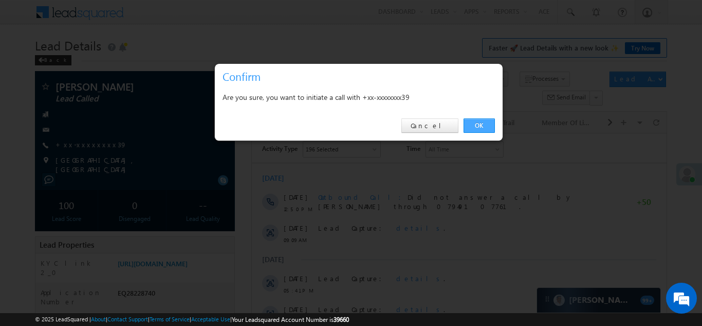
click at [484, 124] on link "OK" at bounding box center [479, 125] width 31 height 14
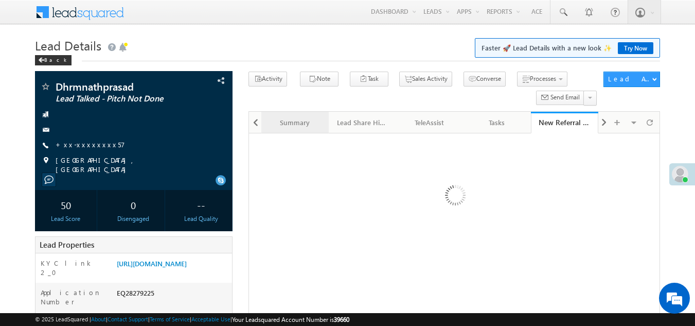
click at [297, 122] on div "Summary" at bounding box center [294, 122] width 50 height 12
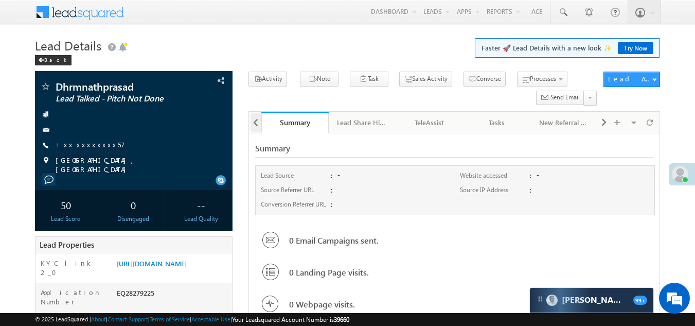
click at [254, 123] on span at bounding box center [255, 122] width 6 height 19
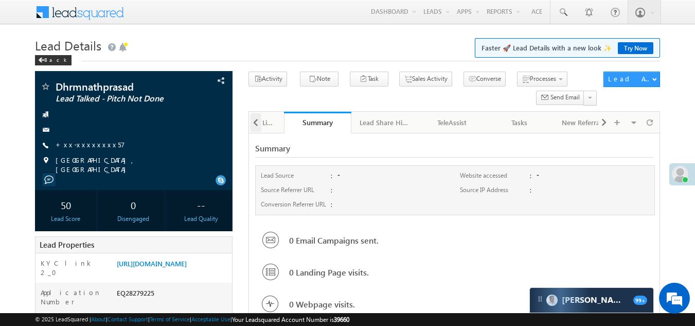
click at [254, 123] on span at bounding box center [255, 122] width 6 height 19
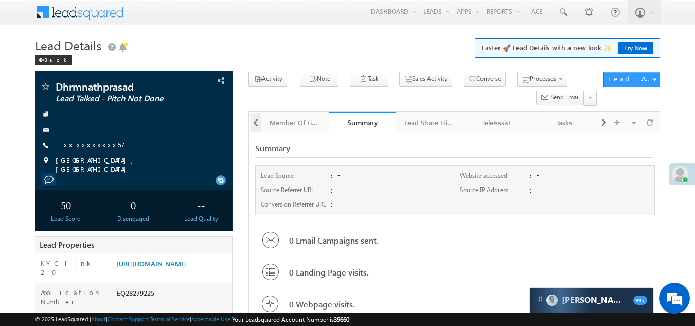
click at [254, 123] on span at bounding box center [255, 122] width 6 height 19
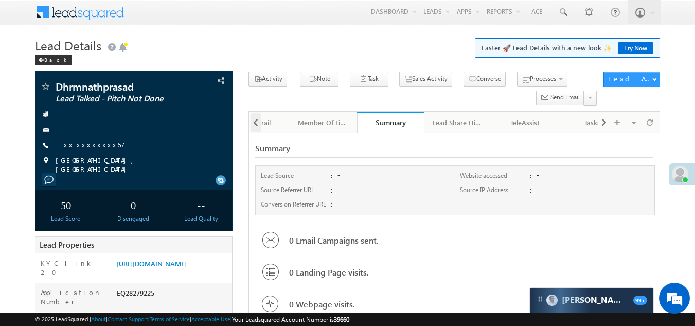
click at [254, 123] on span at bounding box center [255, 122] width 6 height 19
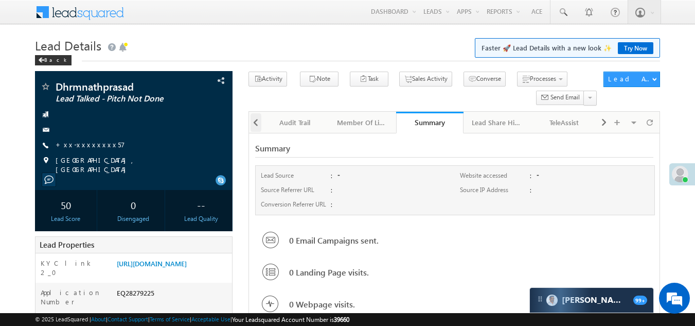
click at [254, 123] on span at bounding box center [255, 122] width 6 height 19
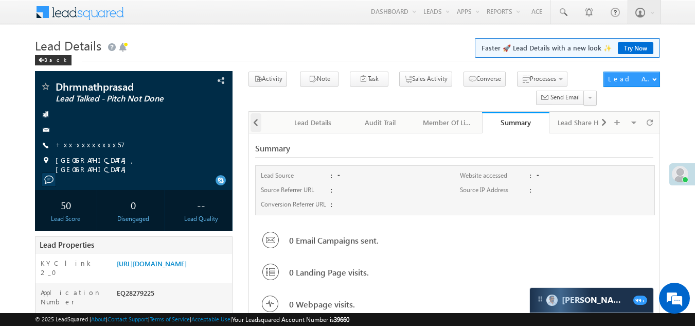
click at [254, 123] on span at bounding box center [255, 122] width 6 height 19
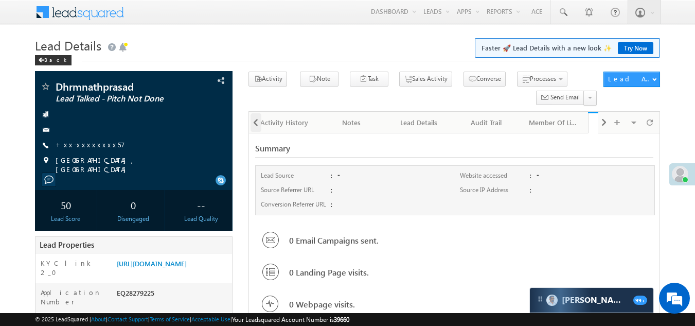
click at [254, 123] on div at bounding box center [255, 122] width 12 height 20
click at [254, 124] on div at bounding box center [255, 122] width 12 height 20
click at [309, 126] on div "Activity History" at bounding box center [294, 122] width 50 height 12
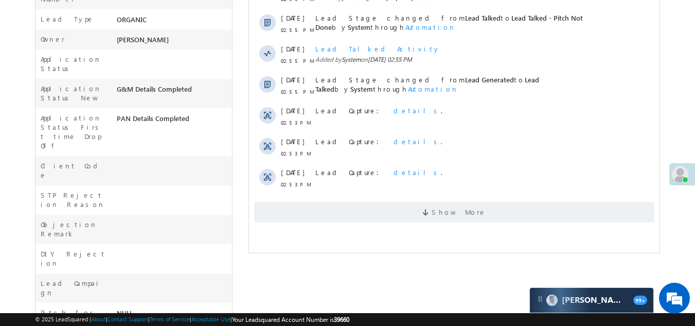
scroll to position [309, 0]
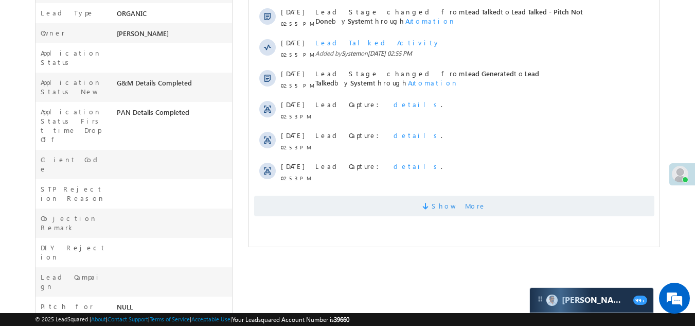
click at [357, 206] on span "Show More" at bounding box center [454, 205] width 400 height 21
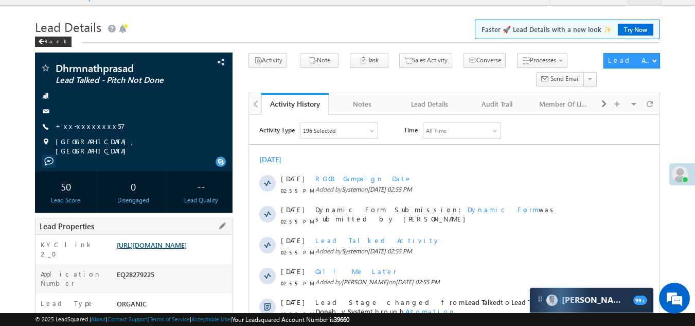
scroll to position [0, 0]
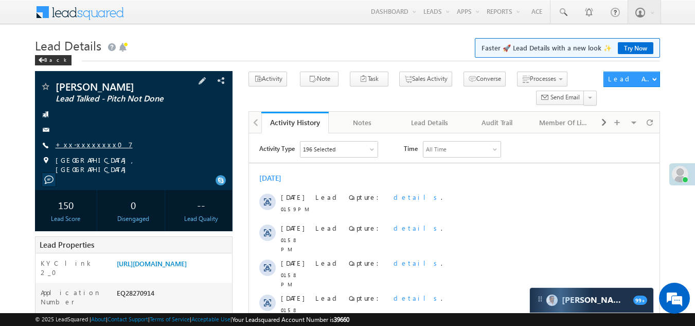
click at [84, 142] on link "+xx-xxxxxxxx07" at bounding box center [94, 144] width 77 height 9
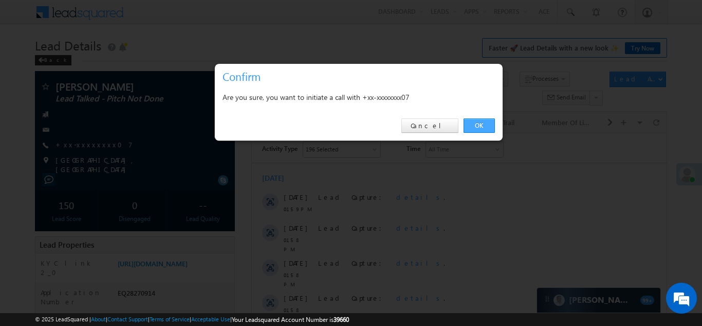
click at [480, 124] on link "OK" at bounding box center [479, 125] width 31 height 14
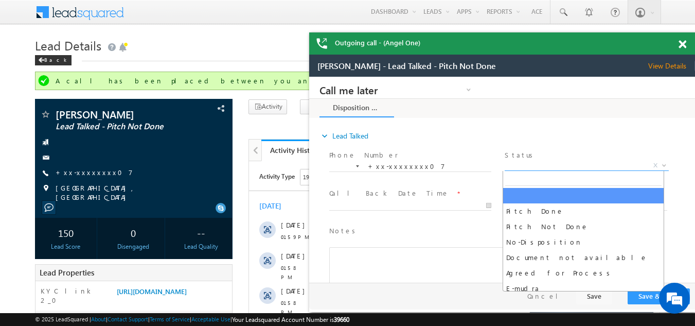
click at [545, 162] on span "X" at bounding box center [586, 165] width 164 height 10
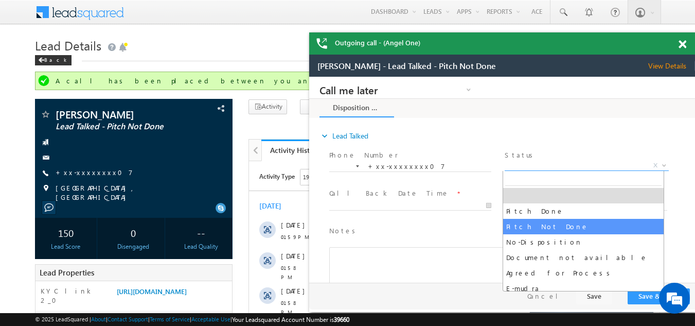
select select "Pitch Not Done"
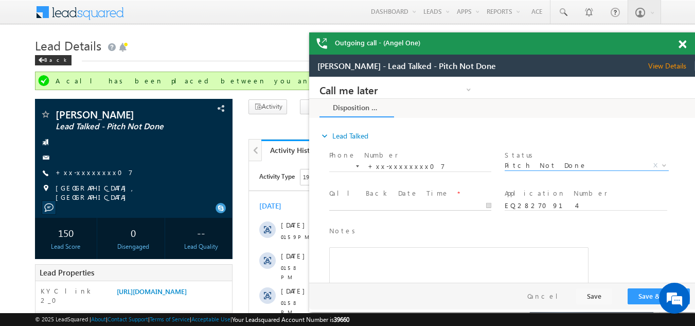
type input "09/03/25 3:02 PM"
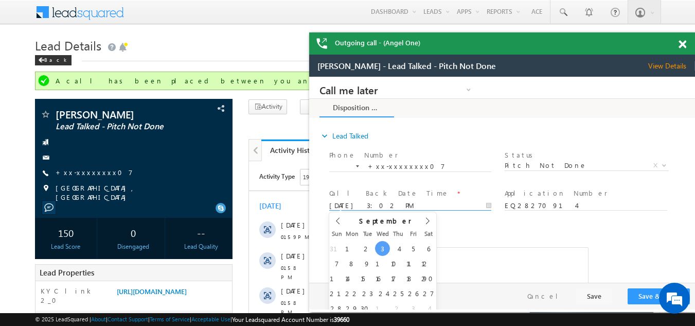
click at [388, 203] on input "09/03/25 3:02 PM" at bounding box center [410, 206] width 162 height 10
click at [650, 292] on button "Save & Close" at bounding box center [658, 296] width 62 height 16
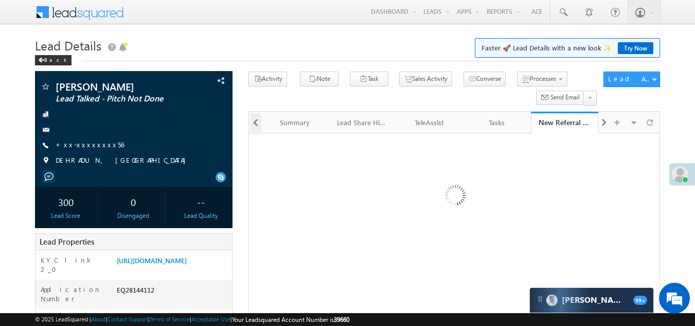
click at [255, 122] on span at bounding box center [255, 122] width 6 height 19
click at [254, 122] on span at bounding box center [255, 122] width 6 height 19
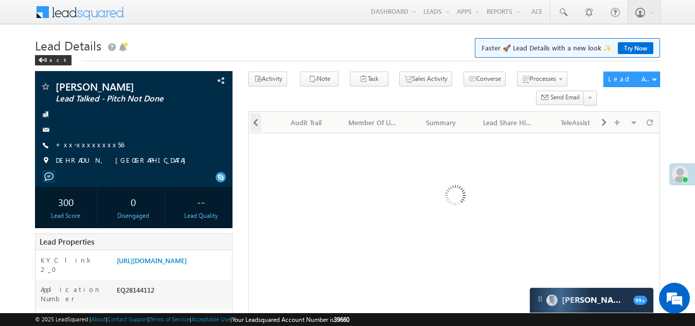
click at [254, 122] on span at bounding box center [255, 122] width 6 height 19
click at [254, 123] on span at bounding box center [255, 122] width 6 height 19
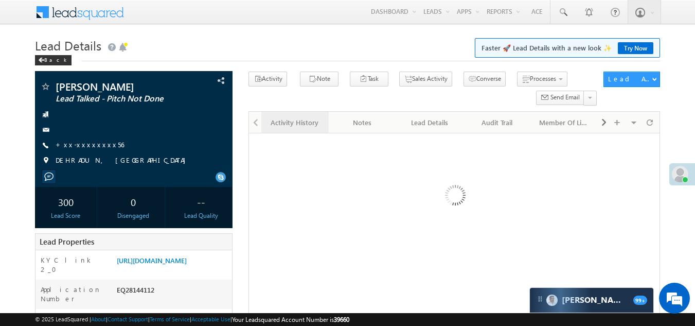
click at [292, 121] on div "Activity History" at bounding box center [294, 122] width 50 height 12
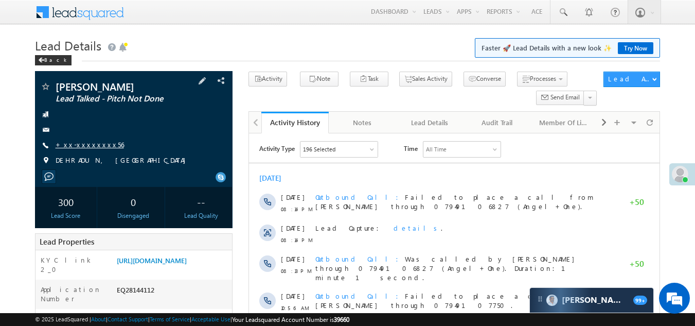
click at [80, 145] on link "+xx-xxxxxxxx56" at bounding box center [90, 144] width 68 height 9
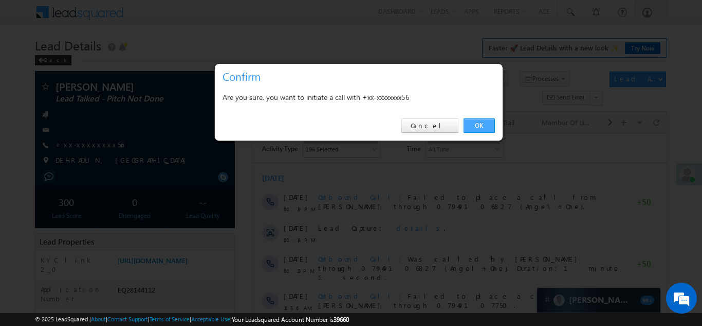
click at [475, 123] on link "OK" at bounding box center [479, 125] width 31 height 14
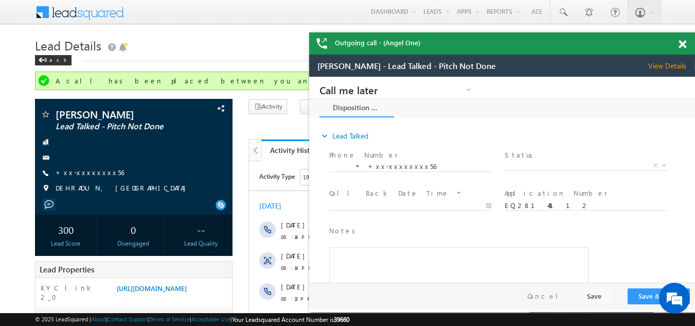
click at [682, 44] on span at bounding box center [682, 44] width 8 height 9
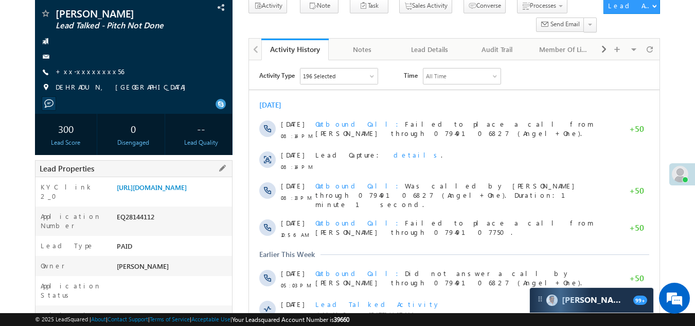
scroll to position [51, 0]
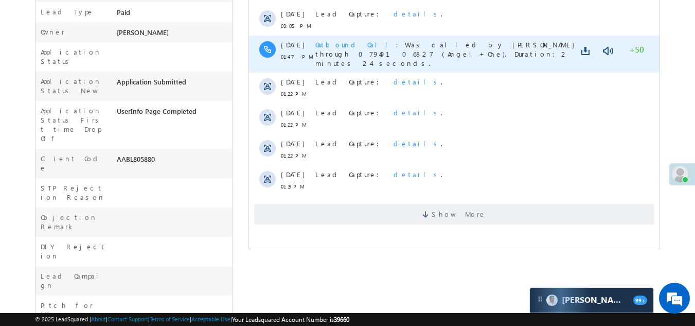
scroll to position [309, 0]
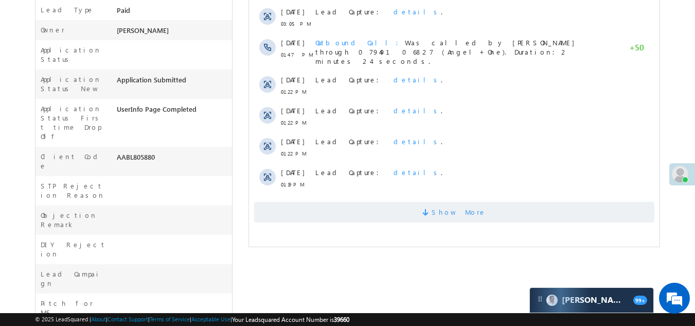
click at [396, 206] on span "Show More" at bounding box center [454, 212] width 400 height 21
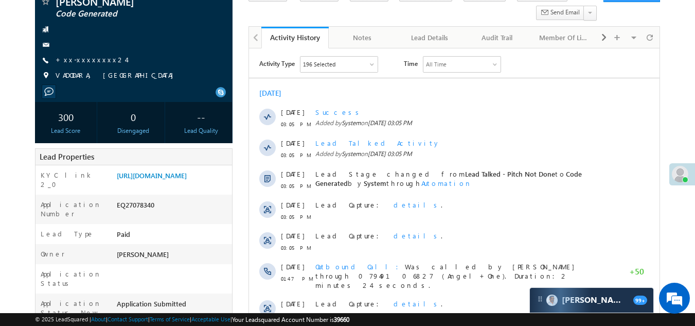
scroll to position [56, 0]
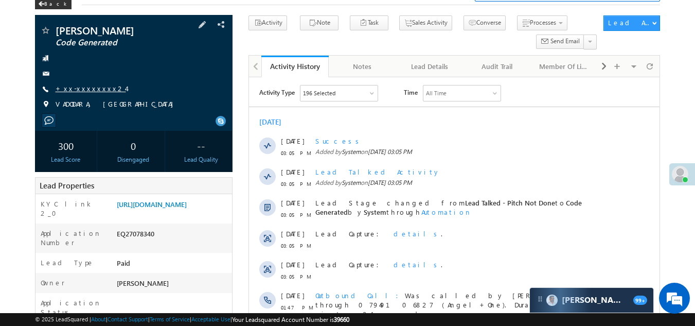
click at [76, 86] on link "+xx-xxxxxxxx24" at bounding box center [91, 88] width 70 height 9
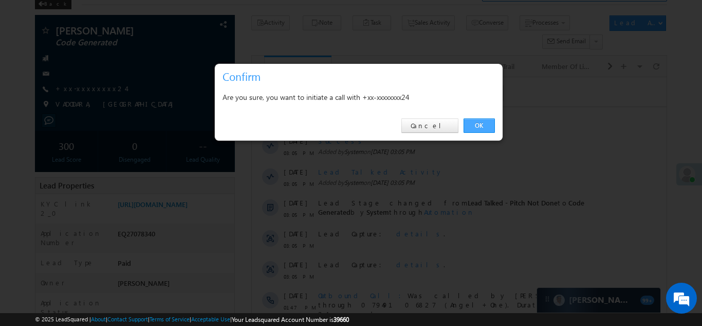
click at [486, 122] on link "OK" at bounding box center [479, 125] width 31 height 14
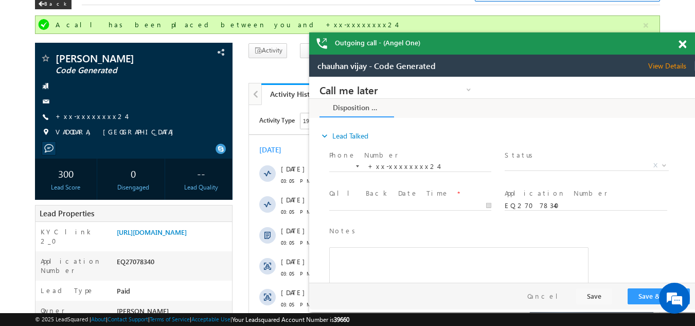
scroll to position [0, 0]
click at [539, 161] on span "X" at bounding box center [586, 165] width 164 height 10
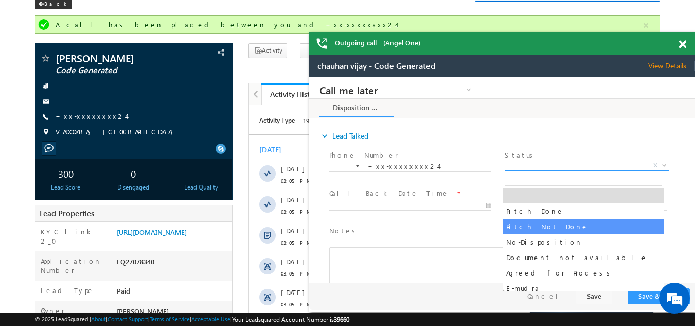
select select "Pitch Not Done"
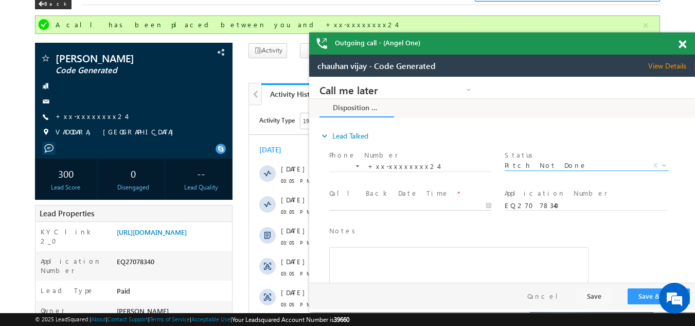
type input "09/03/25 3:10 PM"
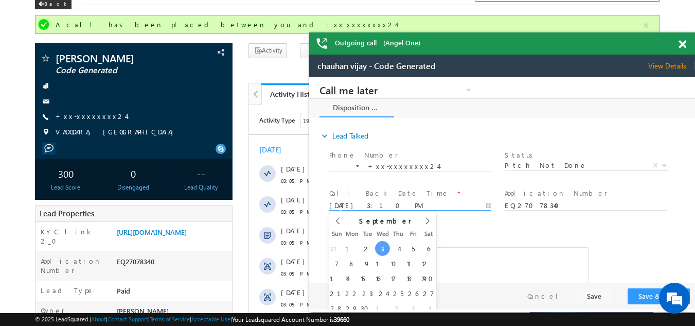
click at [365, 201] on input "09/03/25 3:10 PM" at bounding box center [410, 206] width 162 height 10
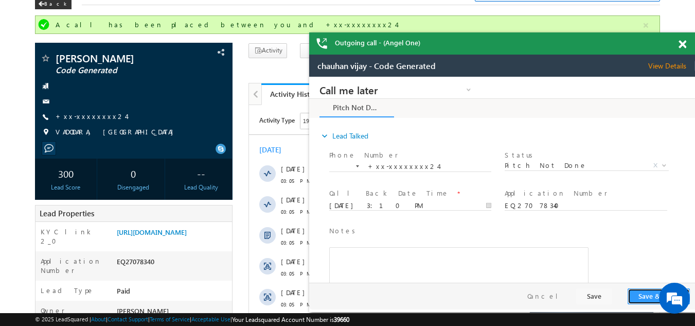
click at [637, 293] on button "Save & Close" at bounding box center [658, 296] width 62 height 16
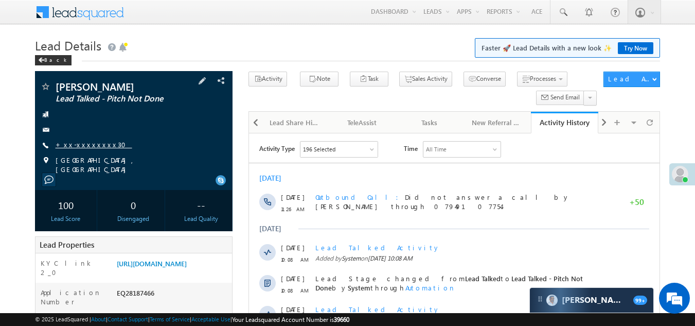
click at [79, 141] on link "+xx-xxxxxxxx30" at bounding box center [94, 144] width 77 height 9
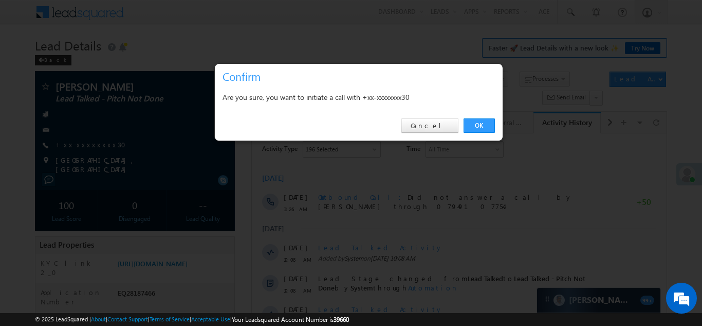
drag, startPoint x: 363, startPoint y: 131, endPoint x: 356, endPoint y: 133, distance: 7.2
drag, startPoint x: 356, startPoint y: 133, endPoint x: 306, endPoint y: 145, distance: 51.3
click at [306, 145] on div at bounding box center [351, 163] width 702 height 326
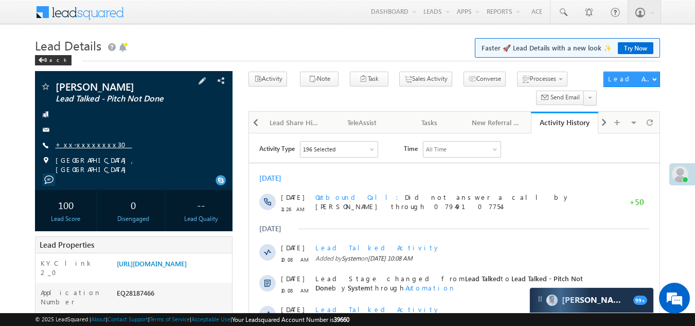
click at [77, 141] on link "+xx-xxxxxxxx30" at bounding box center [94, 144] width 77 height 9
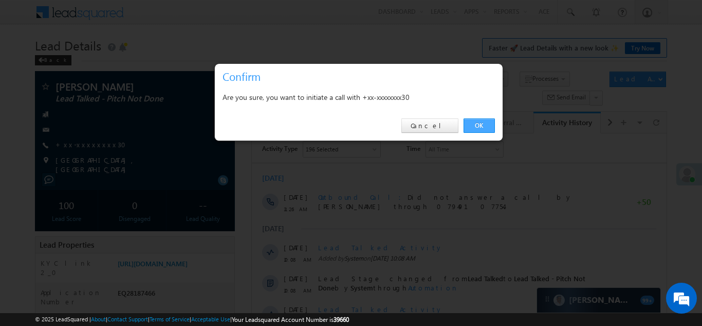
click at [478, 124] on link "OK" at bounding box center [479, 125] width 31 height 14
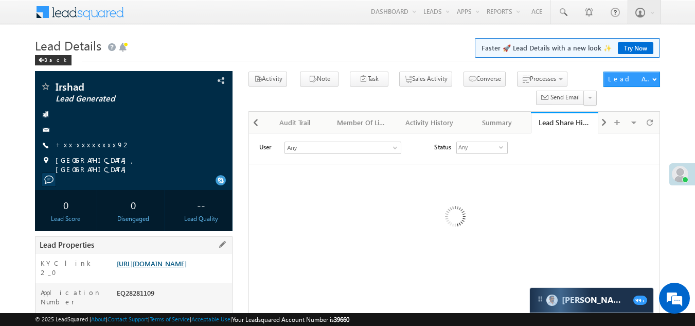
click at [187, 267] on link "[URL][DOMAIN_NAME]" at bounding box center [152, 263] width 70 height 9
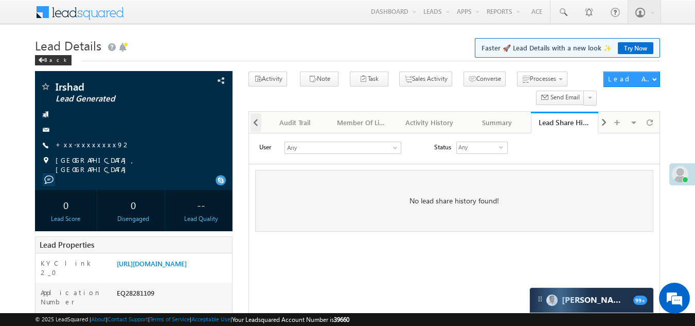
click at [256, 124] on span at bounding box center [255, 122] width 6 height 19
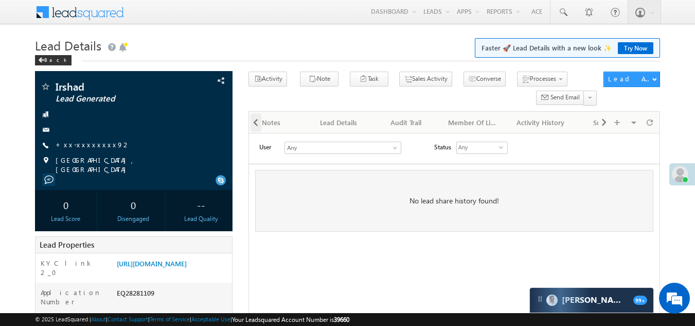
click at [256, 124] on div at bounding box center [255, 122] width 12 height 20
click at [255, 124] on div at bounding box center [255, 122] width 12 height 20
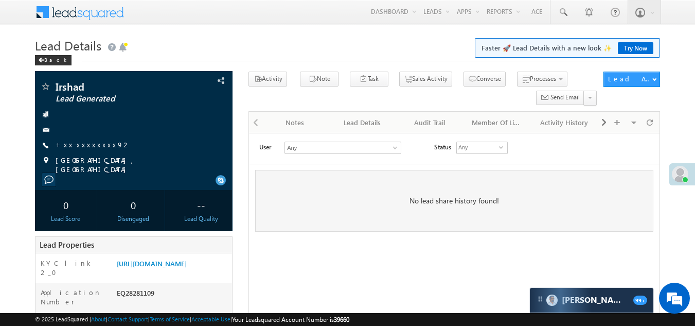
click at [251, 121] on div at bounding box center [255, 122] width 12 height 20
click at [356, 121] on div "Lead Details" at bounding box center [362, 122] width 50 height 12
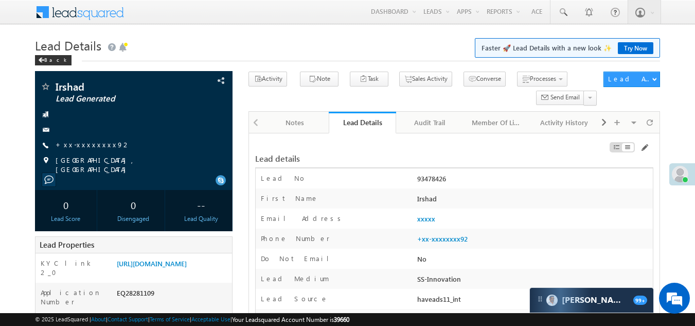
click at [257, 122] on div at bounding box center [255, 122] width 12 height 20
click at [561, 130] on link "Activity History" at bounding box center [564, 123] width 67 height 22
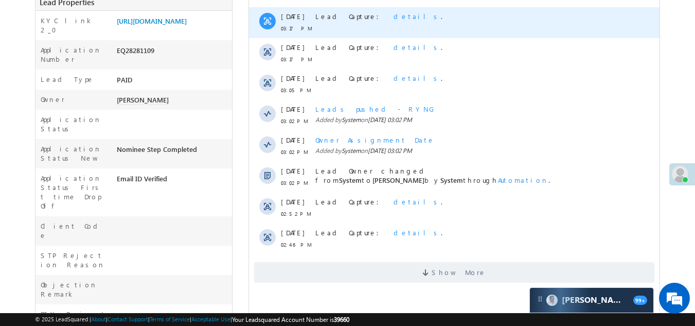
scroll to position [309, 0]
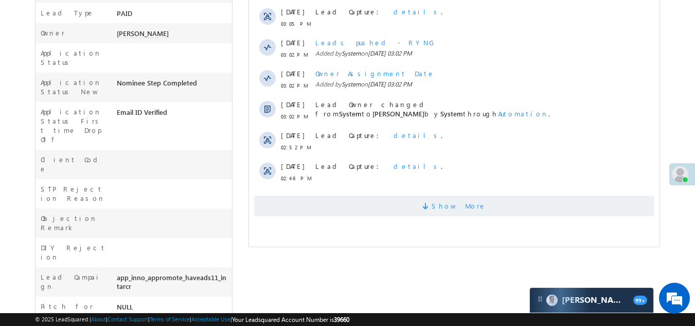
click at [389, 208] on span "Show More" at bounding box center [454, 205] width 400 height 21
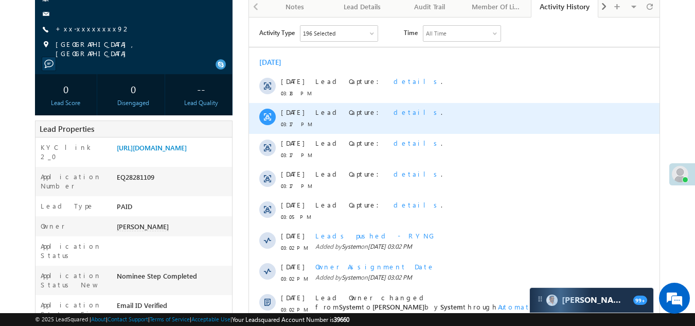
scroll to position [0, 0]
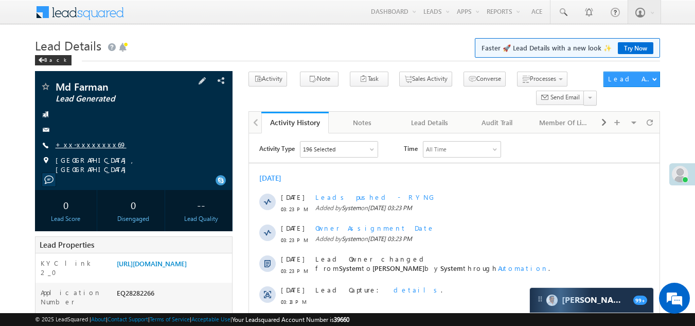
click at [76, 143] on link "+xx-xxxxxxxx69" at bounding box center [91, 144] width 71 height 9
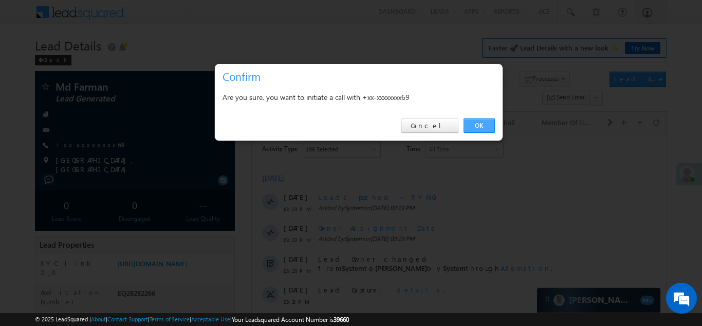
click at [480, 122] on link "OK" at bounding box center [479, 125] width 31 height 14
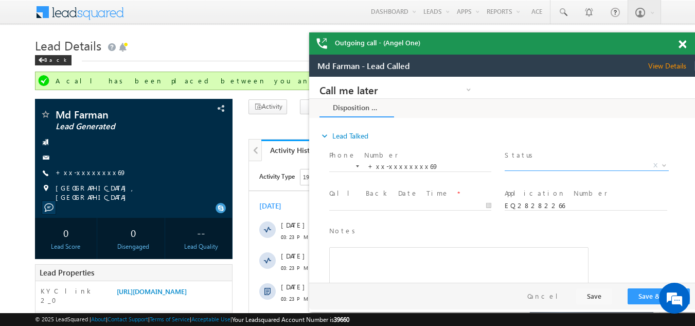
click at [544, 163] on span "X" at bounding box center [586, 165] width 164 height 10
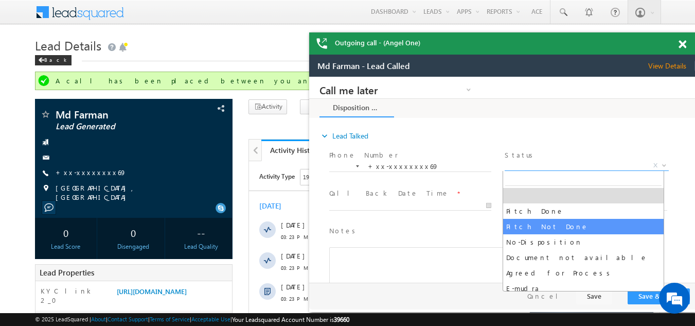
select select "Pitch Not Done"
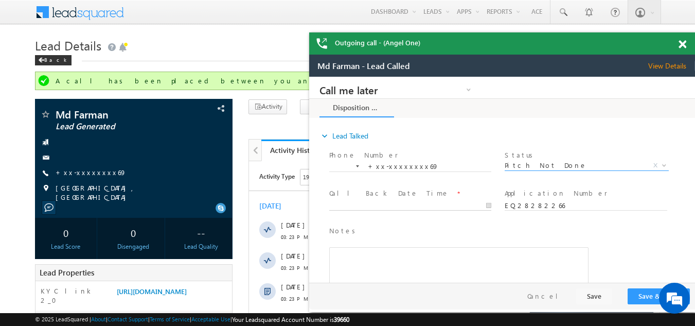
type input "[DATE] 3:27 PM"
click at [392, 204] on input "[DATE] 3:27 PM" at bounding box center [410, 206] width 162 height 10
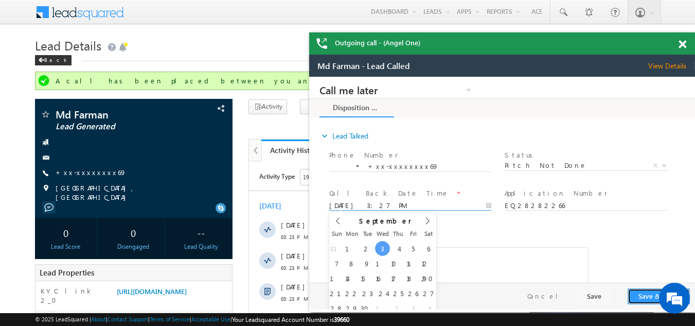
click at [647, 299] on button "Save & Close" at bounding box center [658, 296] width 62 height 16
